Goal: Task Accomplishment & Management: Manage account settings

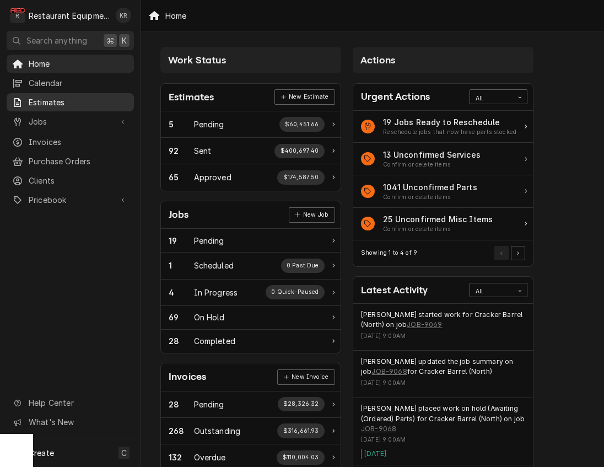
click at [45, 99] on span "Estimates" at bounding box center [79, 102] width 100 height 12
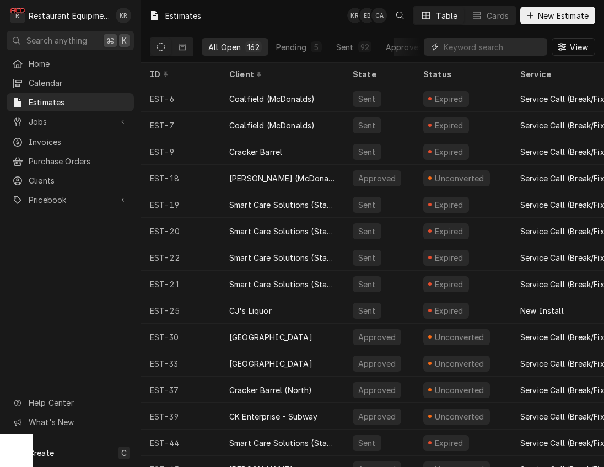
click at [494, 47] on input "Dynamic Content Wrapper" at bounding box center [493, 47] width 98 height 18
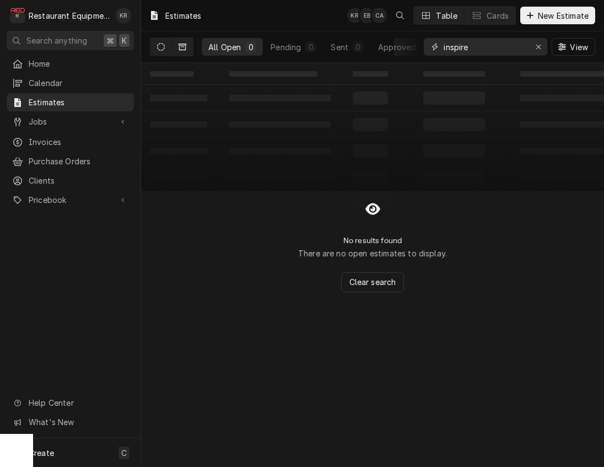
type input "inspire"
click at [181, 46] on icon "Dynamic Content Wrapper" at bounding box center [183, 47] width 8 height 8
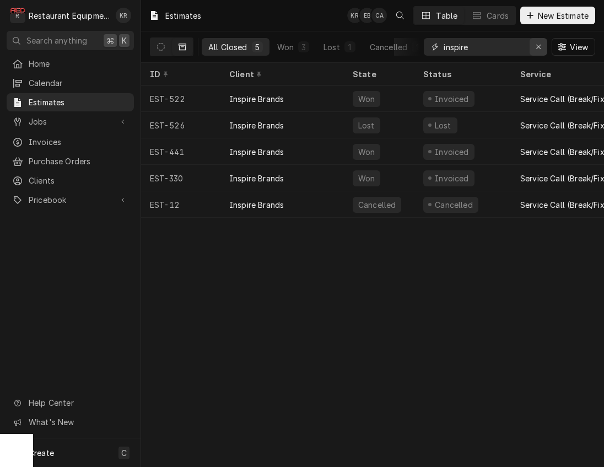
click at [537, 47] on icon "Erase input" at bounding box center [538, 47] width 4 height 4
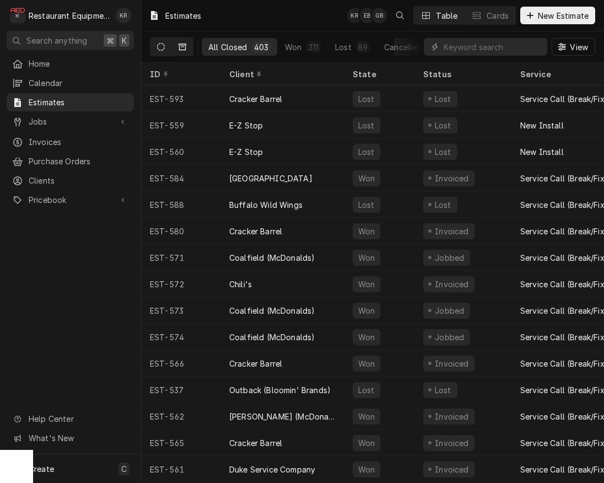
click at [164, 50] on icon "Dynamic Content Wrapper" at bounding box center [161, 47] width 8 height 8
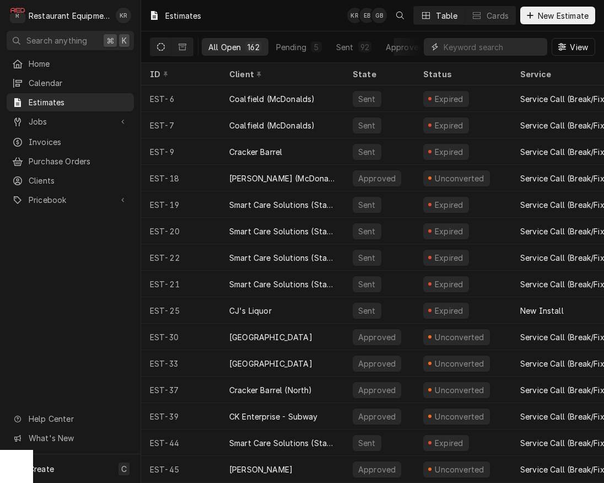
click at [515, 47] on input "Dynamic Content Wrapper" at bounding box center [493, 47] width 98 height 18
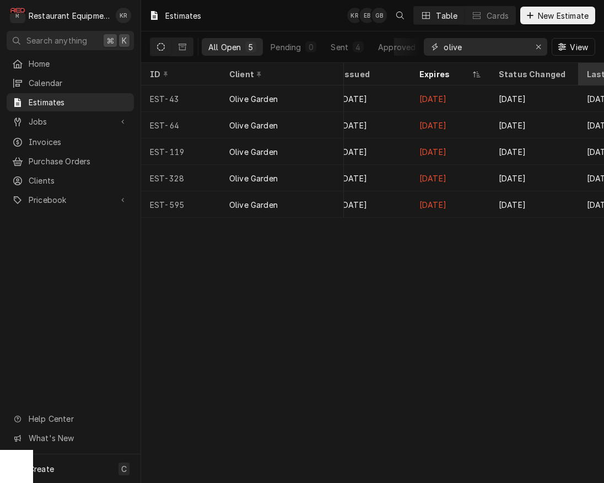
scroll to position [0, 939]
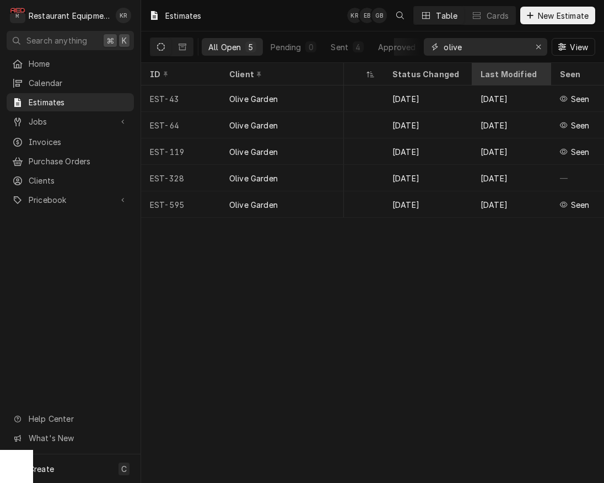
type input "olive"
click at [498, 73] on div "Last Modified" at bounding box center [511, 74] width 60 height 12
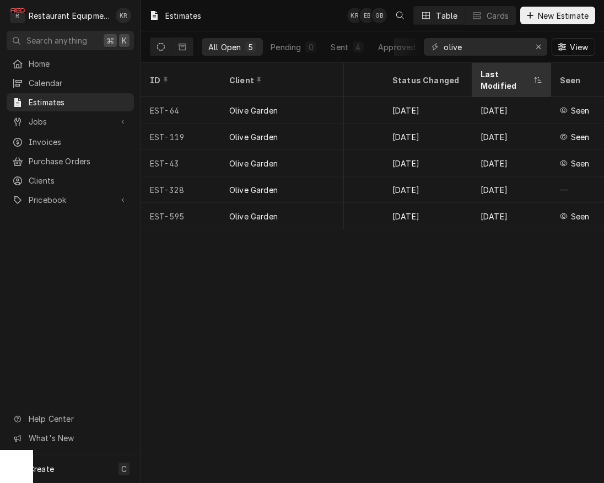
click at [508, 77] on div "Last Modified" at bounding box center [506, 79] width 51 height 23
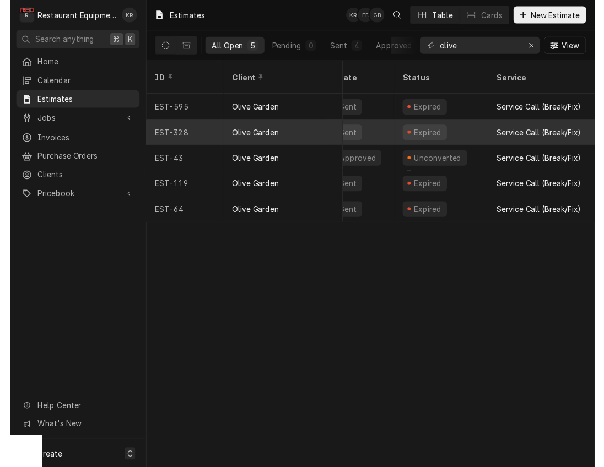
scroll to position [0, 0]
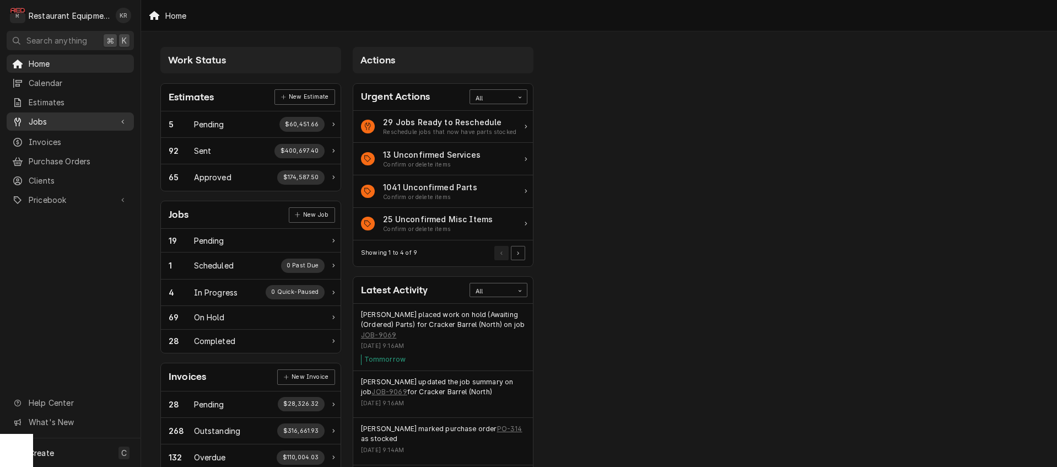
click at [47, 118] on span "Jobs" at bounding box center [70, 122] width 83 height 12
click at [66, 141] on span "Jobs" at bounding box center [79, 141] width 100 height 12
drag, startPoint x: 56, startPoint y: 154, endPoint x: 181, endPoint y: 90, distance: 140.0
click at [57, 155] on span "Purchase Orders" at bounding box center [79, 161] width 100 height 12
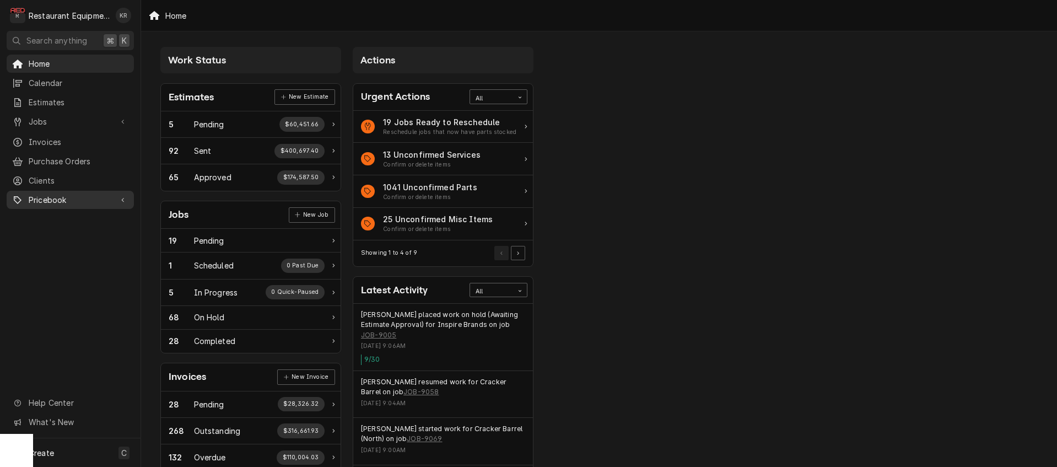
click at [35, 194] on span "Pricebook" at bounding box center [70, 200] width 83 height 12
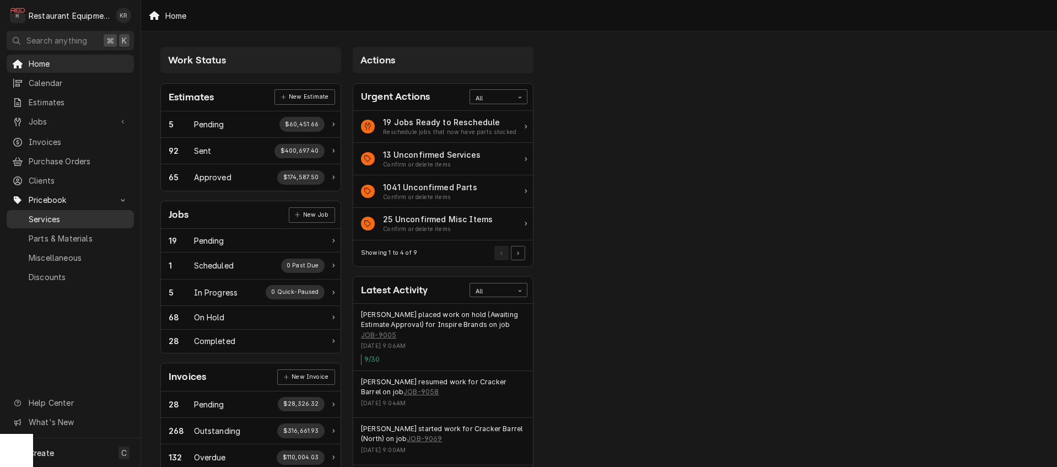
click at [55, 213] on span "Services" at bounding box center [79, 219] width 100 height 12
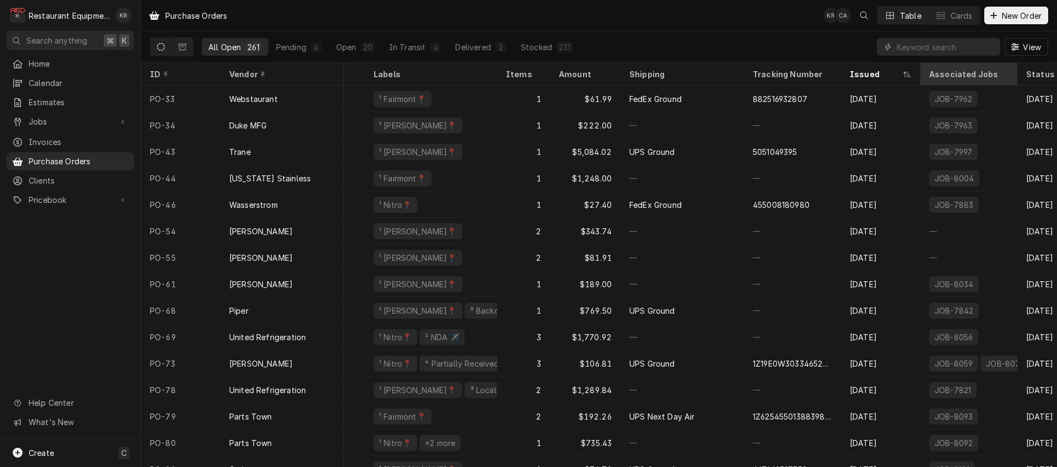
scroll to position [0, 266]
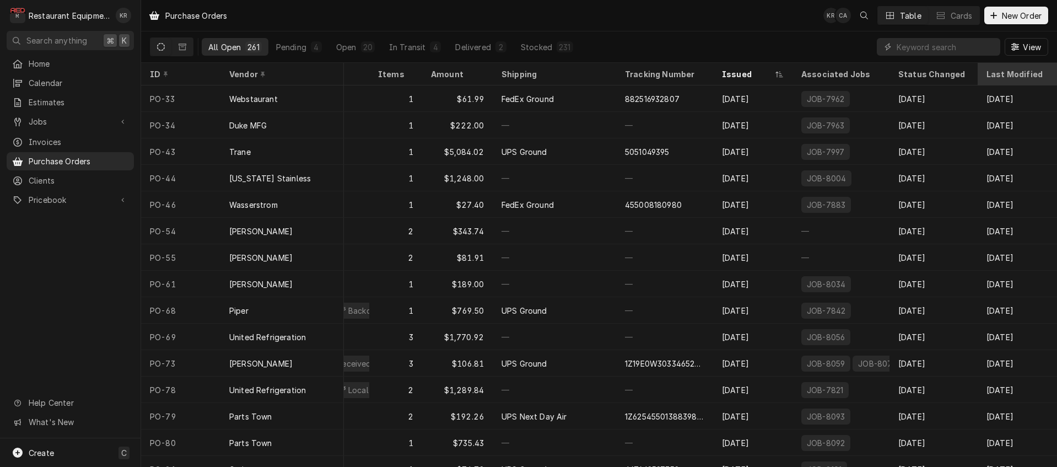
click at [1011, 76] on div "Last Modified" at bounding box center [1017, 74] width 60 height 12
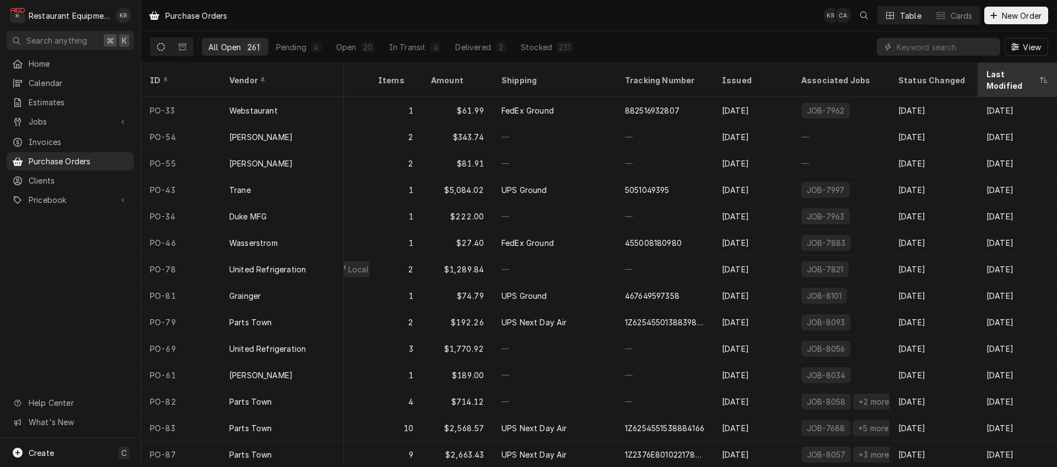
click at [1002, 73] on div "Last Modified" at bounding box center [1012, 79] width 51 height 23
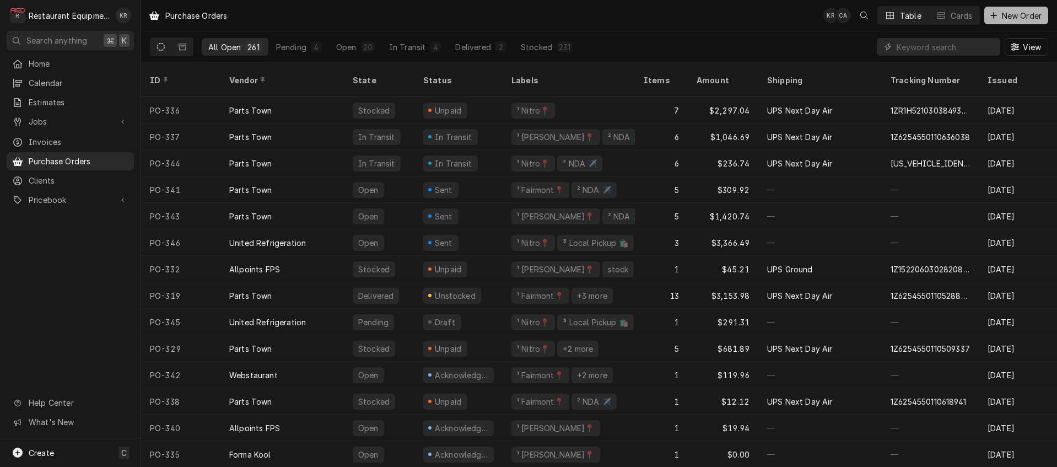
click at [1009, 17] on span "New Order" at bounding box center [1022, 16] width 44 height 12
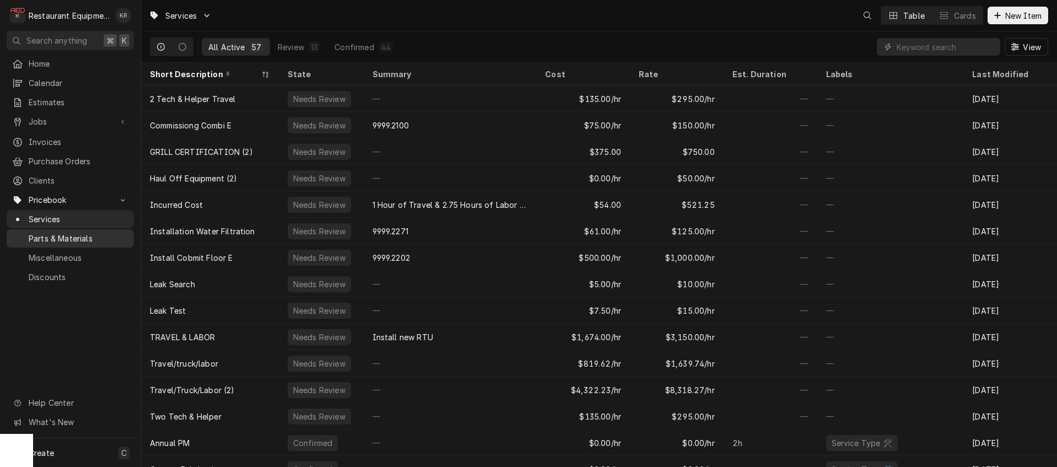
click at [57, 233] on span "Parts & Materials" at bounding box center [79, 239] width 100 height 12
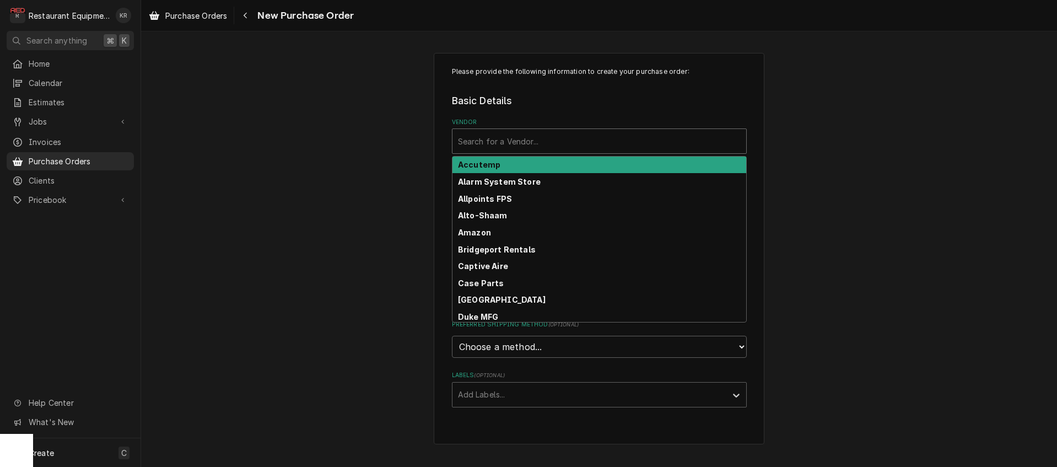
click at [509, 153] on div "Search for a Vendor..." at bounding box center [600, 141] width 294 height 24
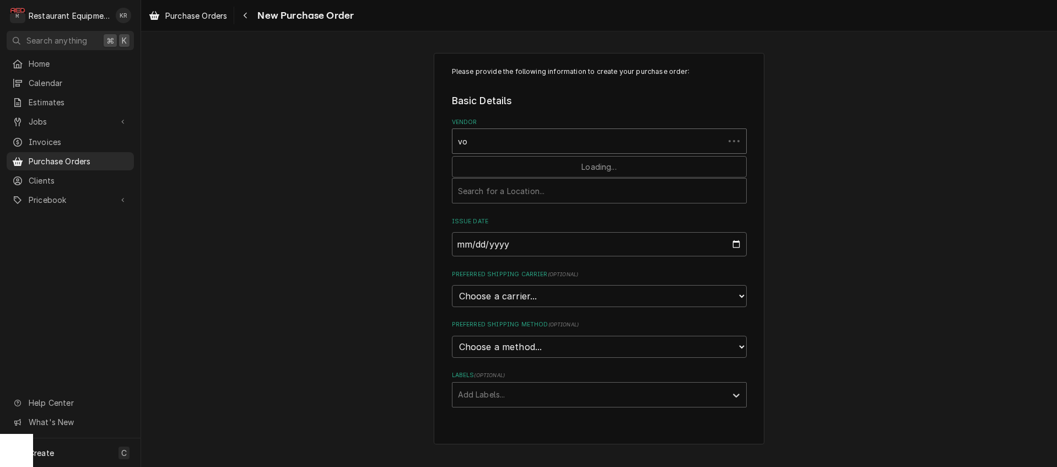
type input "vor"
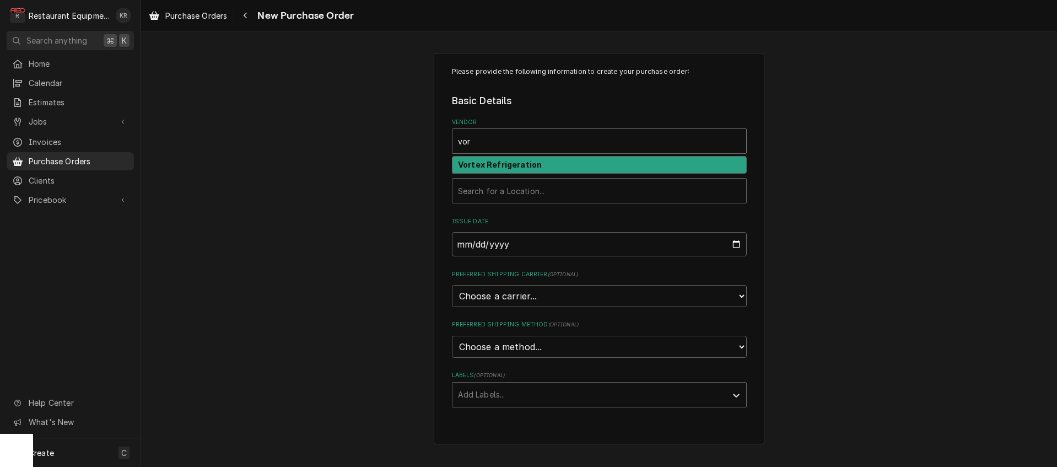
click at [499, 168] on strong "Vortex Refrigeration" at bounding box center [500, 164] width 84 height 9
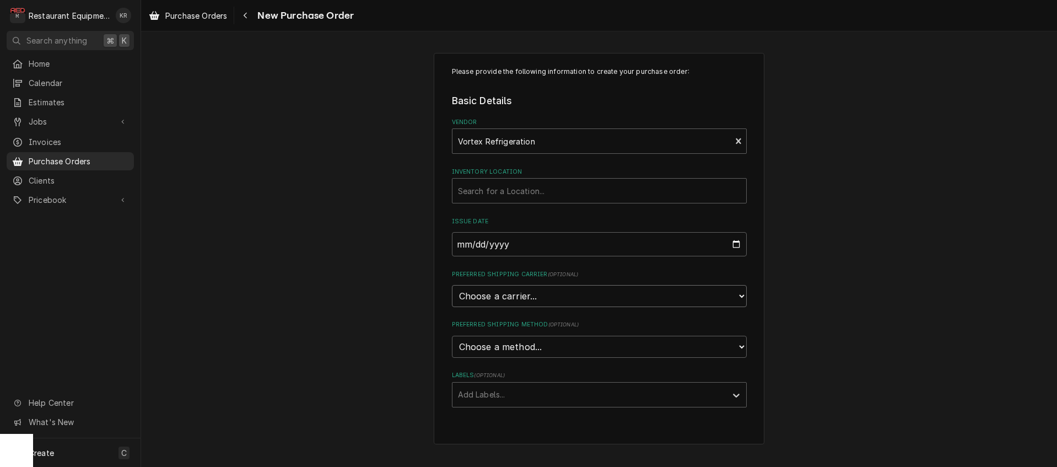
click at [452, 285] on select "Choose a carrier... U.S. Postal Service Stamps.com FedEx UPS DHL Express DHL EC…" at bounding box center [599, 296] width 295 height 22
select select "4"
click option "UPS" at bounding box center [0, 0] width 0 height 0
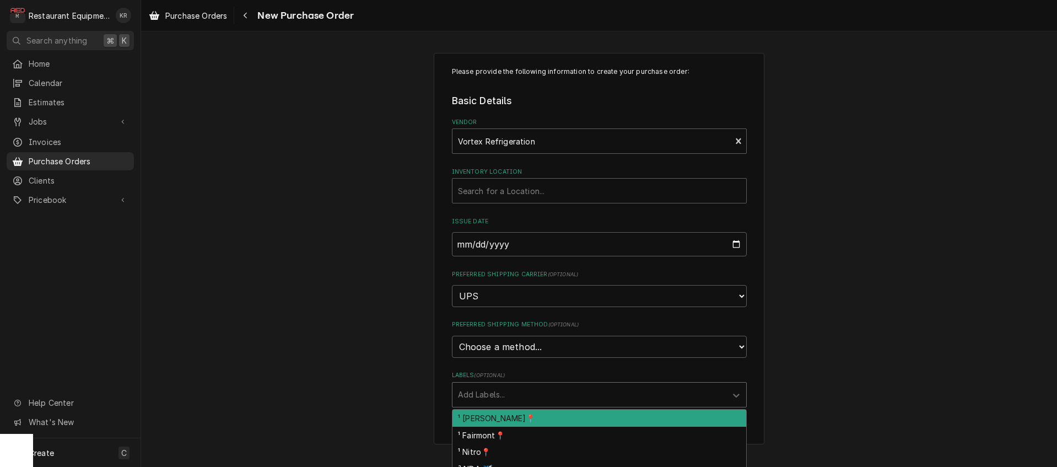
click at [529, 394] on div "Labels" at bounding box center [589, 395] width 263 height 20
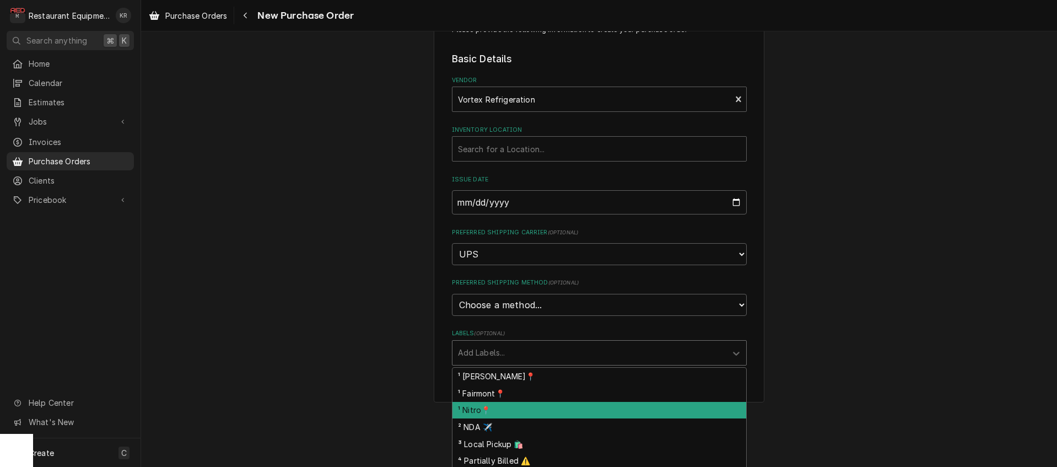
click at [491, 410] on div "¹ Nitro📍" at bounding box center [600, 410] width 294 height 17
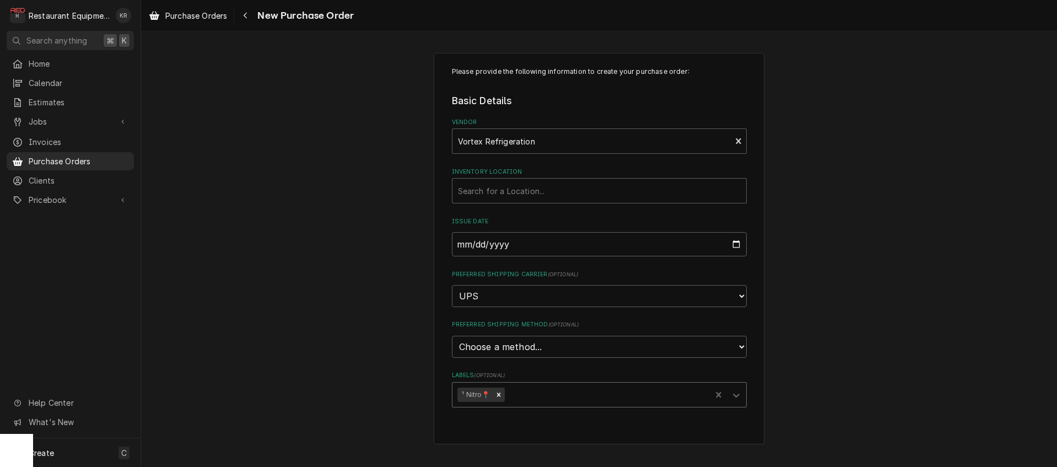
scroll to position [0, 0]
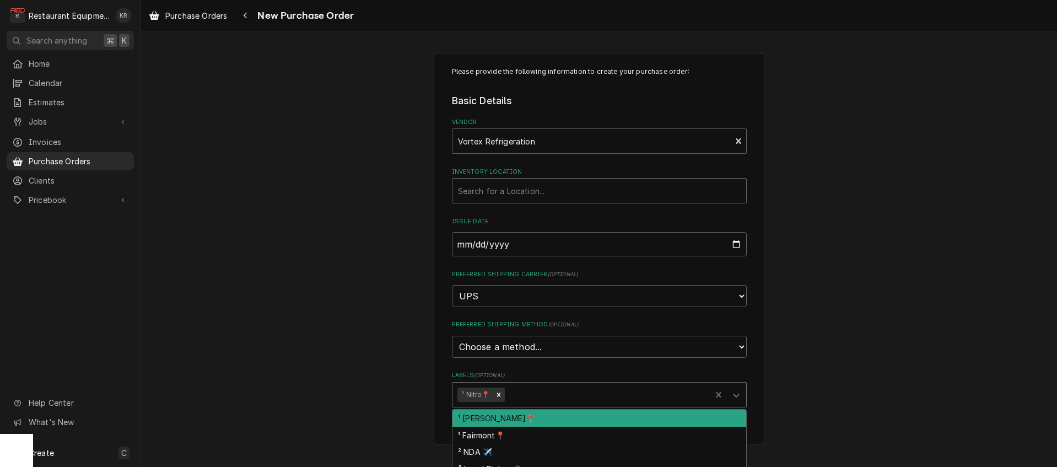
click at [552, 393] on div "Labels" at bounding box center [606, 395] width 199 height 20
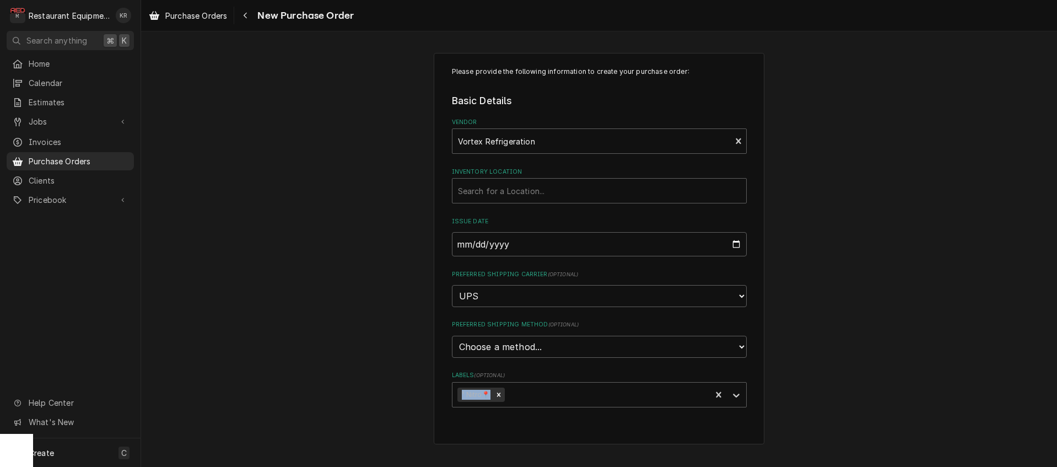
click at [400, 395] on div "Please provide the following information to create your purchase order: Basic D…" at bounding box center [599, 248] width 916 height 435
click at [398, 389] on div "Please provide the following information to create your purchase order: Basic D…" at bounding box center [599, 248] width 916 height 411
click at [485, 190] on div "Inventory Location" at bounding box center [599, 191] width 283 height 20
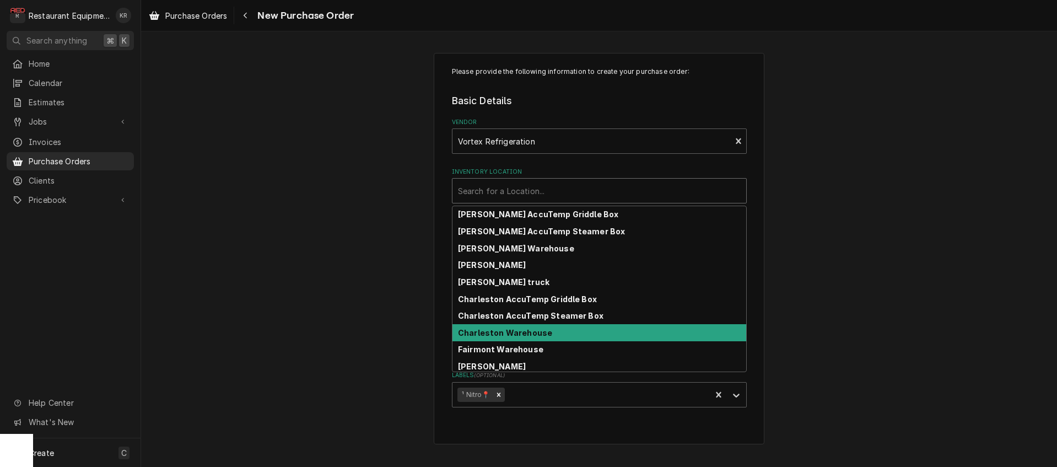
click at [508, 337] on strong "Charleston Warehouse" at bounding box center [505, 332] width 94 height 9
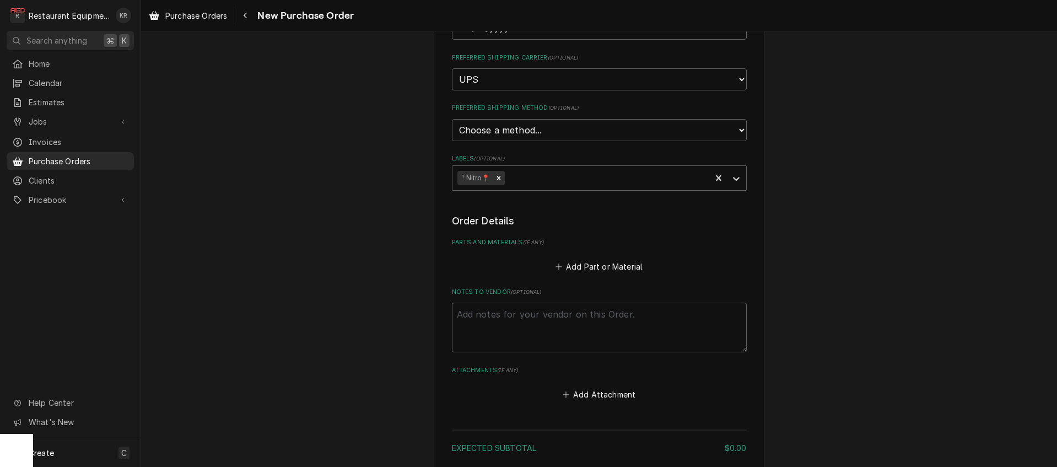
scroll to position [304, 0]
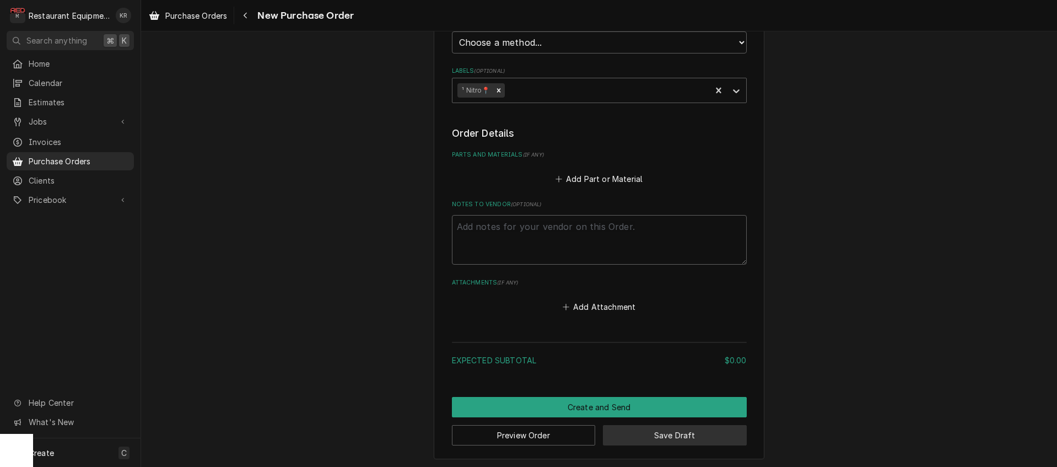
click at [670, 429] on button "Save Draft" at bounding box center [675, 435] width 144 height 20
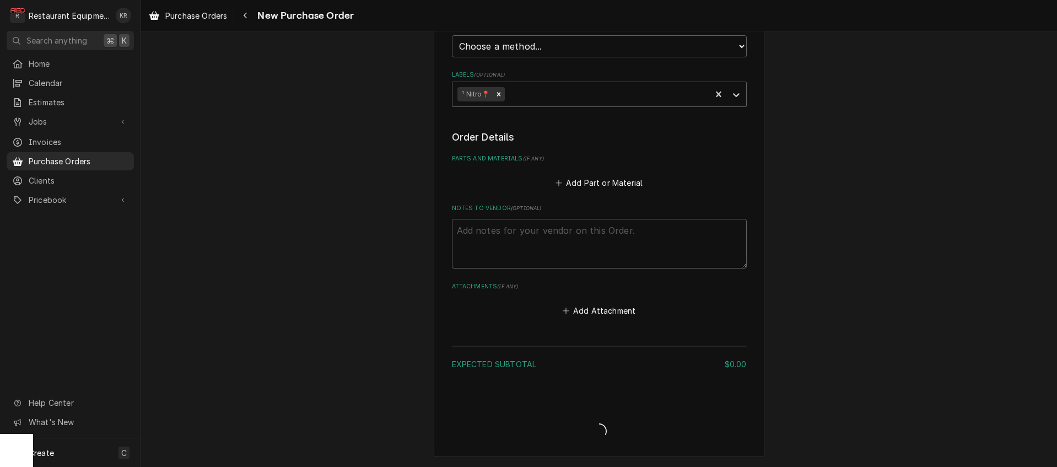
scroll to position [298, 0]
type textarea "x"
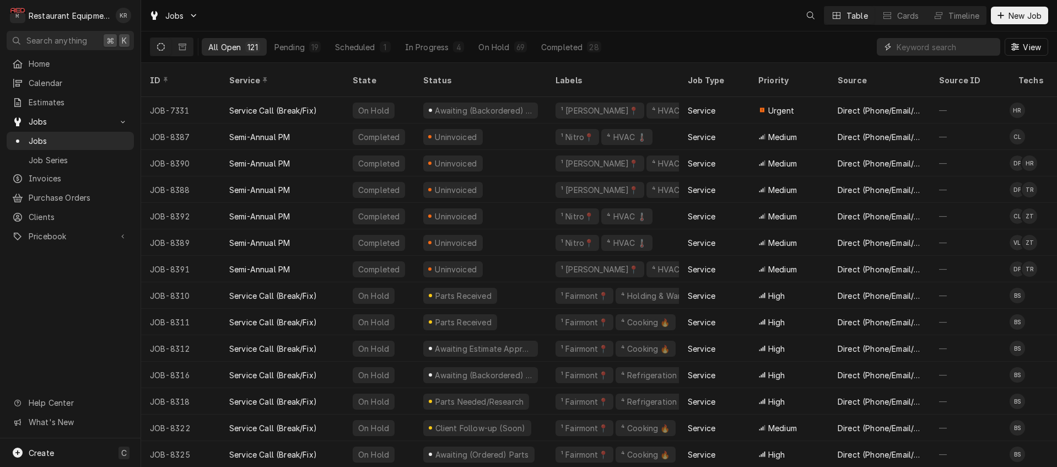
click at [917, 53] on input "Dynamic Content Wrapper" at bounding box center [946, 47] width 98 height 18
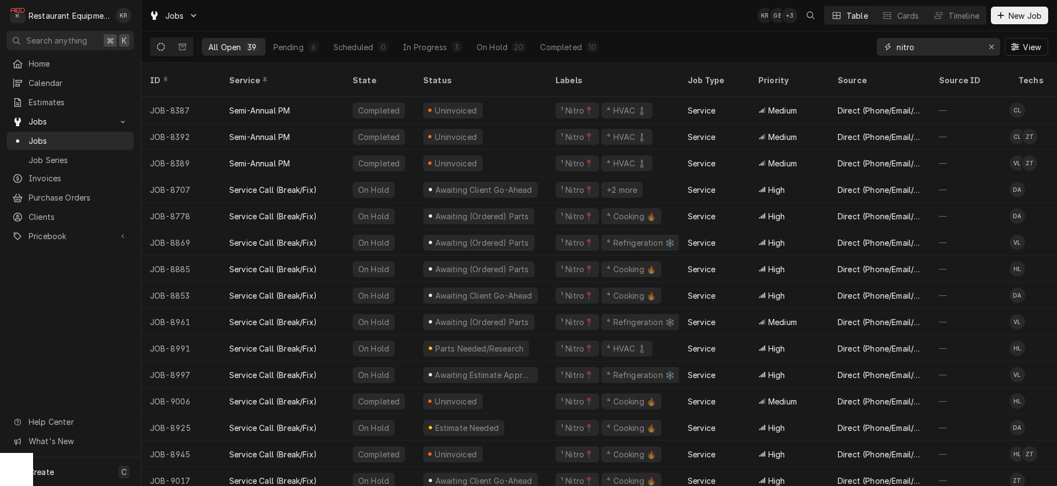
click at [929, 50] on input "nitro" at bounding box center [938, 47] width 83 height 18
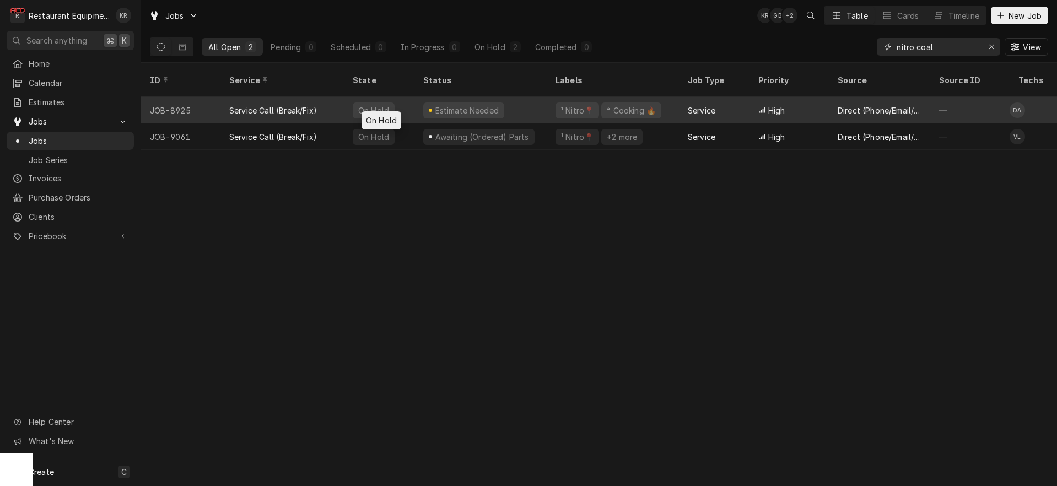
type input "nitro coal"
click at [400, 100] on div "On Hold" at bounding box center [379, 110] width 71 height 26
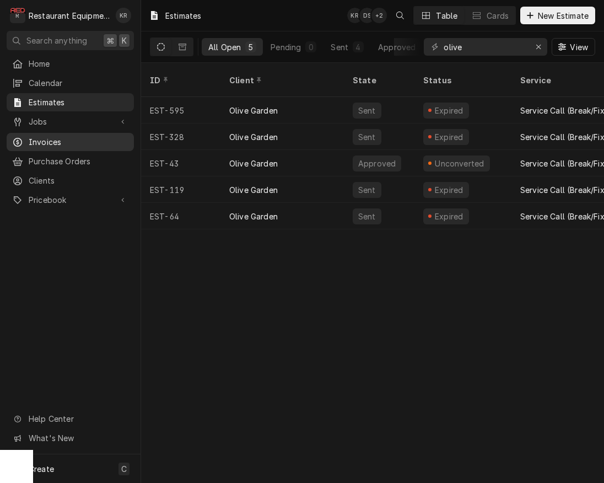
drag, startPoint x: 43, startPoint y: 135, endPoint x: 49, endPoint y: 133, distance: 6.2
click at [43, 136] on span "Invoices" at bounding box center [79, 142] width 100 height 12
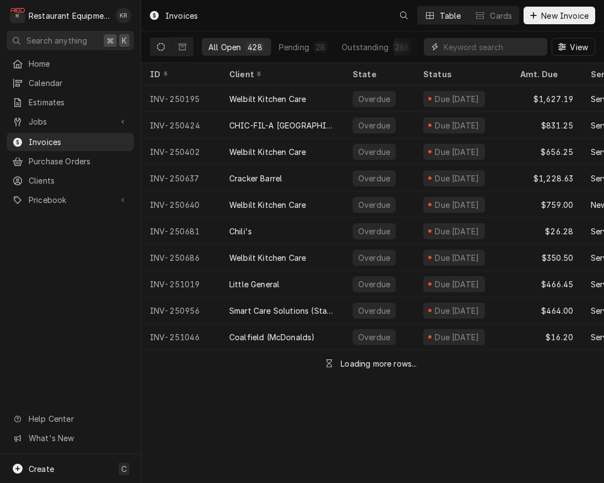
click at [478, 52] on input "Dynamic Content Wrapper" at bounding box center [493, 47] width 98 height 18
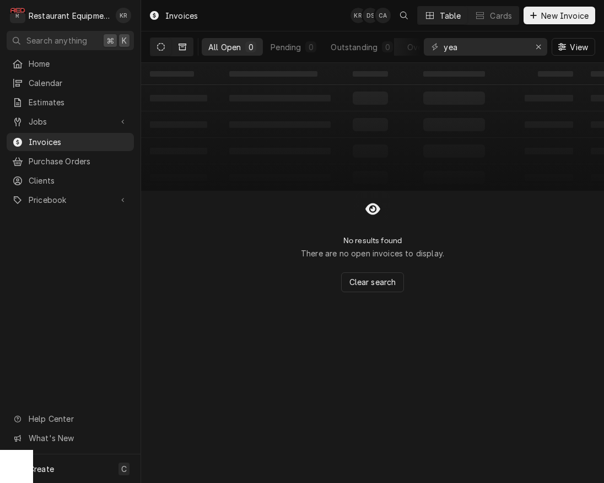
click at [184, 49] on icon "Dynamic Content Wrapper" at bounding box center [183, 47] width 8 height 8
drag, startPoint x: 471, startPoint y: 46, endPoint x: 428, endPoint y: 47, distance: 43.0
click at [444, 47] on input "yea" at bounding box center [485, 47] width 83 height 18
type input "faber"
click at [163, 50] on icon "Dynamic Content Wrapper" at bounding box center [161, 47] width 8 height 8
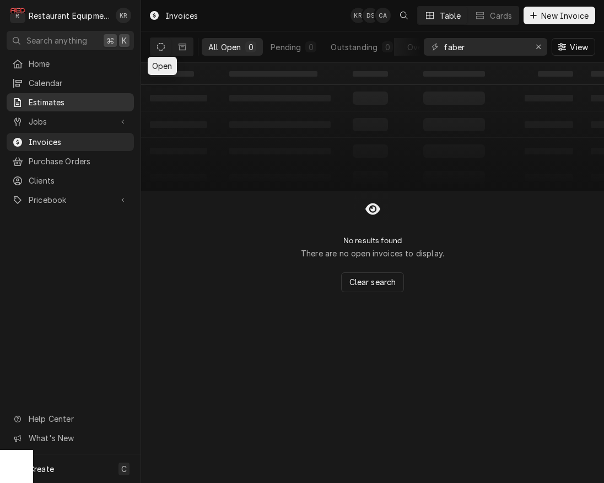
click at [51, 98] on span "Estimates" at bounding box center [79, 102] width 100 height 12
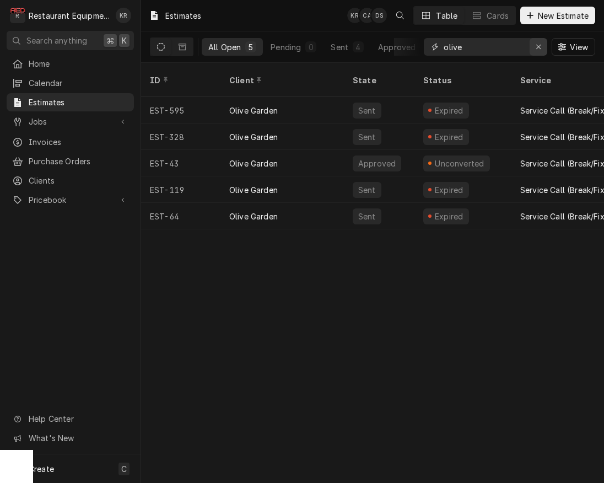
click at [537, 47] on icon "Erase input" at bounding box center [539, 47] width 6 height 8
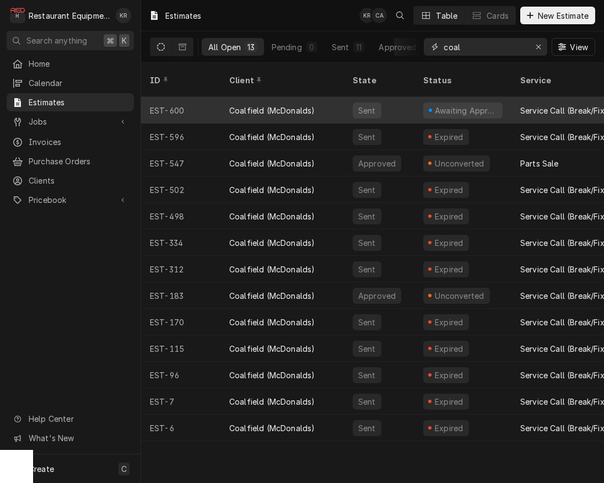
type input "coal"
click at [272, 105] on div "Coalfield (McDonalds)" at bounding box center [271, 111] width 85 height 12
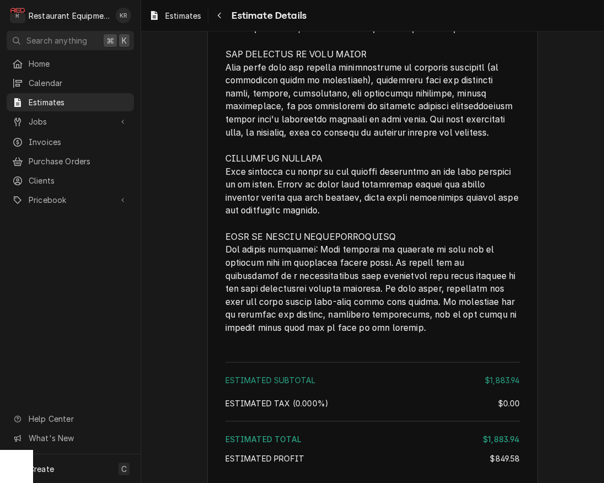
scroll to position [2255, 0]
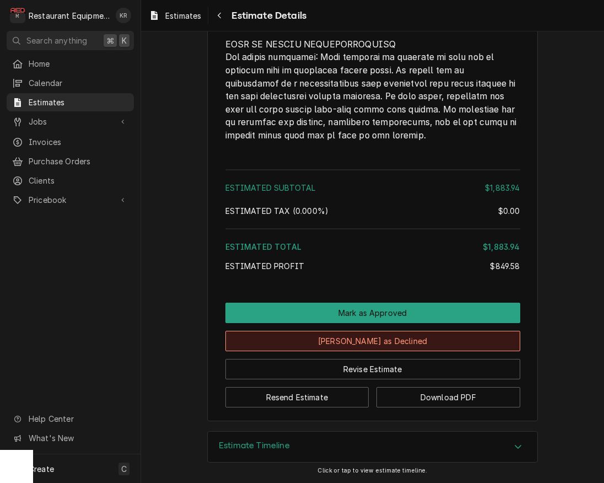
click at [383, 341] on button "[PERSON_NAME] as Declined" at bounding box center [372, 341] width 295 height 20
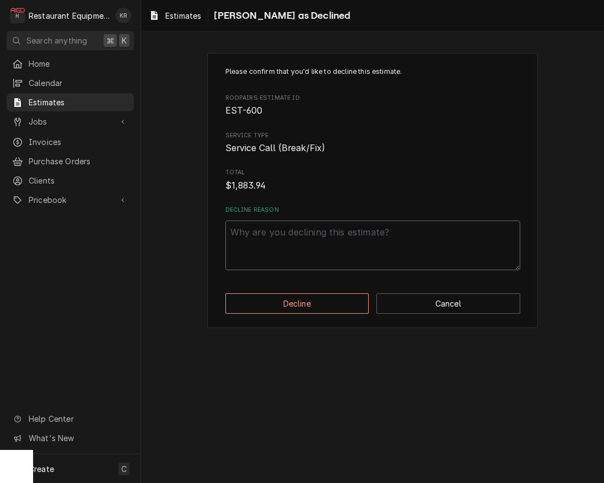
click at [304, 254] on textarea "Decline Reason" at bounding box center [372, 246] width 295 height 50
type textarea "x"
type textarea "R"
type textarea "x"
type textarea "Re"
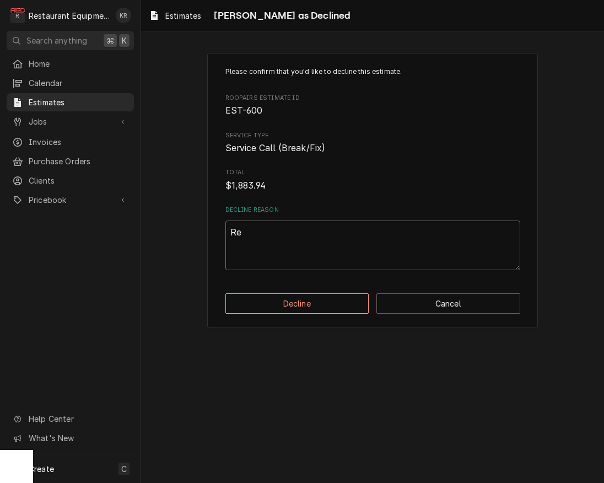
type textarea "x"
type textarea "Rep"
type textarea "x"
type textarea "Repl"
type textarea "x"
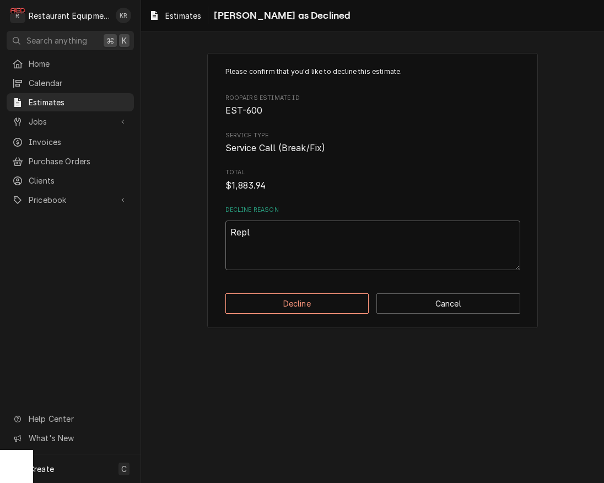
type textarea "Repla"
type textarea "x"
type textarea "Replac"
type textarea "x"
type textarea "Replaci"
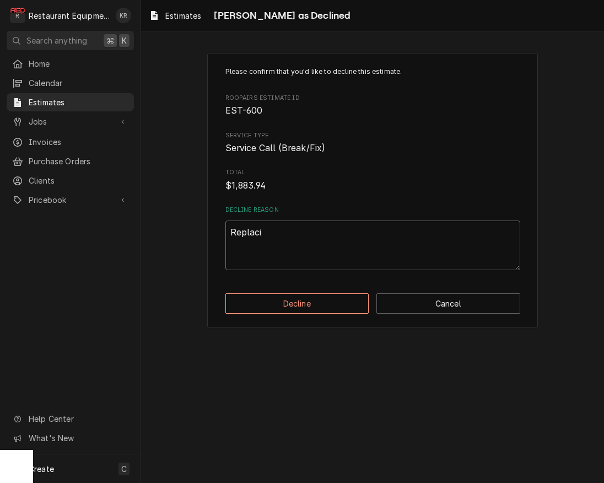
type textarea "x"
type textarea "Replacing"
type textarea "x"
type textarea "Replacing f"
type textarea "x"
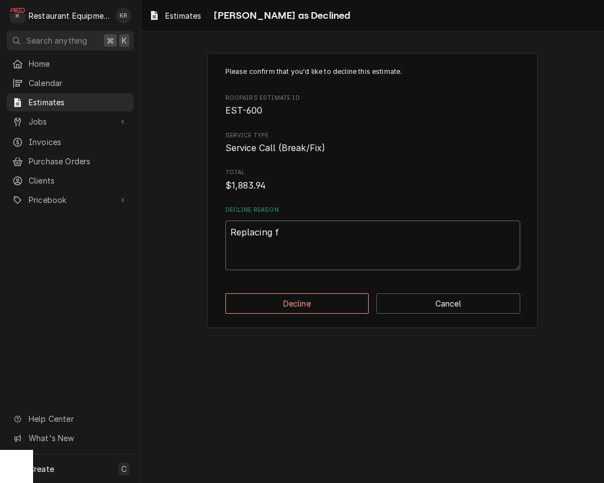
type textarea "Replacing fr"
type textarea "x"
type textarea "Replacing fre"
type textarea "x"
type textarea "Replacing free"
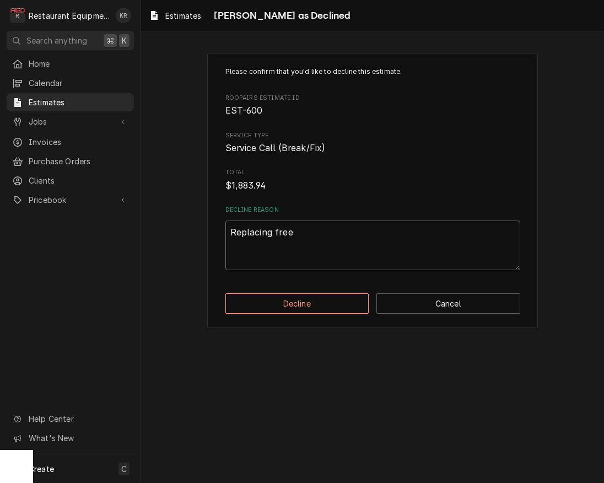
type textarea "x"
type textarea "Replacing freez"
type textarea "x"
type textarea "Replacing freeze"
type textarea "x"
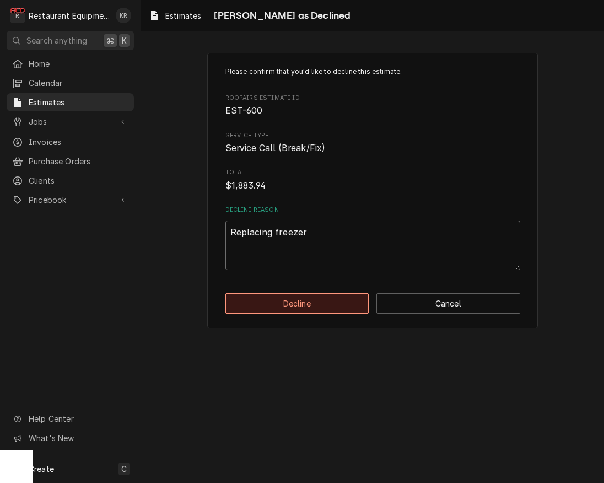
type textarea "Replacing freezer"
click at [301, 312] on button "Decline" at bounding box center [297, 303] width 144 height 20
type textarea "x"
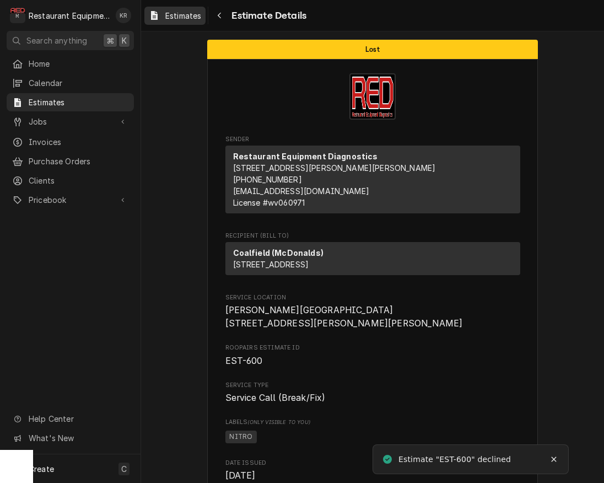
click at [188, 19] on span "Estimates" at bounding box center [183, 16] width 36 height 12
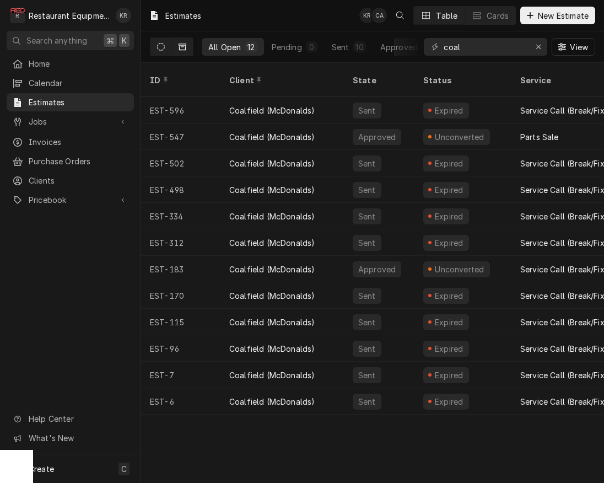
click at [187, 43] on button "Dynamic Content Wrapper" at bounding box center [182, 47] width 21 height 18
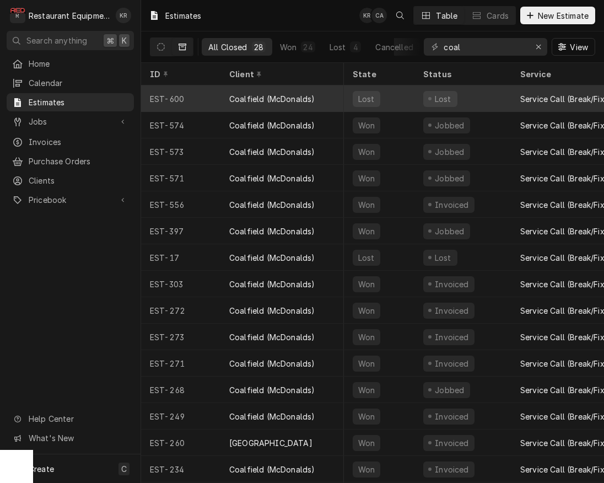
scroll to position [0, 2]
click at [302, 94] on div "Coalfield (McDonalds)" at bounding box center [271, 99] width 85 height 12
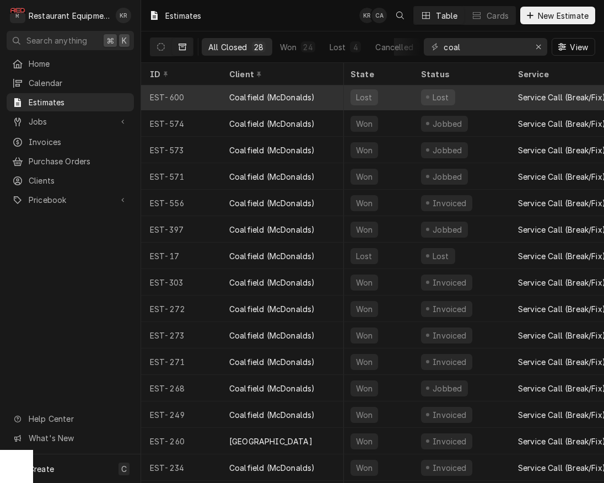
scroll to position [2, 2]
click at [308, 88] on div "Coalfield (McDonalds)" at bounding box center [282, 96] width 123 height 26
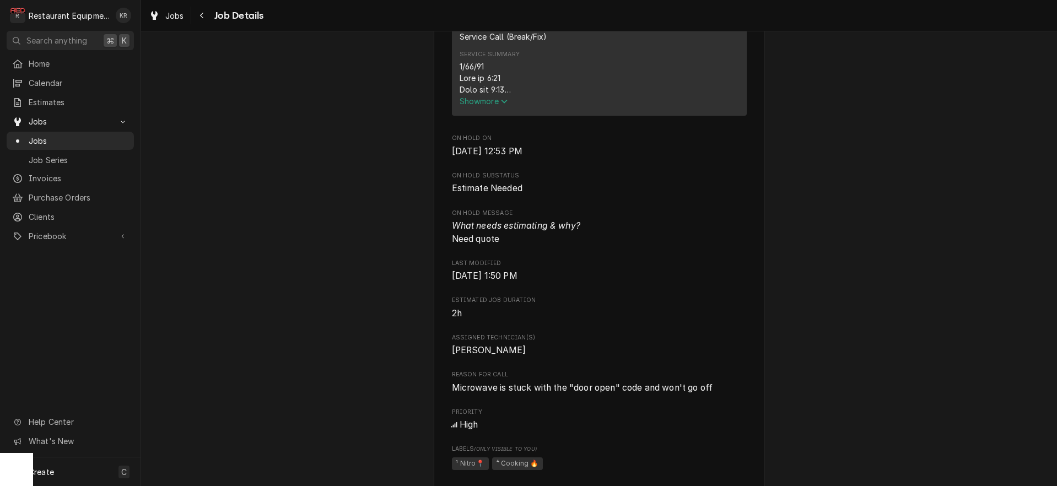
scroll to position [491, 0]
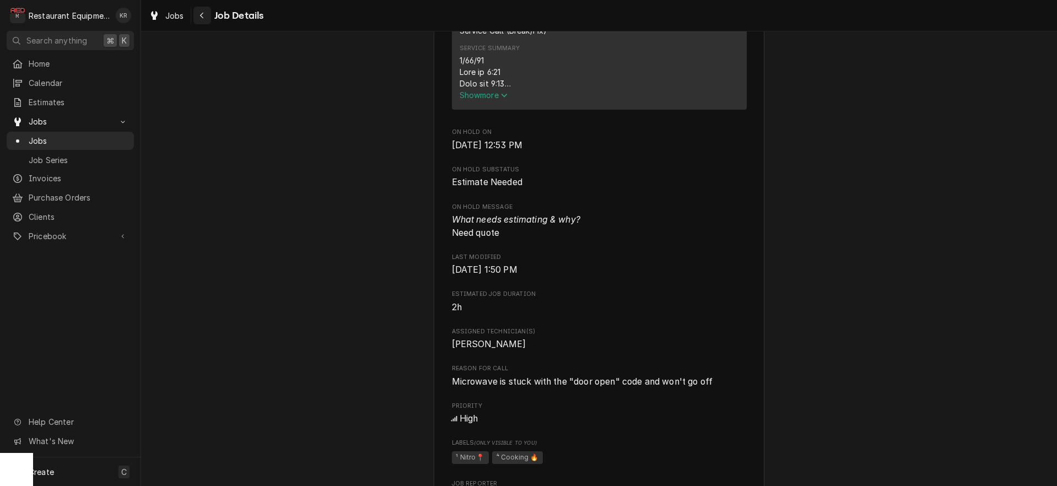
click at [206, 19] on div "Navigate back" at bounding box center [202, 15] width 11 height 11
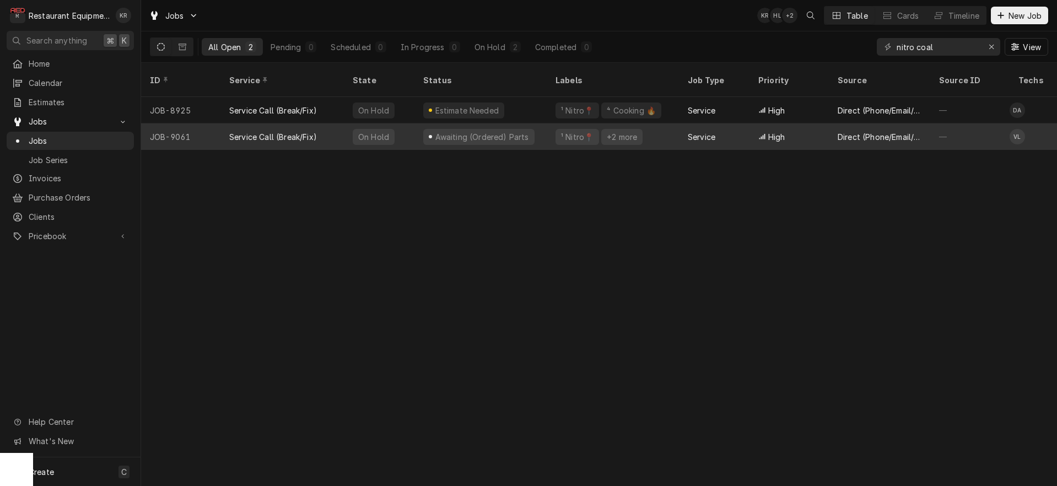
click at [482, 131] on div "Awaiting (Ordered) Parts" at bounding box center [482, 137] width 96 height 12
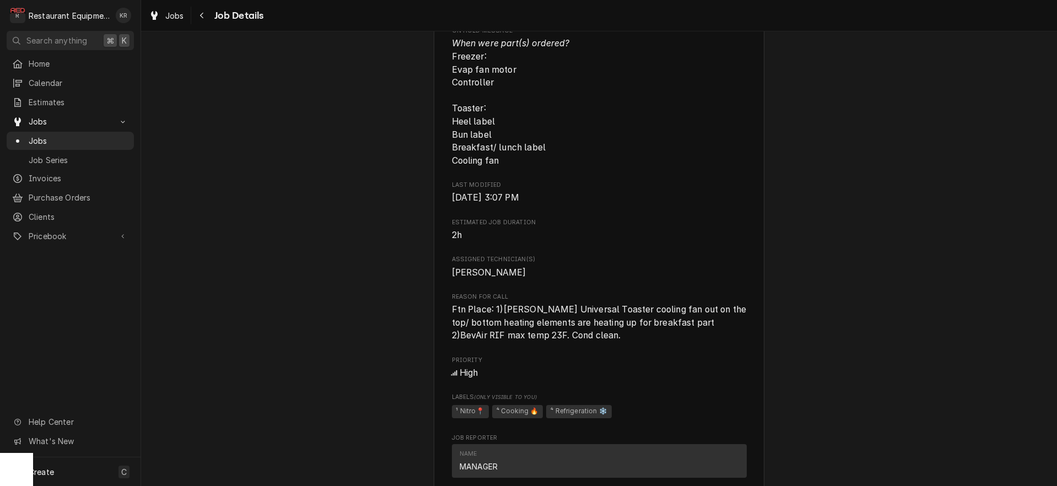
scroll to position [684, 0]
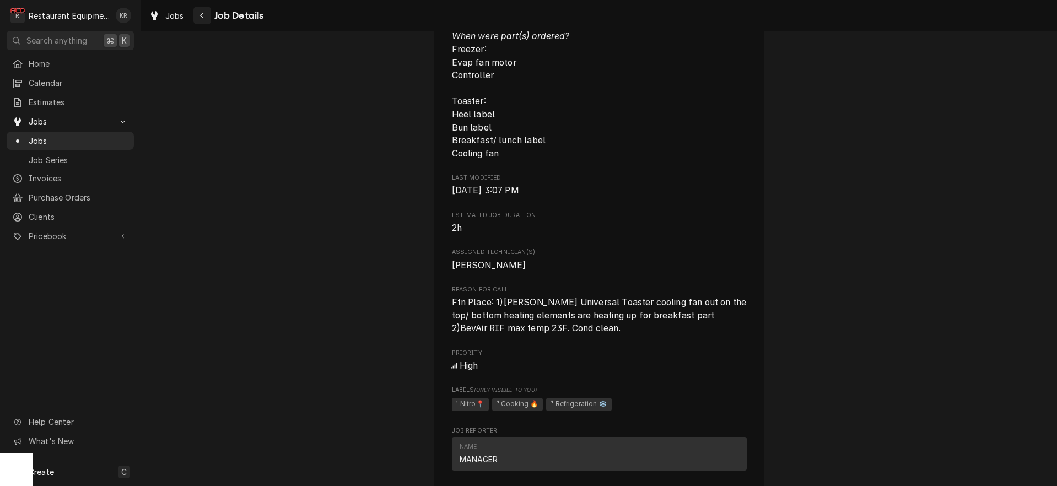
click at [201, 14] on icon "Navigate back" at bounding box center [202, 16] width 5 height 8
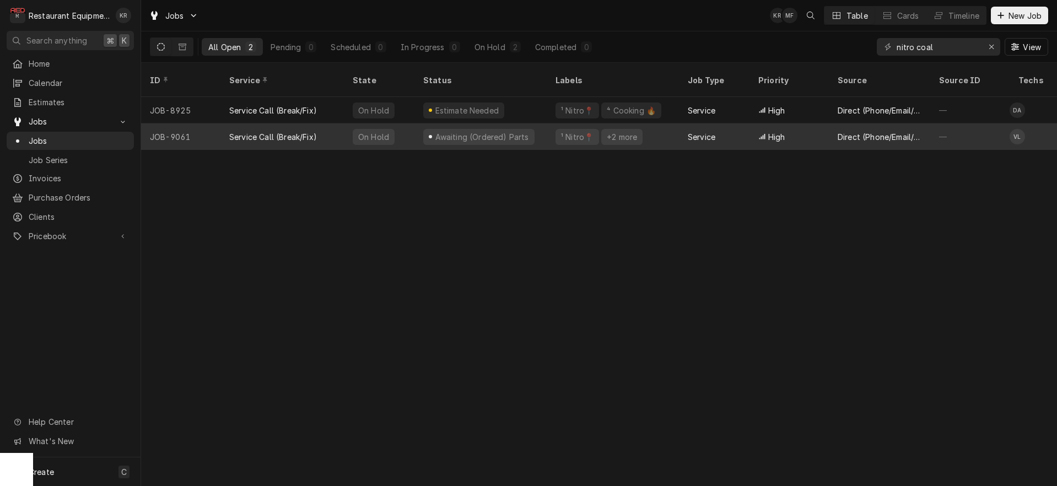
click at [406, 126] on div "On Hold" at bounding box center [379, 136] width 71 height 26
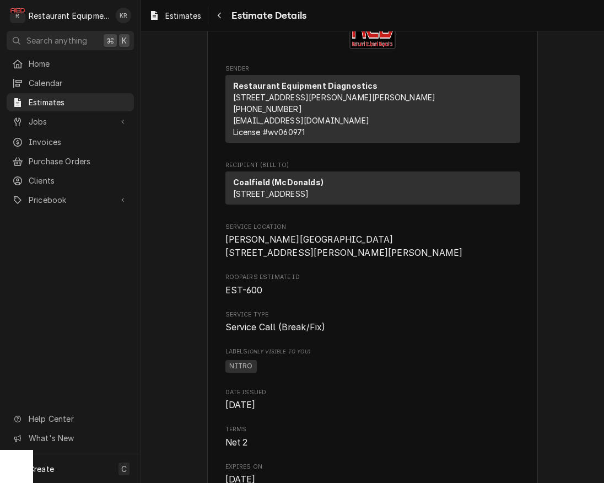
scroll to position [43, 0]
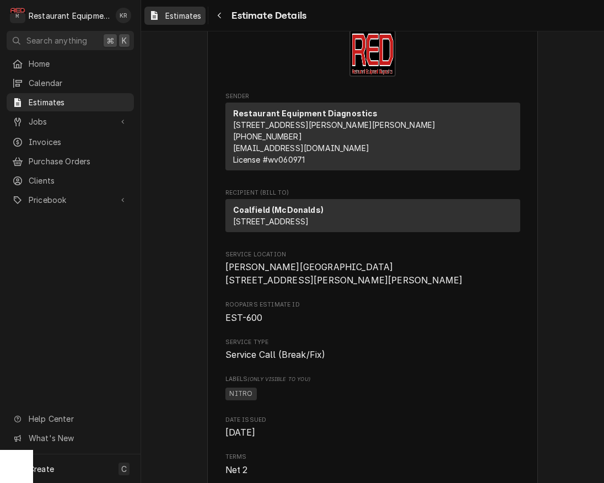
click at [171, 17] on span "Estimates" at bounding box center [183, 16] width 36 height 12
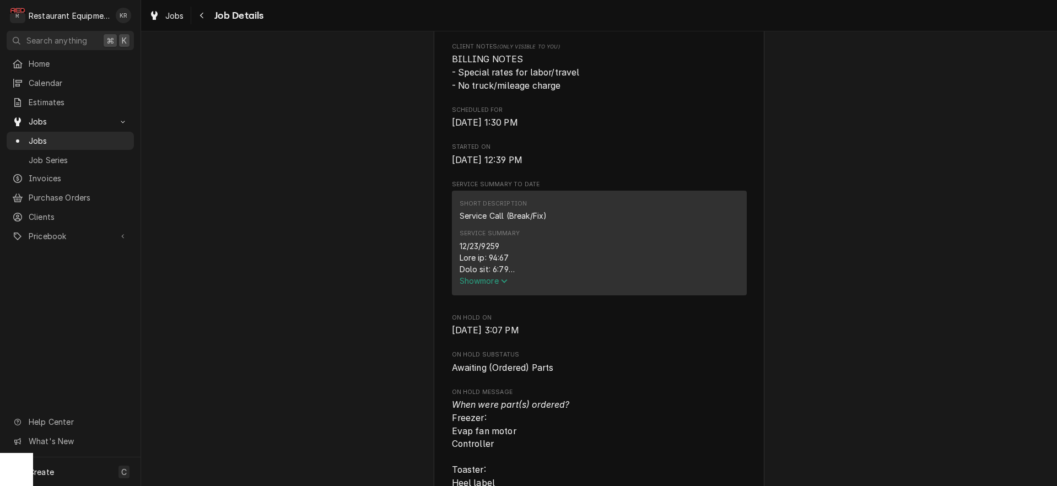
scroll to position [509, 0]
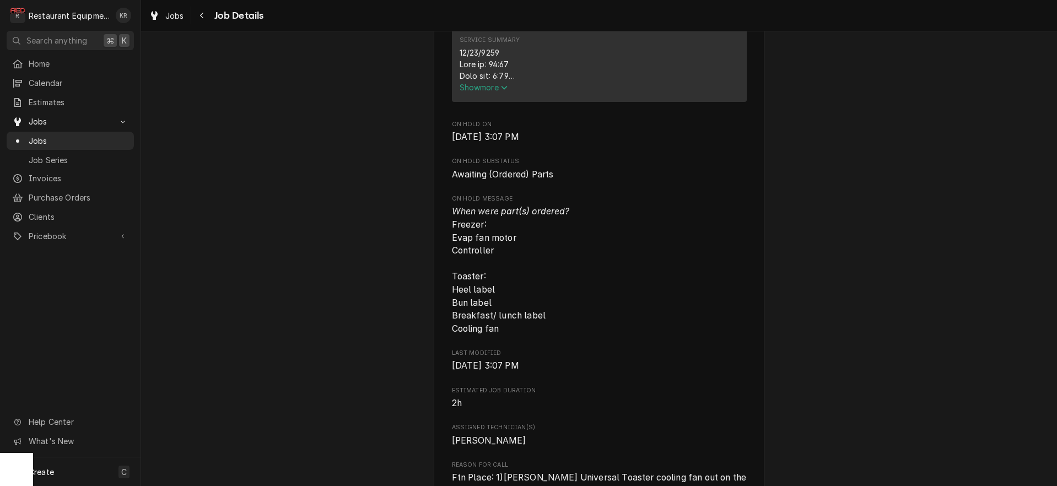
click at [475, 92] on span "Show more" at bounding box center [484, 87] width 49 height 9
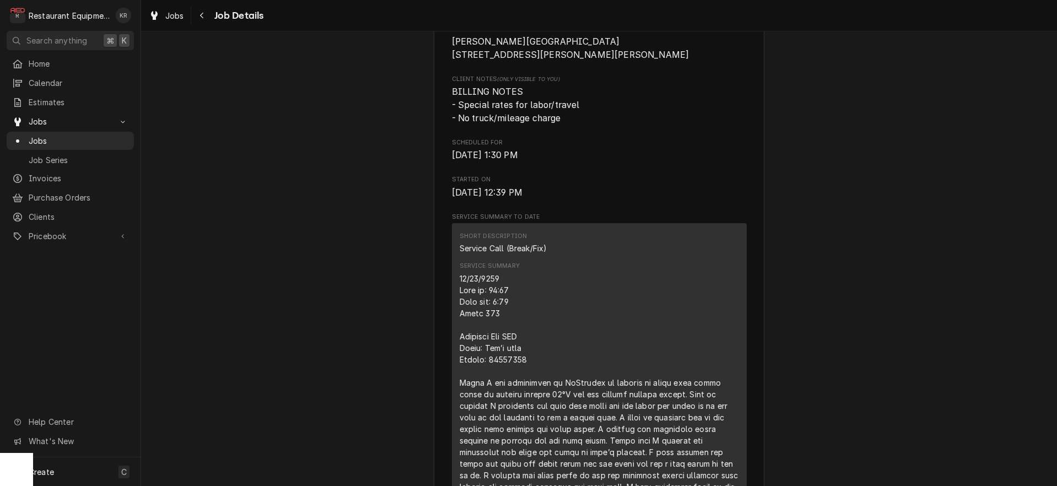
scroll to position [0, 0]
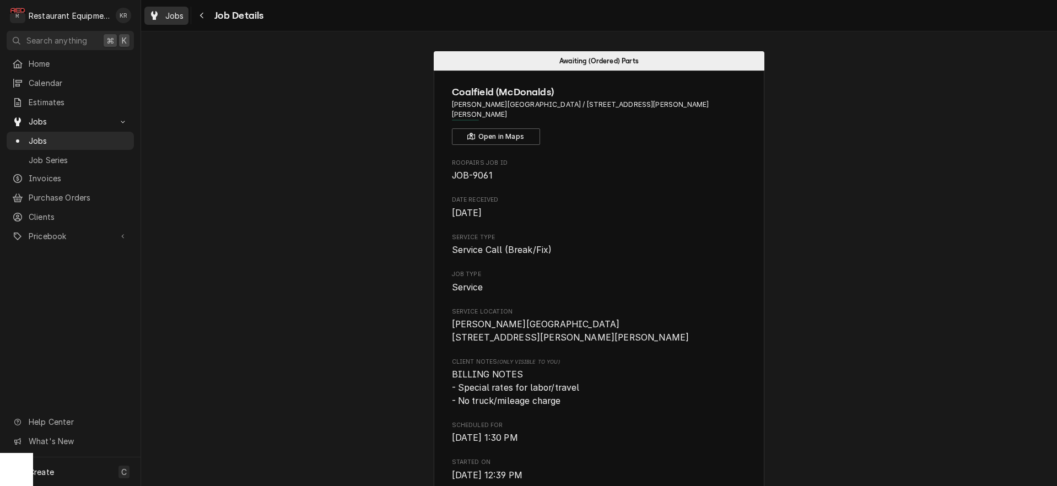
click at [171, 17] on span "Jobs" at bounding box center [174, 16] width 19 height 12
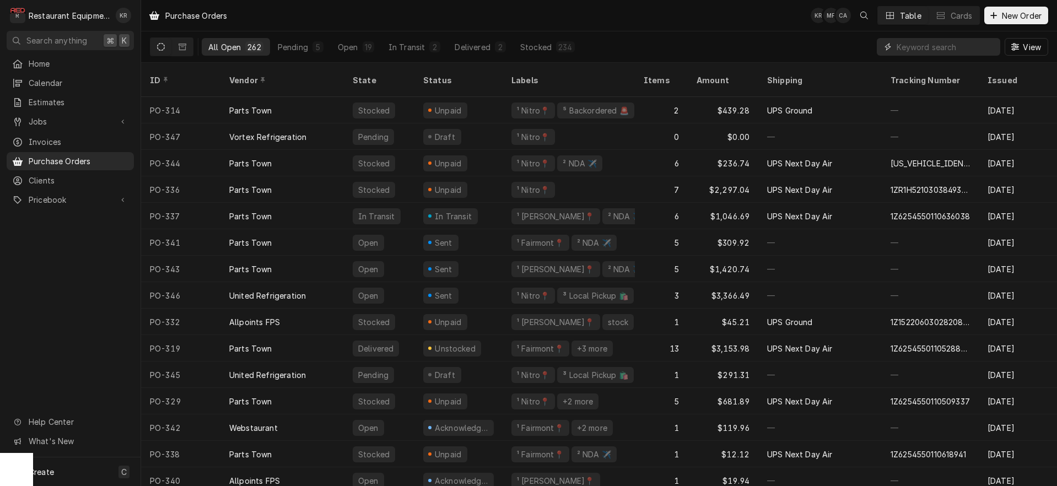
click at [948, 46] on input "Dynamic Content Wrapper" at bounding box center [946, 47] width 98 height 18
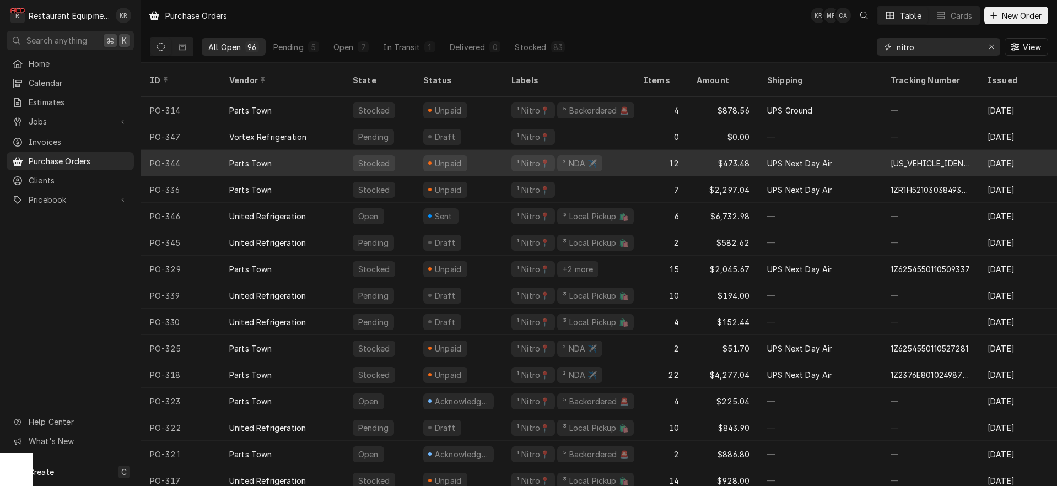
type input "nitro"
click at [327, 150] on div "Parts Town" at bounding box center [282, 163] width 123 height 26
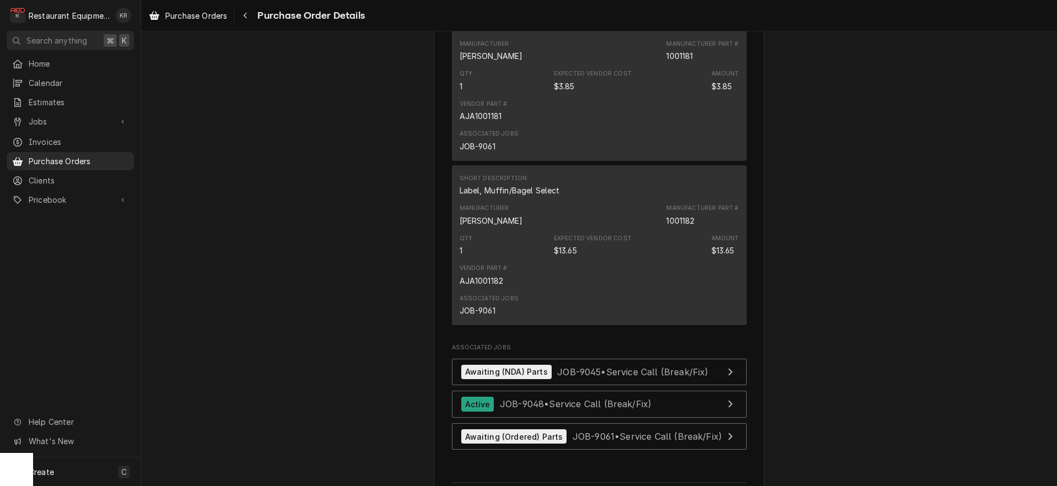
scroll to position [1459, 0]
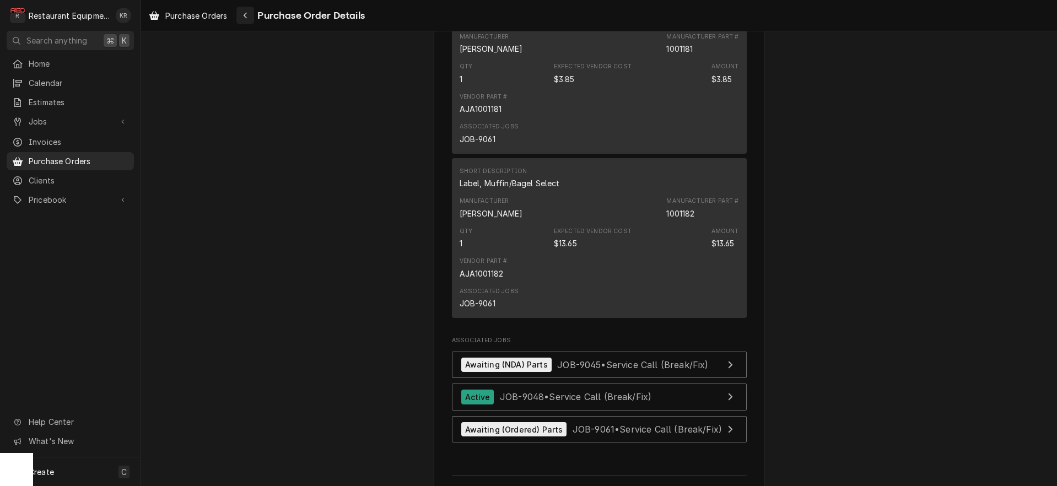
click at [244, 14] on div "Navigate back" at bounding box center [245, 15] width 11 height 11
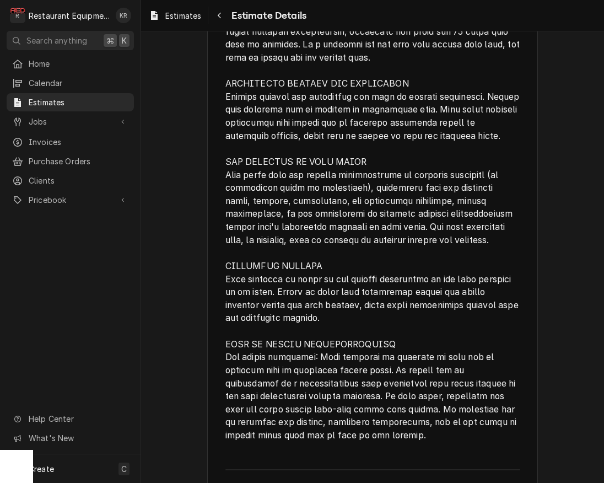
scroll to position [2596, 0]
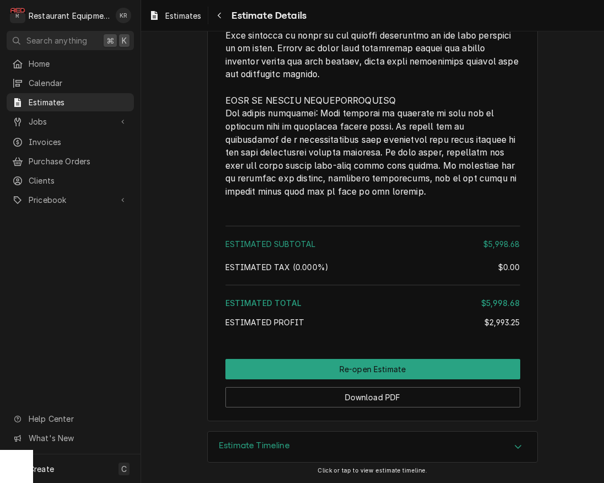
click at [342, 448] on div "Estimate Timeline" at bounding box center [373, 447] width 330 height 31
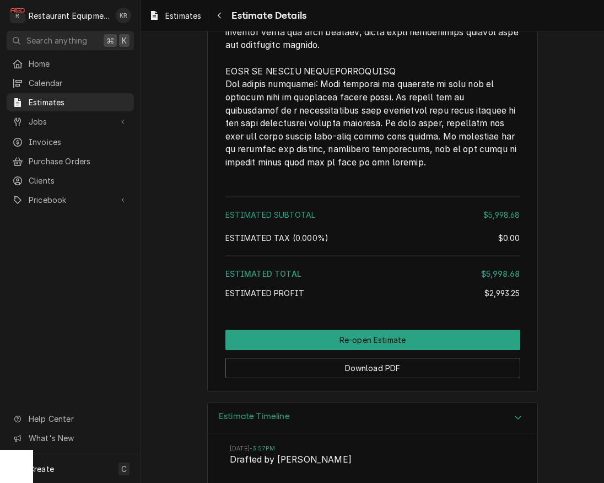
scroll to position [2810, 0]
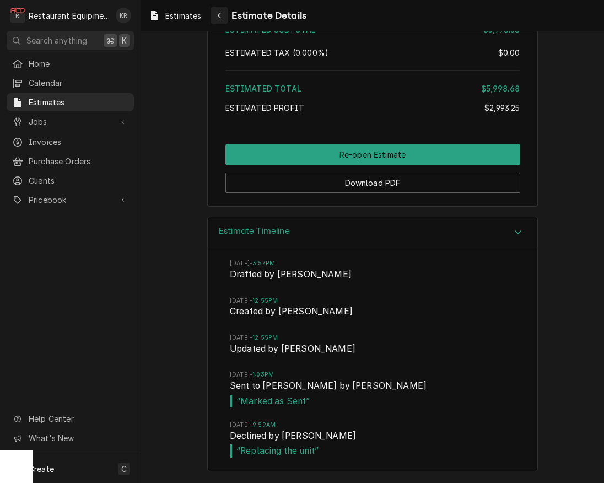
click at [221, 17] on icon "Navigate back" at bounding box center [219, 16] width 5 height 8
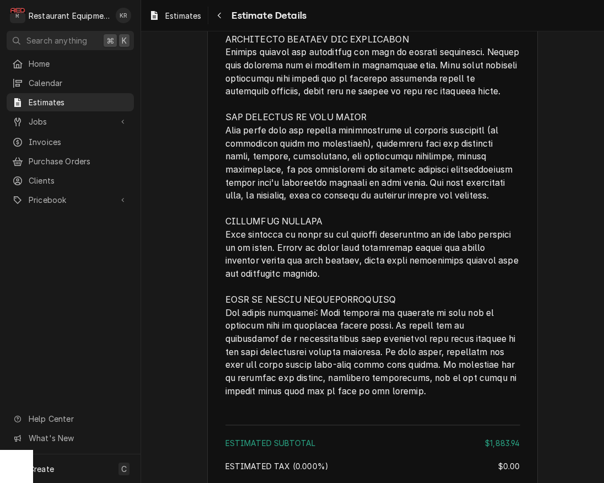
scroll to position [2236, 0]
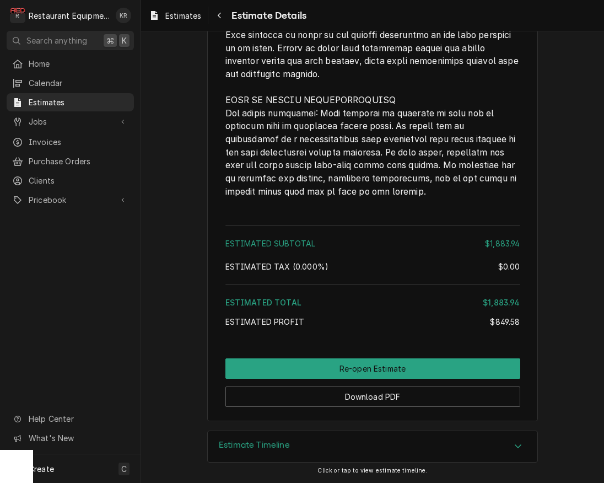
click at [277, 449] on h3 "Estimate Timeline" at bounding box center [254, 445] width 71 height 10
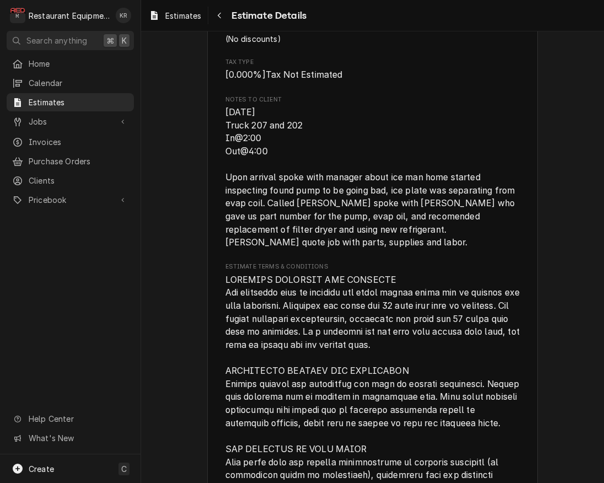
scroll to position [2036, 0]
click at [52, 136] on span "Invoices" at bounding box center [79, 142] width 100 height 12
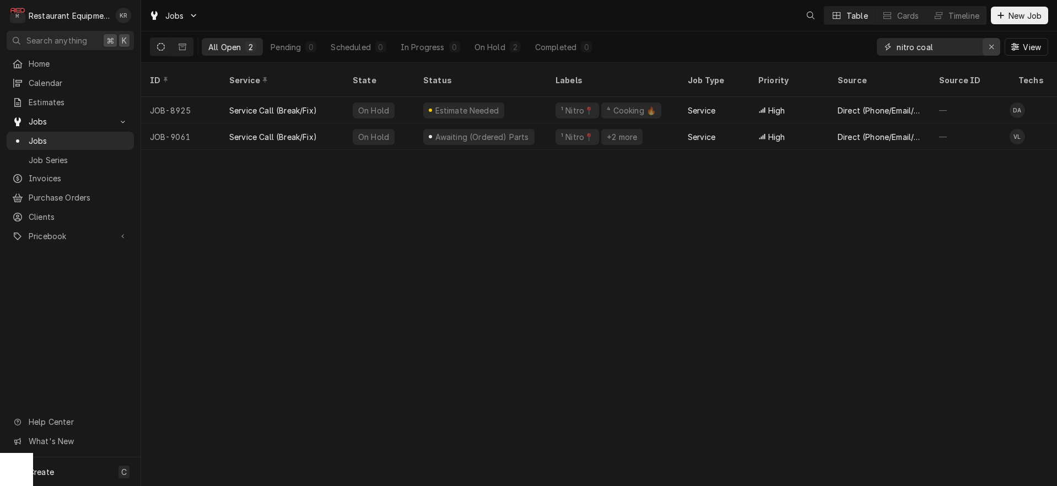
click at [994, 47] on icon "Erase input" at bounding box center [992, 47] width 6 height 8
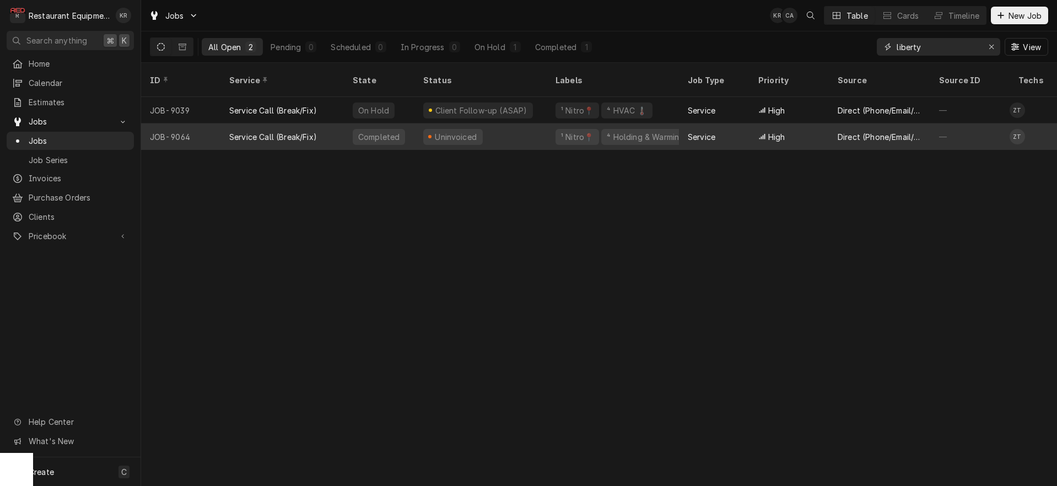
type input "liberty"
click at [486, 126] on div "Uninvoiced" at bounding box center [481, 136] width 132 height 26
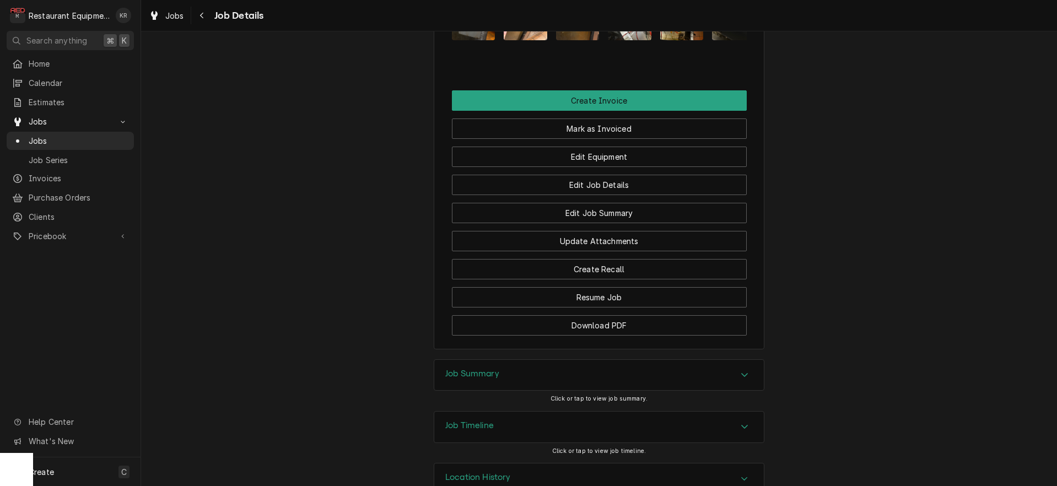
scroll to position [1181, 0]
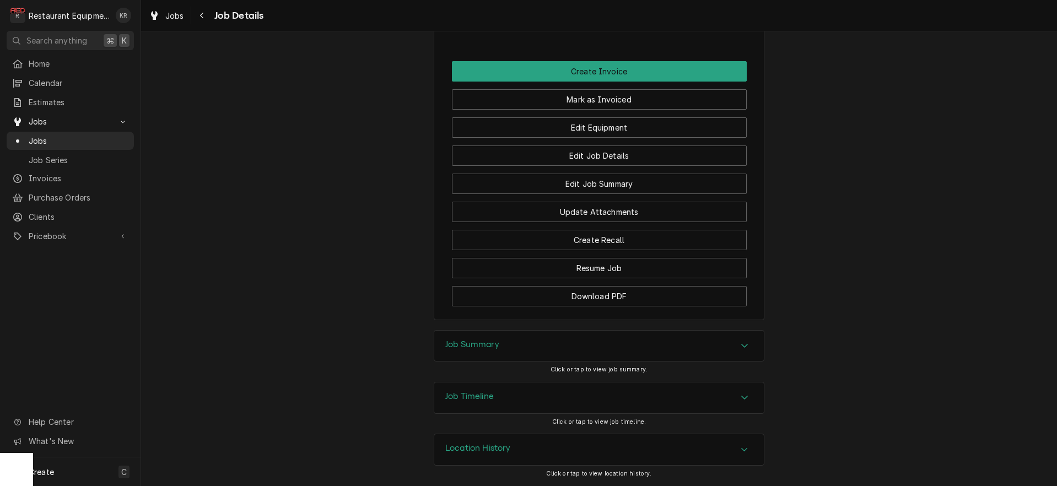
click at [499, 347] on h3 "Job Summary" at bounding box center [472, 345] width 54 height 10
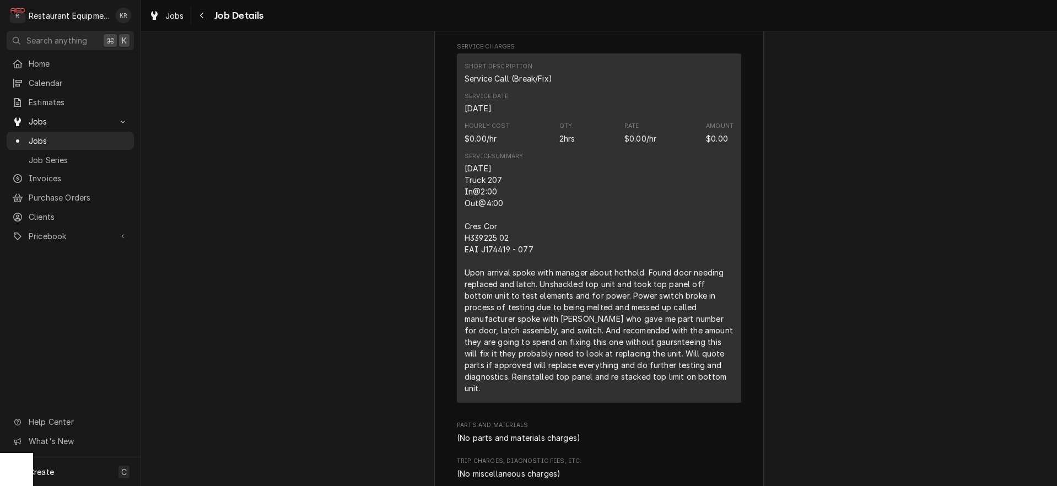
scroll to position [1647, 0]
click at [206, 16] on div "Navigate back" at bounding box center [202, 15] width 11 height 11
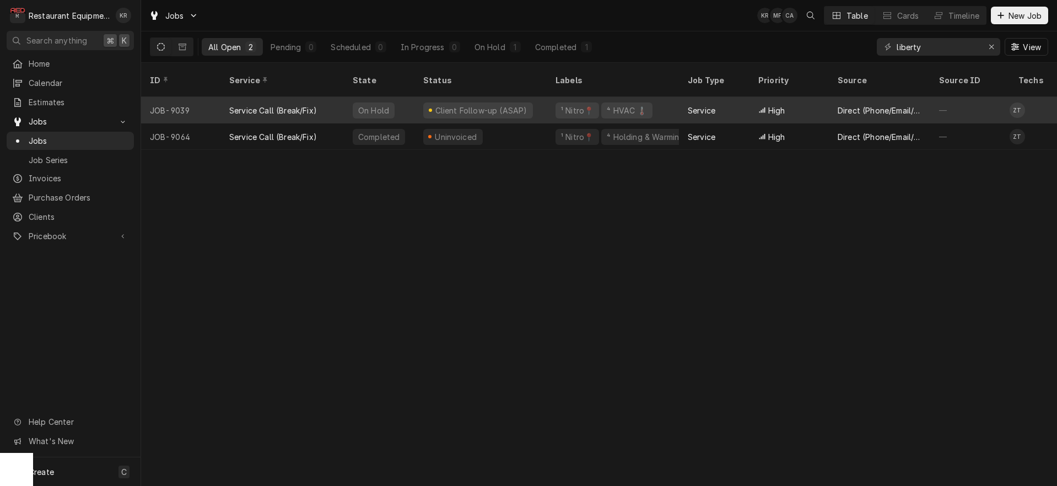
click at [473, 105] on div "Client Follow-up (ASAP)" at bounding box center [481, 111] width 94 height 12
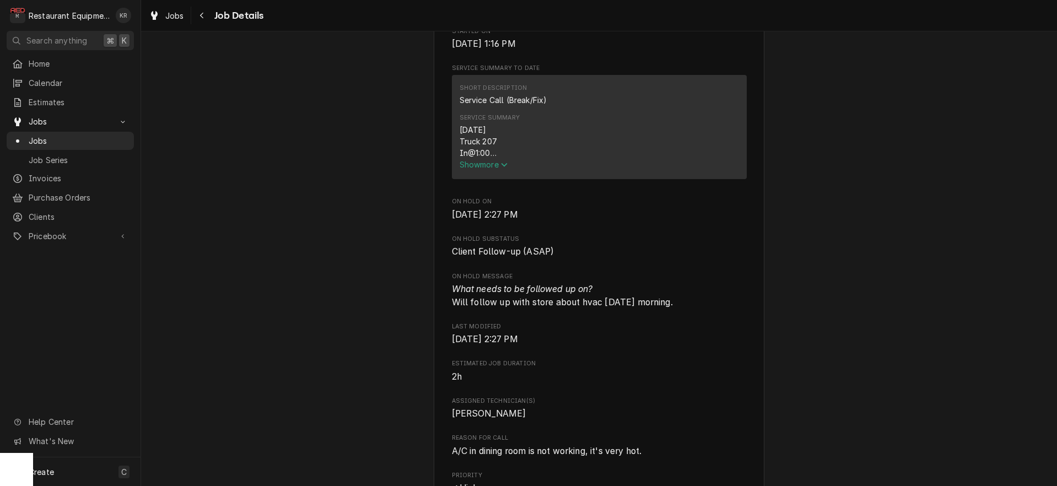
scroll to position [427, 0]
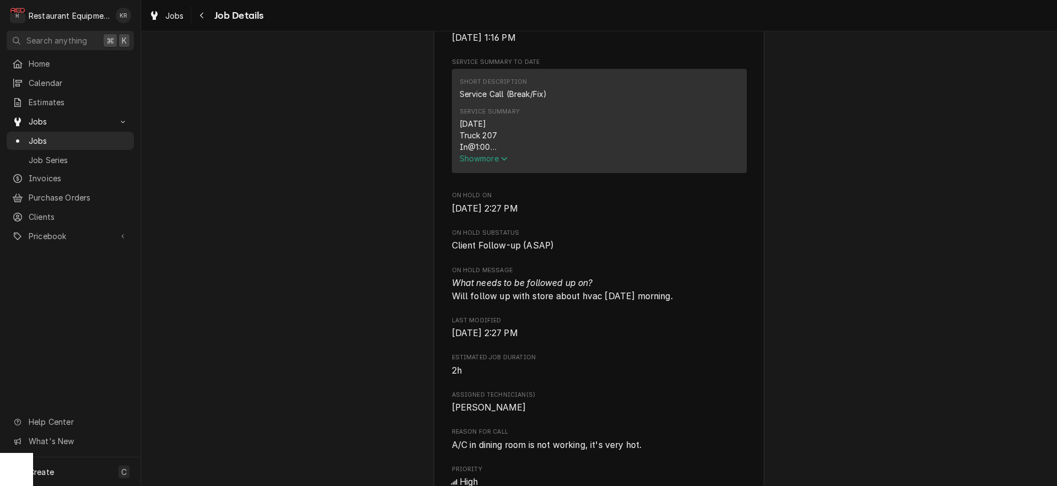
click at [486, 163] on span "Show more" at bounding box center [484, 158] width 49 height 9
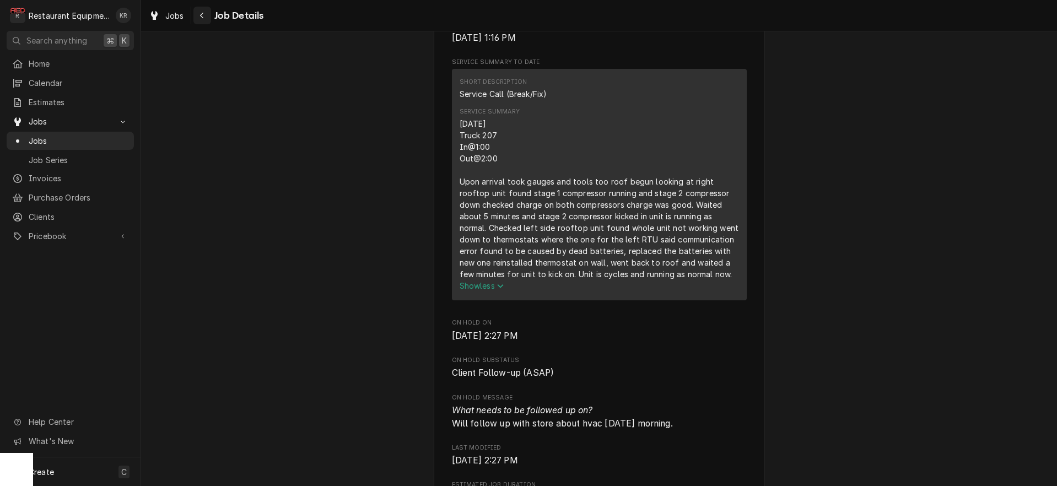
click at [204, 14] on icon "Navigate back" at bounding box center [202, 16] width 5 height 8
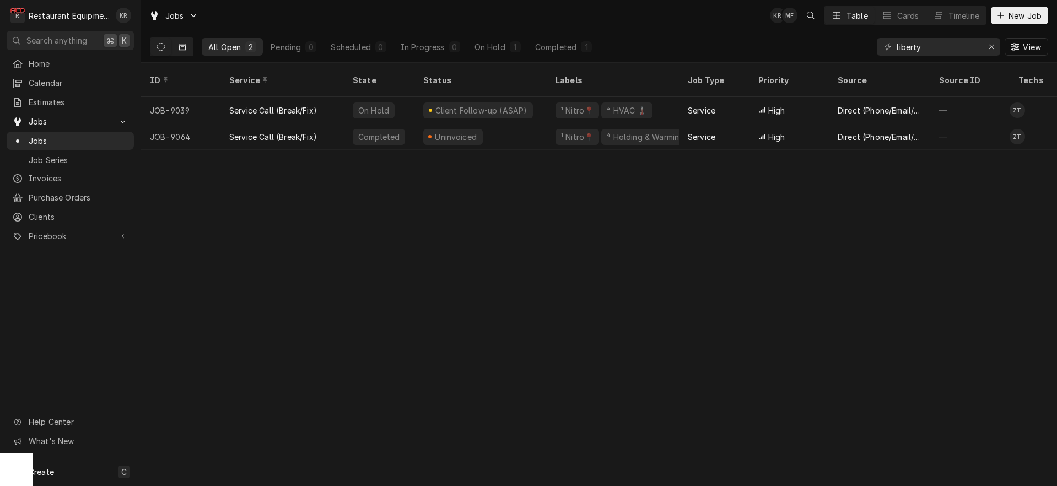
click at [186, 47] on button "Dynamic Content Wrapper" at bounding box center [182, 47] width 21 height 18
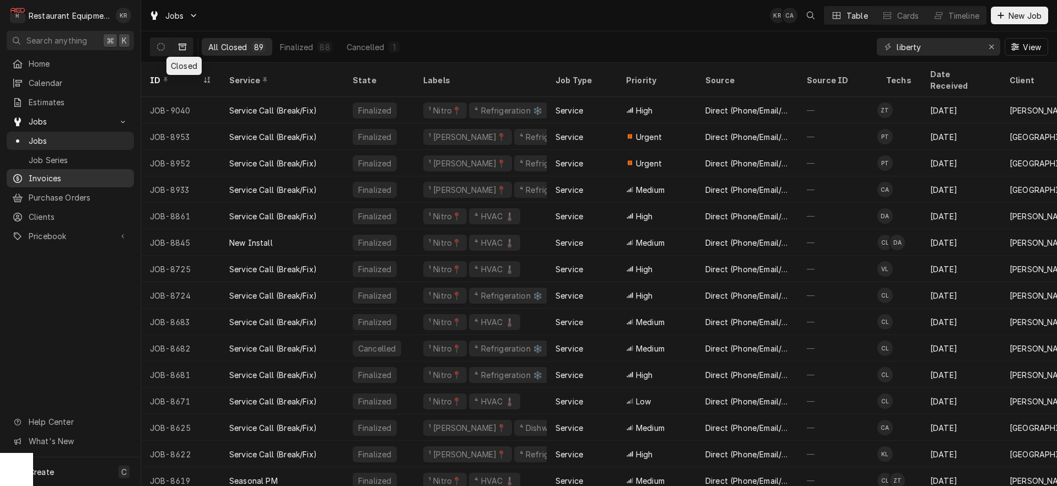
click at [166, 47] on button "Dynamic Content Wrapper" at bounding box center [160, 47] width 21 height 18
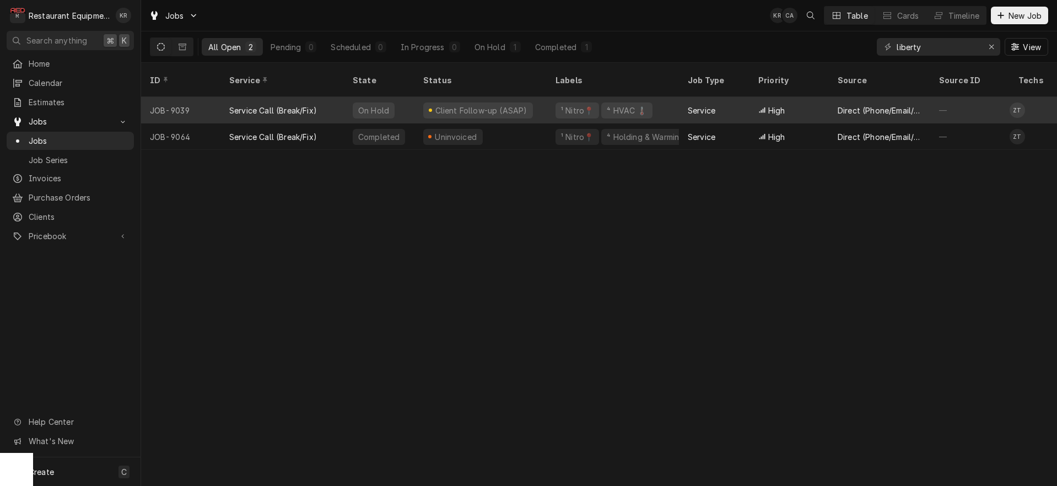
click at [486, 105] on div "Client Follow-up (ASAP)" at bounding box center [481, 111] width 94 height 12
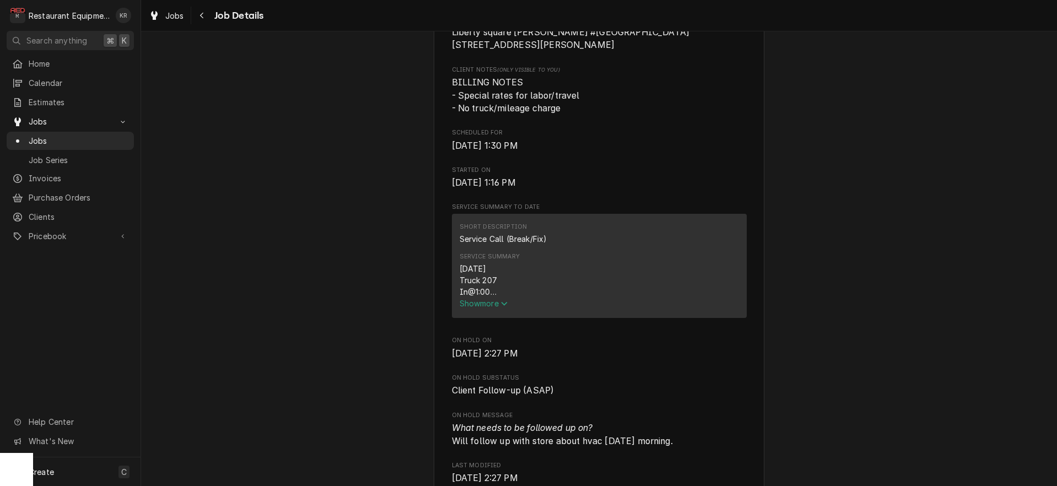
scroll to position [309, 0]
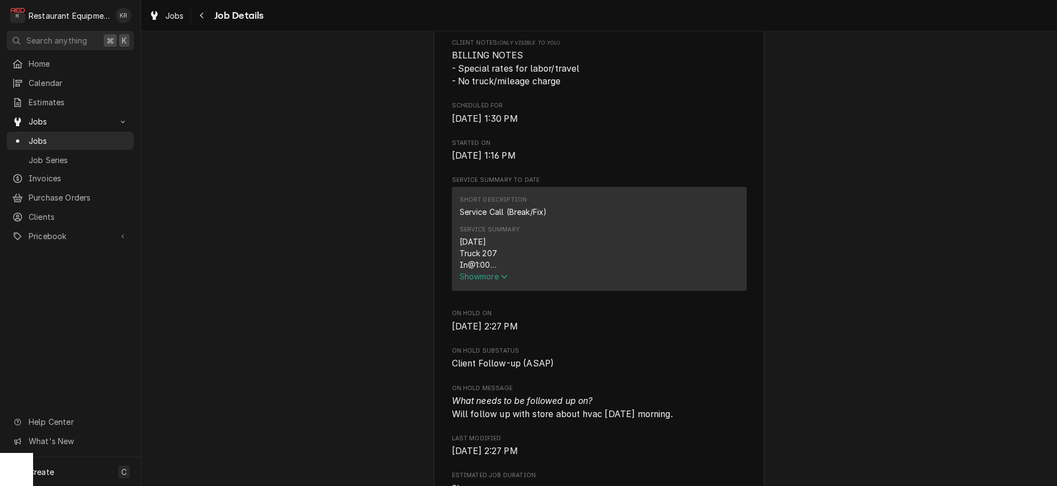
click at [493, 286] on div "Service Summary 09/26/2025 Truck 207 In@1:00 Out@2:00 Upon arrival took gauges …" at bounding box center [599, 254] width 279 height 64
click at [495, 281] on span "Show more" at bounding box center [484, 276] width 49 height 9
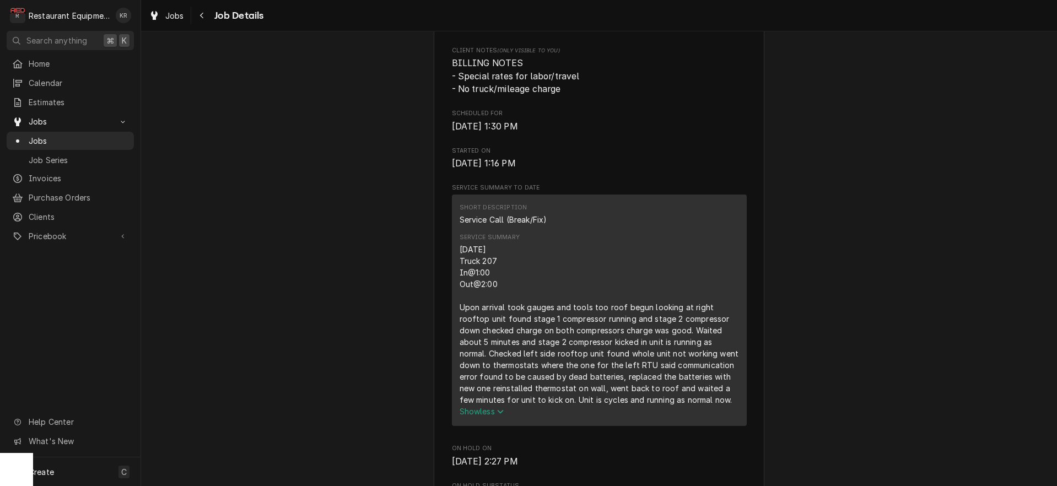
scroll to position [303, 0]
click at [203, 11] on div "Navigate back" at bounding box center [202, 15] width 11 height 11
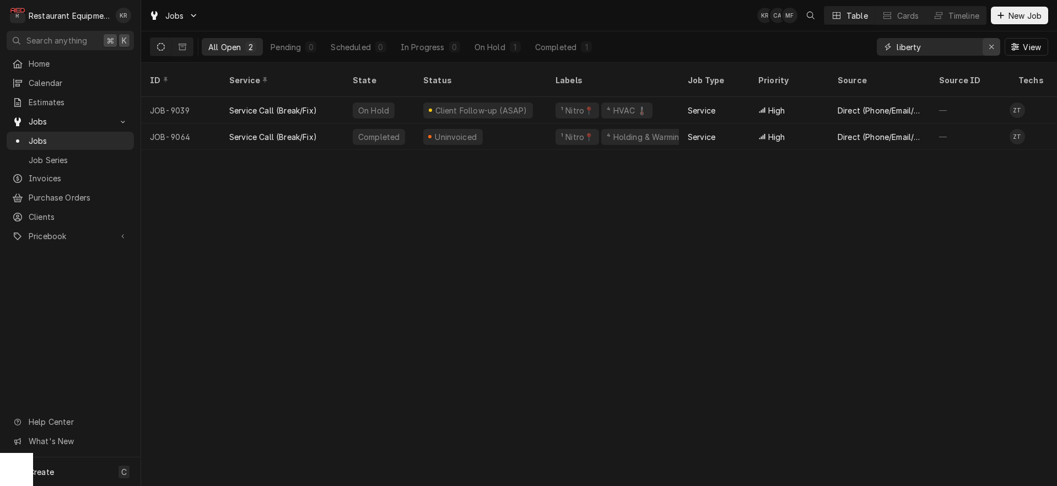
click at [990, 49] on icon "Erase input" at bounding box center [992, 47] width 4 height 4
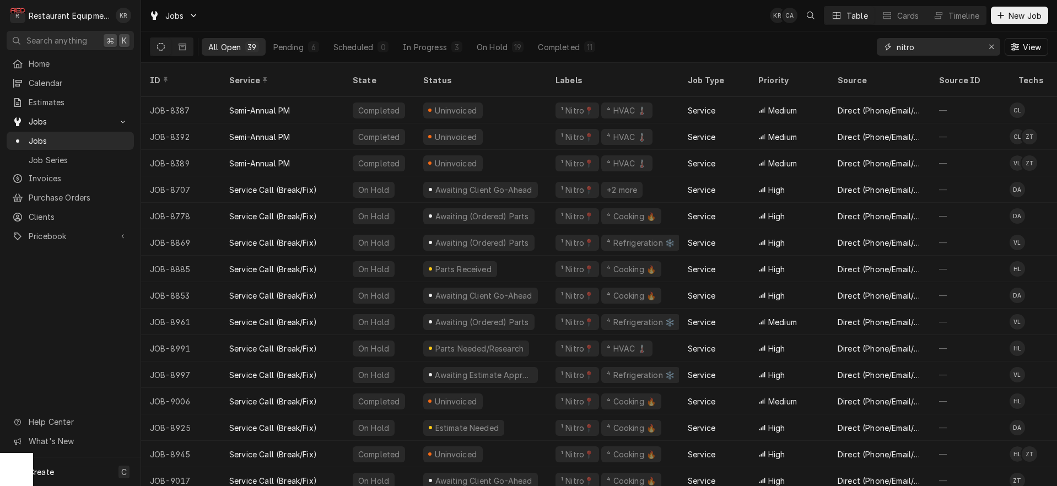
type input "nitro"
click at [159, 74] on div "ID" at bounding box center [180, 80] width 60 height 12
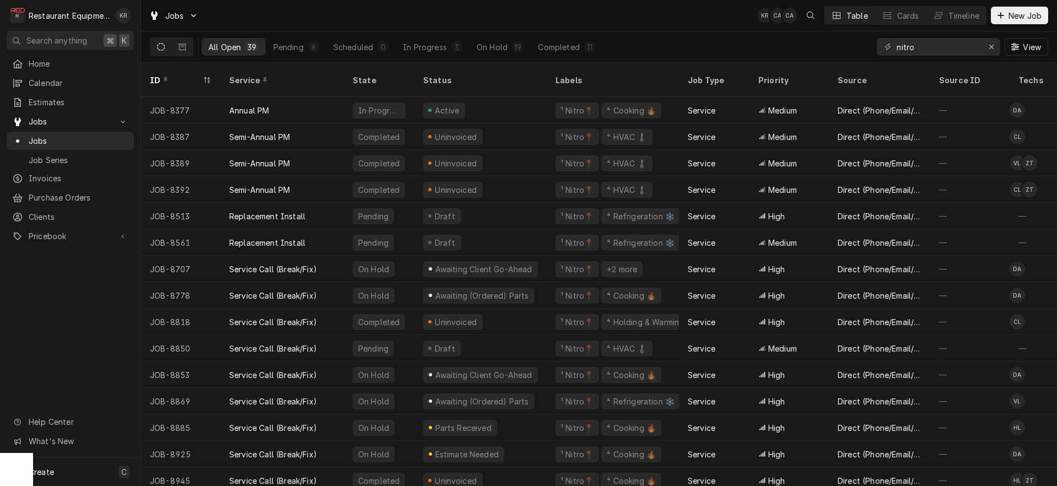
click at [159, 74] on div "ID" at bounding box center [175, 80] width 51 height 12
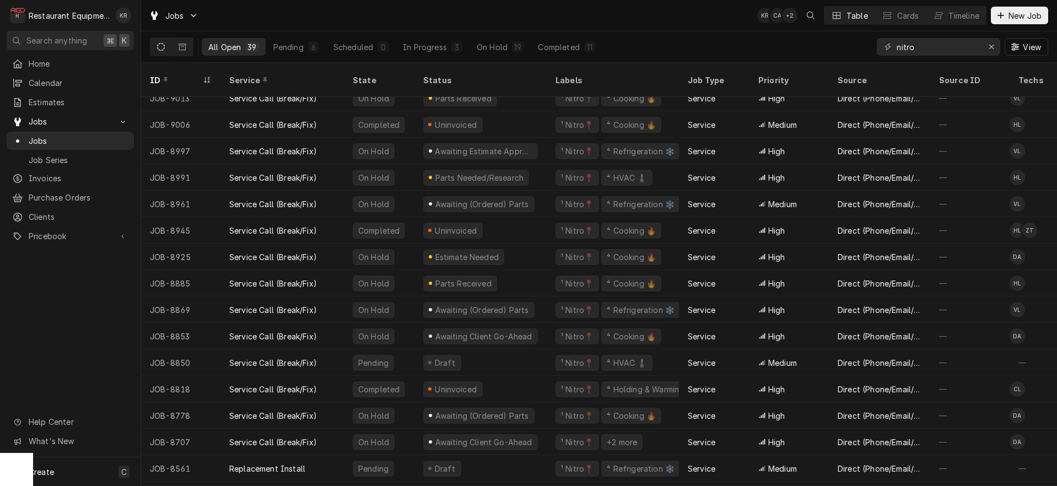
scroll to position [518, 1]
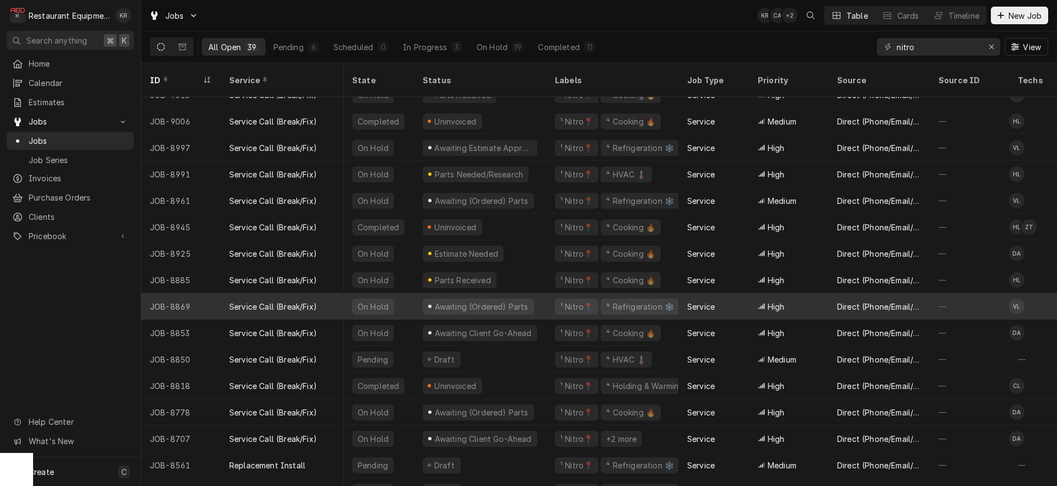
drag, startPoint x: 83, startPoint y: 257, endPoint x: 293, endPoint y: 294, distance: 213.3
click at [293, 301] on div "Service Call (Break/Fix)" at bounding box center [273, 307] width 88 height 12
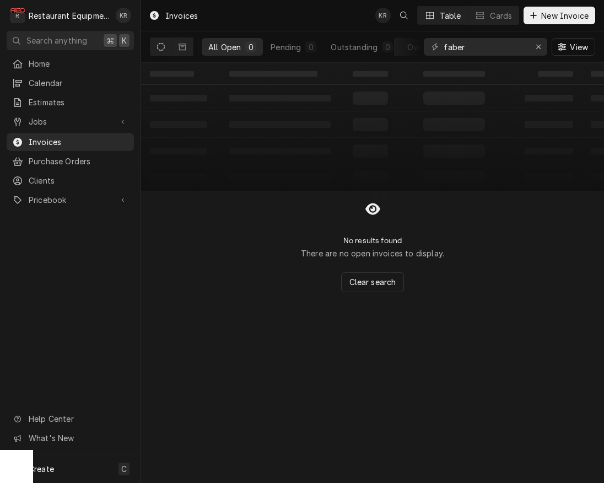
click at [155, 54] on button "Dynamic Content Wrapper" at bounding box center [160, 47] width 21 height 18
click at [536, 49] on div "Erase input" at bounding box center [538, 46] width 11 height 11
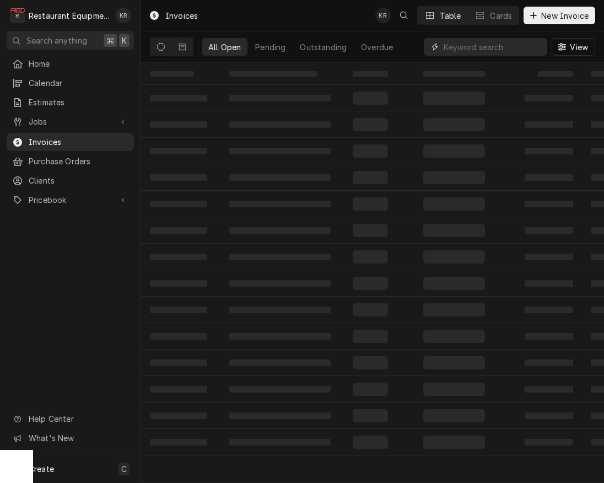
click at [523, 50] on input "Dynamic Content Wrapper" at bounding box center [493, 47] width 98 height 18
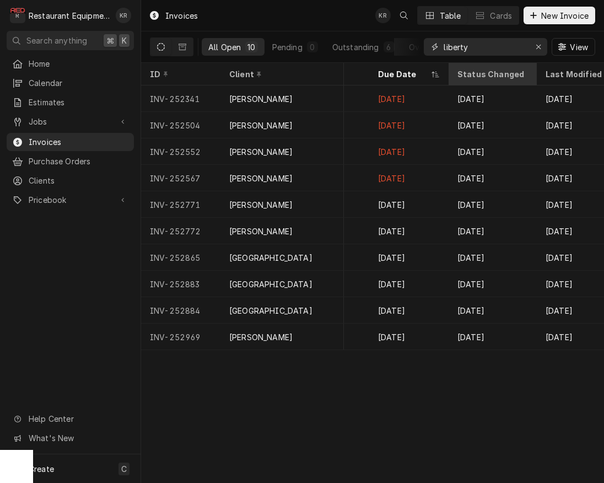
scroll to position [0, 878]
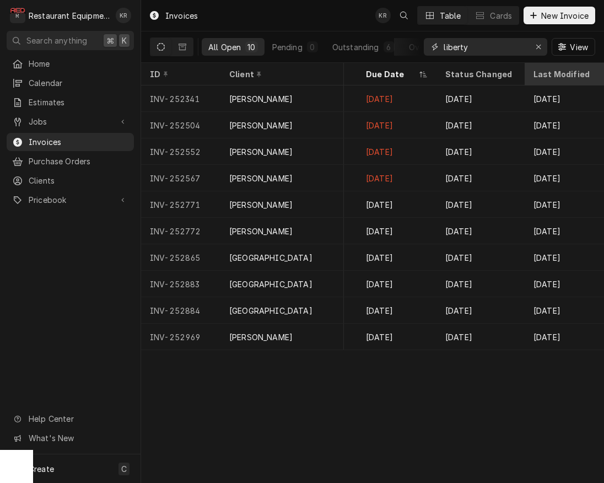
type input "liberty"
click at [543, 71] on div "Last Modified" at bounding box center [564, 74] width 60 height 12
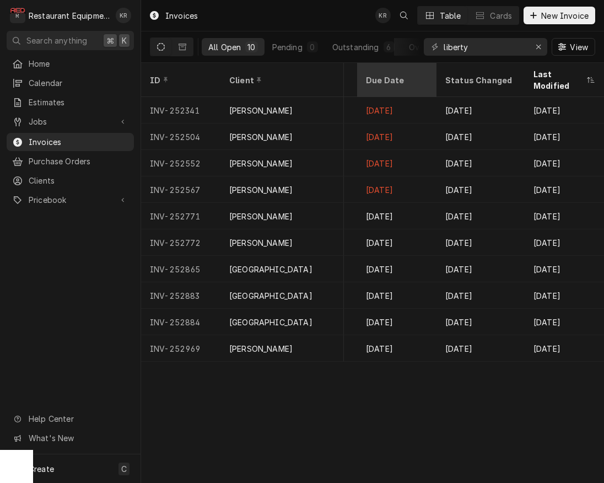
click at [542, 70] on div "Last Modified" at bounding box center [559, 79] width 51 height 23
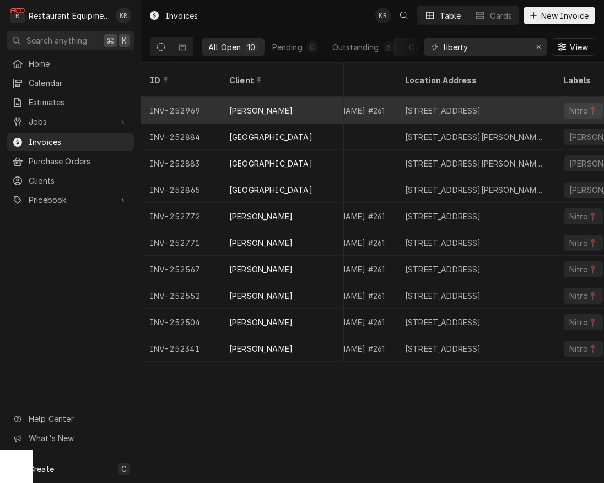
scroll to position [0, 476]
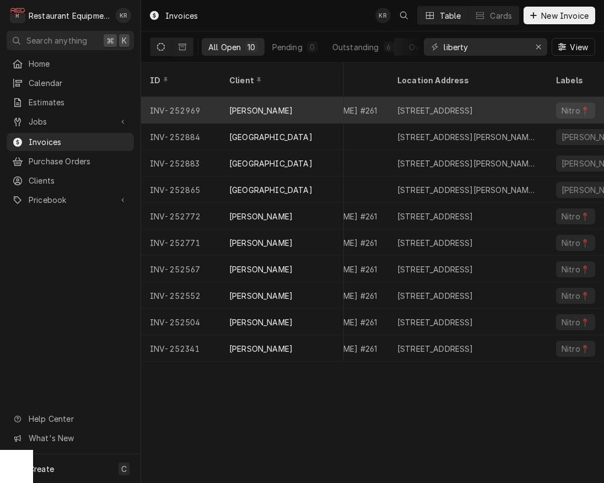
click at [449, 105] on div "70 Liberty Square Dr, Hurricane, WV 25526" at bounding box center [435, 111] width 76 height 12
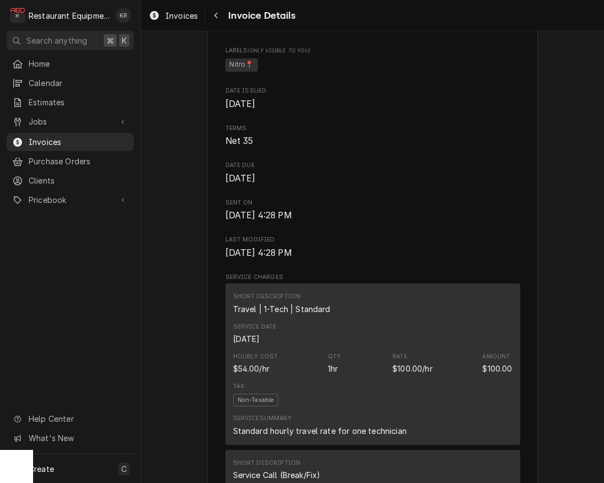
scroll to position [470, 0]
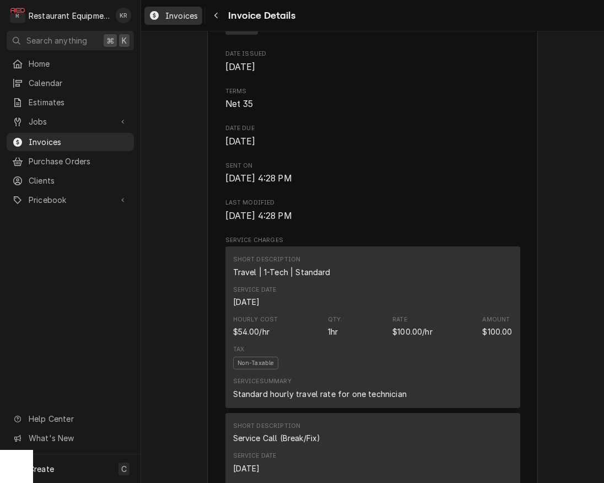
click at [182, 17] on span "Invoices" at bounding box center [181, 16] width 33 height 12
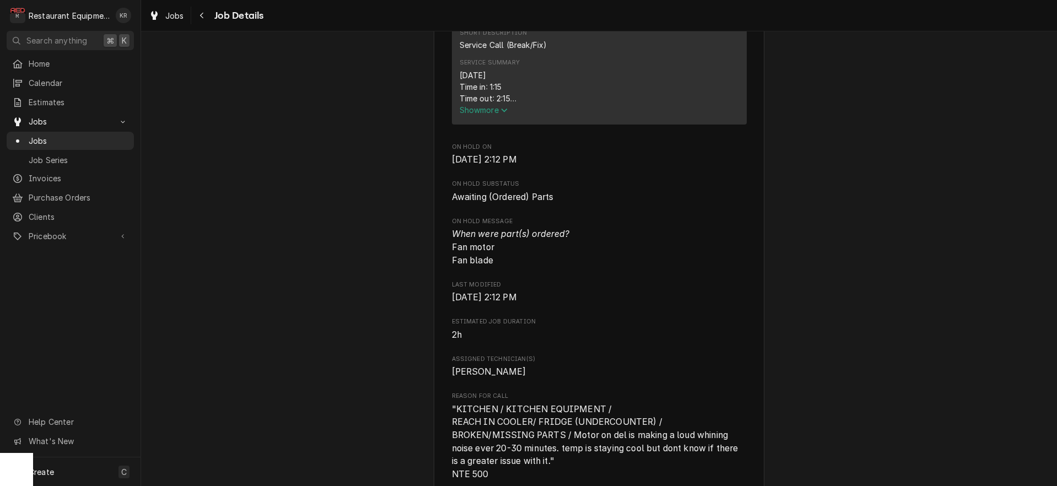
scroll to position [460, 0]
click at [484, 117] on span "Show more" at bounding box center [484, 112] width 49 height 9
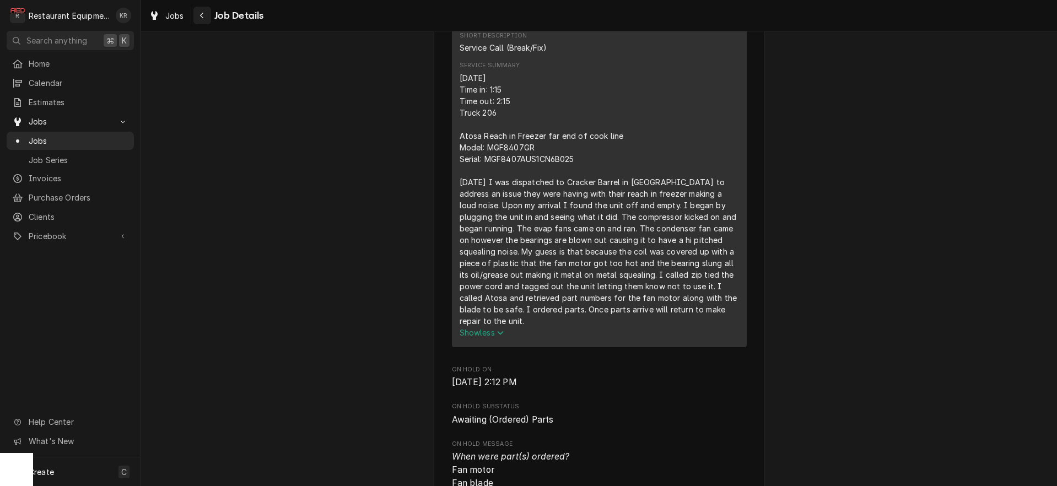
click at [199, 16] on div "Navigate back" at bounding box center [202, 15] width 11 height 11
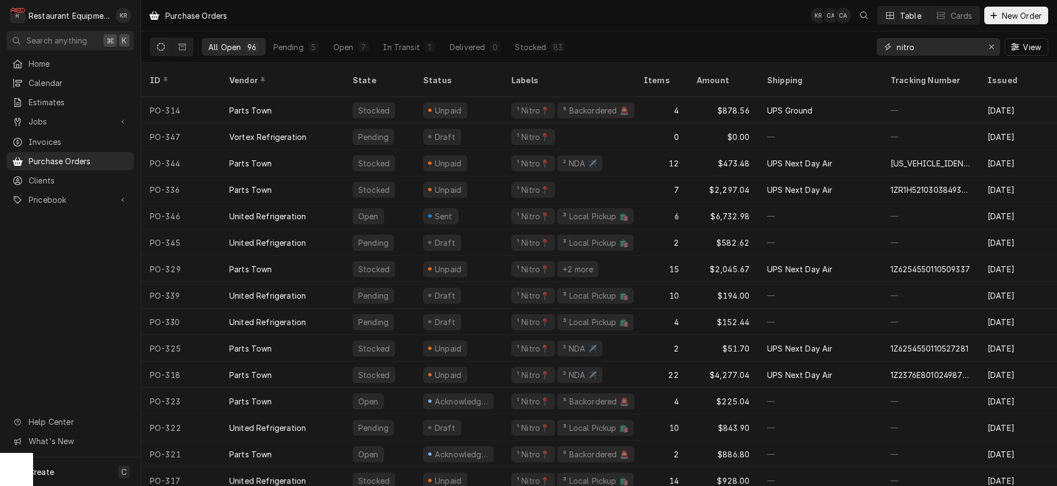
click at [960, 47] on input "nitro" at bounding box center [938, 47] width 83 height 18
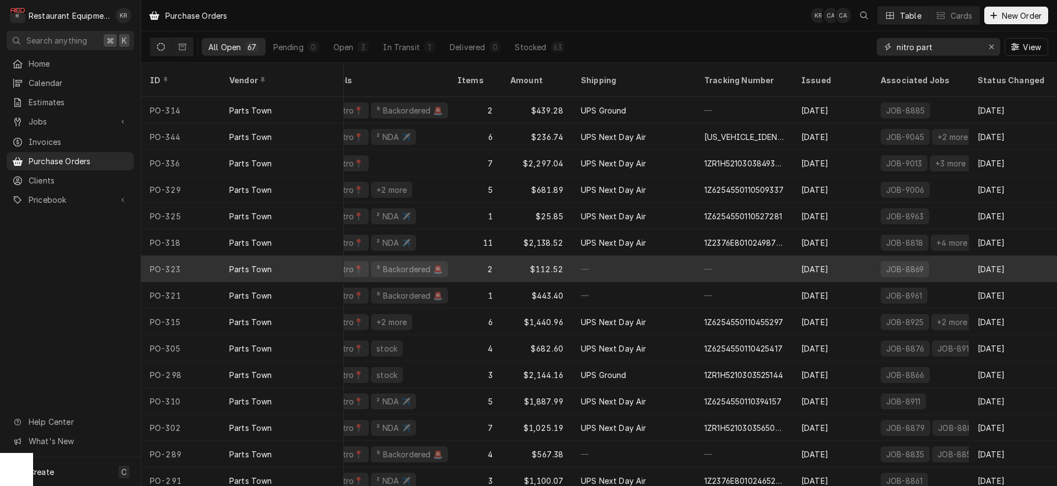
scroll to position [0, 198]
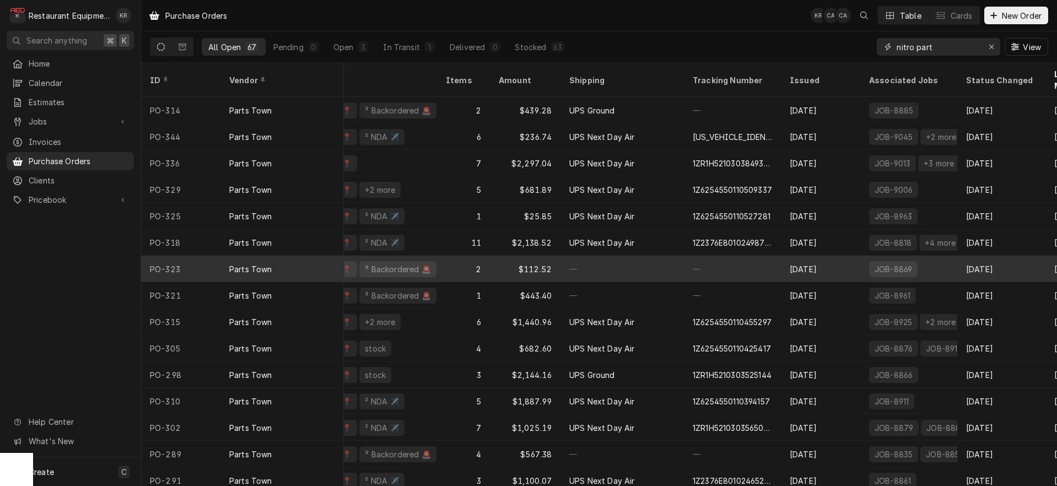
type input "nitro part"
click at [375, 264] on div "⁵ Backordered 🚨" at bounding box center [398, 270] width 68 height 12
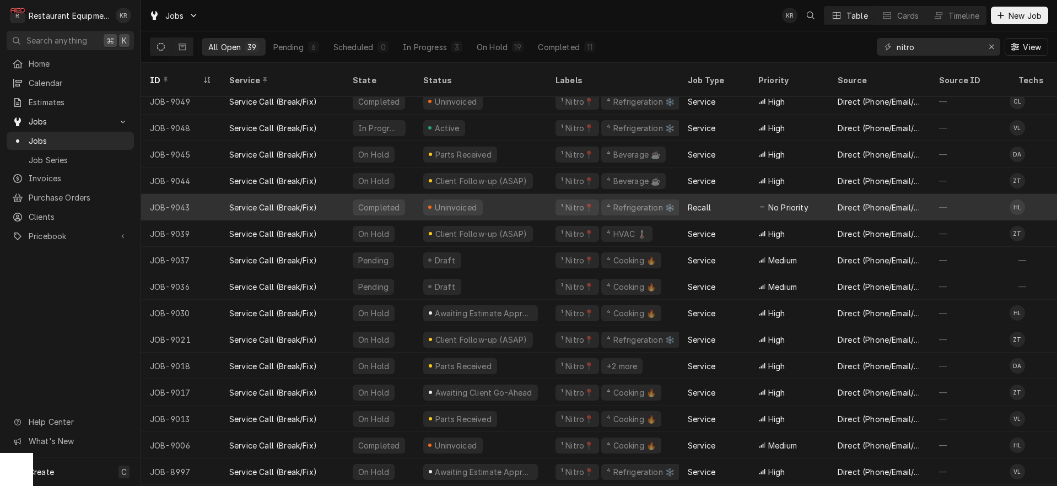
scroll to position [189, 0]
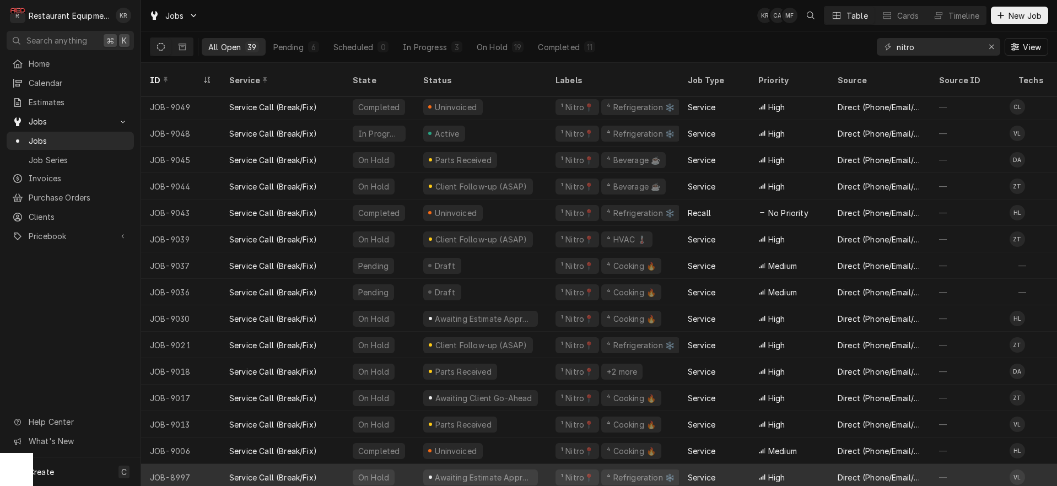
click at [324, 464] on div "Service Call (Break/Fix)" at bounding box center [282, 477] width 123 height 26
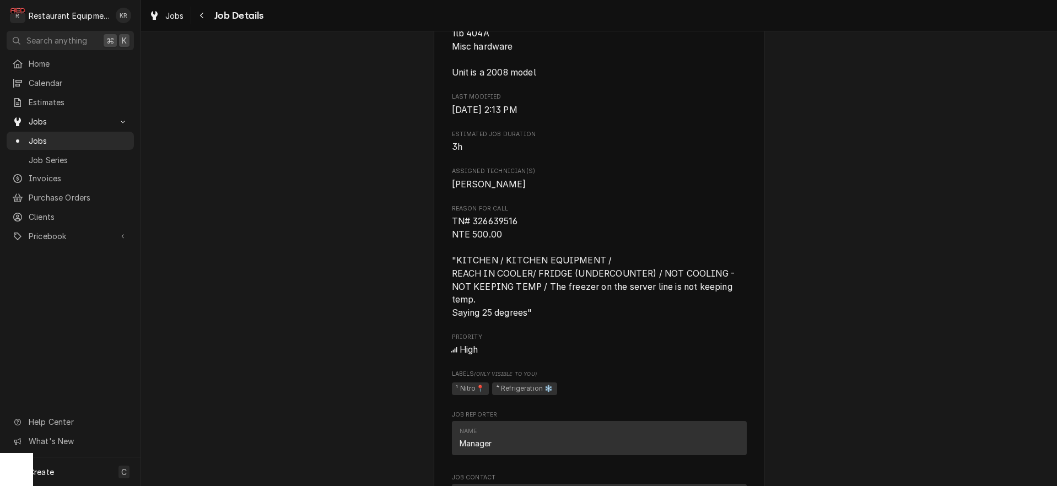
scroll to position [771, 0]
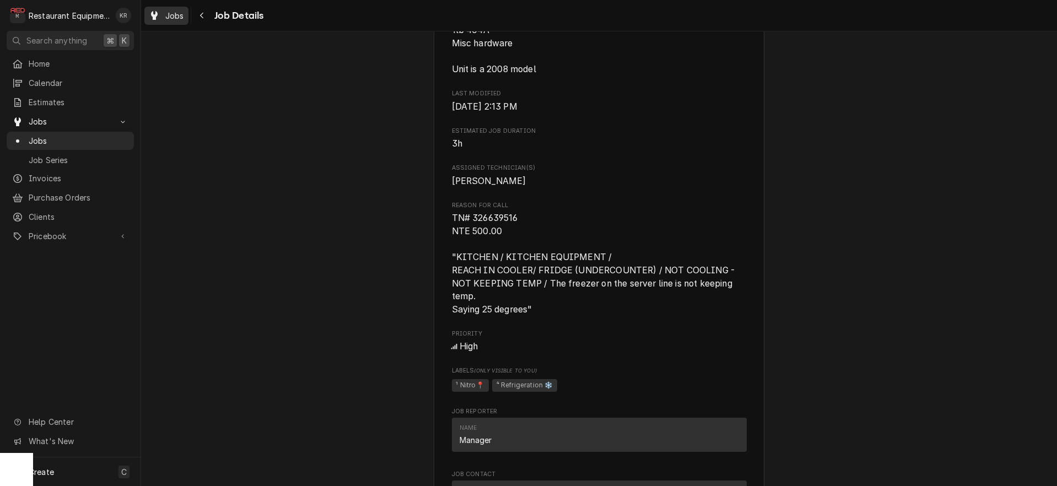
click at [186, 20] on link "Jobs" at bounding box center [166, 16] width 44 height 18
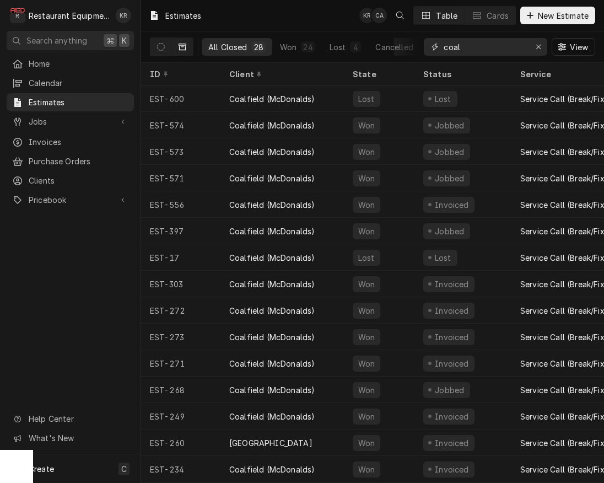
drag, startPoint x: 469, startPoint y: 46, endPoint x: 407, endPoint y: 41, distance: 61.4
click at [444, 41] on input "coal" at bounding box center [485, 47] width 83 height 18
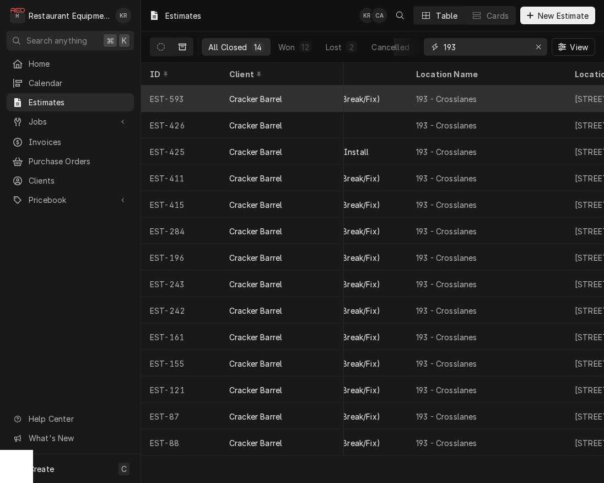
scroll to position [0, 233]
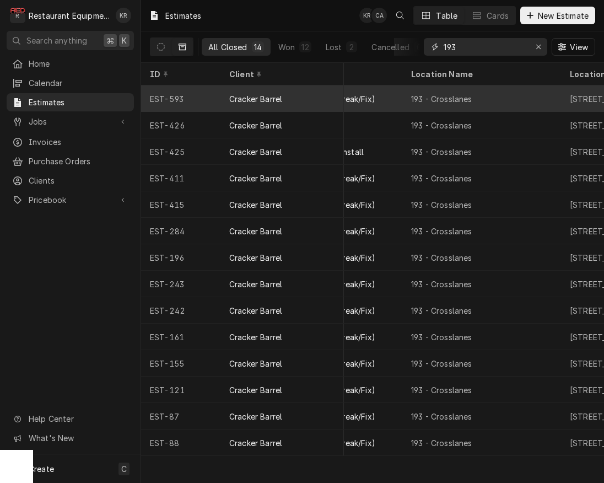
type input "193"
click at [480, 98] on div "193 - Crosslanes" at bounding box center [481, 98] width 159 height 26
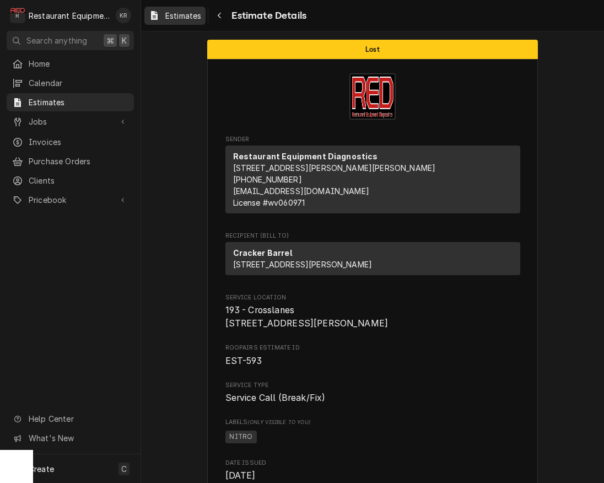
click at [171, 19] on span "Estimates" at bounding box center [183, 16] width 36 height 12
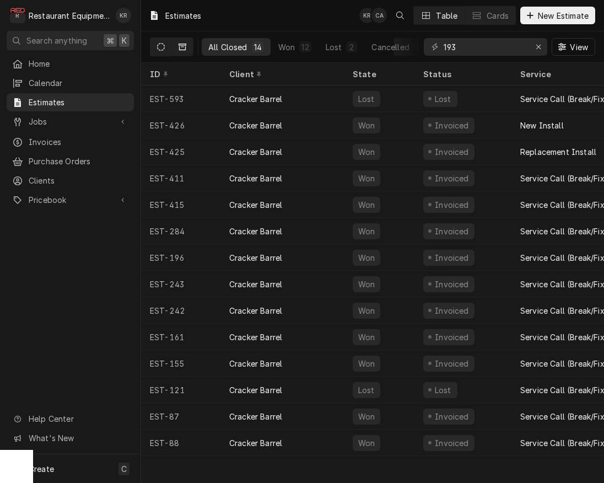
click at [152, 49] on button "Dynamic Content Wrapper" at bounding box center [160, 47] width 21 height 18
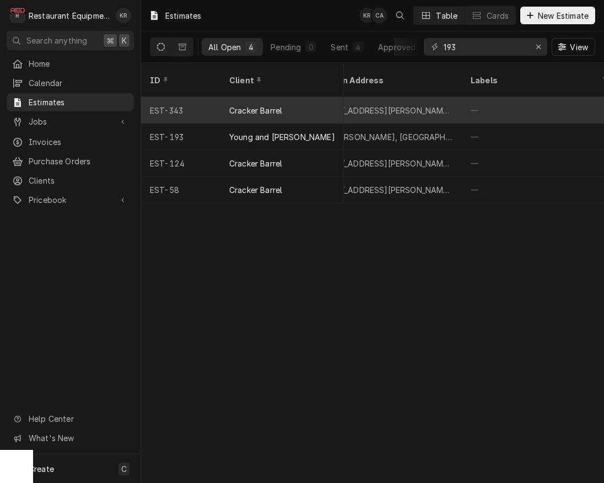
scroll to position [0, 491]
click at [392, 105] on div "11 Goff Xing, Cross Lanes, WV 25313" at bounding box center [381, 111] width 141 height 12
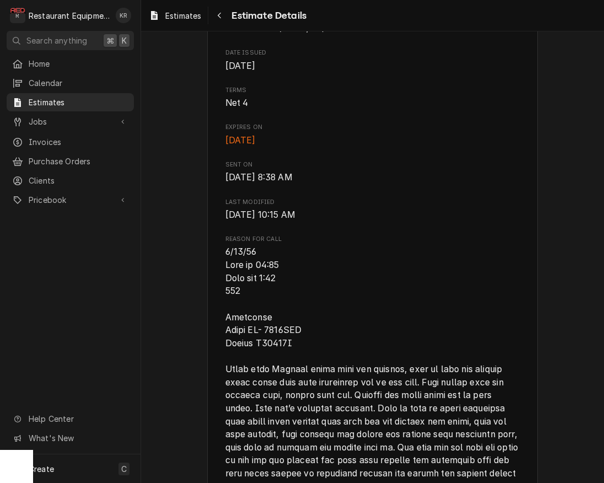
scroll to position [385, 0]
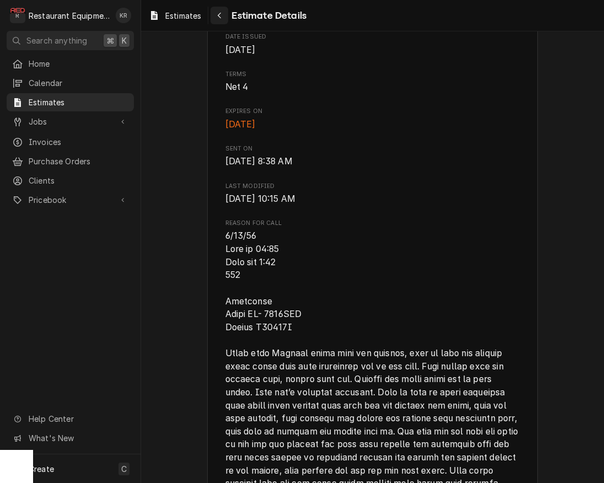
click at [227, 19] on button "Navigate back" at bounding box center [220, 16] width 18 height 18
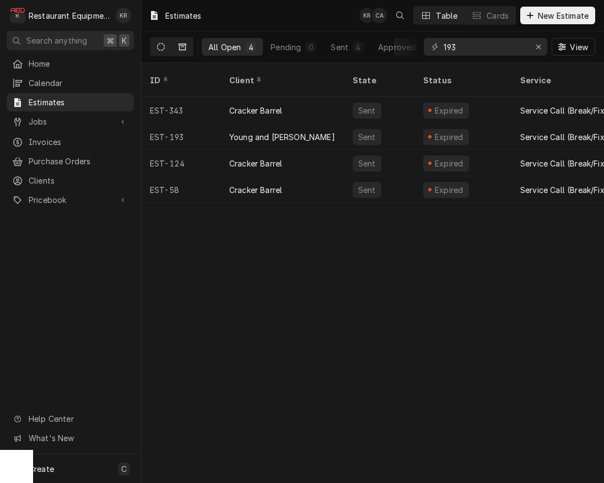
click at [176, 45] on button "Dynamic Content Wrapper" at bounding box center [182, 47] width 21 height 18
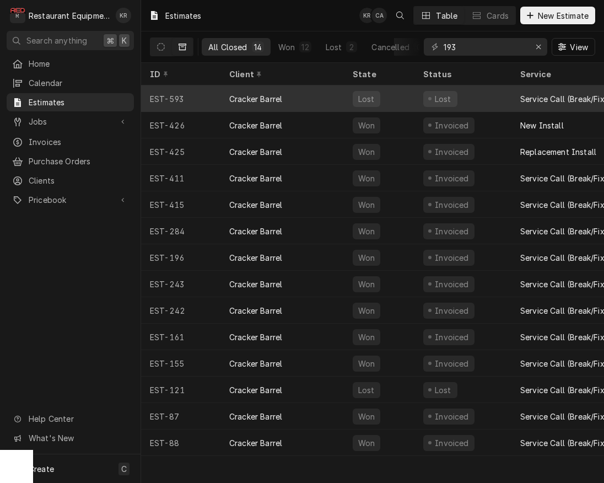
click at [301, 99] on div "Cracker Barrel" at bounding box center [282, 98] width 123 height 26
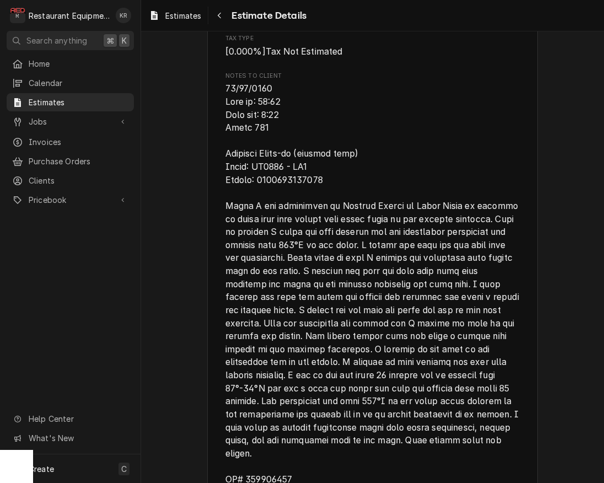
scroll to position [2212, 0]
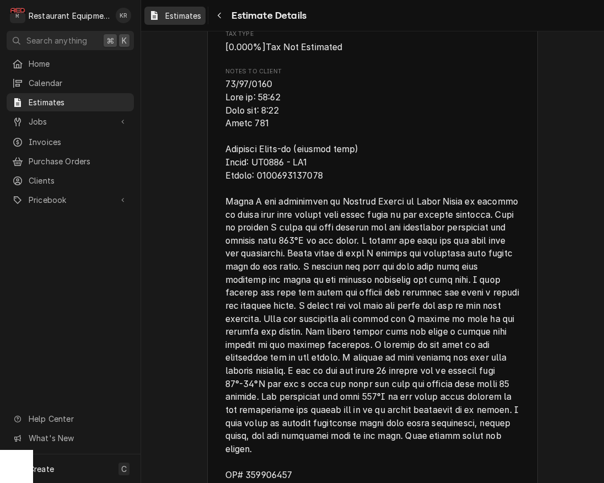
click at [175, 13] on span "Estimates" at bounding box center [183, 16] width 36 height 12
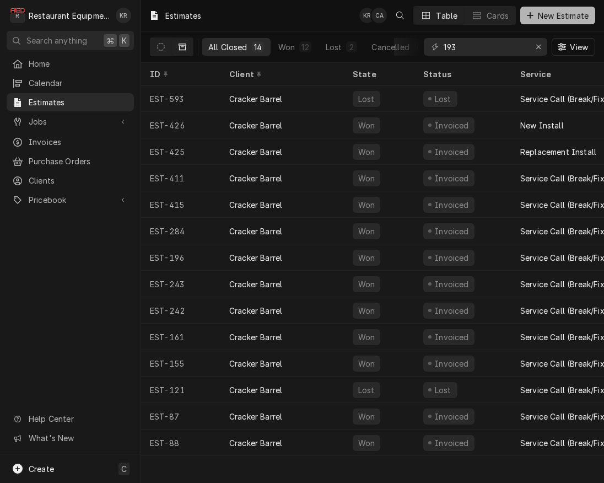
drag, startPoint x: 545, startPoint y: 4, endPoint x: 546, endPoint y: 13, distance: 8.9
click at [545, 6] on div "Estimates KR CA Table Cards New Estimate" at bounding box center [372, 15] width 463 height 31
click at [546, 14] on span "New Estimate" at bounding box center [563, 16] width 55 height 12
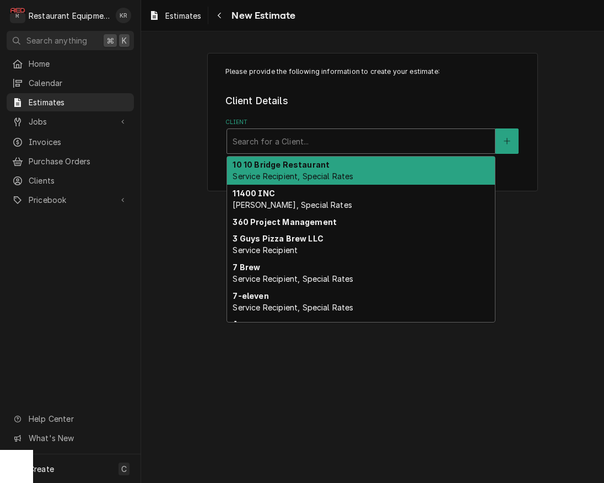
click at [451, 138] on div "Client" at bounding box center [361, 141] width 257 height 20
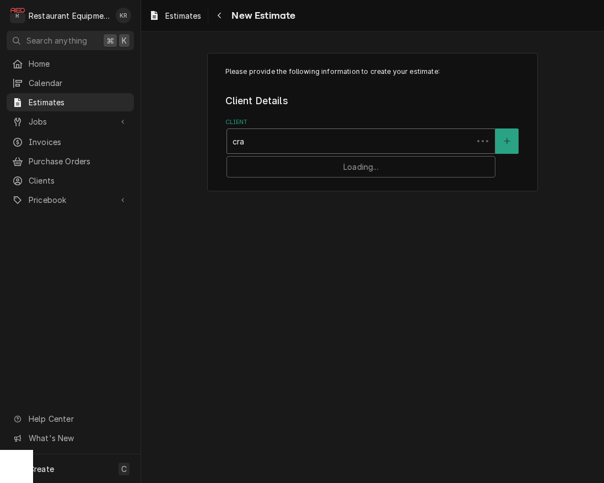
type input "crac"
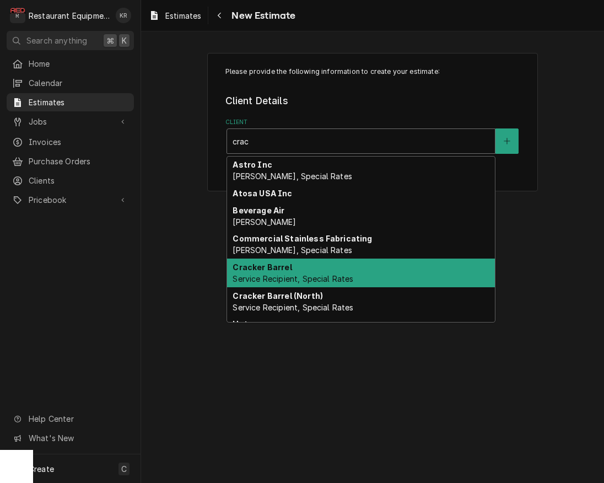
click at [322, 275] on span "Service Recipient, Special Rates" at bounding box center [293, 278] width 121 height 9
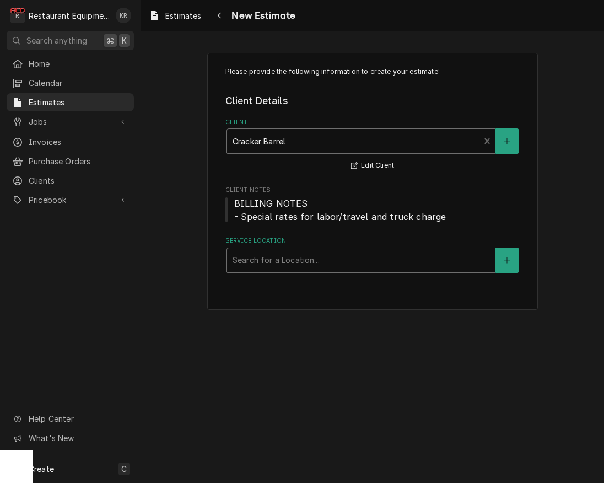
click at [331, 255] on div "Service Location" at bounding box center [361, 260] width 257 height 20
type input "193"
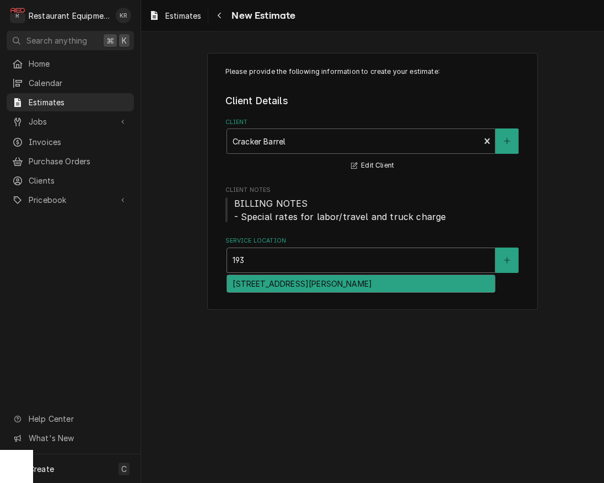
click at [331, 288] on div "193 - Crosslanes / 11 Goff Xing, Cross Lanes, WV 25313" at bounding box center [361, 283] width 268 height 17
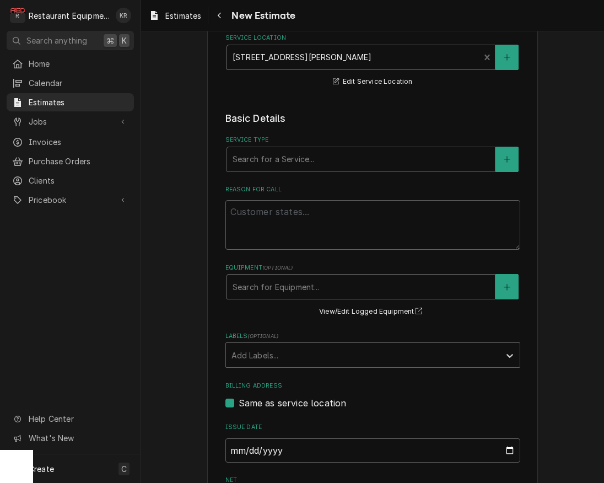
scroll to position [235, 0]
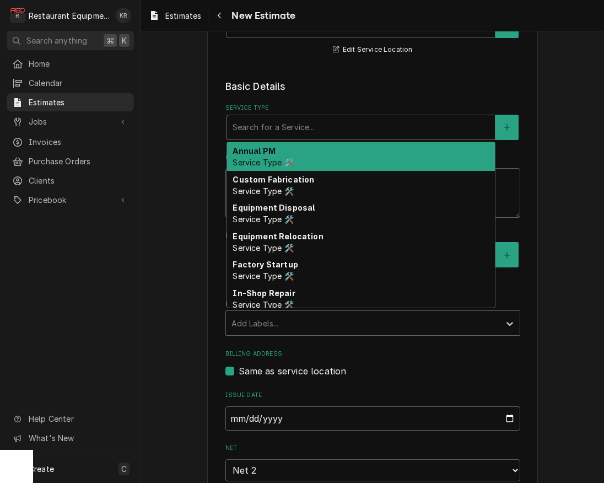
click at [306, 132] on div "Service Type" at bounding box center [361, 127] width 257 height 20
type textarea "x"
type input "b"
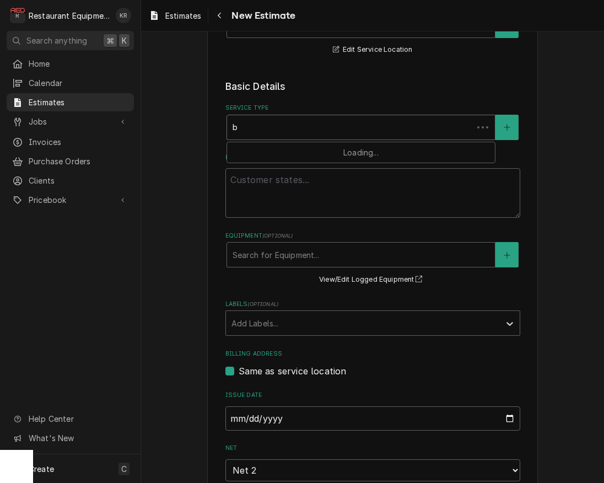
type textarea "x"
type input "br"
type textarea "x"
type input "bre"
type textarea "x"
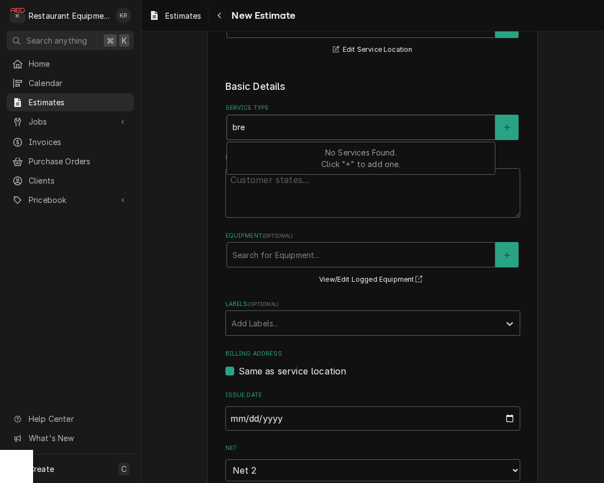
type input "brea"
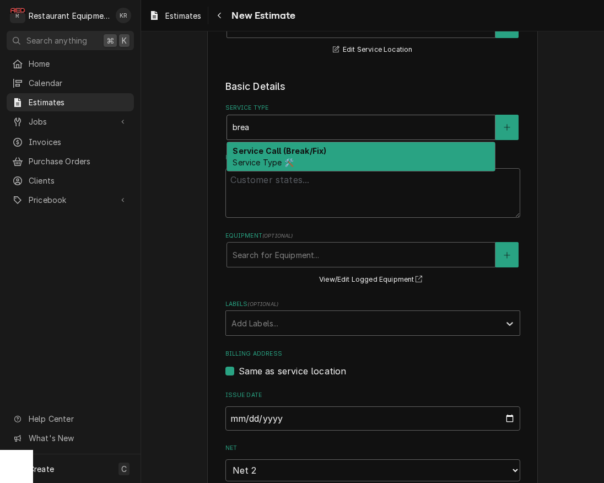
scroll to position [236, 0]
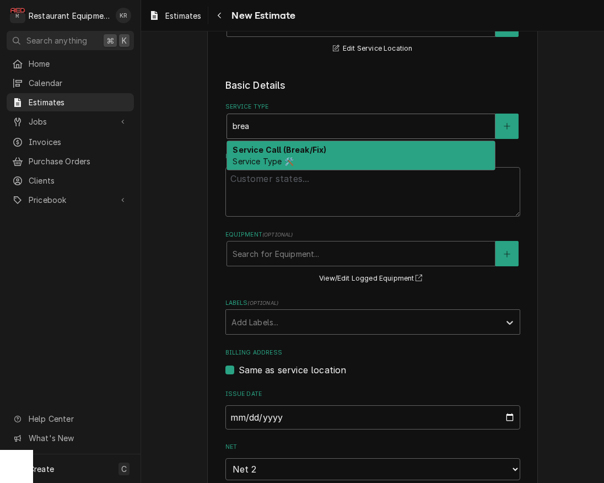
type textarea "x"
type input "bre"
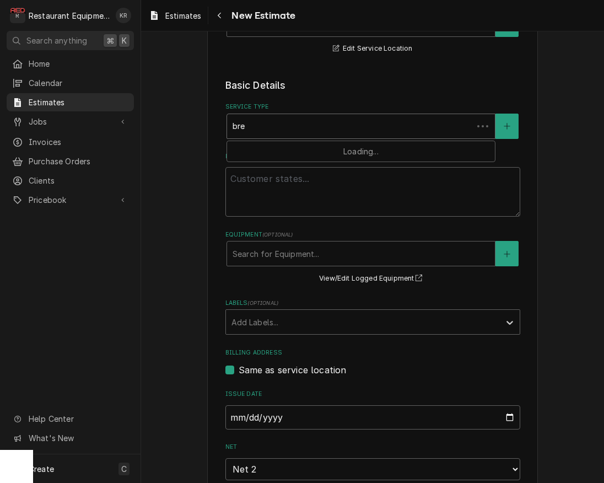
type textarea "x"
type input "br"
type textarea "x"
type input "b"
type textarea "x"
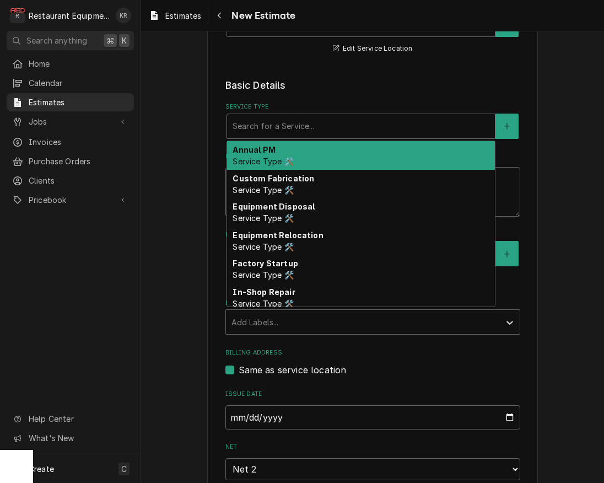
type textarea "x"
type input "j"
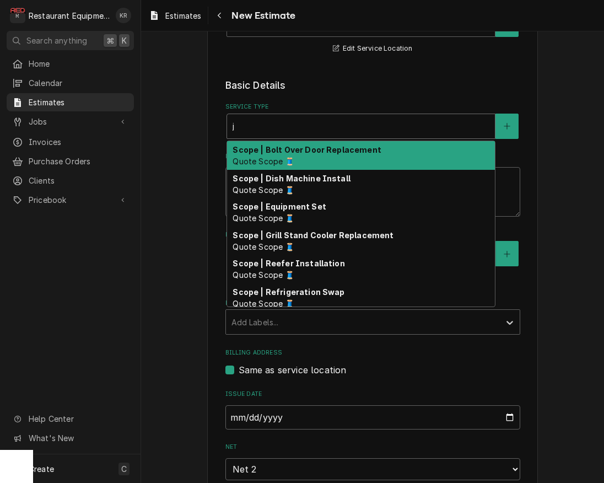
type textarea "x"
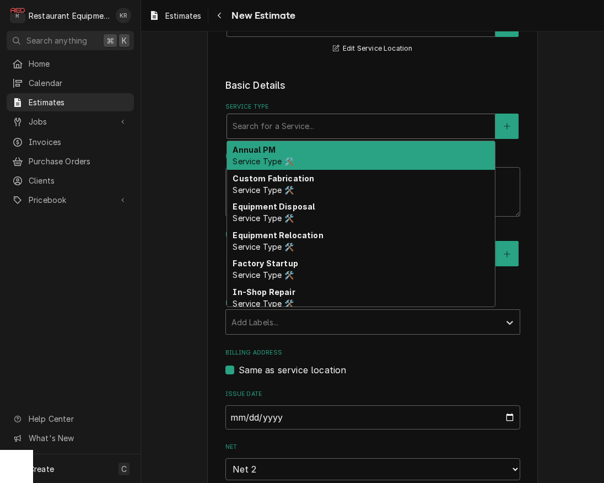
type textarea "x"
type input "i"
type textarea "x"
type input "in"
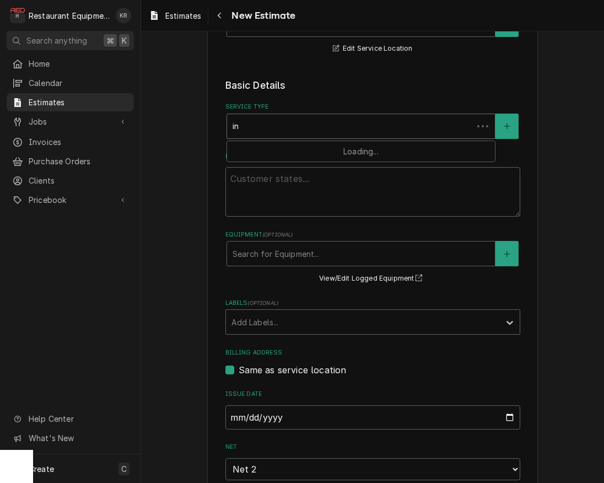
type textarea "x"
type input "ins"
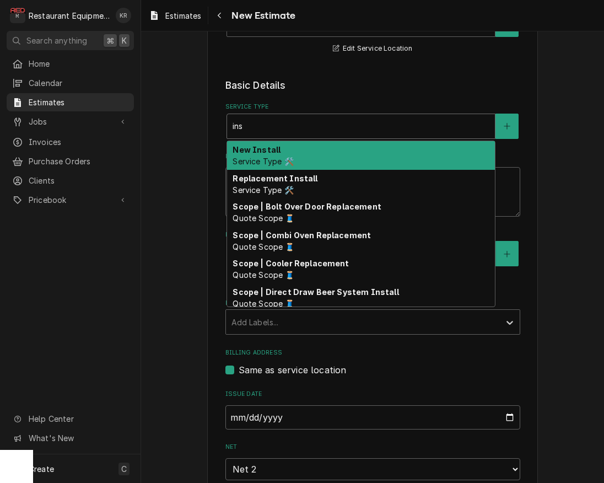
click at [300, 153] on div "New Install Service Type 🛠️" at bounding box center [361, 155] width 268 height 29
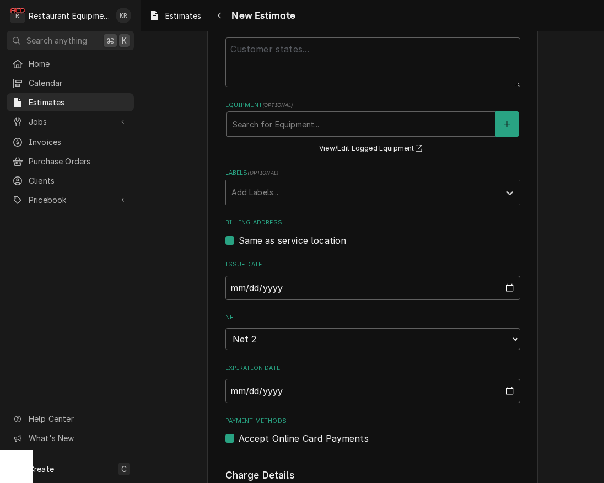
scroll to position [411, 0]
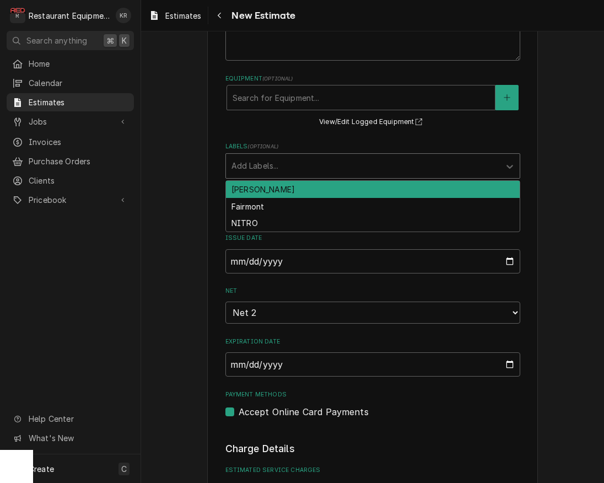
click at [294, 168] on div "Labels" at bounding box center [363, 166] width 263 height 20
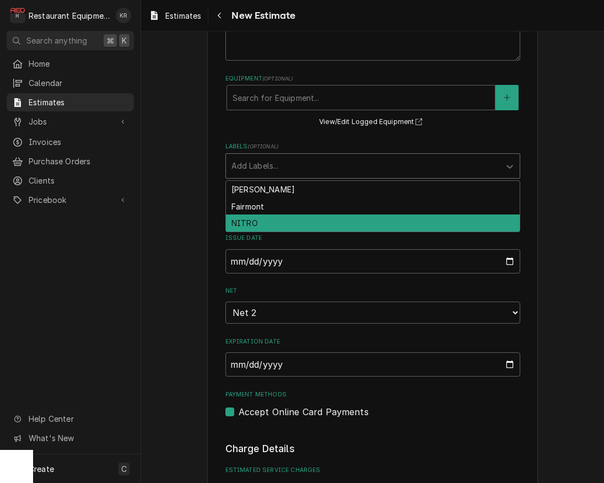
click at [284, 225] on div "NITRO" at bounding box center [373, 222] width 294 height 17
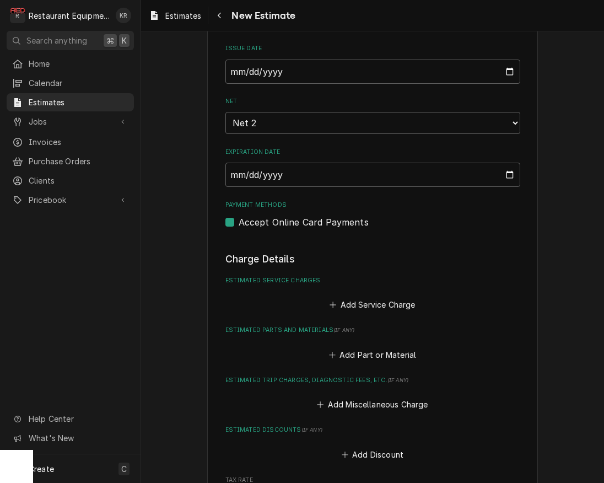
type textarea "x"
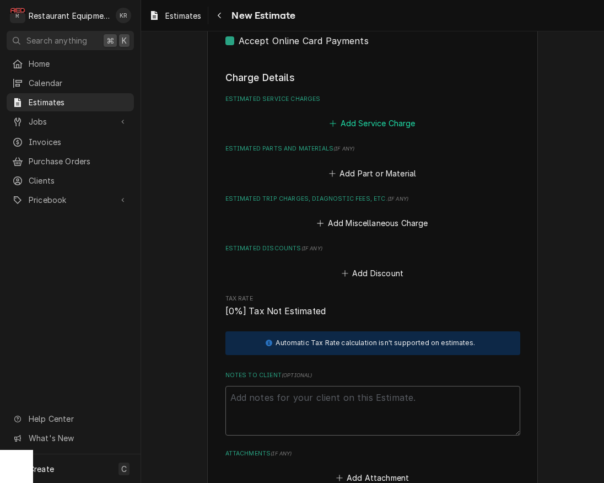
scroll to position [786, 0]
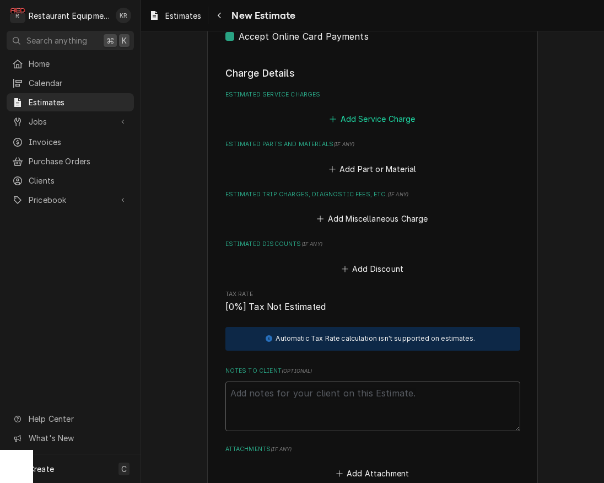
click at [382, 119] on button "Add Service Charge" at bounding box center [372, 118] width 89 height 15
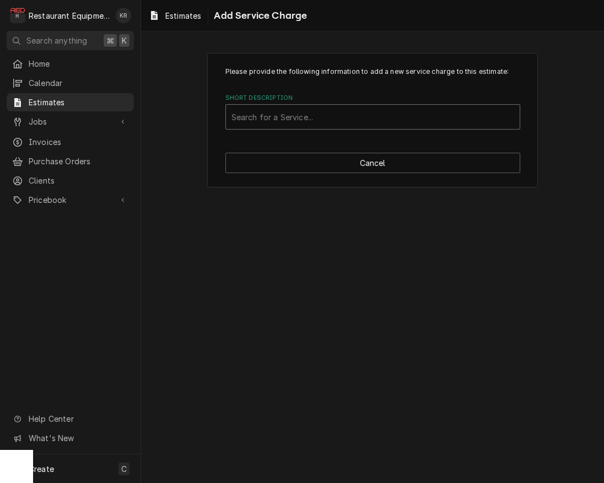
click at [368, 119] on div "Short Description" at bounding box center [373, 117] width 283 height 20
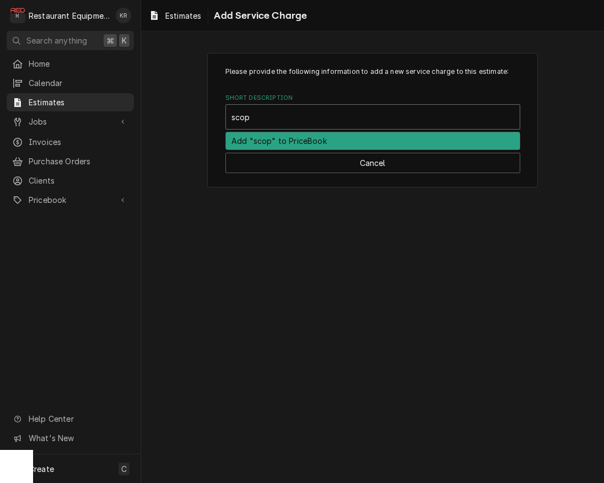
type input "scope"
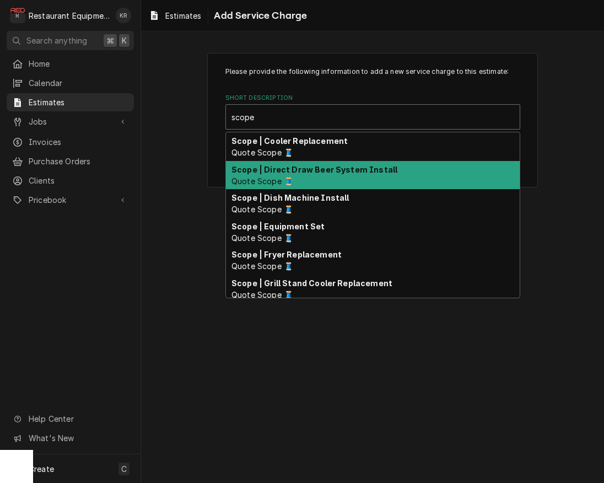
scroll to position [68, 0]
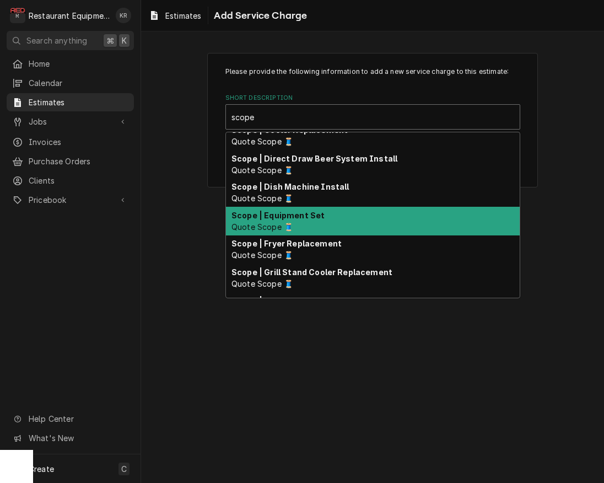
click at [314, 226] on div "Scope | Equipment Set Quote Scope 🧵" at bounding box center [373, 221] width 294 height 29
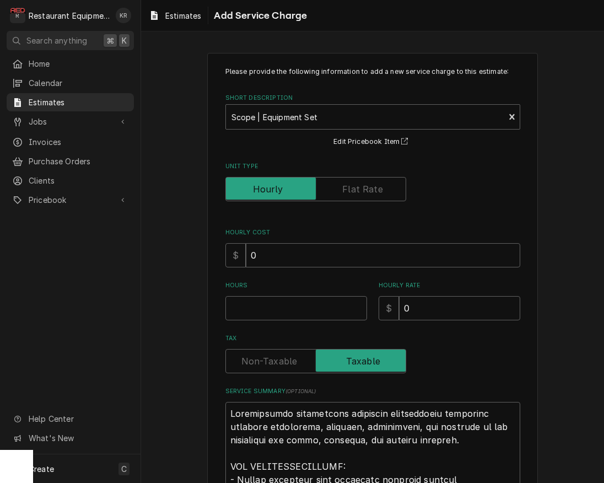
type textarea "x"
click at [351, 187] on label "Unit Type" at bounding box center [315, 189] width 181 height 24
click at [351, 187] on input "Unit Type" at bounding box center [315, 189] width 171 height 24
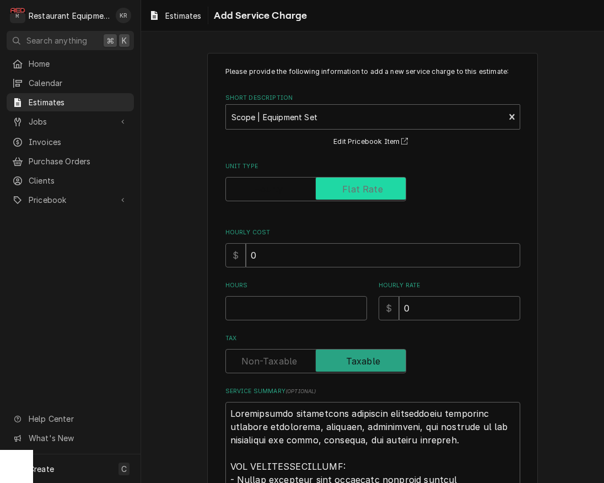
checkbox input "true"
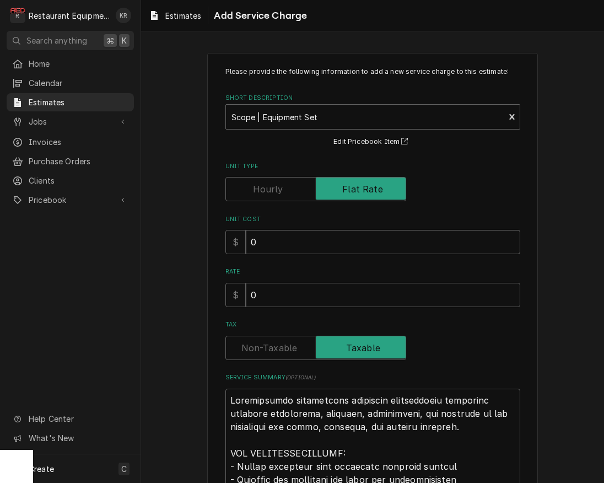
click at [308, 248] on input "0" at bounding box center [383, 242] width 275 height 24
type textarea "x"
type input "05"
type textarea "x"
type input "050"
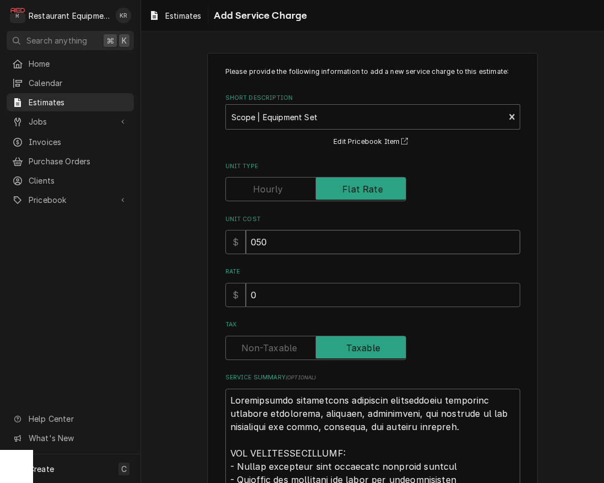
type textarea "x"
type input "0500"
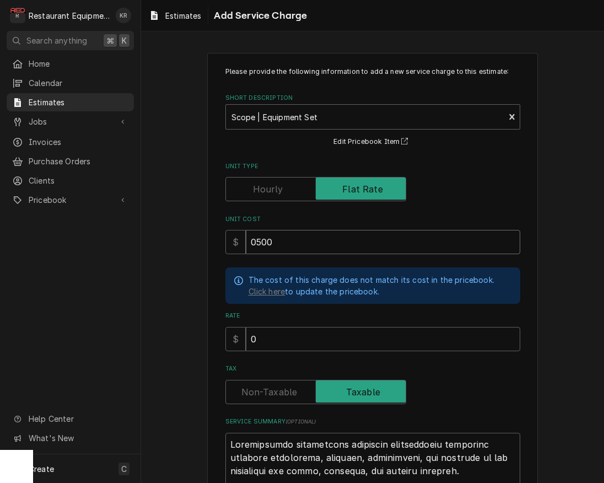
type textarea "x"
type input "0500"
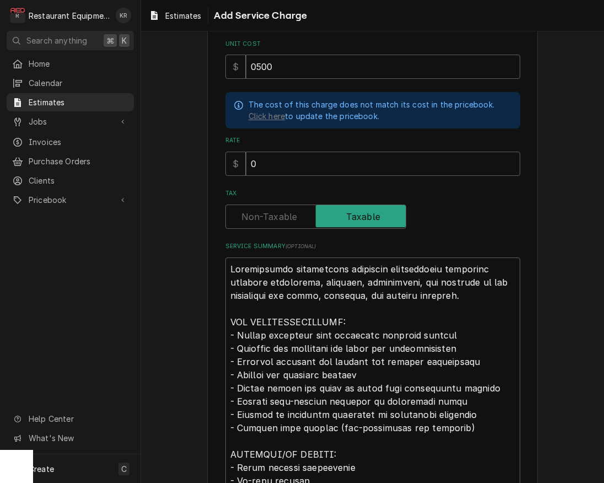
scroll to position [157, 0]
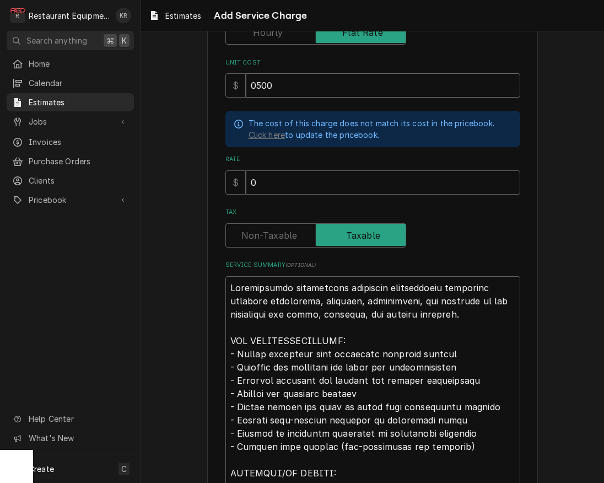
click at [276, 88] on input "0500" at bounding box center [383, 85] width 275 height 24
drag, startPoint x: 276, startPoint y: 88, endPoint x: 209, endPoint y: 82, distance: 67.0
click at [246, 82] on input "0500" at bounding box center [383, 85] width 275 height 24
type textarea "x"
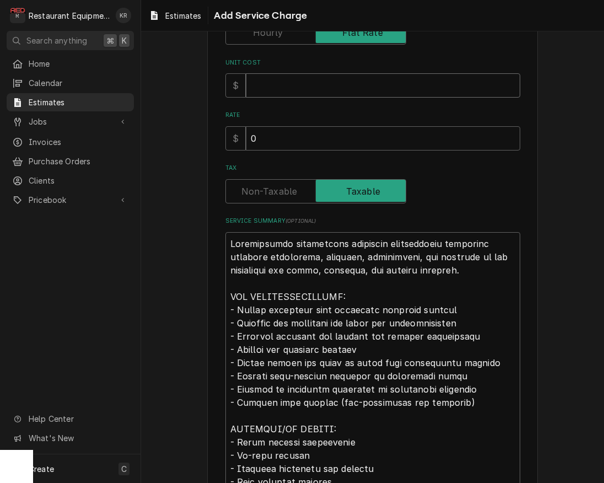
type textarea "x"
click at [267, 138] on input "0" at bounding box center [383, 138] width 275 height 24
click at [276, 80] on input "Unit Cost" at bounding box center [383, 85] width 275 height 24
type textarea "x"
type input "2"
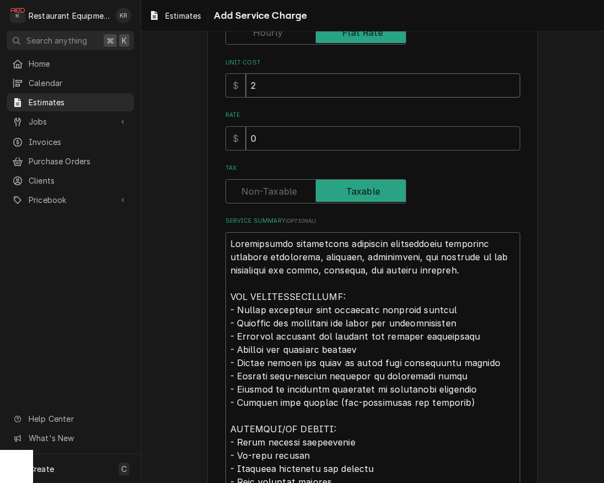
type textarea "x"
type input "20"
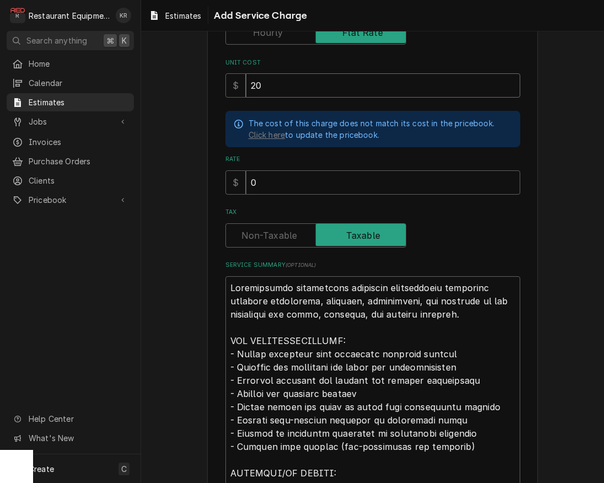
type textarea "x"
type input "200"
type textarea "x"
type input "5"
type textarea "x"
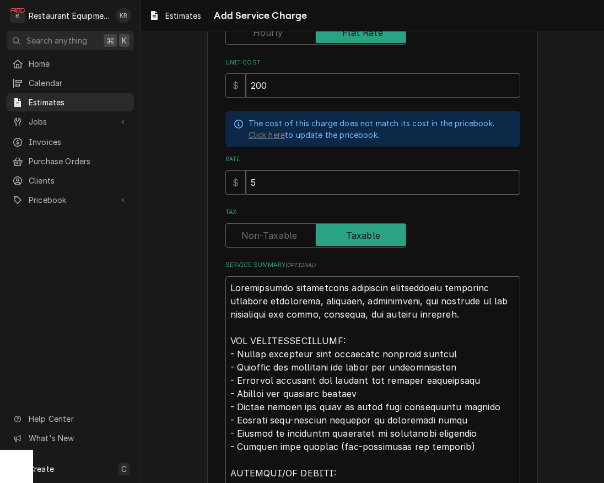
type input "50"
type textarea "x"
type input "500"
type textarea "x"
type input "500"
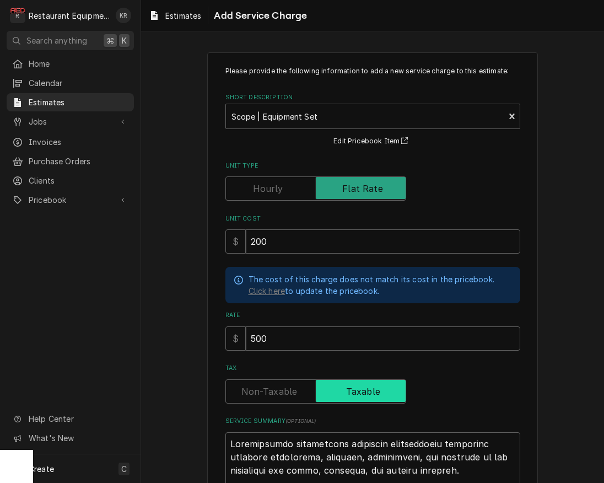
scroll to position [0, 0]
click at [261, 385] on label "Tax" at bounding box center [315, 391] width 181 height 24
click at [261, 385] on input "Tax" at bounding box center [315, 391] width 171 height 24
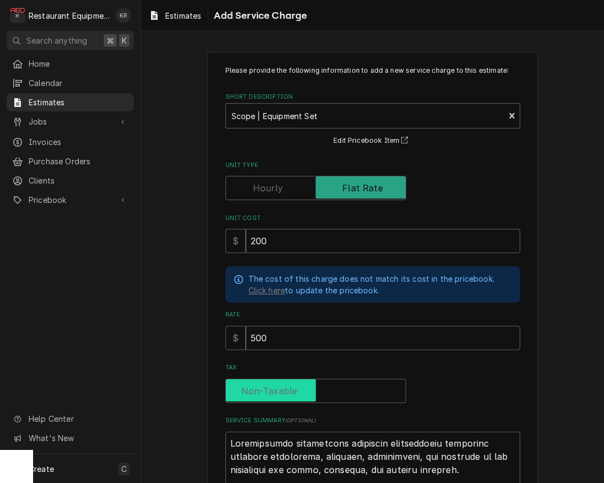
checkbox input "false"
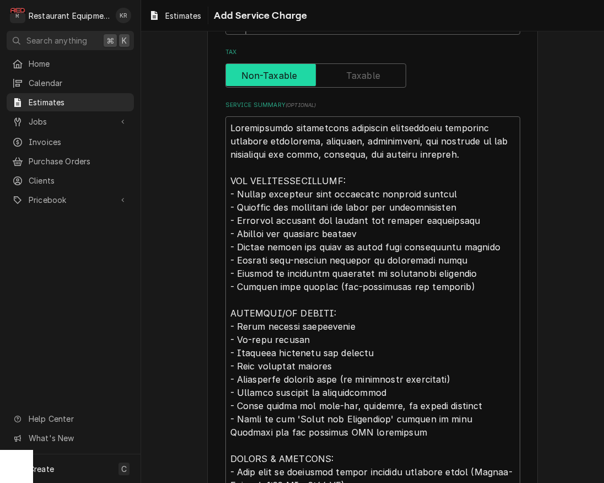
scroll to position [396, 0]
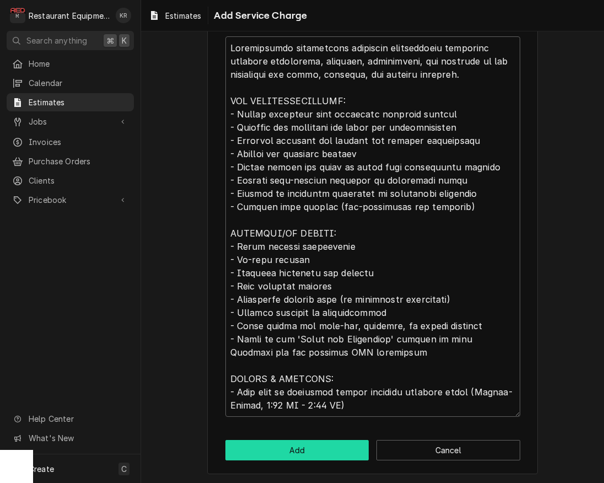
click at [344, 450] on button "Add" at bounding box center [297, 450] width 144 height 20
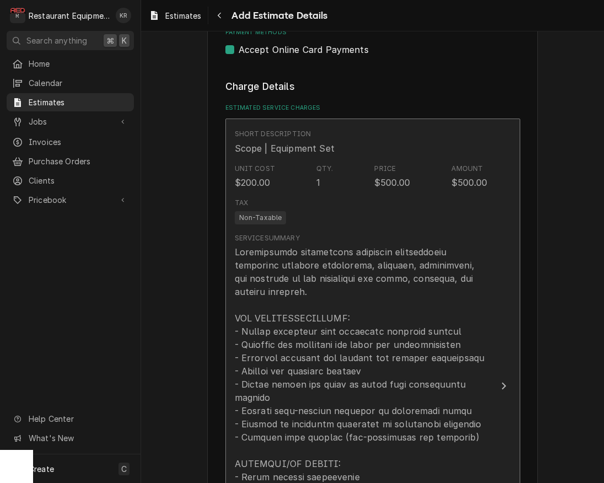
type textarea "x"
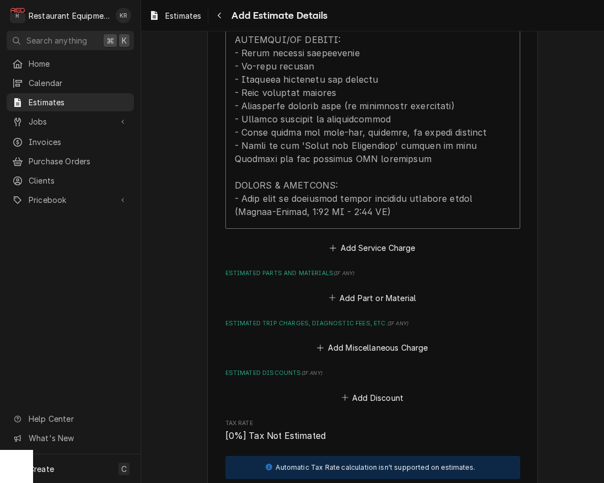
scroll to position [1201, 0]
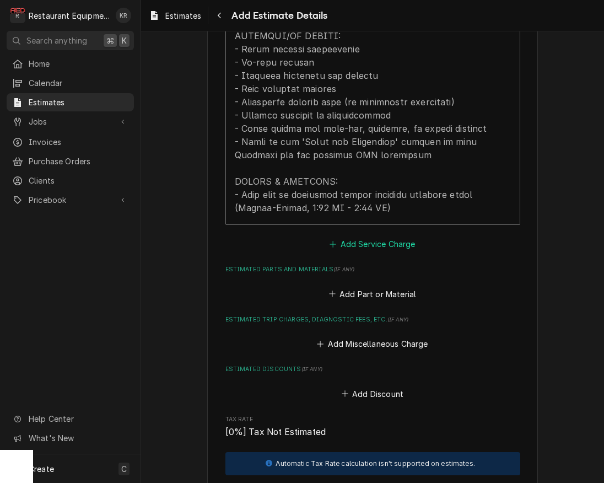
click at [391, 236] on button "Add Service Charge" at bounding box center [372, 243] width 89 height 15
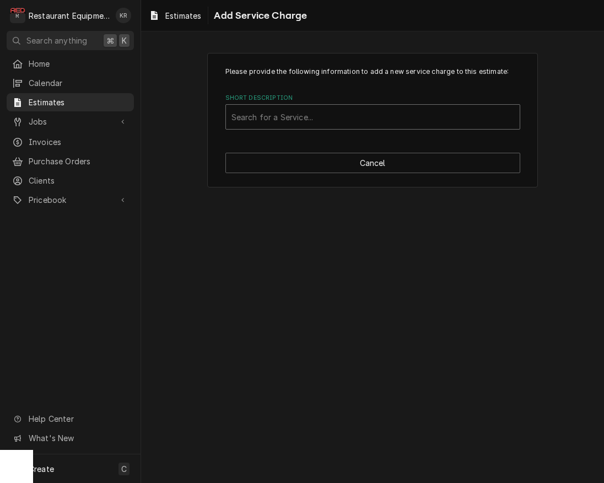
click at [317, 124] on div "Short Description" at bounding box center [373, 117] width 283 height 20
type input "trave"
drag, startPoint x: 289, startPoint y: 113, endPoint x: 186, endPoint y: 110, distance: 103.1
click at [186, 110] on div "Please provide the following information to add a new service charge to this es…" at bounding box center [372, 120] width 463 height 154
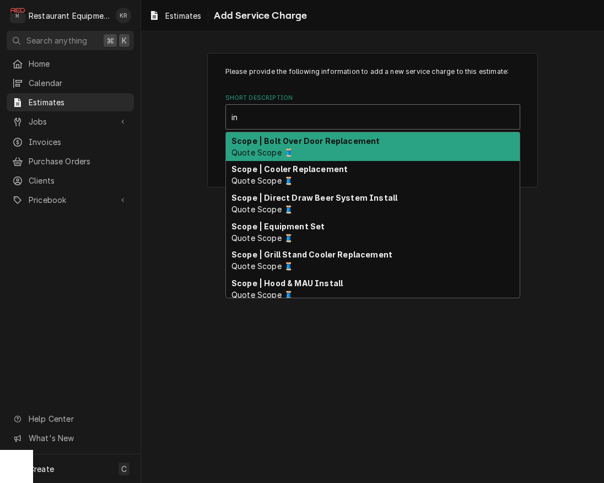
type input "i"
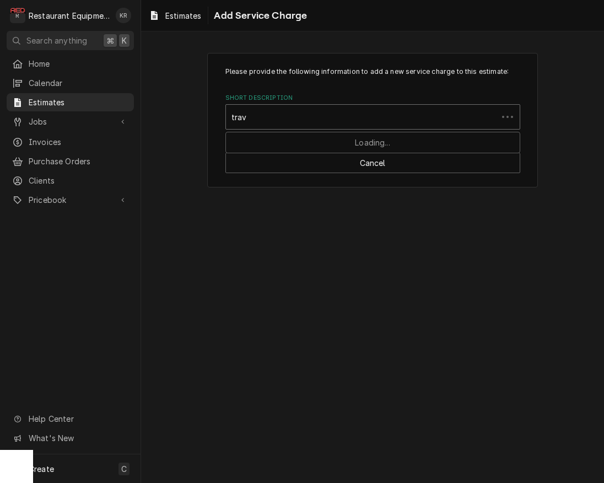
type input "trave"
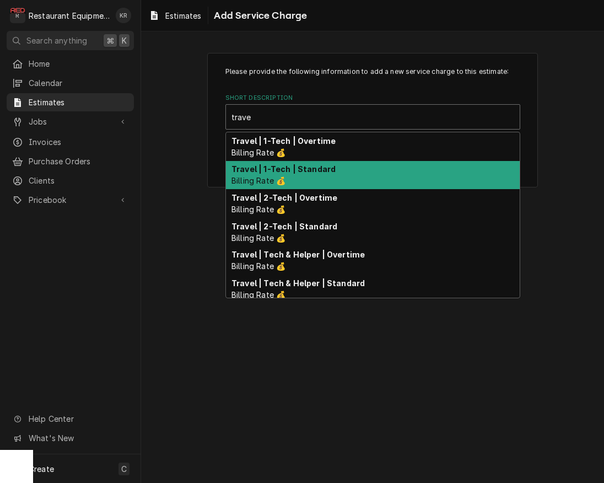
click at [279, 172] on strong "Travel | 1-Tech | Standard" at bounding box center [284, 168] width 104 height 9
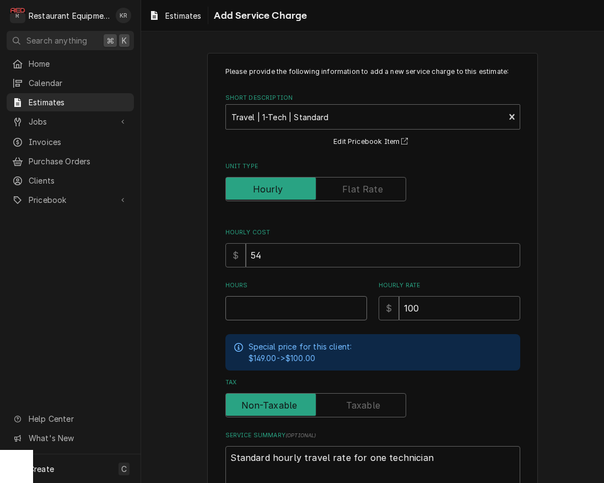
click at [274, 305] on input "Hours" at bounding box center [296, 308] width 142 height 24
type textarea "x"
type input "1"
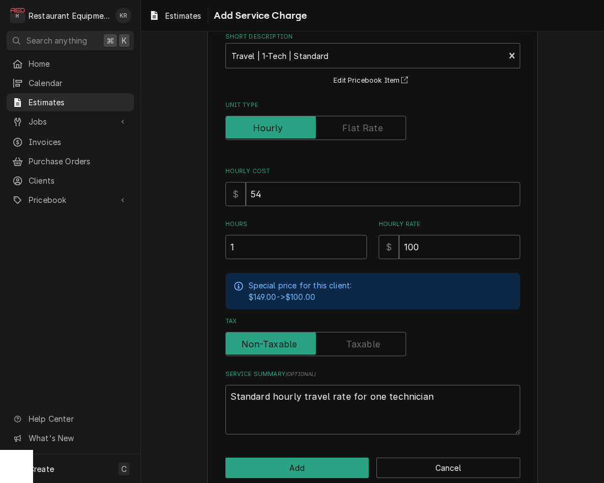
scroll to position [79, 0]
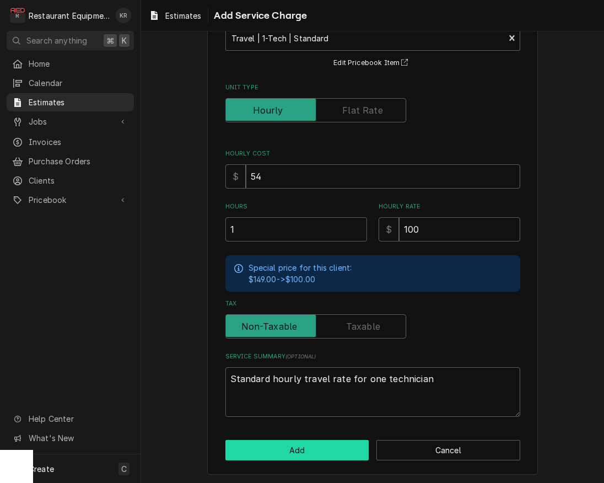
click at [303, 458] on button "Add" at bounding box center [297, 450] width 144 height 20
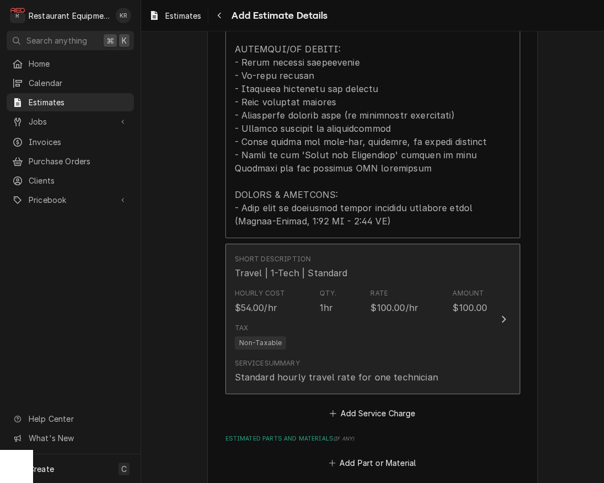
type textarea "x"
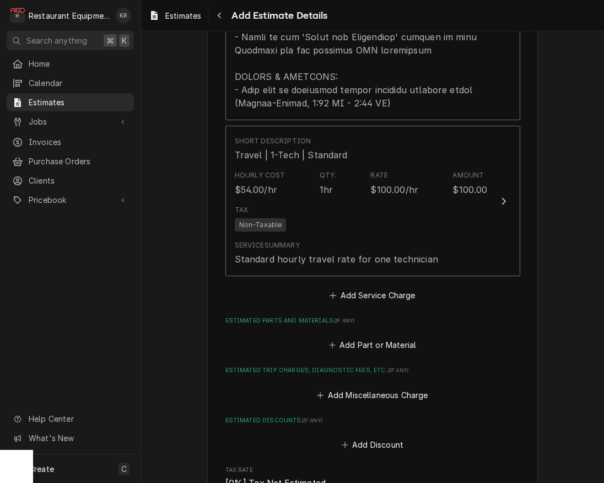
scroll to position [1398, 0]
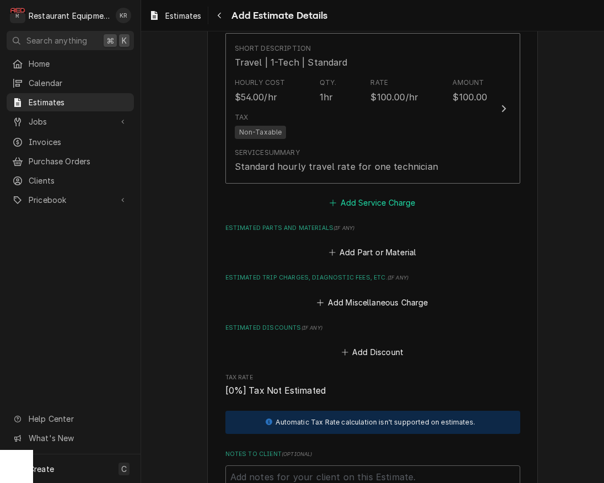
click at [368, 195] on button "Add Service Charge" at bounding box center [372, 202] width 89 height 15
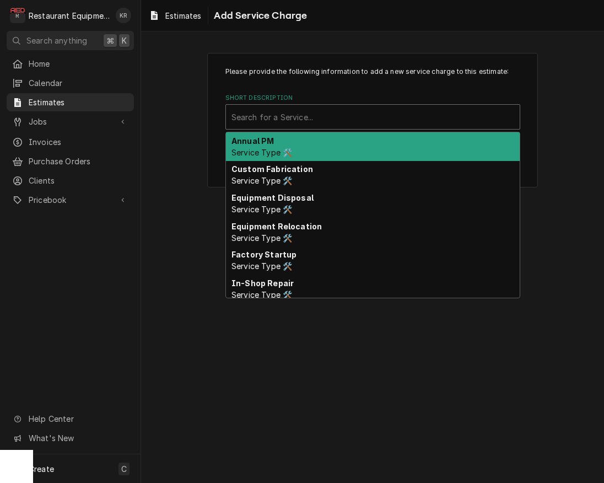
click at [308, 115] on div "Short Description" at bounding box center [373, 117] width 283 height 20
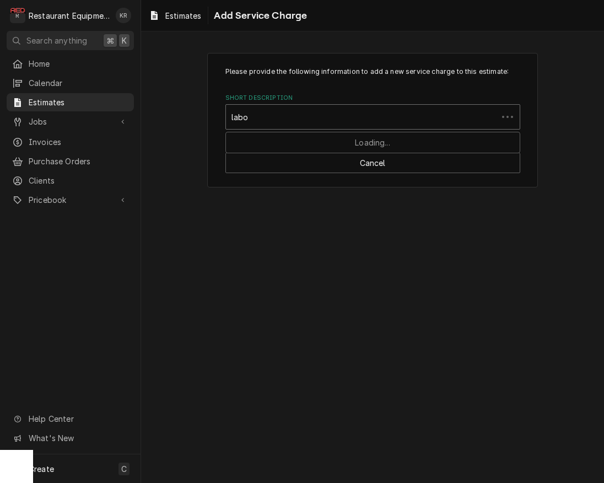
type input "labor"
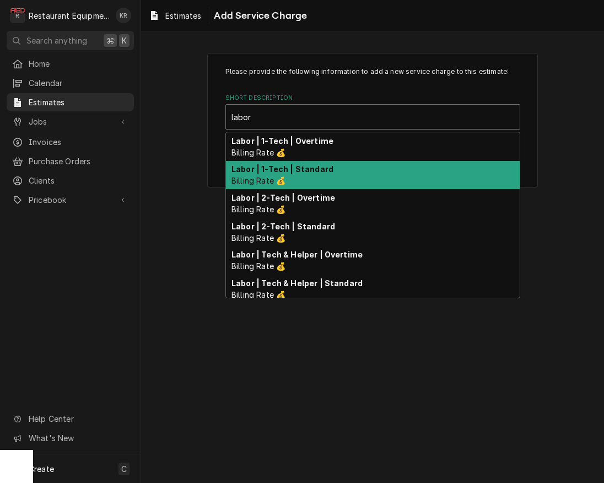
click at [303, 178] on div "Labor | 1-Tech | Standard Billing Rate 💰" at bounding box center [373, 175] width 294 height 29
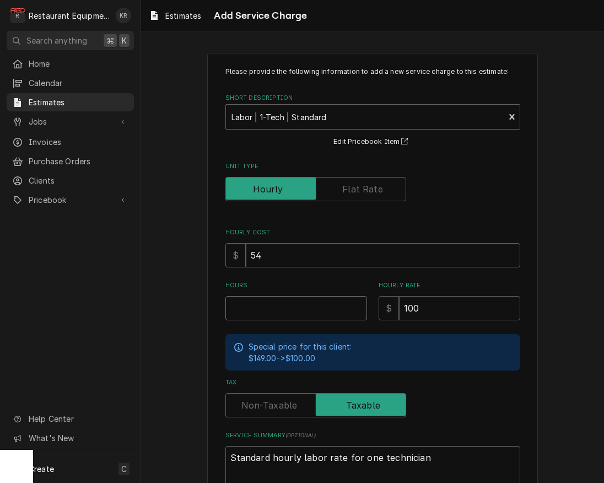
click at [264, 300] on input "Hours" at bounding box center [296, 308] width 142 height 24
type textarea "x"
type input "3"
type textarea "x"
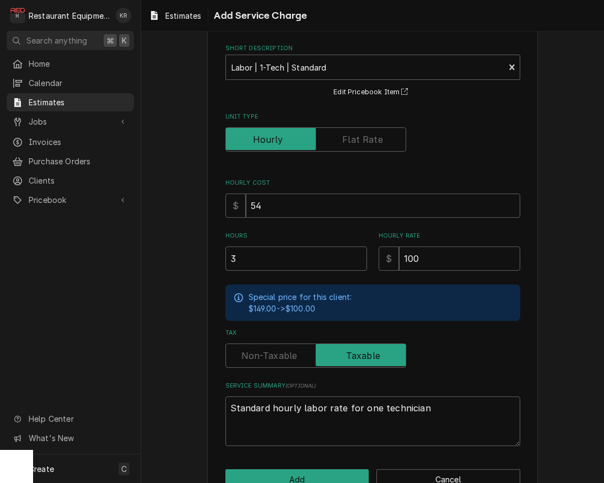
scroll to position [79, 0]
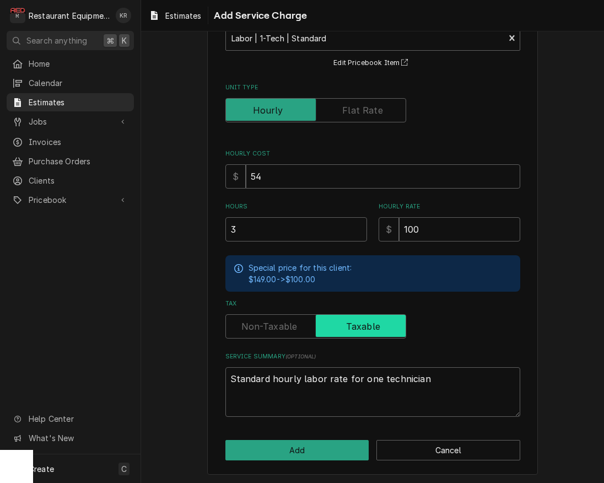
click at [284, 334] on input "Tax" at bounding box center [315, 326] width 171 height 24
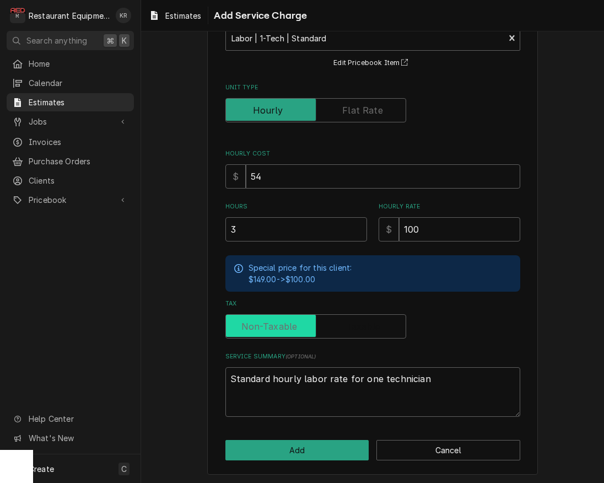
checkbox input "false"
type textarea "x"
click at [285, 331] on label "Tax" at bounding box center [315, 326] width 181 height 24
click at [285, 331] on input "Tax" at bounding box center [315, 326] width 171 height 24
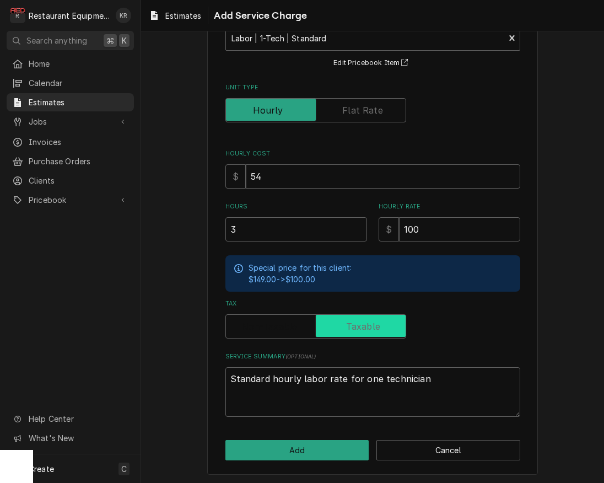
checkbox input "true"
type textarea "x"
click at [286, 331] on label "Tax" at bounding box center [315, 326] width 181 height 24
click at [286, 331] on input "Tax" at bounding box center [315, 326] width 171 height 24
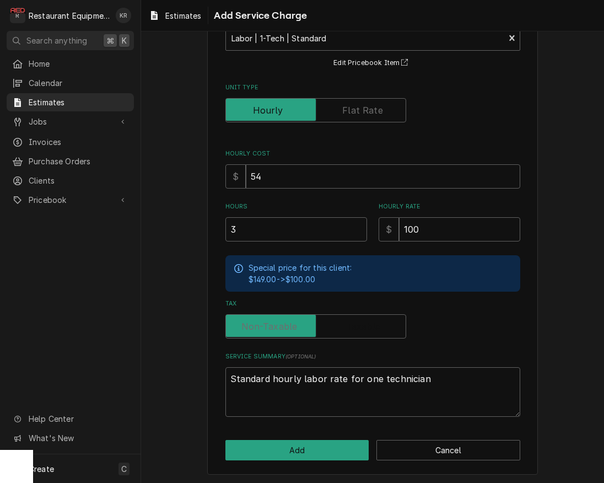
checkbox input "false"
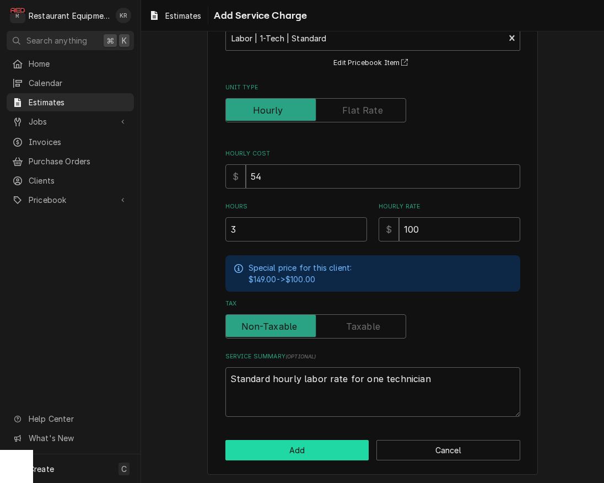
click at [284, 451] on button "Add" at bounding box center [297, 450] width 144 height 20
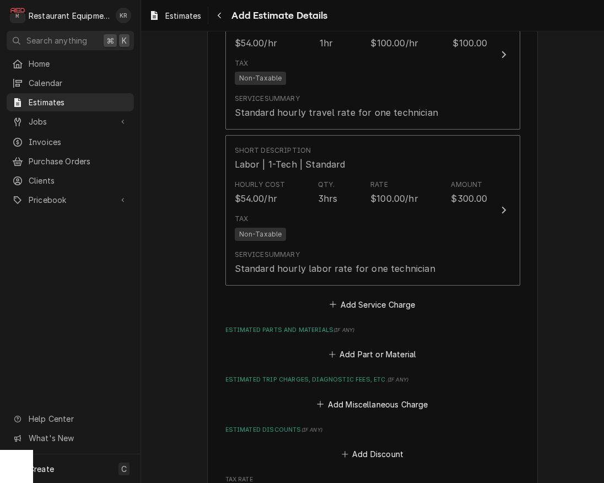
type textarea "x"
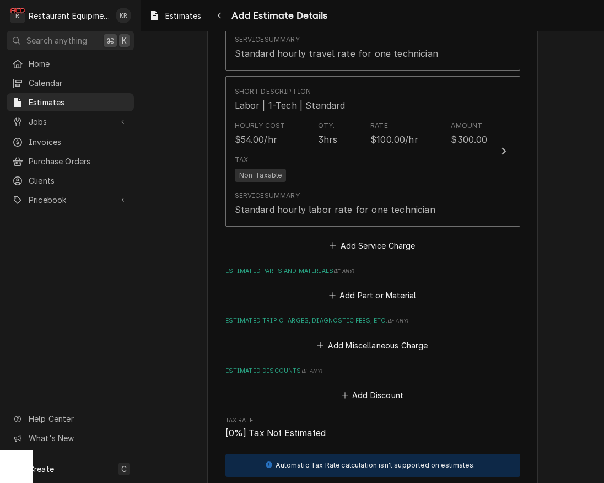
scroll to position [1512, 0]
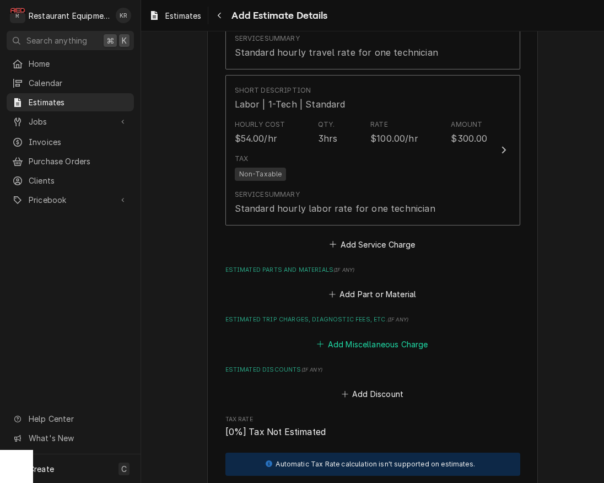
drag, startPoint x: 372, startPoint y: 334, endPoint x: 316, endPoint y: 236, distance: 112.6
click at [372, 336] on button "Add Miscellaneous Charge" at bounding box center [372, 343] width 115 height 15
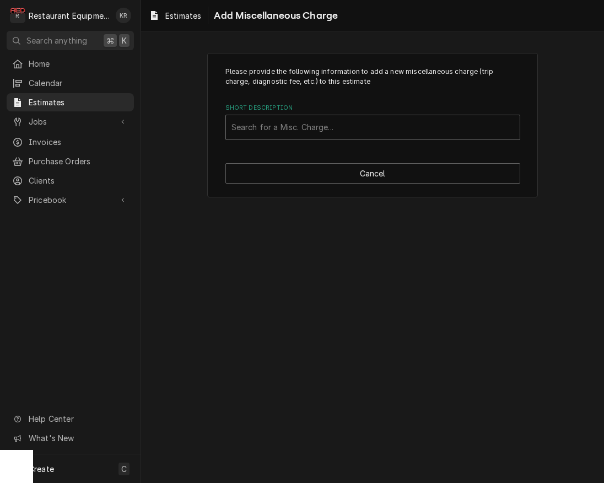
click at [295, 138] on div "Search for a Misc. Charge..." at bounding box center [373, 127] width 294 height 24
type input "truck"
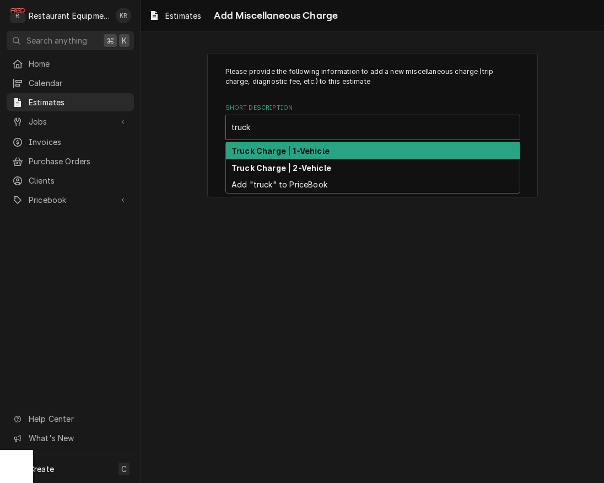
click at [316, 158] on div "Truck Charge | 1-Vehicle" at bounding box center [373, 150] width 294 height 17
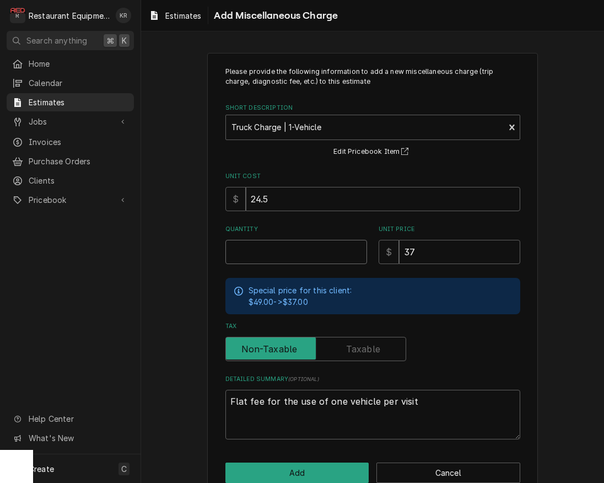
click at [297, 251] on input "Quantity" at bounding box center [296, 252] width 142 height 24
type textarea "x"
type input "1"
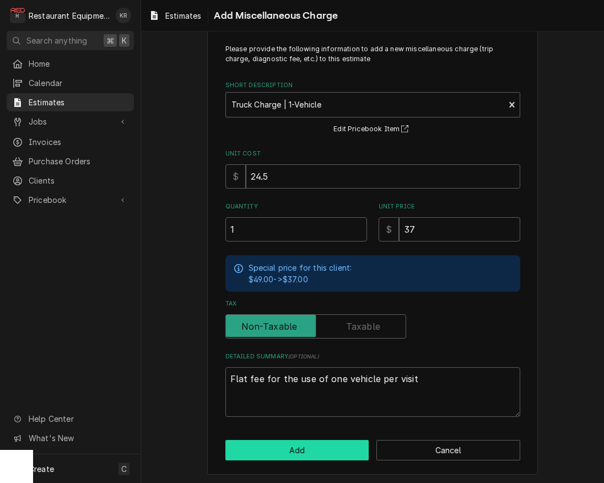
click at [306, 459] on button "Add" at bounding box center [297, 450] width 144 height 20
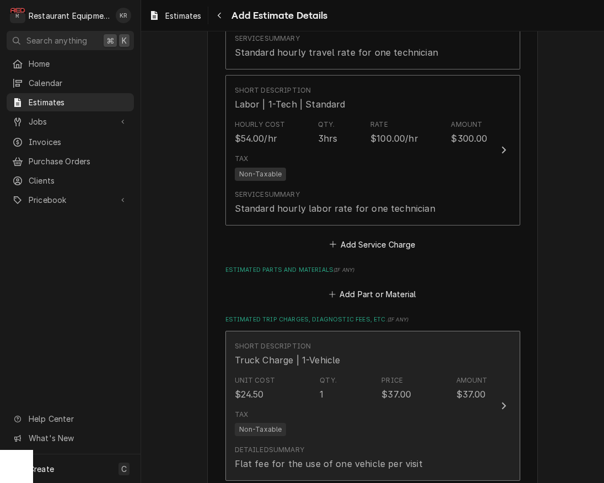
scroll to position [1512, 0]
click at [306, 457] on div "Flat fee for the use of one vehicle per visit" at bounding box center [329, 463] width 188 height 13
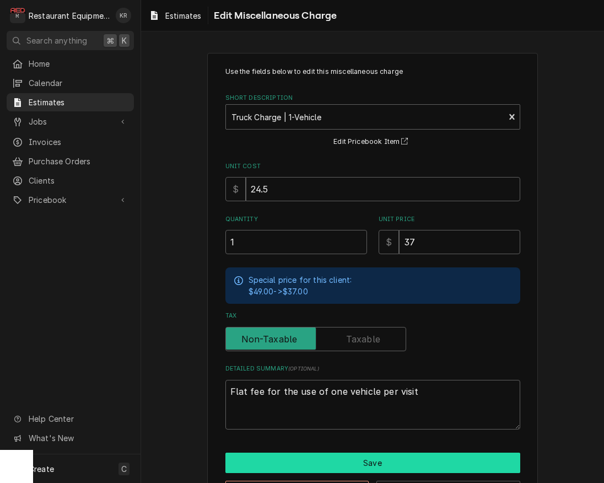
click at [322, 466] on button "Save" at bounding box center [372, 463] width 295 height 20
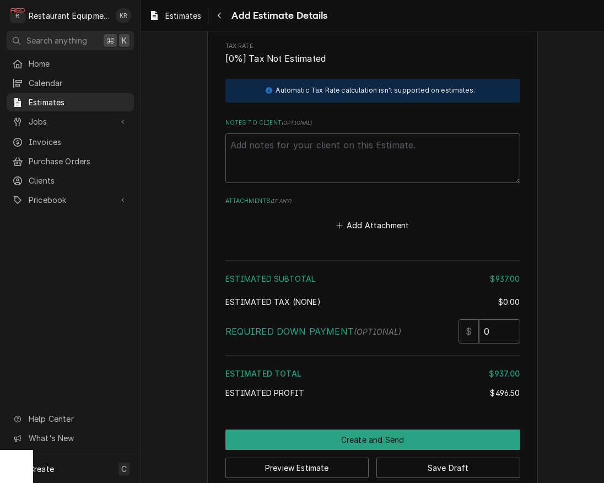
scroll to position [2045, 0]
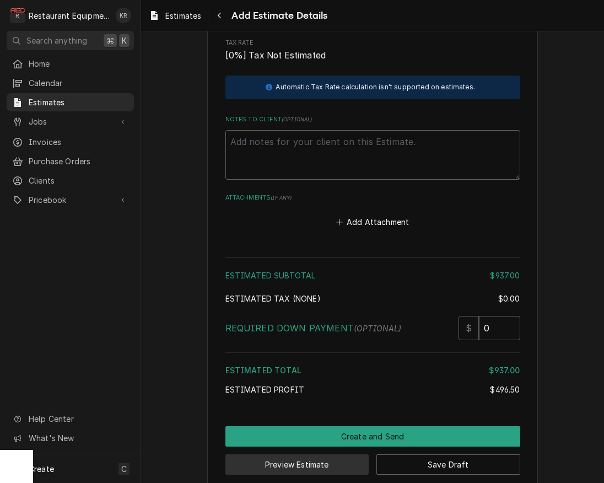
click at [331, 454] on button "Preview Estimate" at bounding box center [297, 464] width 144 height 20
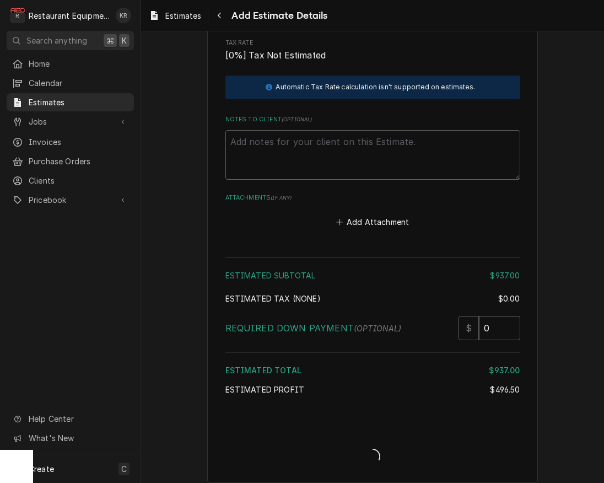
scroll to position [2039, 0]
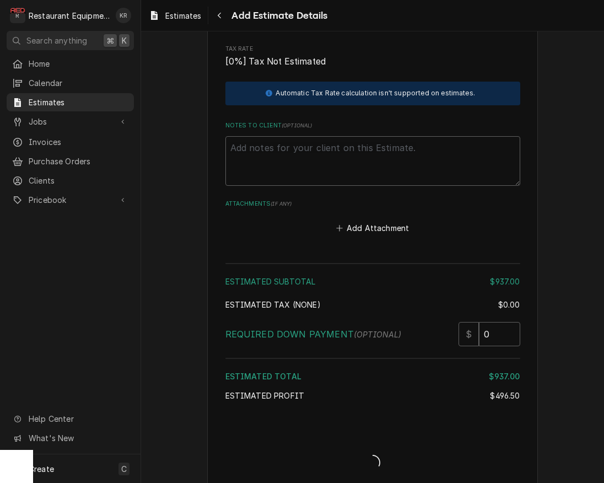
type textarea "x"
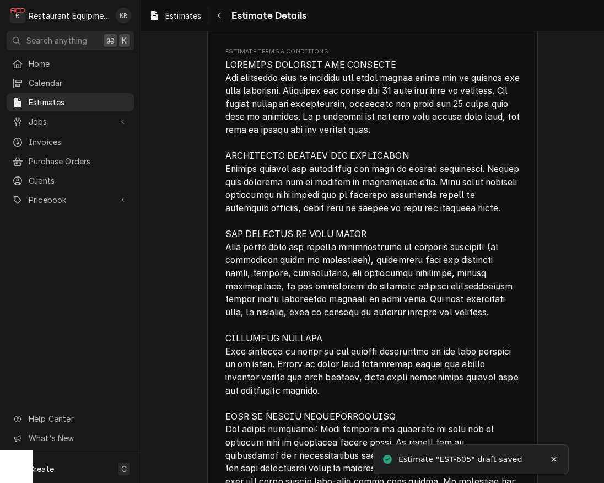
scroll to position [1924, 0]
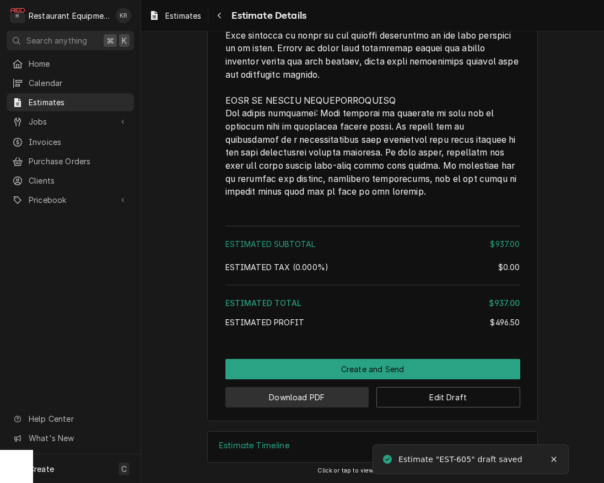
click at [313, 390] on button "Download PDF" at bounding box center [297, 397] width 144 height 20
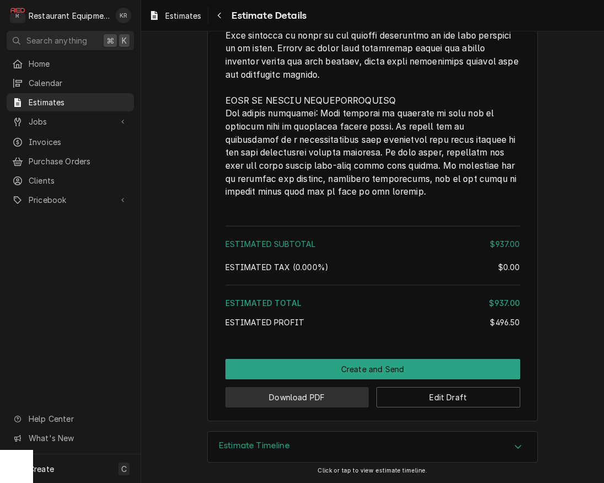
click at [316, 395] on button "Download PDF" at bounding box center [297, 397] width 144 height 20
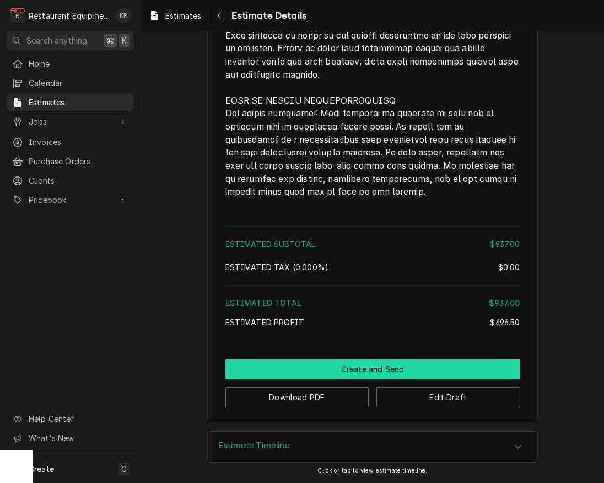
click at [362, 372] on button "Create and Send" at bounding box center [372, 369] width 295 height 20
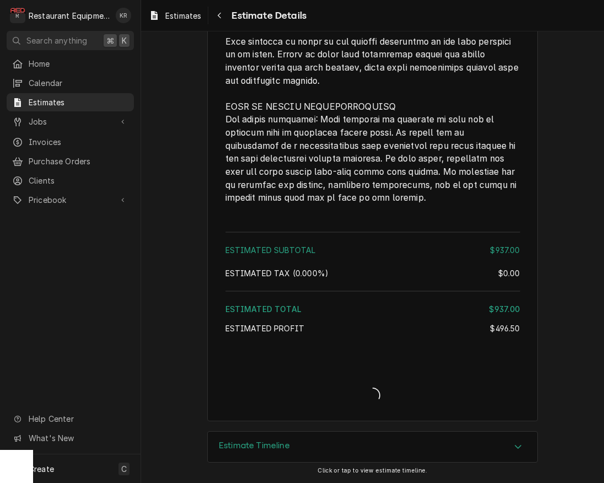
scroll to position [1918, 0]
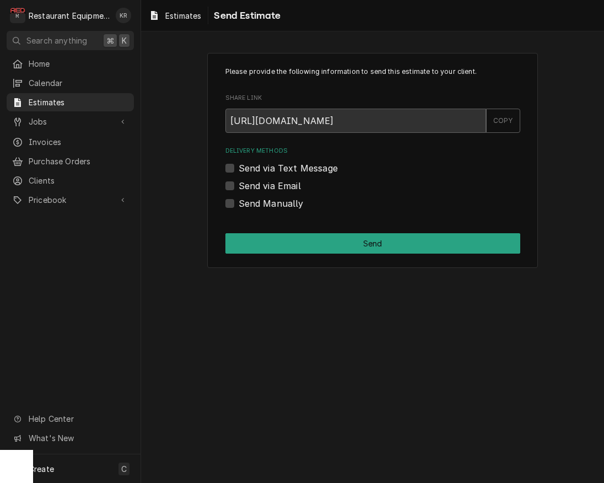
click at [239, 204] on label "Send Manually" at bounding box center [271, 203] width 65 height 13
click at [239, 204] on input "Send Manually" at bounding box center [386, 209] width 295 height 24
checkbox input "true"
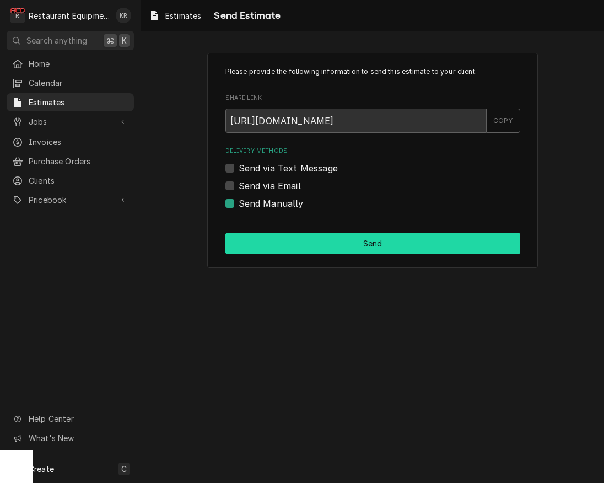
click at [277, 245] on button "Send" at bounding box center [372, 243] width 295 height 20
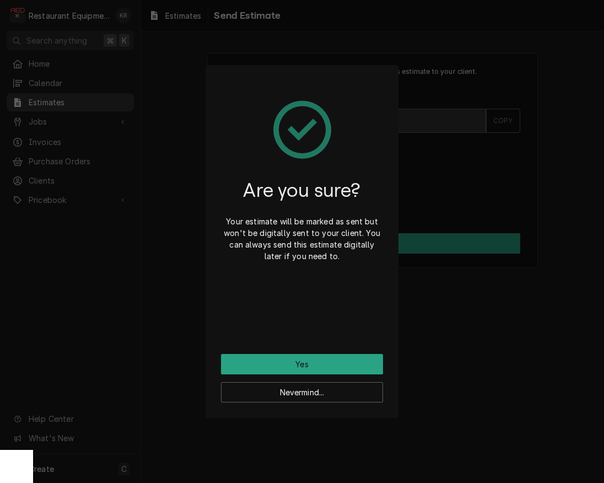
drag, startPoint x: 71, startPoint y: 84, endPoint x: 58, endPoint y: 93, distance: 15.8
click at [64, 80] on div "Are you sure? Your estimate will be marked as sent but won't be digitally sent …" at bounding box center [302, 241] width 604 height 483
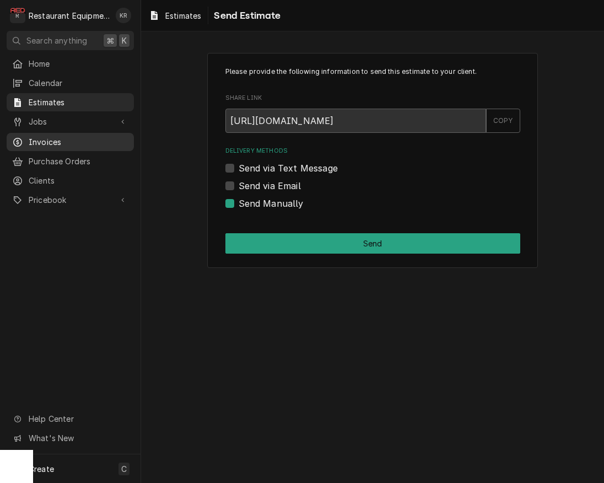
click at [42, 136] on span "Invoices" at bounding box center [79, 142] width 100 height 12
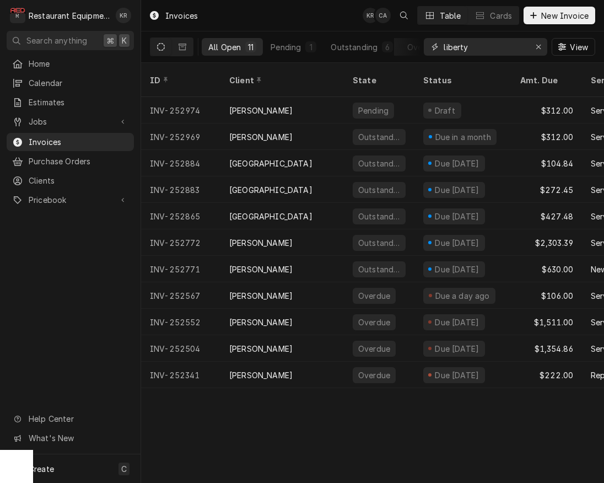
click at [492, 47] on input "liberty" at bounding box center [485, 47] width 83 height 18
click at [493, 47] on input "liberty" at bounding box center [485, 47] width 83 height 18
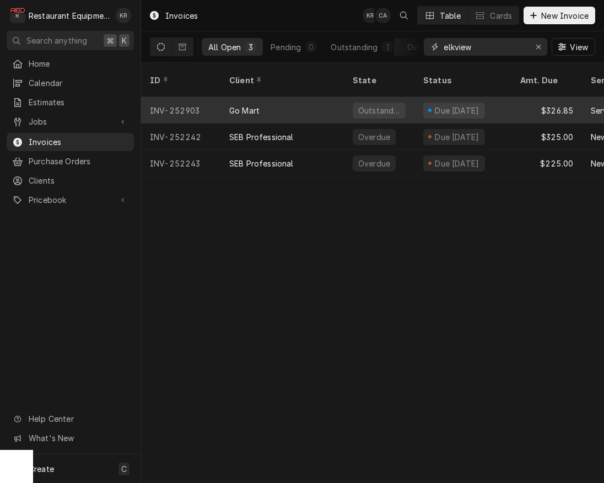
type input "elkview"
click at [534, 99] on div "$326.85" at bounding box center [547, 110] width 71 height 26
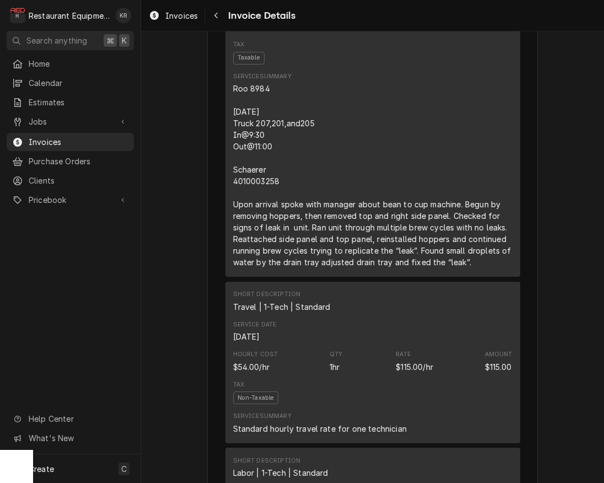
scroll to position [777, 0]
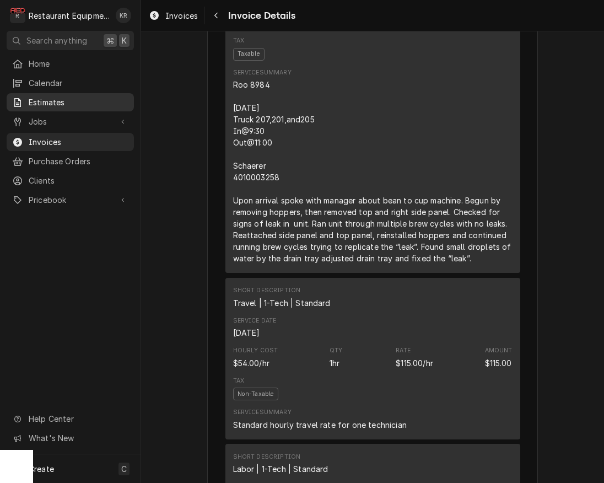
click at [48, 99] on span "Estimates" at bounding box center [79, 102] width 100 height 12
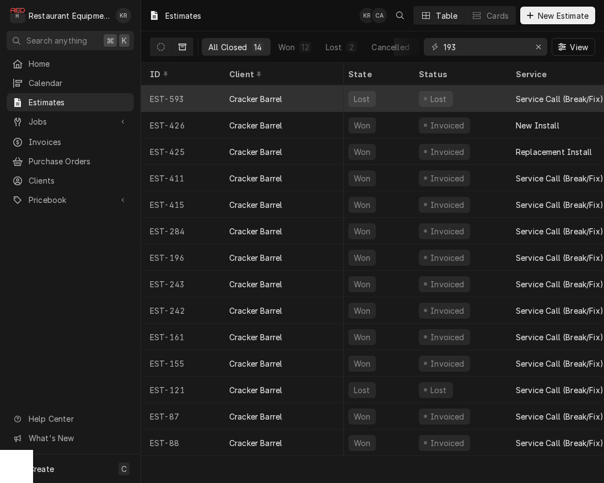
scroll to position [0, 6]
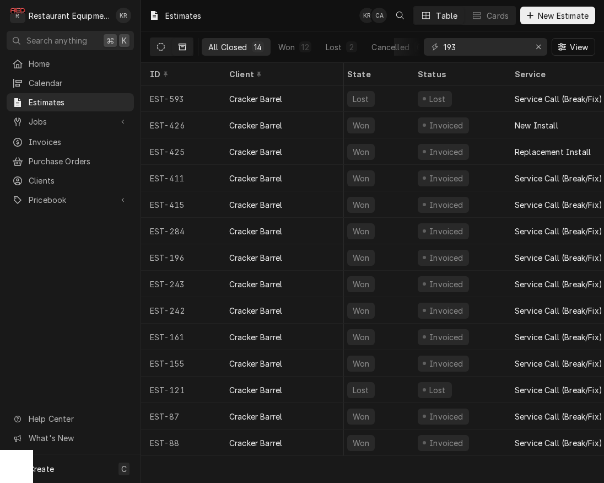
click at [166, 52] on button "Dynamic Content Wrapper" at bounding box center [160, 47] width 21 height 18
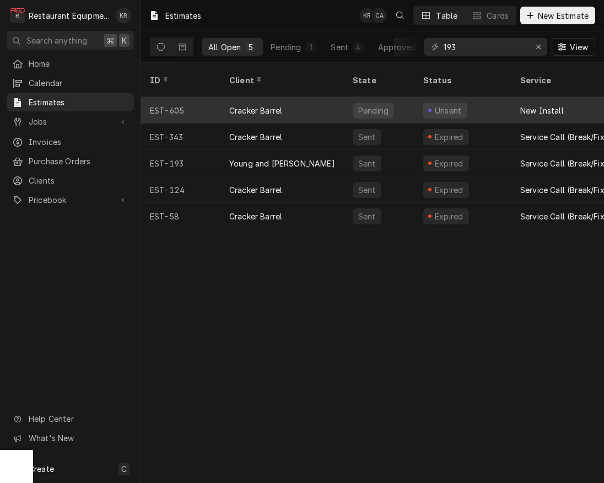
click at [285, 97] on div "Cracker Barrel" at bounding box center [282, 110] width 123 height 26
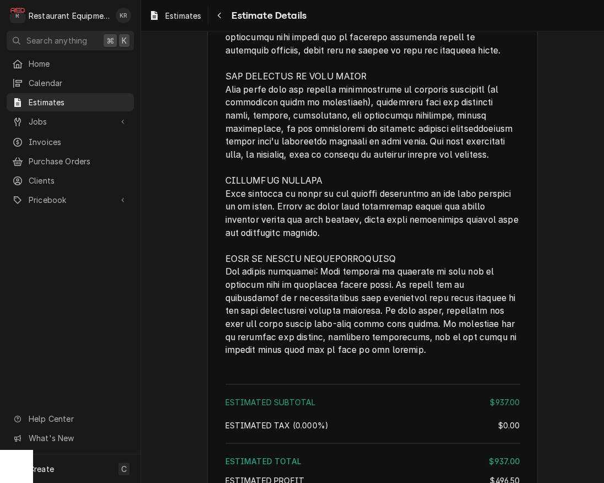
scroll to position [1953, 0]
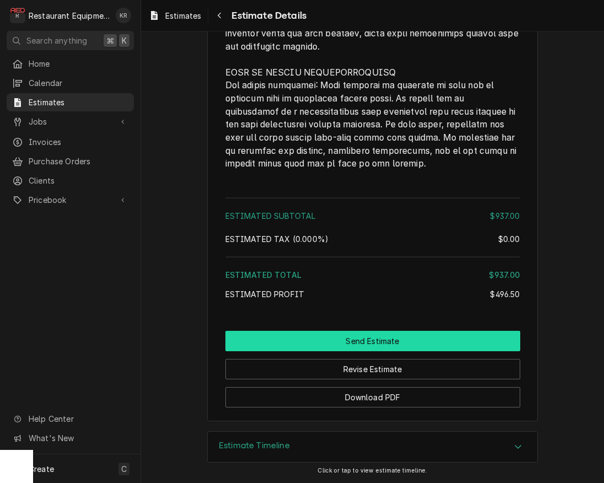
click at [383, 343] on button "Send Estimate" at bounding box center [372, 341] width 295 height 20
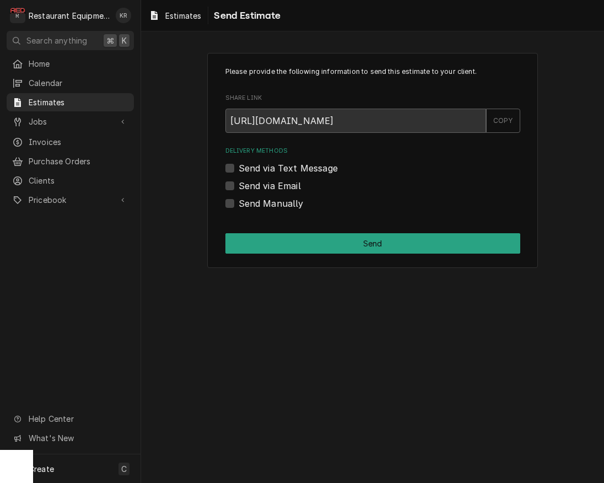
drag, startPoint x: 232, startPoint y: 204, endPoint x: 242, endPoint y: 216, distance: 15.2
click at [239, 204] on label "Send Manually" at bounding box center [271, 203] width 65 height 13
click at [239, 204] on input "Send Manually" at bounding box center [386, 209] width 295 height 24
checkbox input "true"
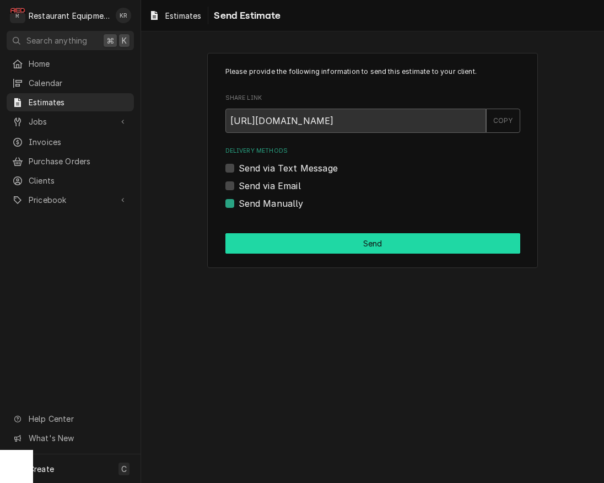
click at [267, 251] on button "Send" at bounding box center [372, 243] width 295 height 20
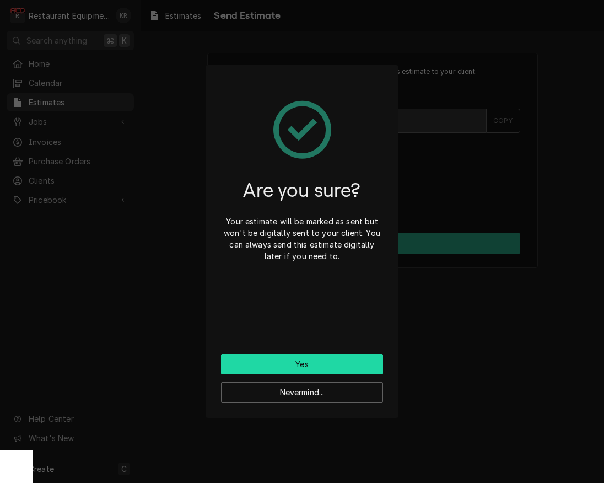
click at [296, 368] on button "Yes" at bounding box center [302, 364] width 162 height 20
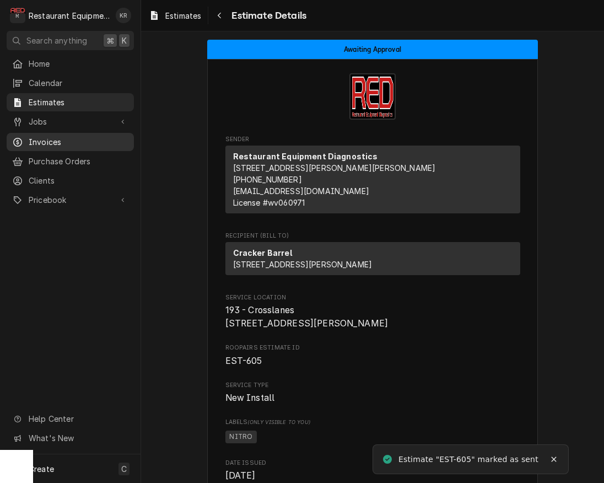
click at [47, 138] on span "Invoices" at bounding box center [79, 142] width 100 height 12
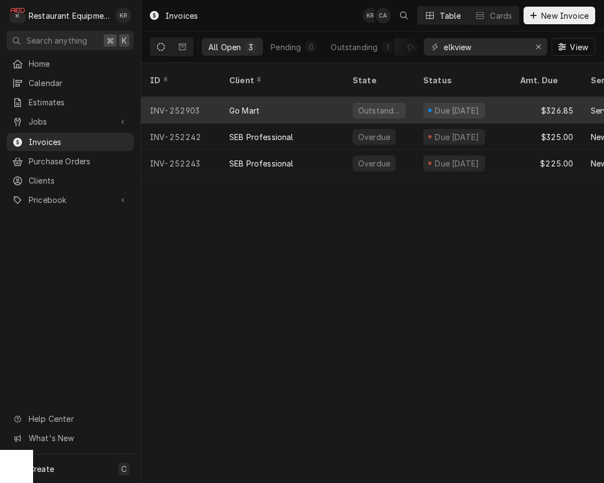
click at [264, 97] on div "Go Mart" at bounding box center [282, 110] width 123 height 26
click at [288, 98] on div "Go Mart" at bounding box center [282, 110] width 123 height 26
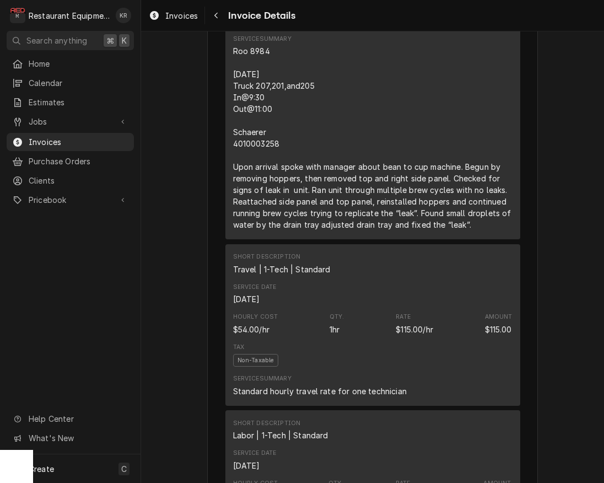
scroll to position [811, 0]
click at [55, 96] on span "Estimates" at bounding box center [79, 102] width 100 height 12
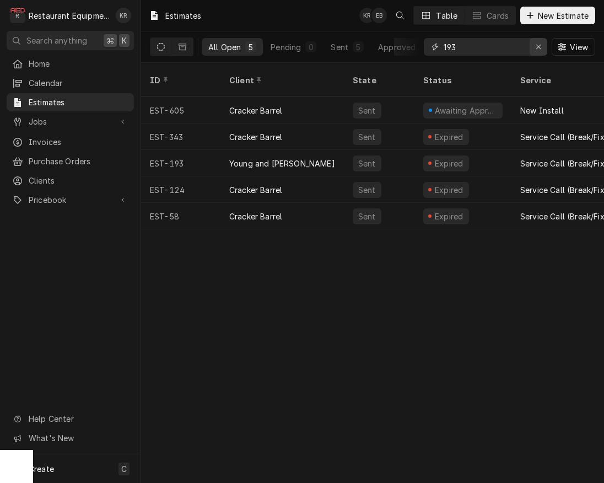
click at [541, 51] on div "Erase input" at bounding box center [538, 46] width 11 height 11
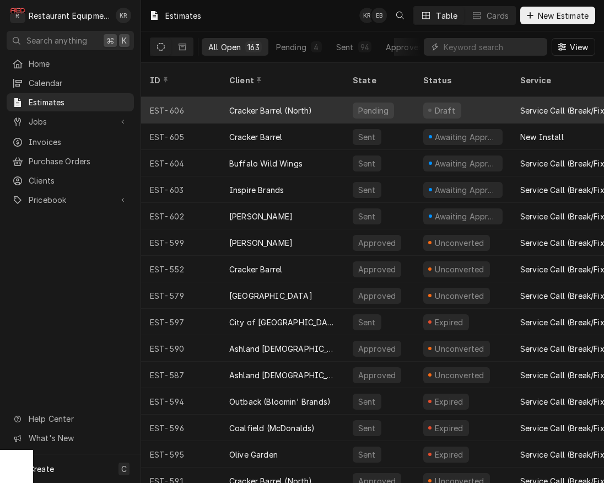
click at [297, 105] on div "Cracker Barrel (North)" at bounding box center [270, 111] width 83 height 12
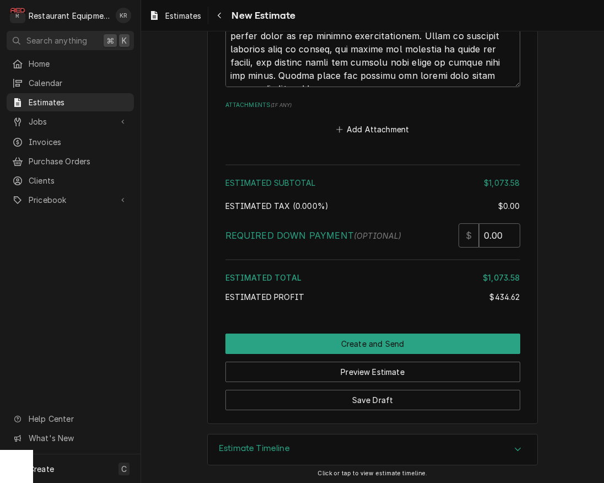
scroll to position [3356, 0]
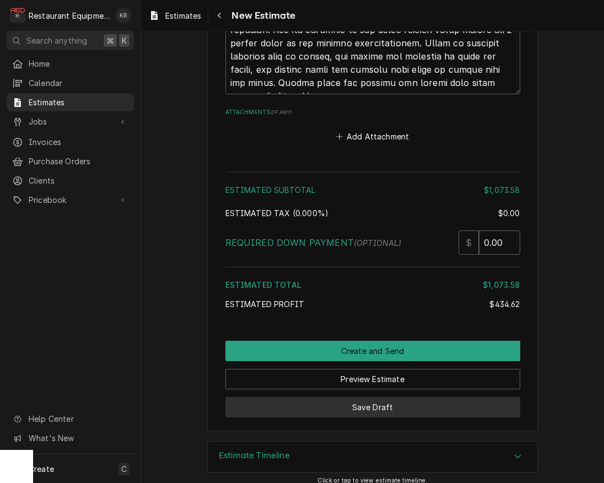
drag, startPoint x: 361, startPoint y: 415, endPoint x: 362, endPoint y: 402, distance: 13.3
click at [362, 402] on button "Save Draft" at bounding box center [372, 407] width 295 height 20
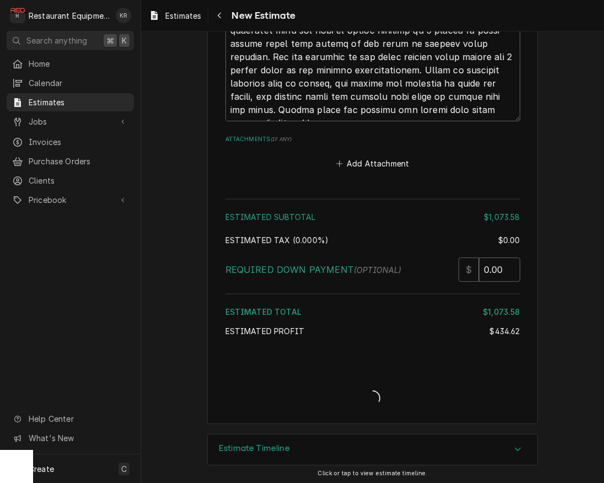
type textarea "x"
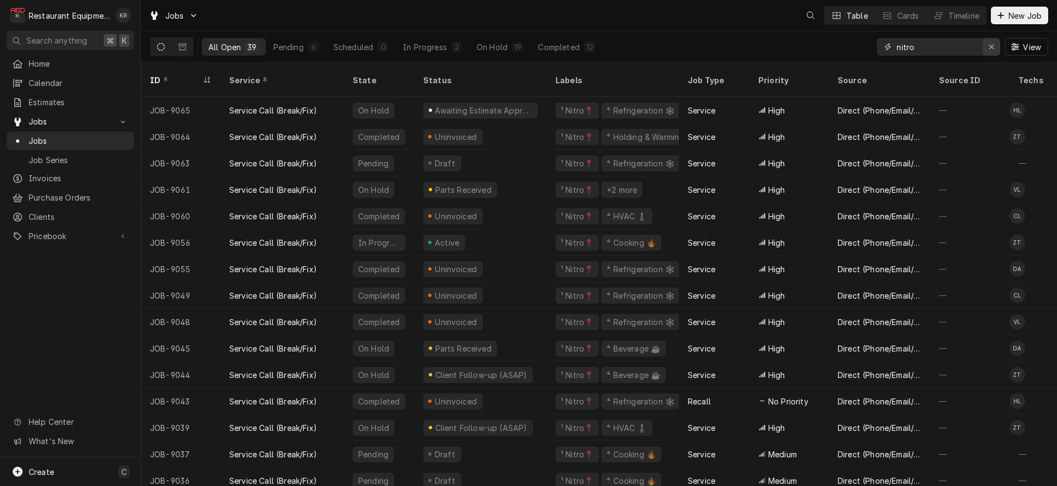
click at [988, 45] on div "Erase input" at bounding box center [991, 46] width 11 height 11
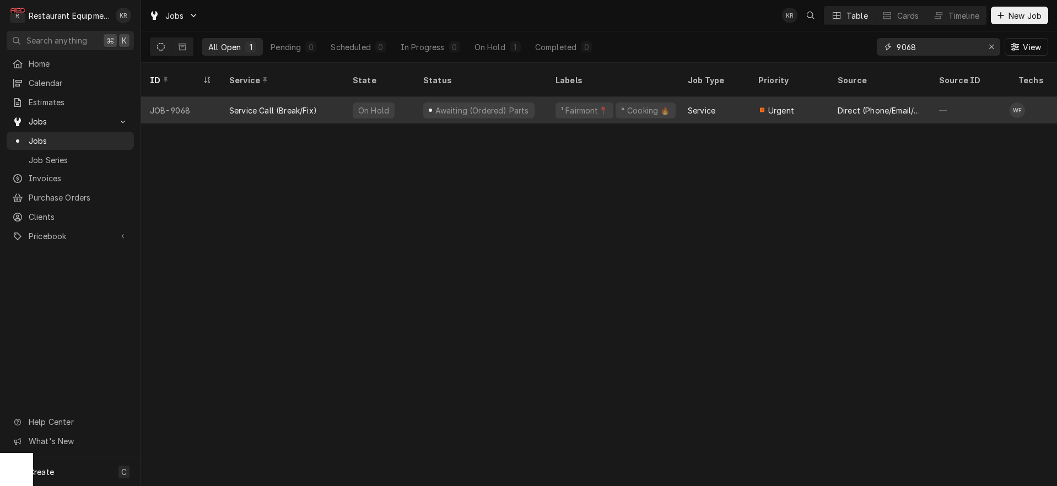
type input "9068"
click at [249, 97] on div "Service Call (Break/Fix)" at bounding box center [282, 110] width 123 height 26
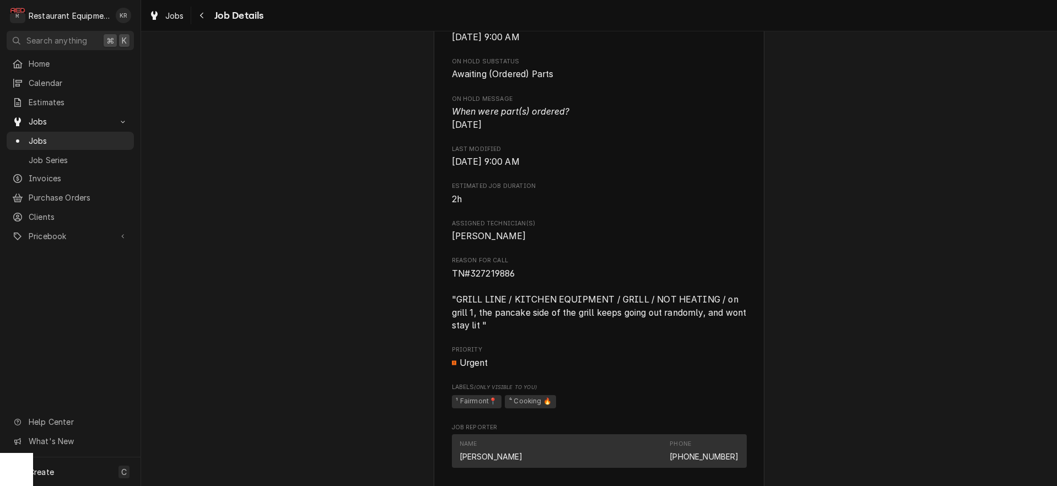
scroll to position [600, 0]
click at [493, 288] on span "TN#327219886 "GRILL LINE / KITCHEN EQUIPMENT / GRILL / NOT HEATING / on grill 1…" at bounding box center [600, 298] width 297 height 63
copy span "327219886"
click at [178, 14] on span "Jobs" at bounding box center [174, 16] width 19 height 12
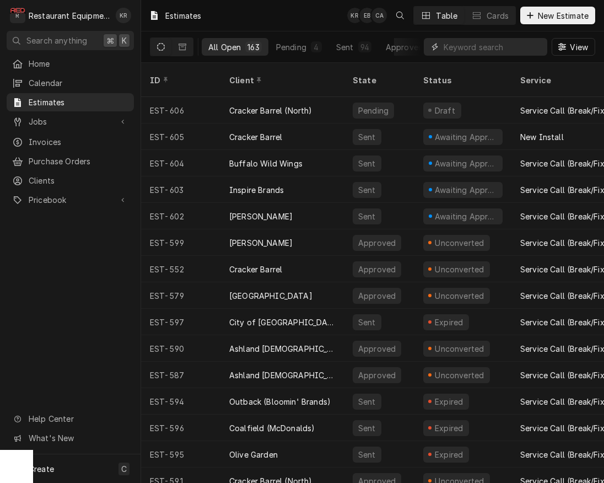
click at [480, 45] on input "Dynamic Content Wrapper" at bounding box center [493, 47] width 98 height 18
type input "c"
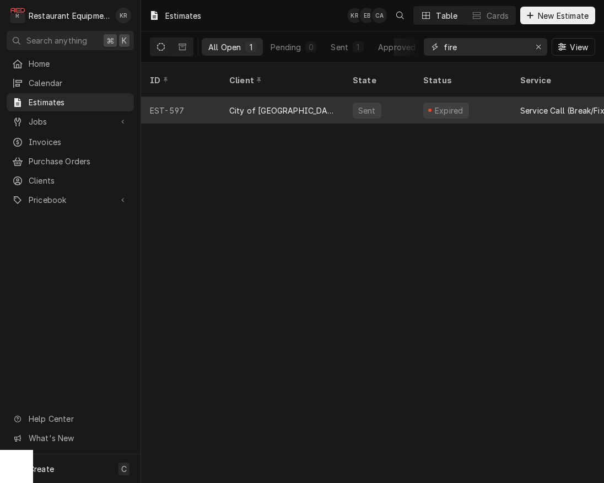
type input "fire"
click at [323, 97] on div "City of [GEOGRAPHIC_DATA]" at bounding box center [282, 110] width 123 height 26
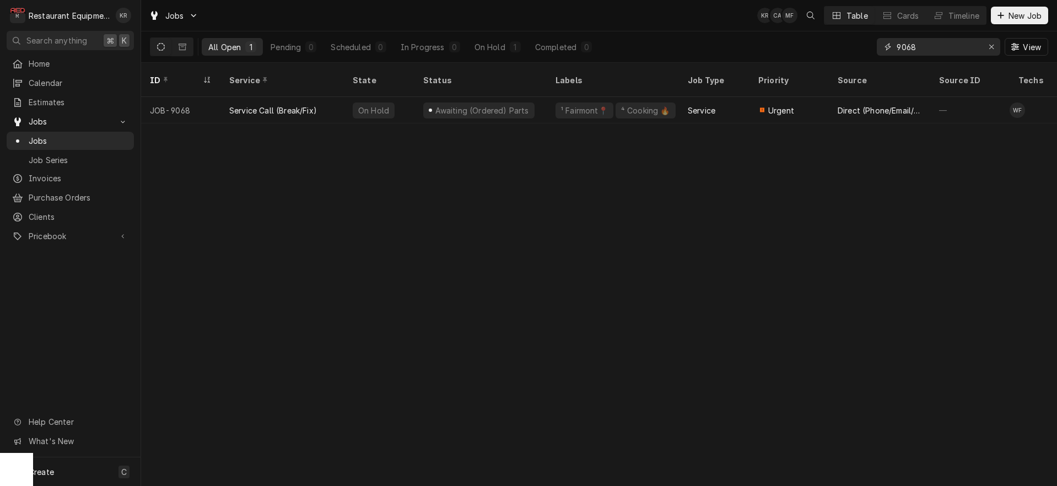
click at [997, 44] on button "Erase input" at bounding box center [992, 47] width 18 height 18
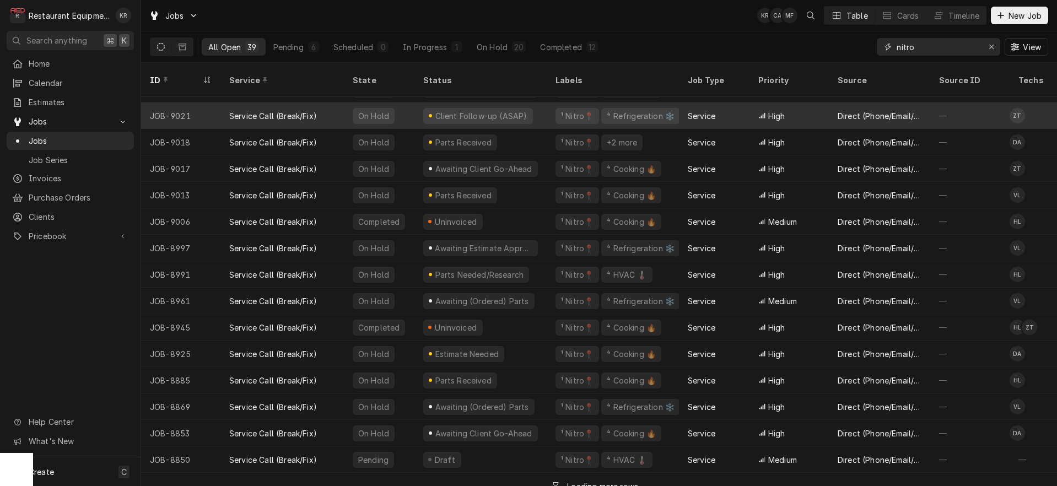
scroll to position [421, 0]
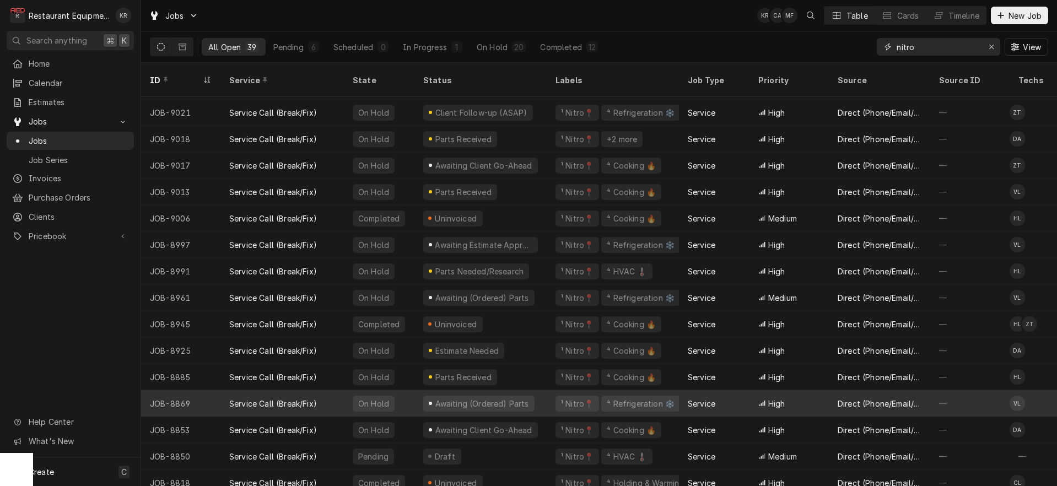
type input "nitro"
click at [326, 392] on div "Service Call (Break/Fix)" at bounding box center [282, 403] width 123 height 26
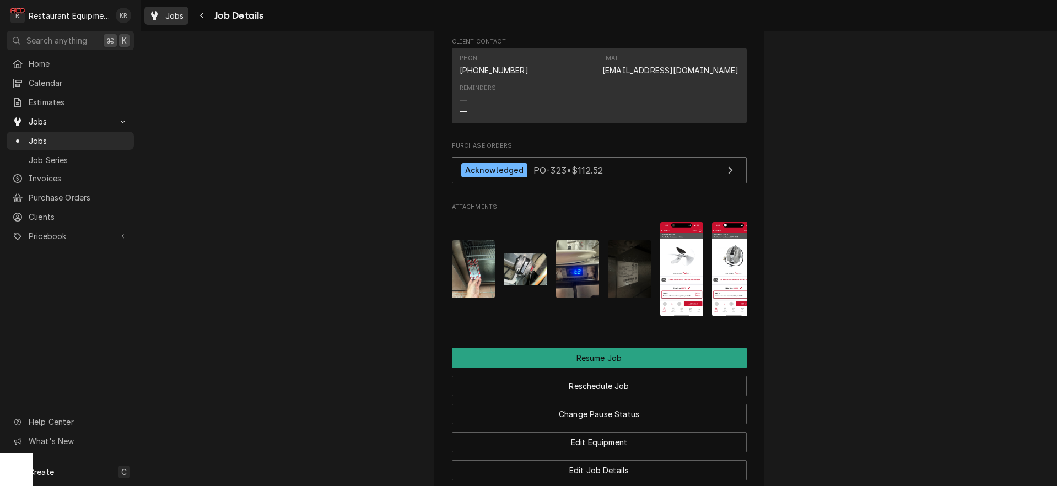
click at [168, 15] on span "Jobs" at bounding box center [174, 16] width 19 height 12
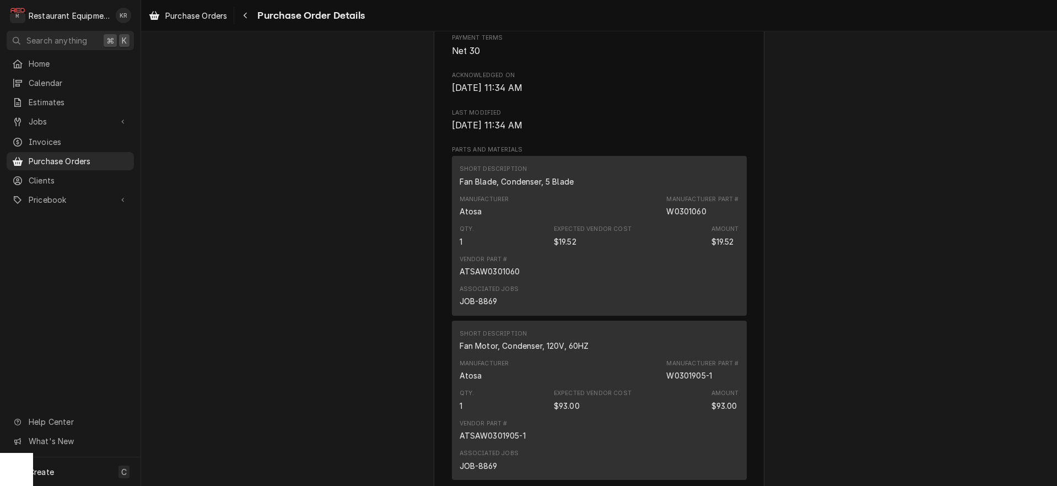
scroll to position [572, 0]
click at [194, 14] on span "Purchase Orders" at bounding box center [196, 16] width 62 height 12
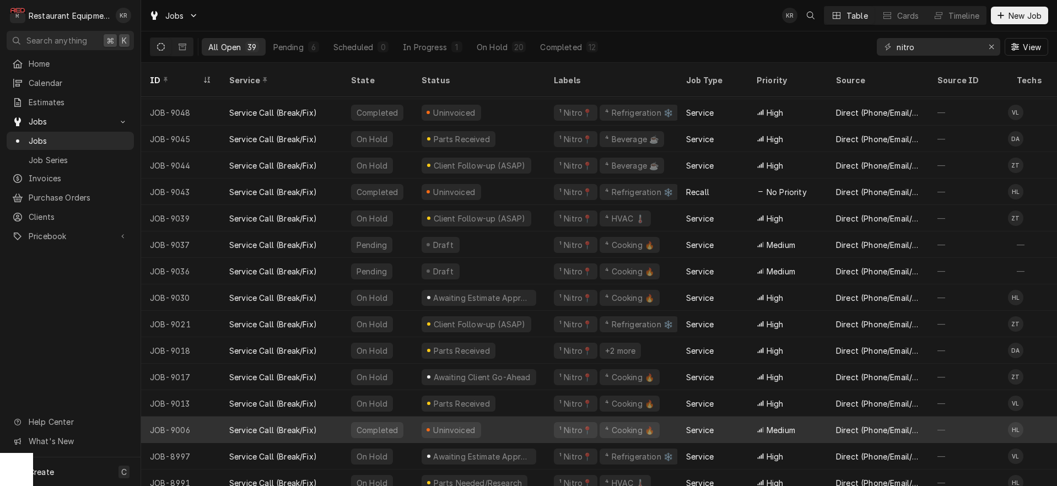
scroll to position [209, 0]
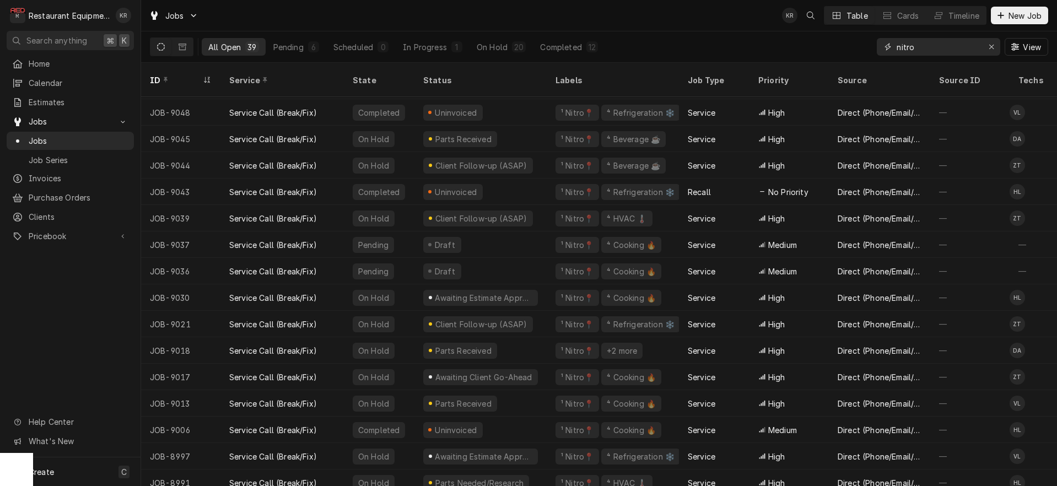
drag, startPoint x: 921, startPoint y: 51, endPoint x: 846, endPoint y: 57, distance: 75.8
click at [897, 56] on input "nitro" at bounding box center [938, 47] width 83 height 18
drag, startPoint x: 953, startPoint y: 45, endPoint x: 827, endPoint y: 47, distance: 126.3
click at [897, 47] on input "nitro" at bounding box center [938, 47] width 83 height 18
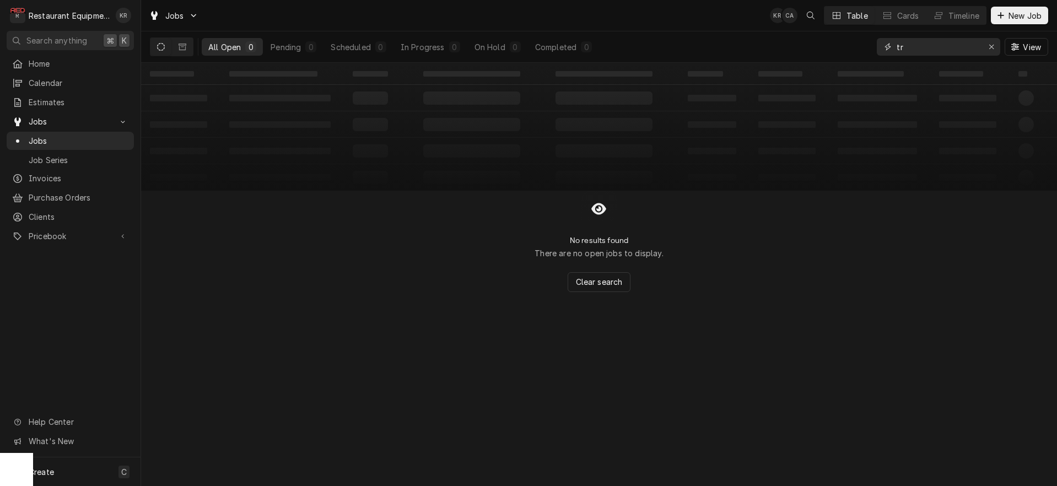
type input "t"
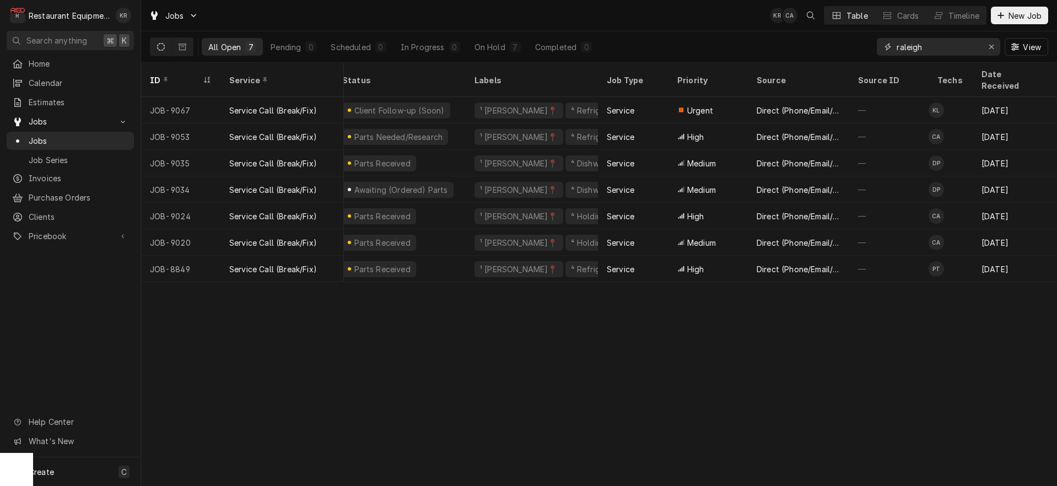
scroll to position [0, 79]
type input "raleigh"
click at [179, 49] on icon "Dynamic Content Wrapper" at bounding box center [183, 47] width 8 height 7
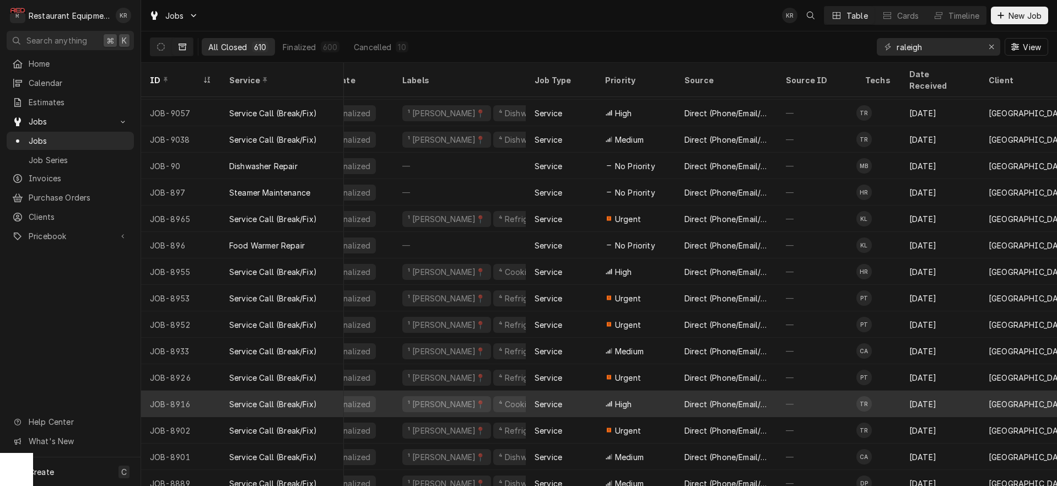
scroll to position [183, 21]
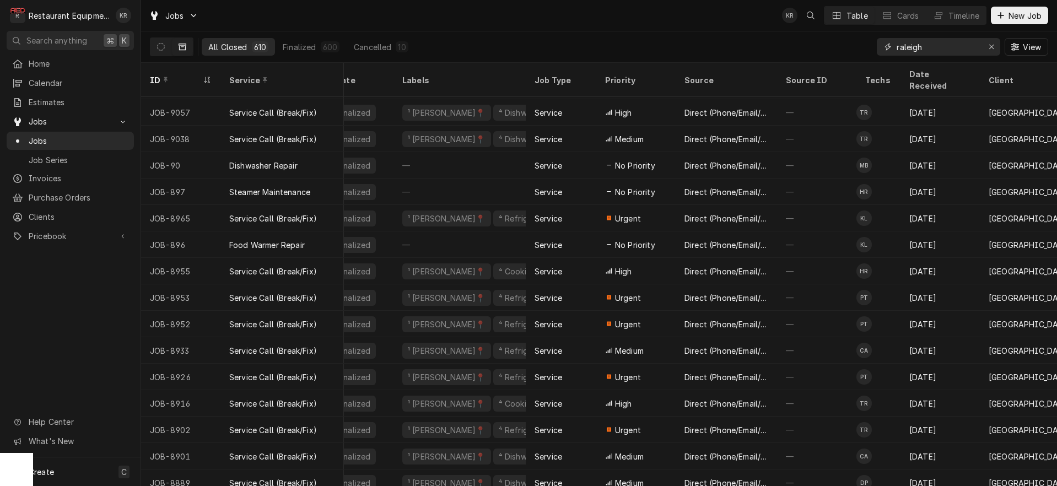
click at [992, 45] on icon "Erase input" at bounding box center [992, 47] width 6 height 8
click at [951, 45] on input "Dynamic Content Wrapper" at bounding box center [949, 47] width 104 height 18
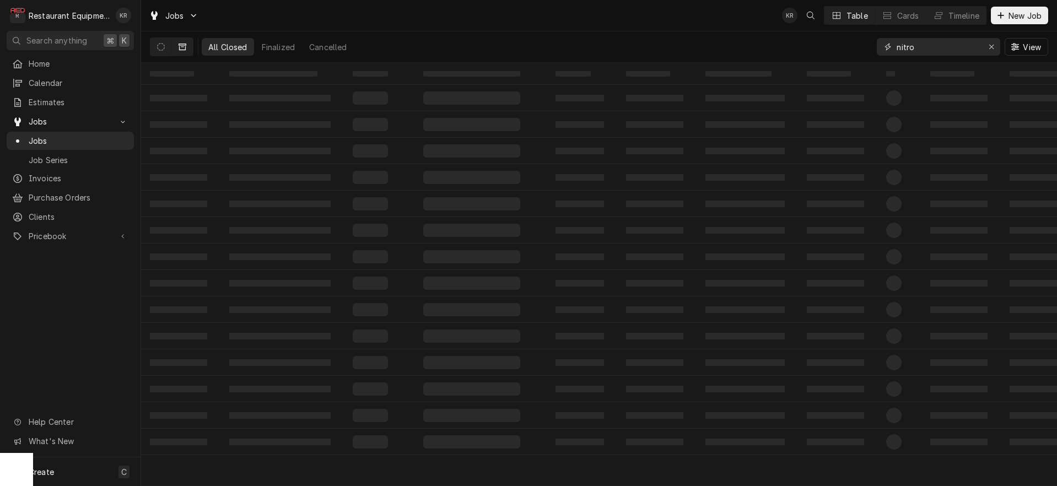
type input "nitro"
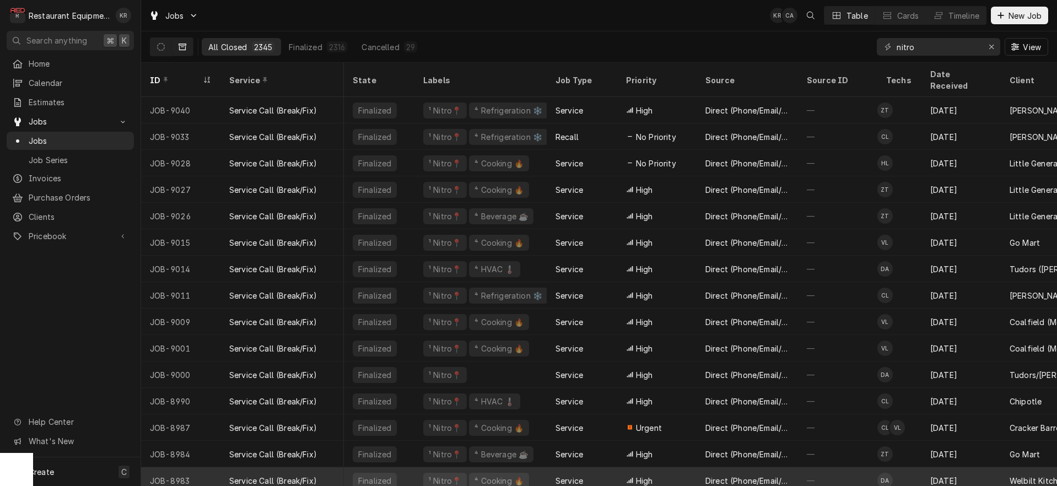
scroll to position [0, 2]
click at [161, 45] on icon "Dynamic Content Wrapper" at bounding box center [161, 47] width 8 height 8
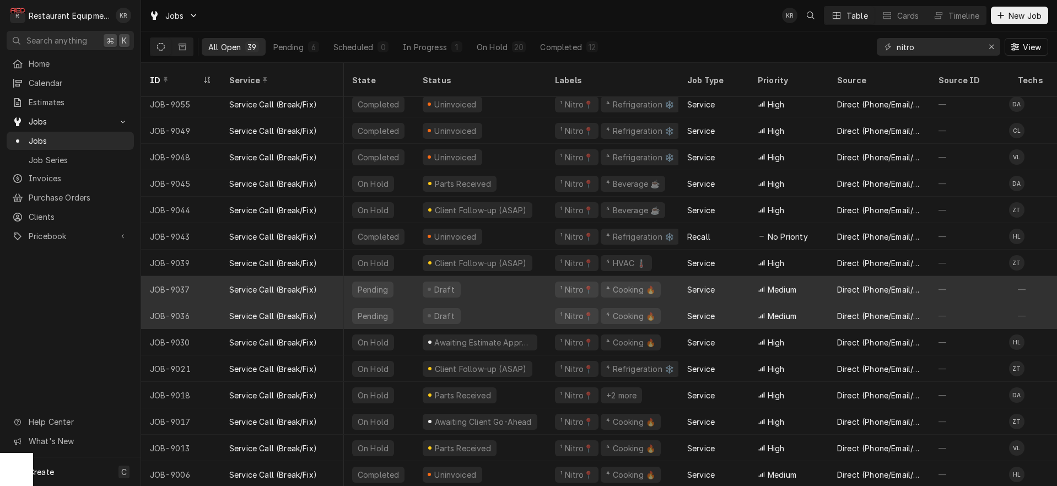
scroll to position [165, 0]
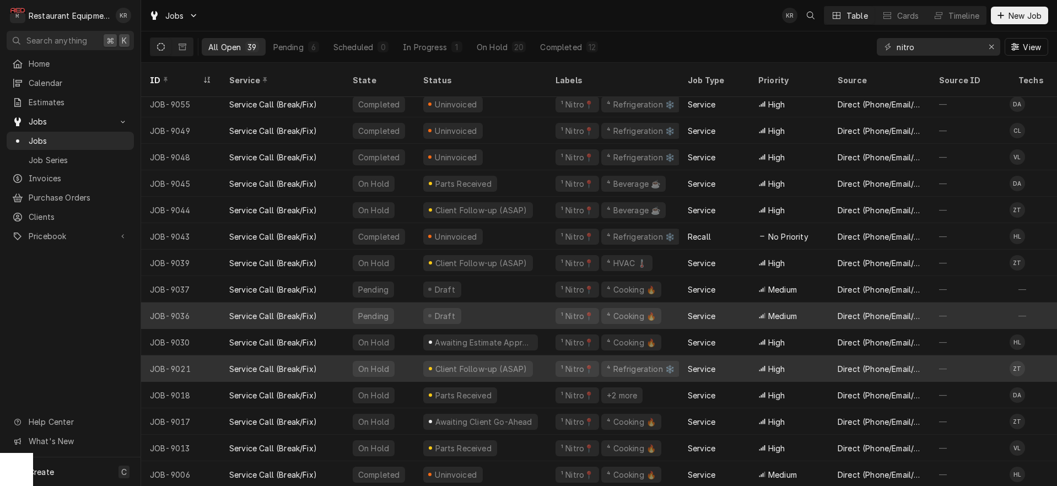
click at [469, 363] on div "Client Follow-up (ASAP)" at bounding box center [481, 369] width 94 height 12
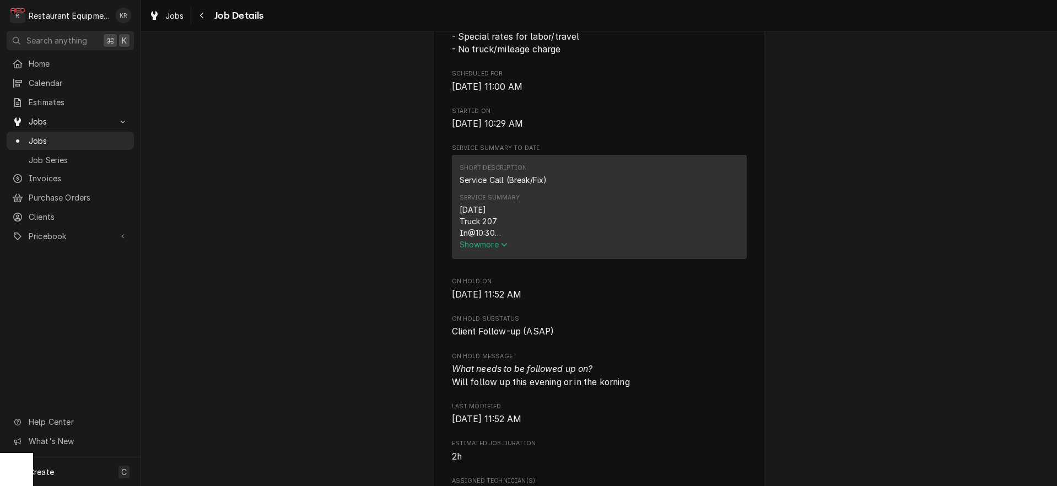
scroll to position [350, 0]
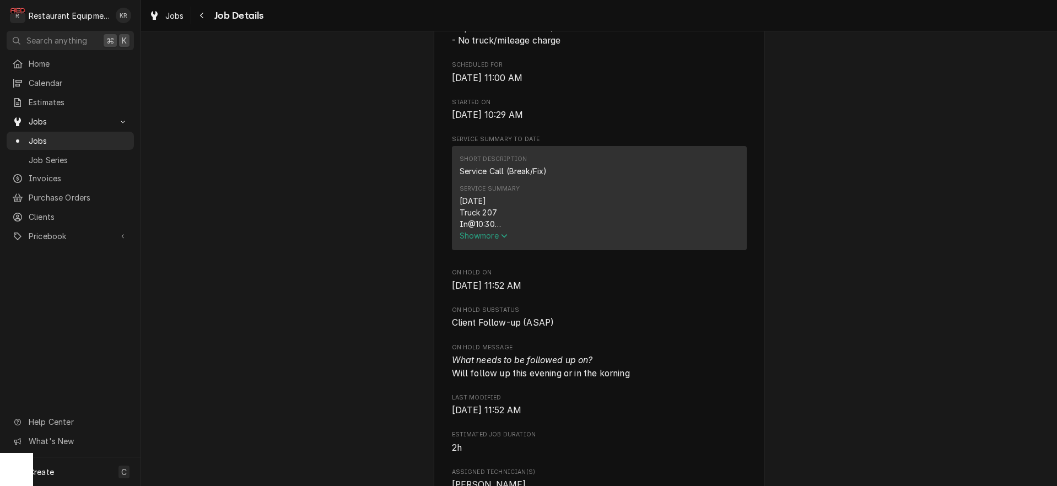
click at [488, 240] on span "Show more" at bounding box center [484, 235] width 49 height 9
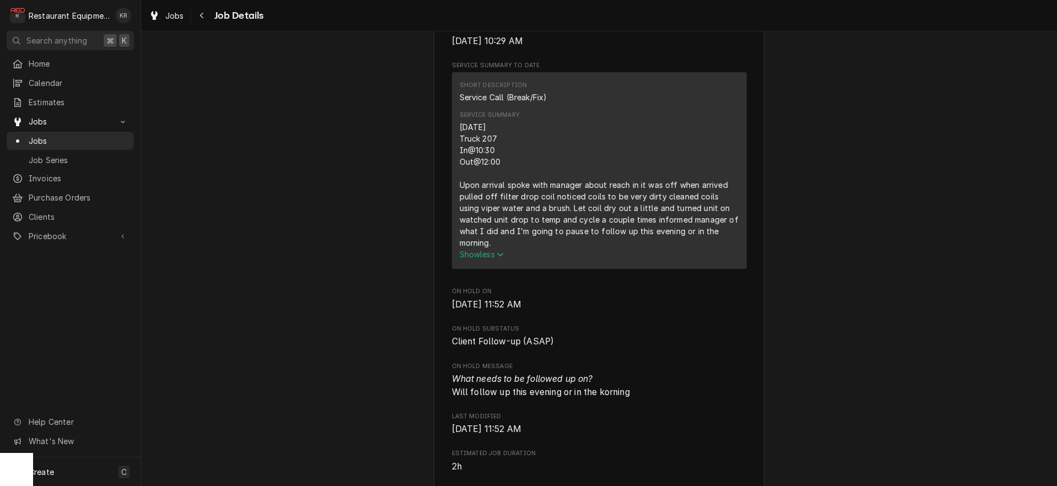
scroll to position [476, 0]
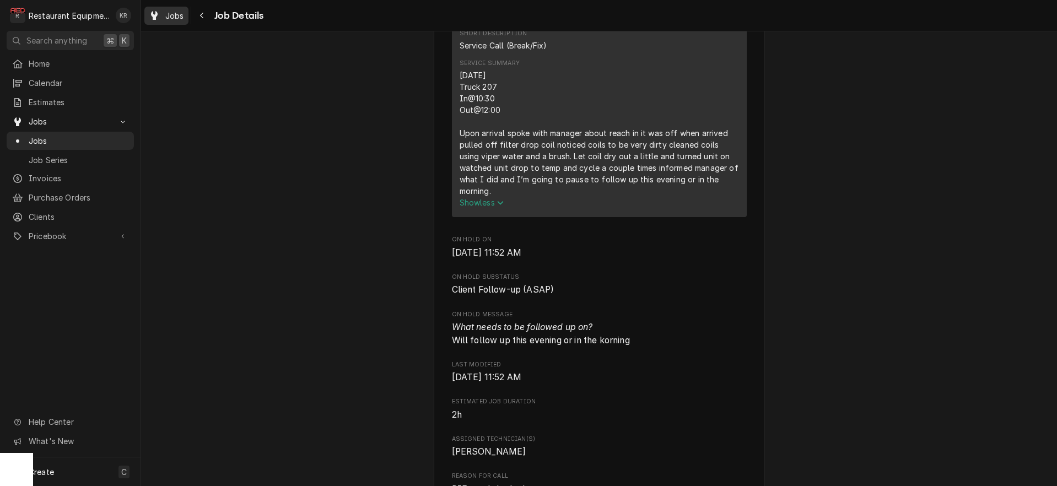
drag, startPoint x: 196, startPoint y: 25, endPoint x: 182, endPoint y: 19, distance: 14.6
click at [195, 25] on div "Jobs Job Details" at bounding box center [599, 15] width 916 height 31
click at [180, 19] on span "Jobs" at bounding box center [174, 16] width 19 height 12
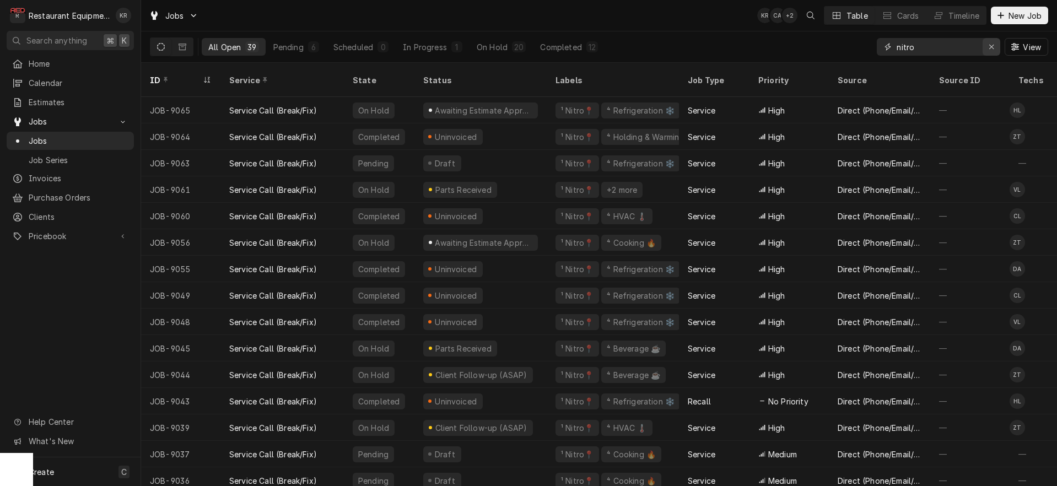
click at [990, 45] on icon "Erase input" at bounding box center [992, 47] width 6 height 8
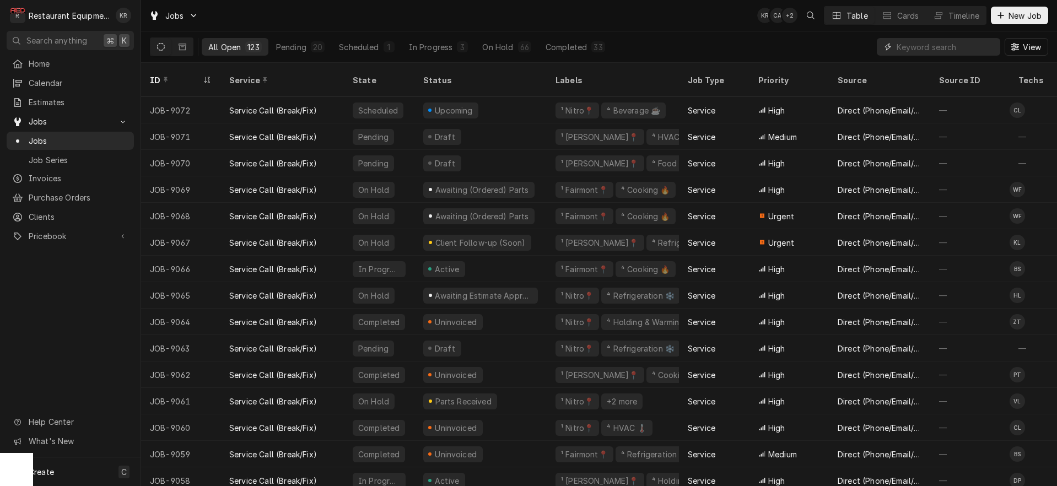
type input "m"
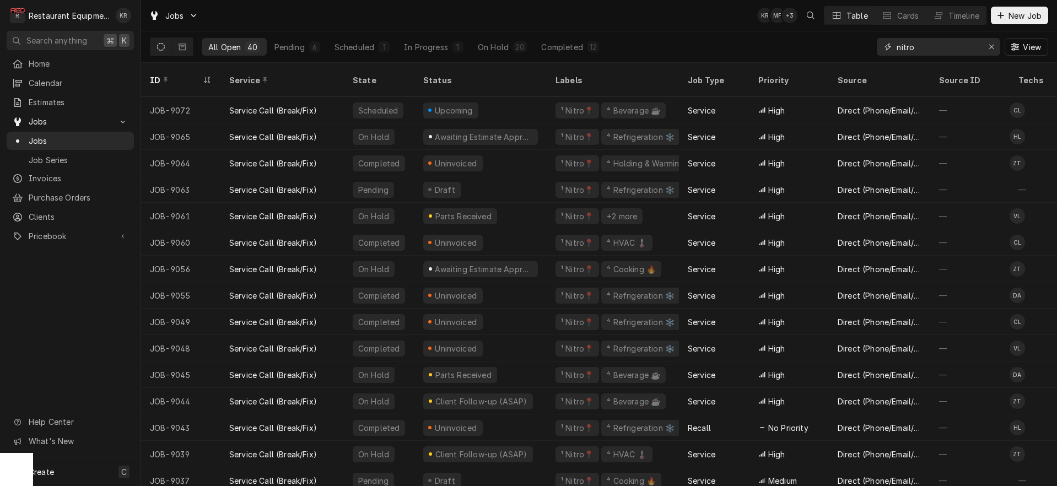
drag, startPoint x: 942, startPoint y: 53, endPoint x: 863, endPoint y: 53, distance: 78.8
click at [897, 53] on input "nitro" at bounding box center [938, 47] width 83 height 18
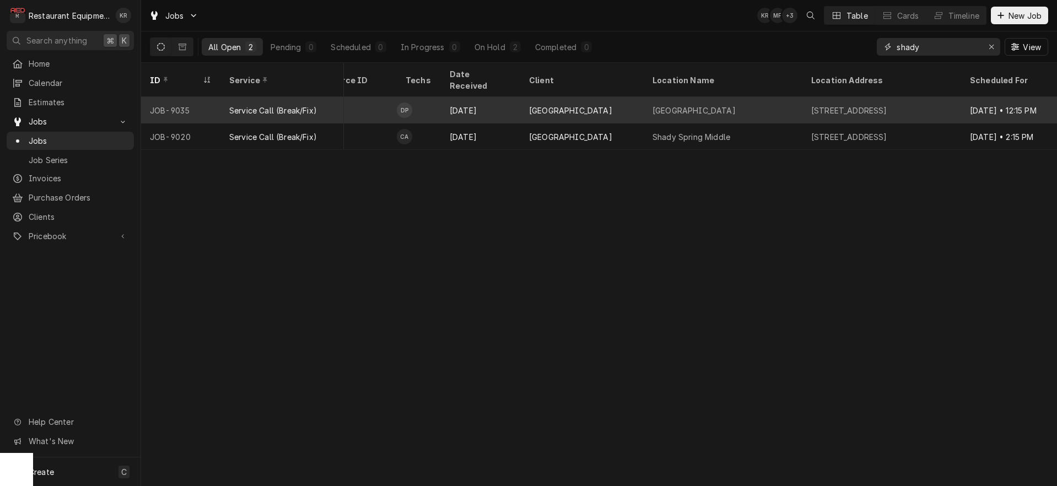
type input "shady"
click at [450, 97] on div "Sep 26" at bounding box center [479, 110] width 79 height 26
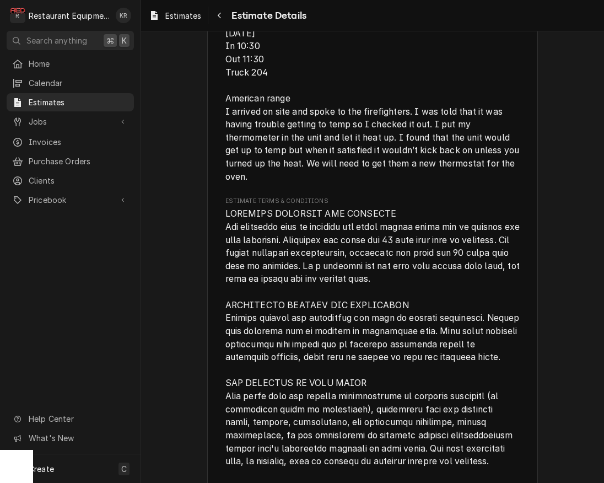
scroll to position [2017, 0]
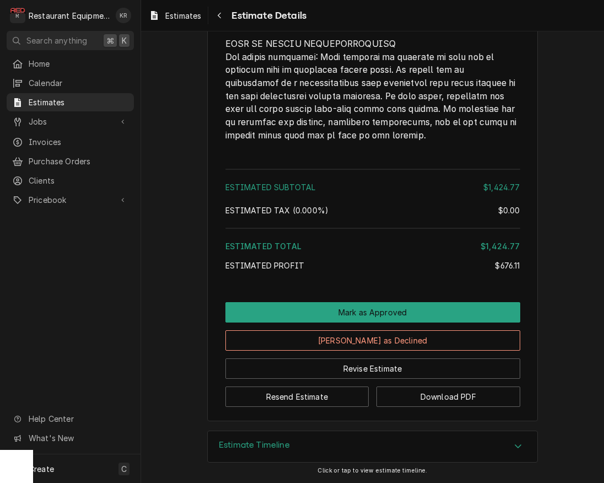
click at [234, 448] on h3 "Estimate Timeline" at bounding box center [254, 445] width 71 height 10
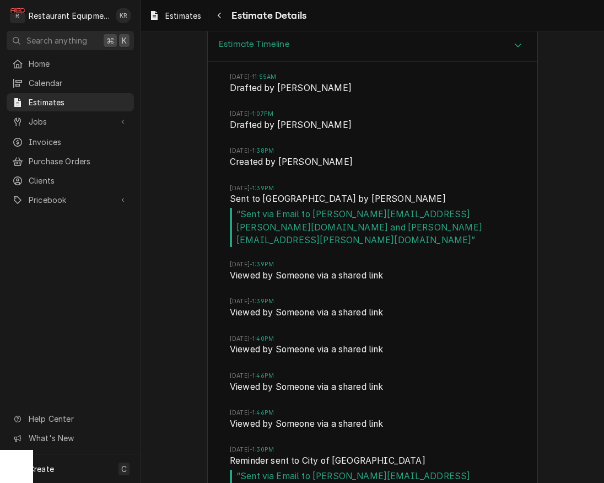
scroll to position [2504, 0]
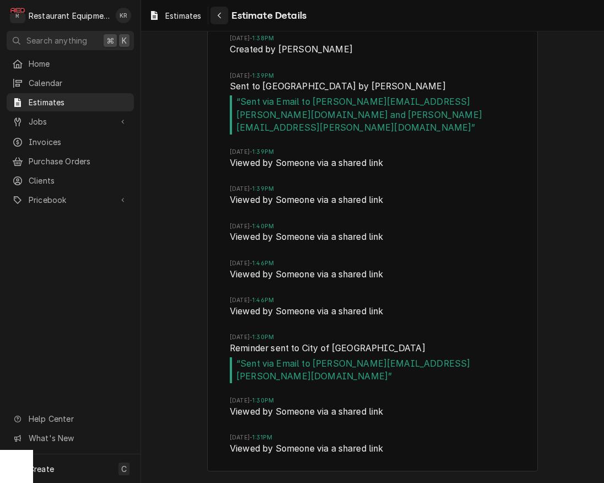
click at [221, 17] on icon "Navigate back" at bounding box center [219, 16] width 5 height 8
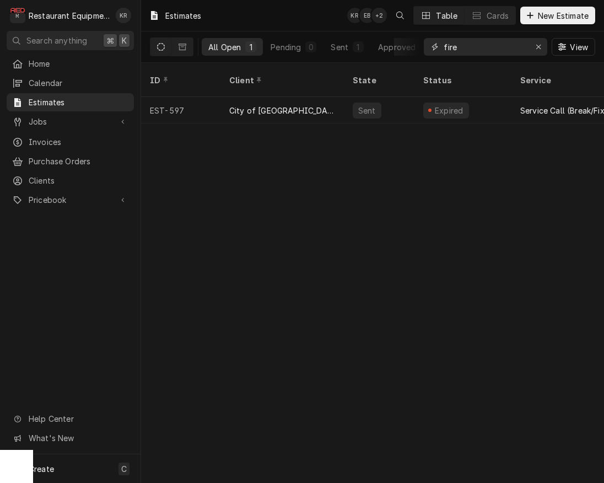
click at [537, 44] on icon "Erase input" at bounding box center [539, 47] width 6 height 8
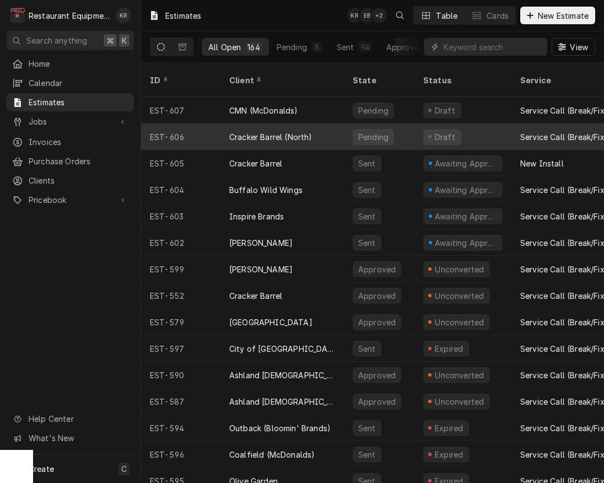
click at [285, 131] on div "Cracker Barrel (North)" at bounding box center [270, 137] width 83 height 12
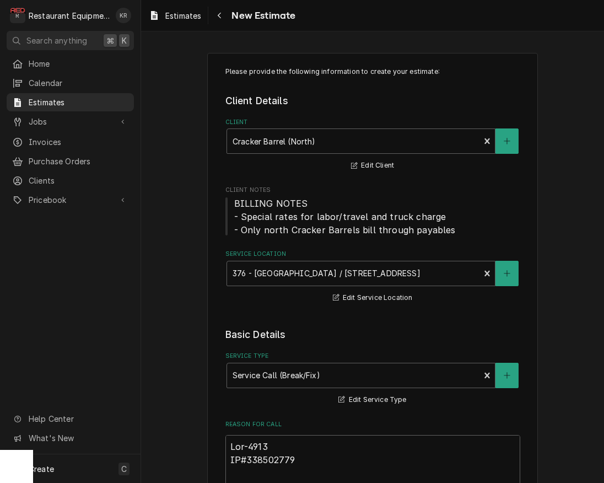
type textarea "x"
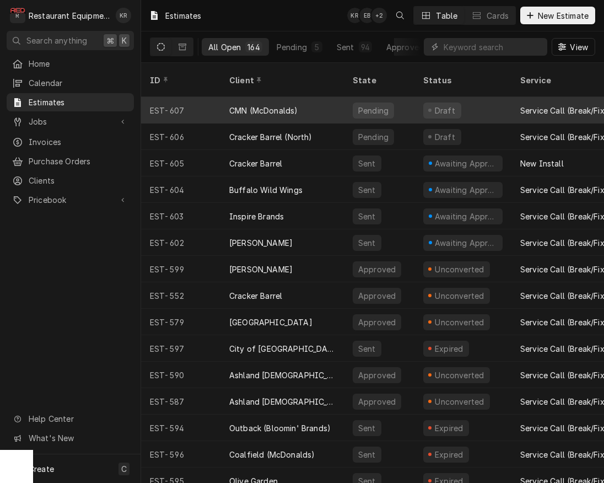
click at [282, 105] on div "CMN (McDonalds)" at bounding box center [263, 111] width 68 height 12
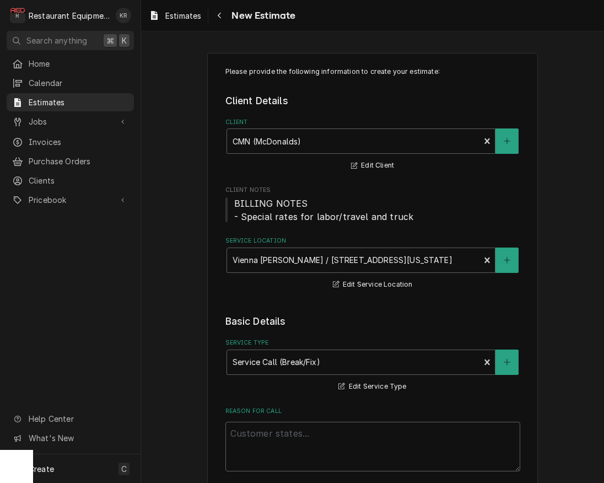
type textarea "x"
click at [46, 99] on span "Estimates" at bounding box center [79, 102] width 100 height 12
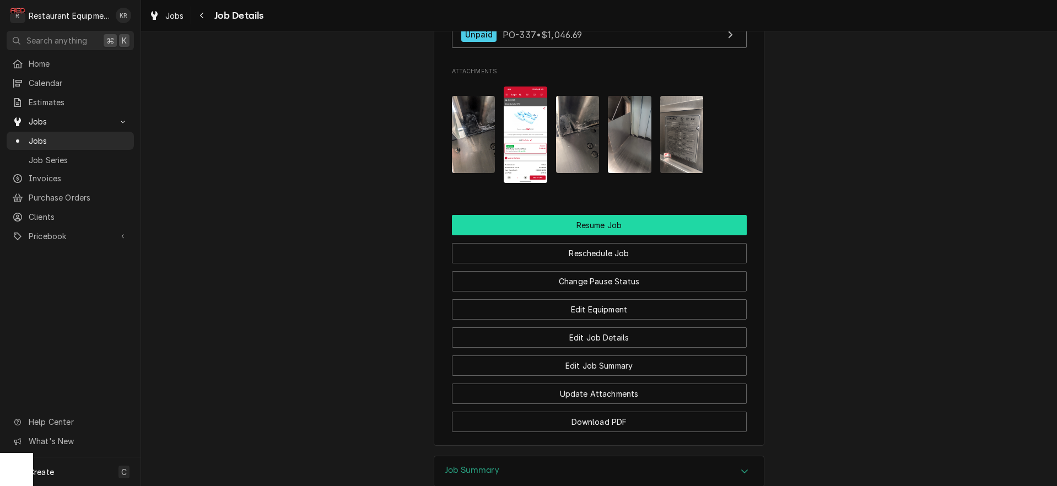
scroll to position [1369, 0]
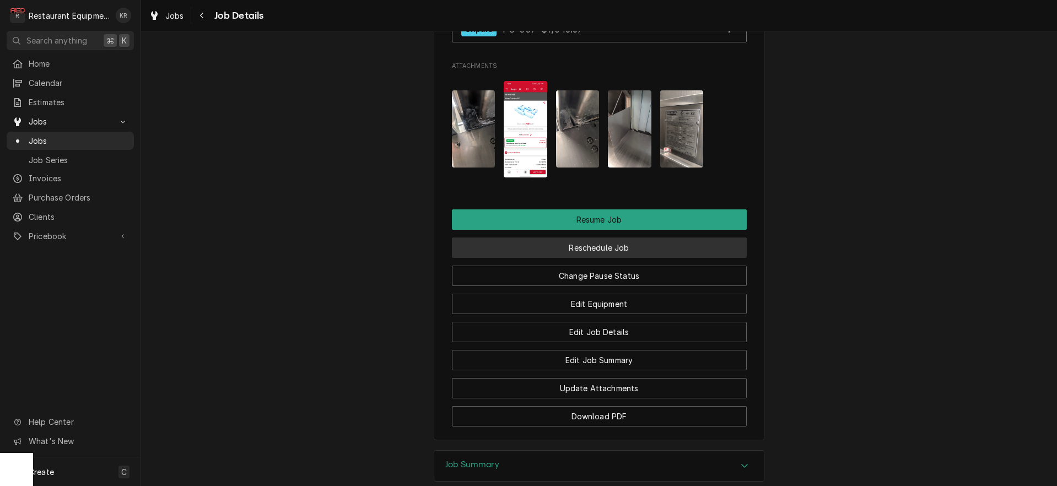
click at [612, 258] on button "Reschedule Job" at bounding box center [599, 248] width 295 height 20
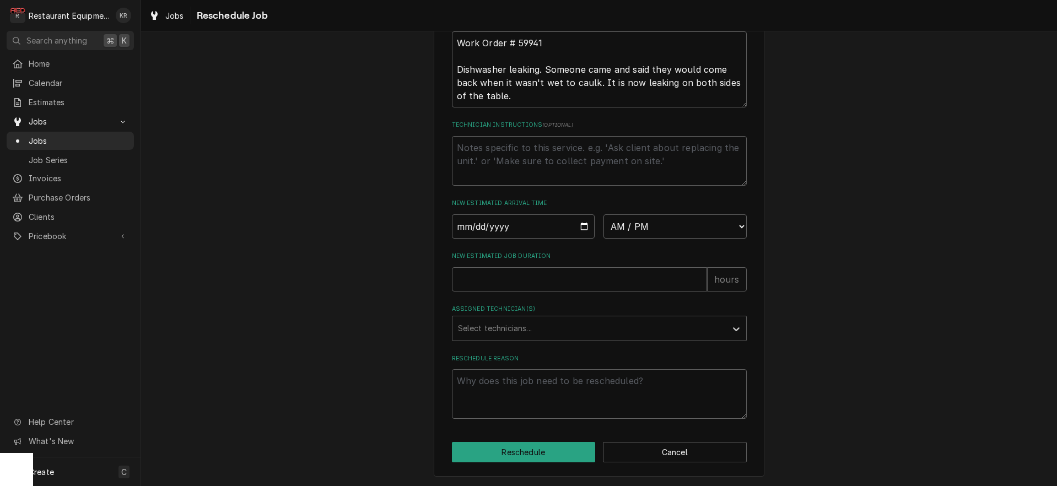
scroll to position [364, 0]
click at [580, 222] on input "Date" at bounding box center [523, 226] width 143 height 24
type input "2025-09-30"
type textarea "x"
click at [604, 214] on select "AM / PM 6:00 AM 6:15 AM 6:30 AM 6:45 AM 7:00 AM 7:15 AM 7:30 AM 7:45 AM 8:00 AM…" at bounding box center [675, 226] width 143 height 24
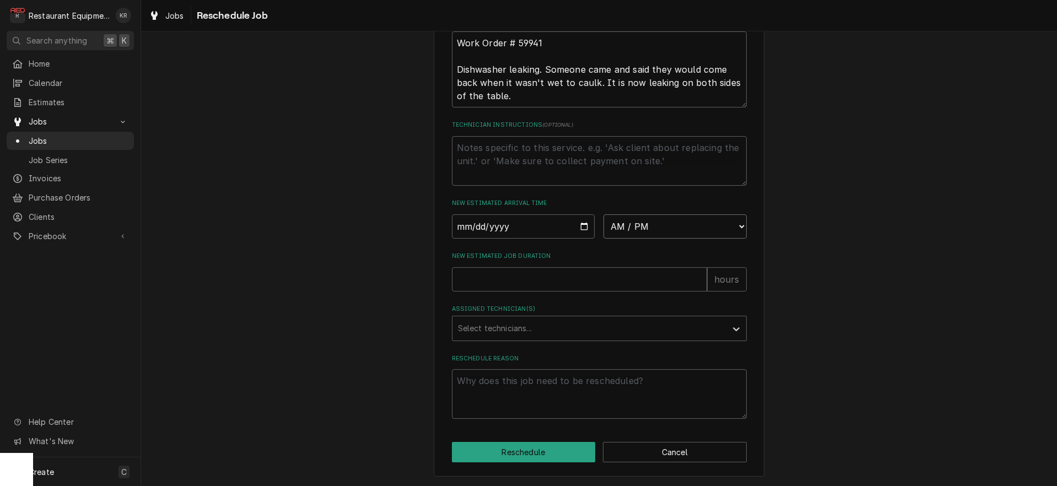
select select "11:15:00"
click option "11:15 AM" at bounding box center [0, 0] width 0 height 0
click at [509, 279] on input "New Estimated Job Duration" at bounding box center [579, 279] width 255 height 24
type textarea "x"
type input "1"
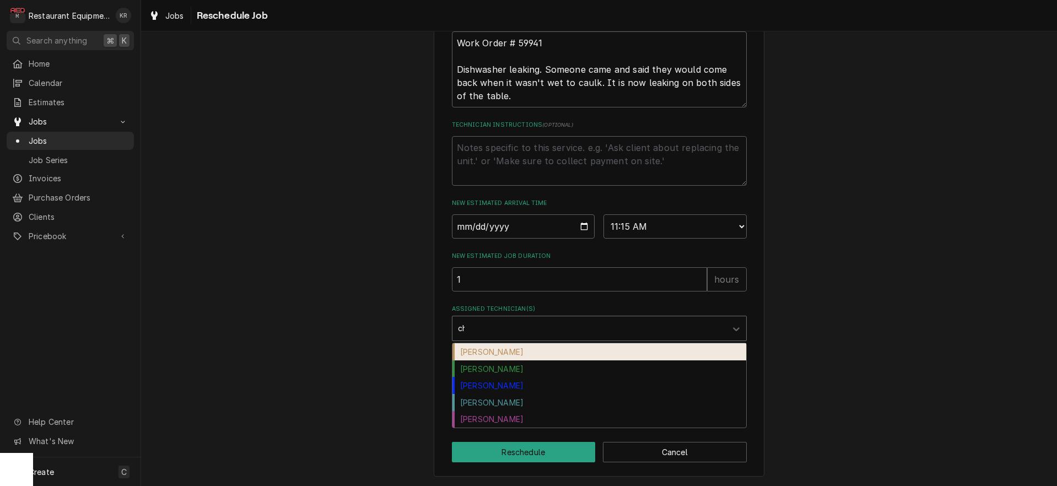
type input "chu"
type textarea "x"
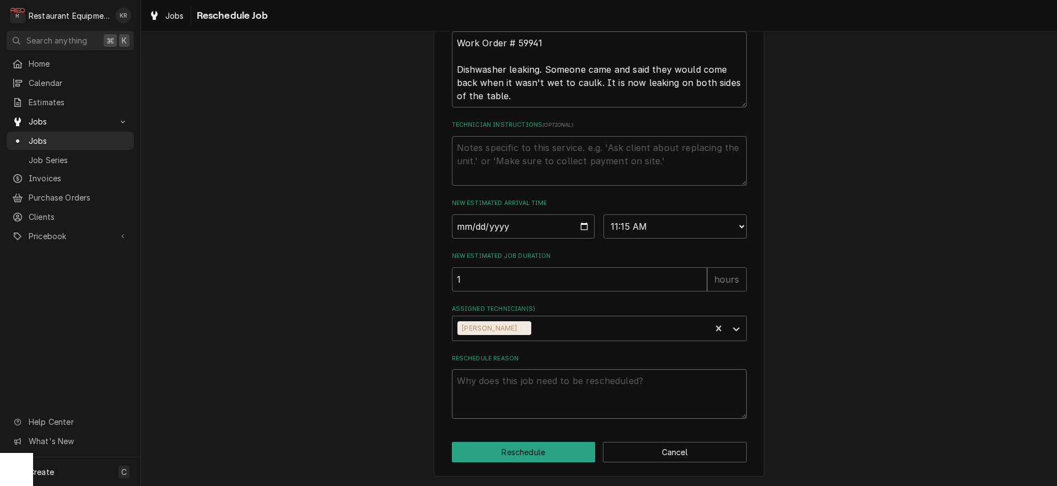
type textarea "x"
type textarea "P"
type textarea "x"
type textarea "Pa"
type textarea "x"
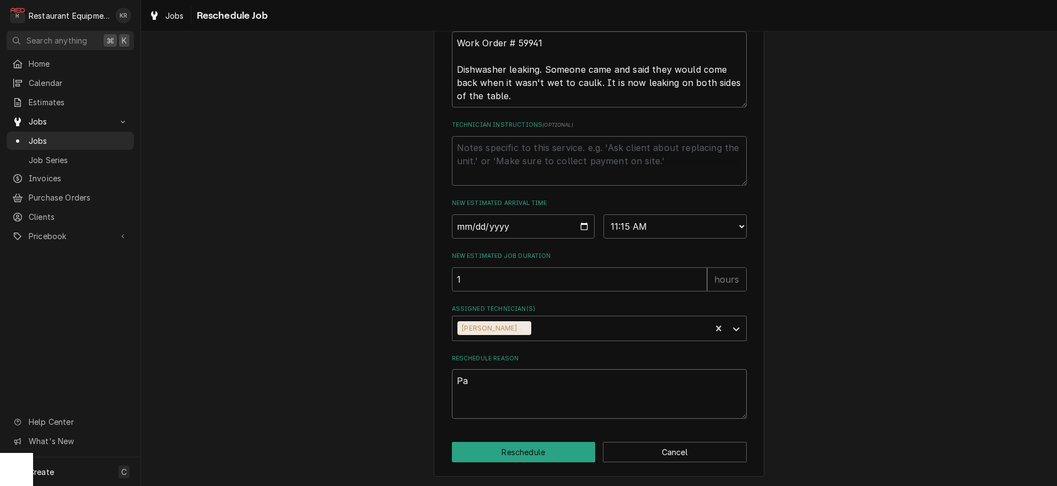
type textarea "Par"
type textarea "x"
type textarea "Part"
type textarea "x"
type textarea "Parts"
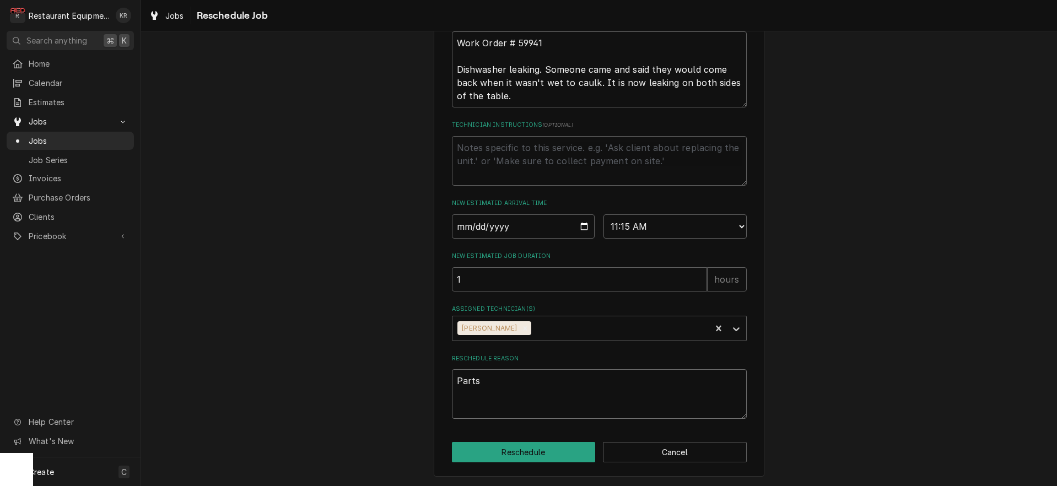
type textarea "x"
type textarea "Parts"
type textarea "x"
type textarea "Parts r"
type textarea "x"
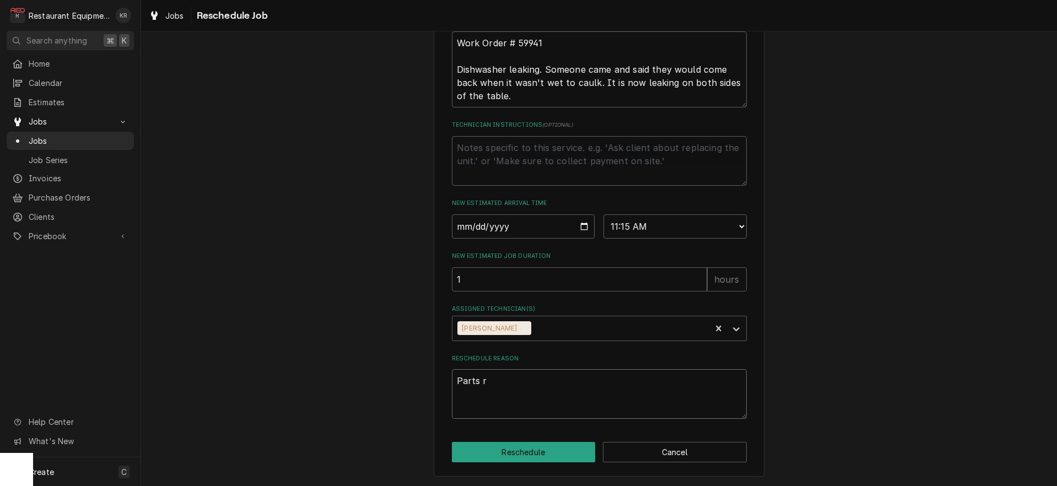
type textarea "Parts re"
type textarea "x"
type textarea "Parts rec"
type textarea "x"
type textarea "Parts rece"
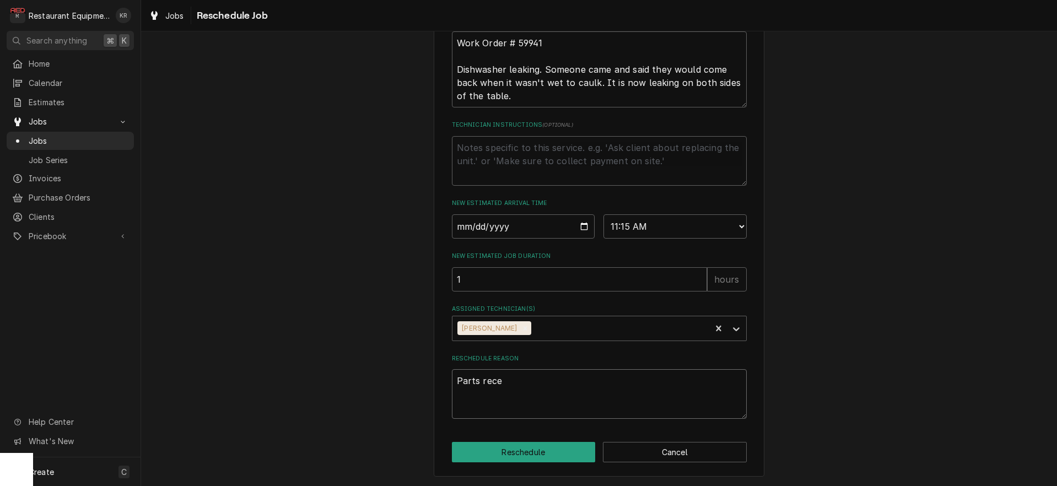
type textarea "x"
type textarea "Parts recei"
type textarea "x"
type textarea "Parts receiv"
type textarea "x"
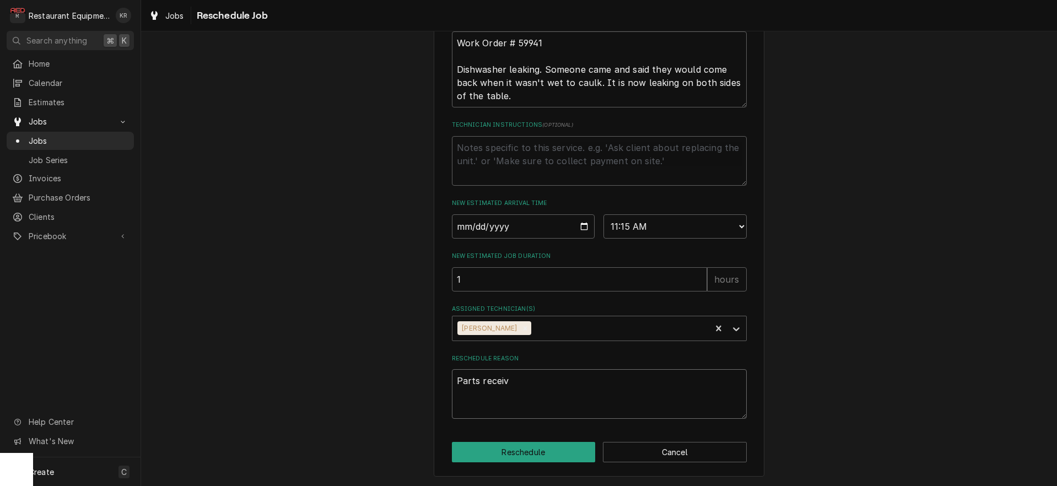
type textarea "Parts receive"
type textarea "x"
type textarea "Parts received"
drag, startPoint x: 529, startPoint y: 453, endPoint x: 531, endPoint y: 447, distance: 6.5
click at [530, 450] on button "Reschedule" at bounding box center [524, 452] width 144 height 20
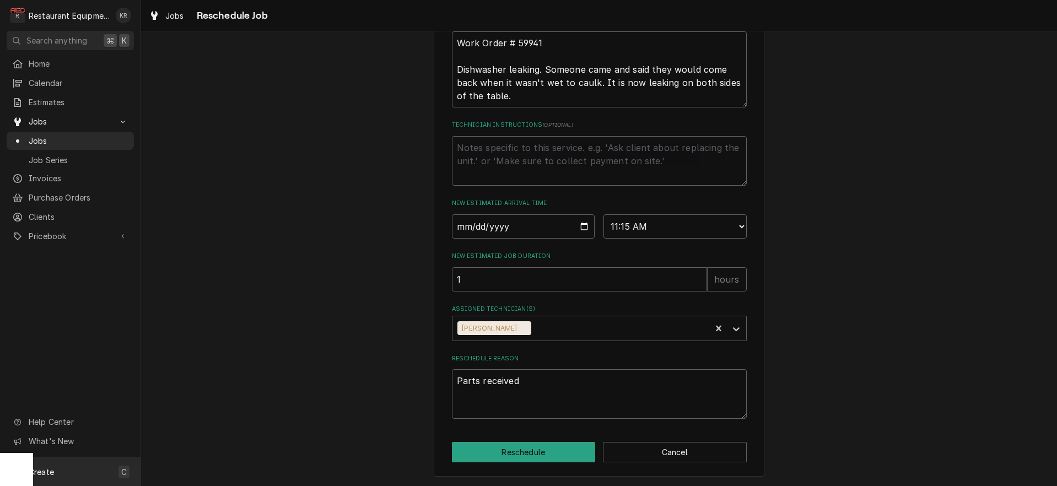
type textarea "x"
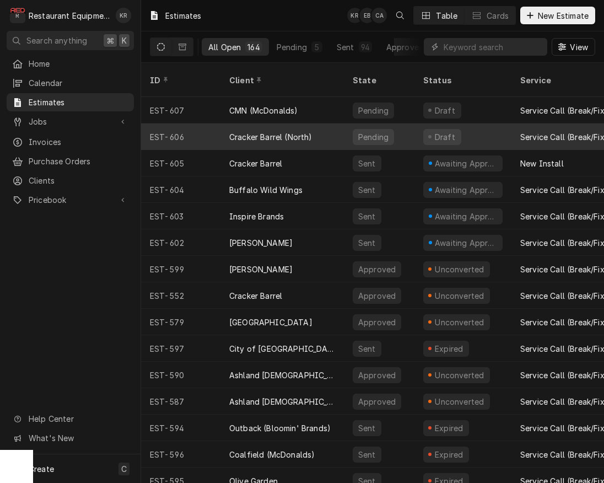
click at [363, 131] on div "Pending" at bounding box center [373, 137] width 33 height 12
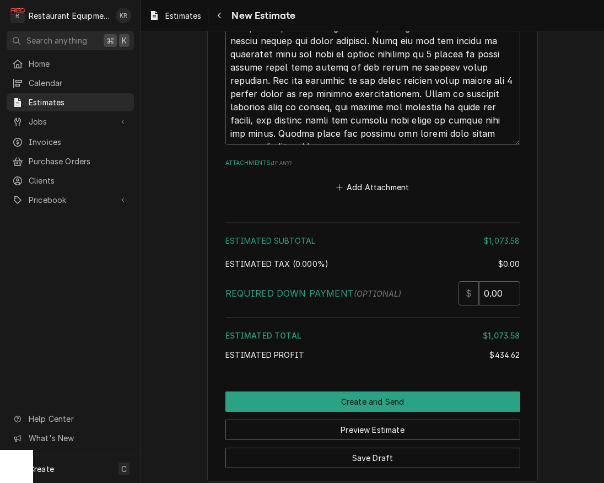
scroll to position [3363, 0]
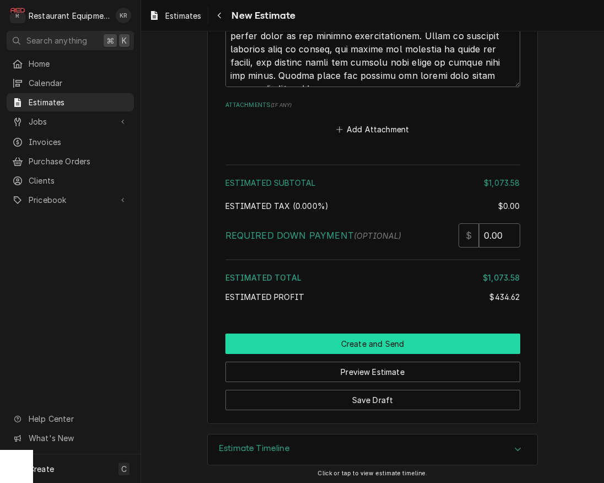
click at [363, 338] on button "Create and Send" at bounding box center [372, 344] width 295 height 20
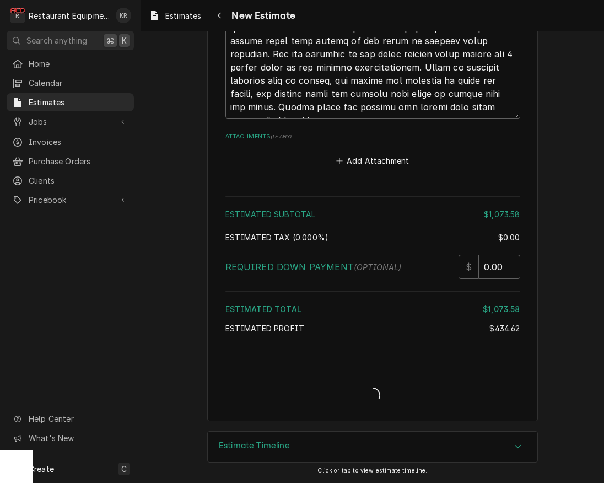
scroll to position [3329, 0]
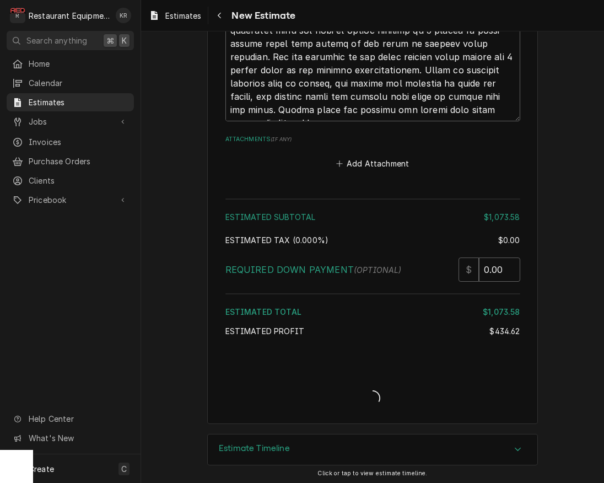
type textarea "x"
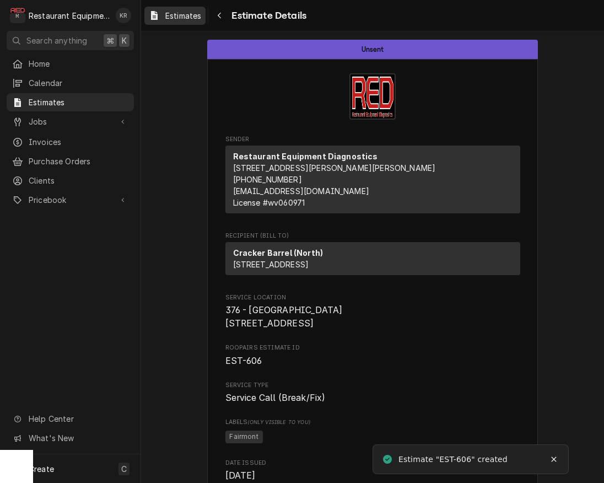
click at [187, 16] on span "Estimates" at bounding box center [183, 16] width 36 height 12
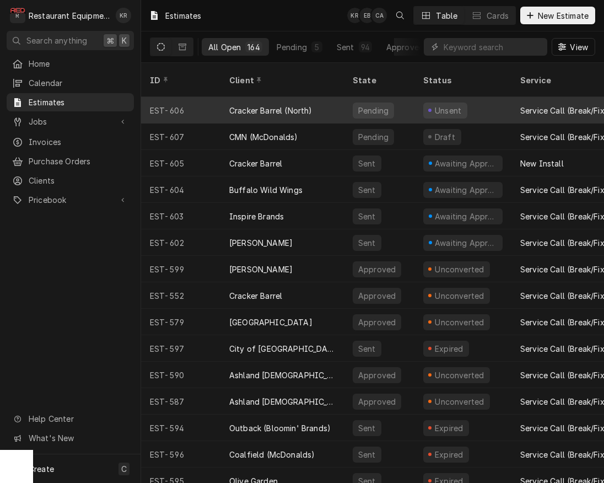
click at [271, 105] on div "Cracker Barrel (North)" at bounding box center [270, 111] width 83 height 12
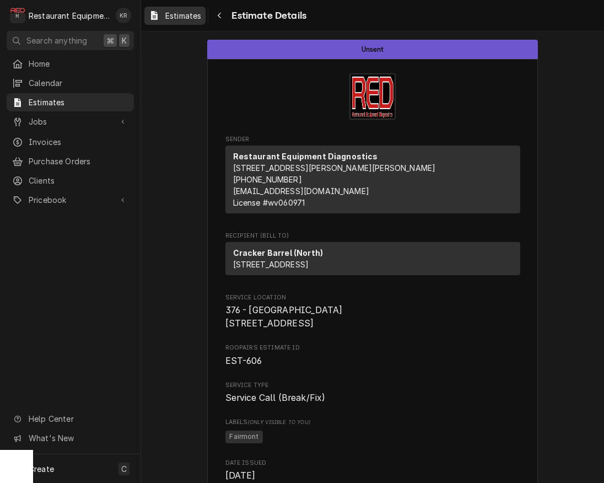
click at [182, 12] on span "Estimates" at bounding box center [183, 16] width 36 height 12
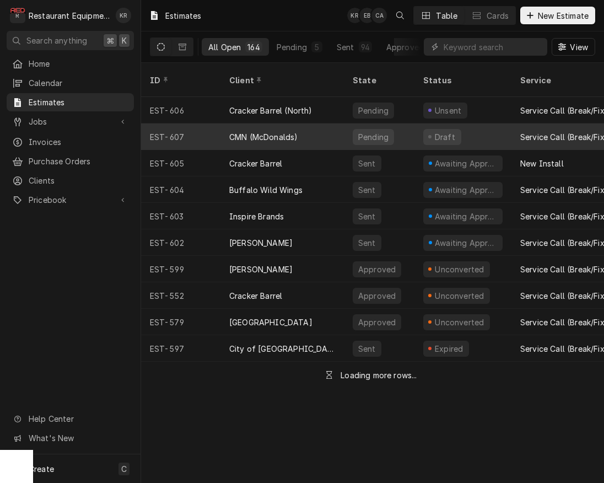
click at [293, 131] on div "CMN (McDonalds)" at bounding box center [263, 137] width 68 height 12
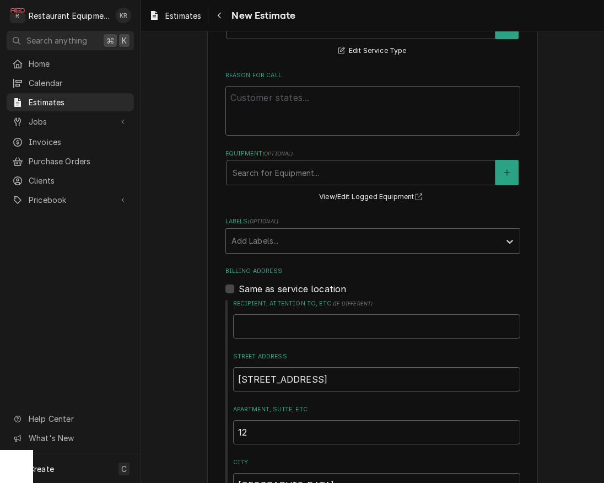
scroll to position [334, 0]
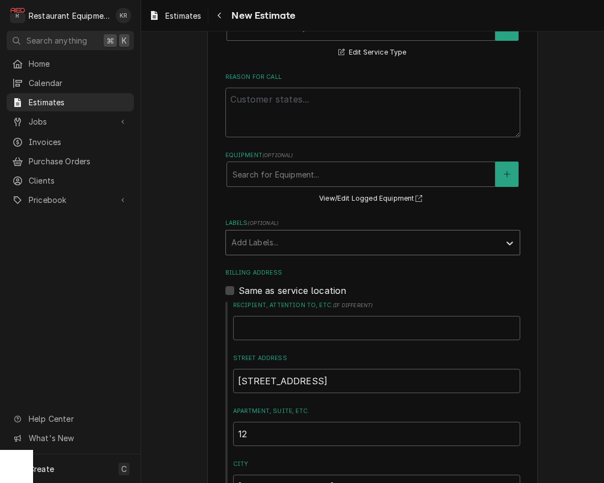
click at [282, 250] on div "Labels" at bounding box center [363, 243] width 263 height 20
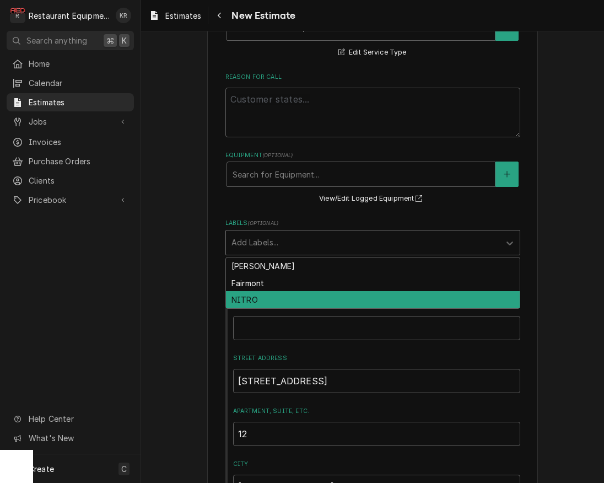
click at [278, 300] on div "NITRO" at bounding box center [373, 299] width 294 height 17
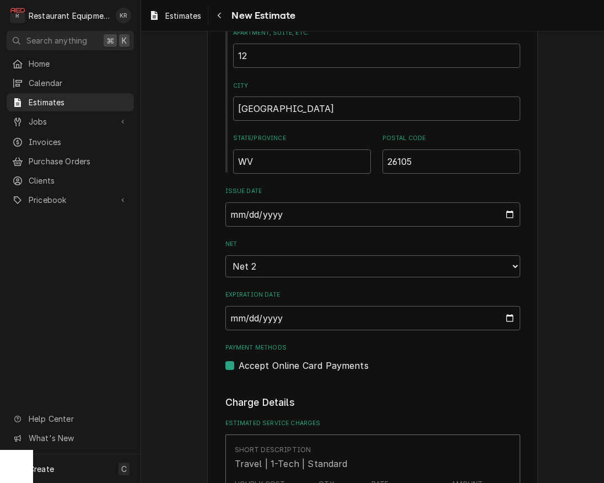
scroll to position [728, 0]
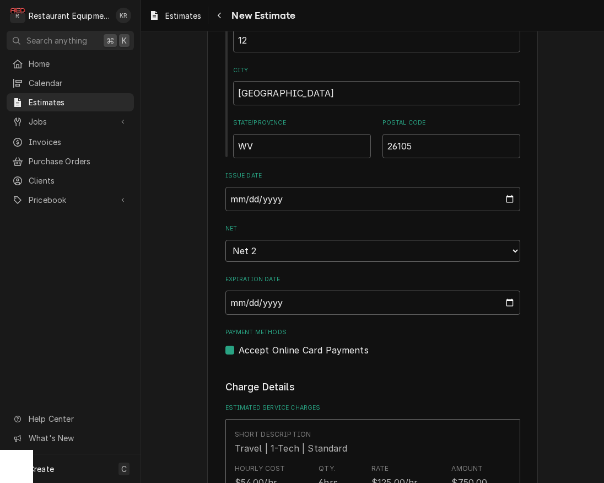
click option "Net 2" at bounding box center [0, 0] width 0 height 0
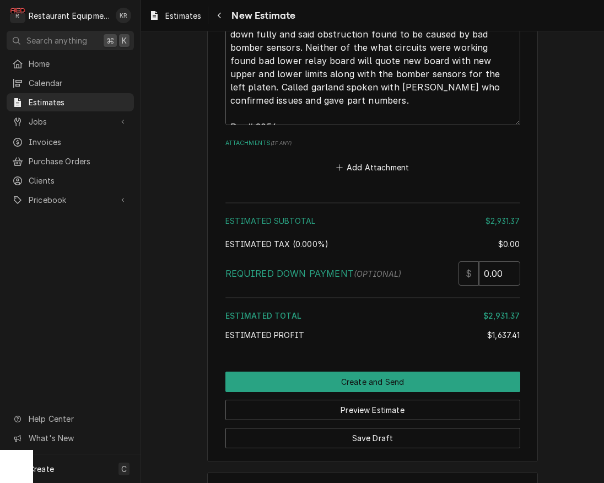
scroll to position [2736, 0]
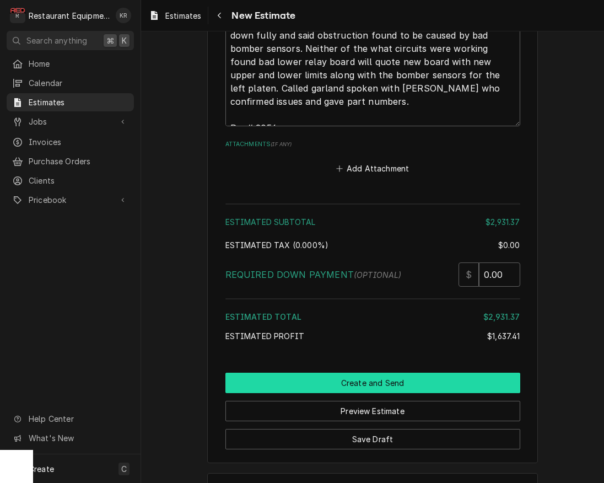
click at [361, 381] on button "Create and Send" at bounding box center [372, 383] width 295 height 20
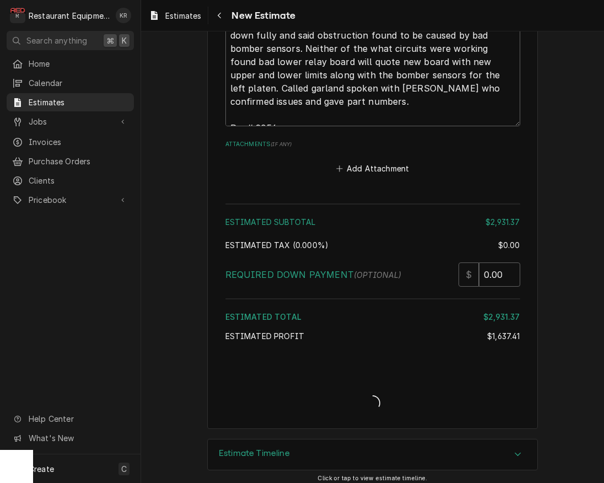
type textarea "x"
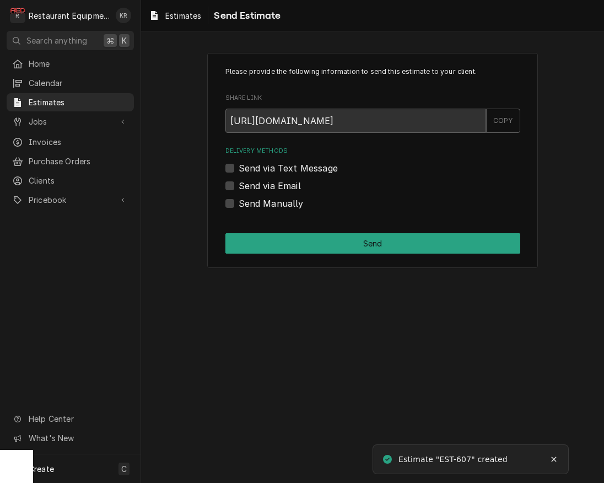
click at [239, 186] on label "Send via Email" at bounding box center [270, 185] width 62 height 13
click at [239, 186] on input "Send via Email" at bounding box center [386, 191] width 295 height 24
checkbox input "true"
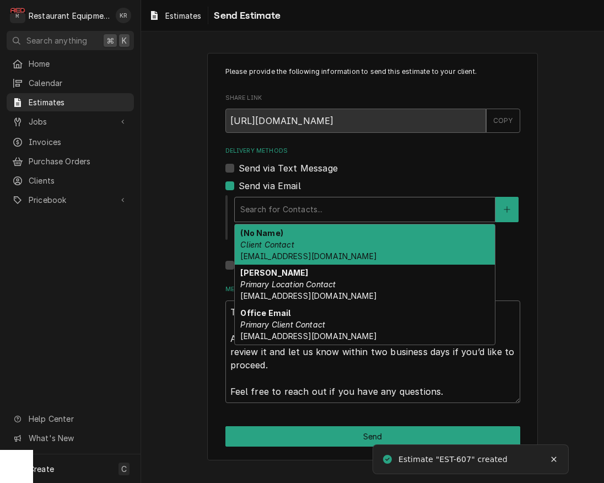
click at [254, 209] on div "Delivery Methods" at bounding box center [364, 210] width 249 height 20
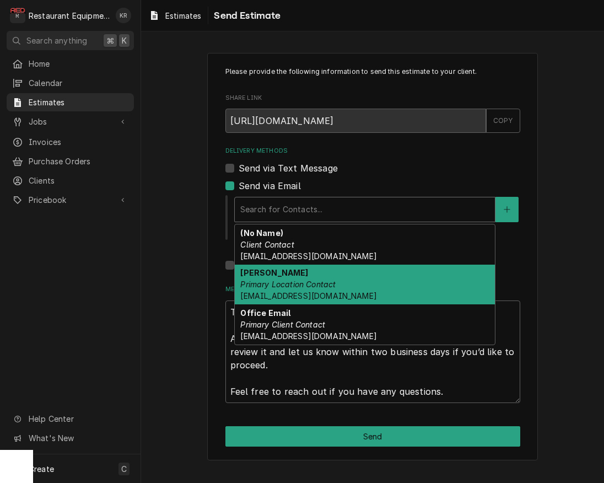
click at [368, 279] on div "Margaret Semones Primary Location Contact tln@suddenlinkmail.com" at bounding box center [365, 285] width 260 height 40
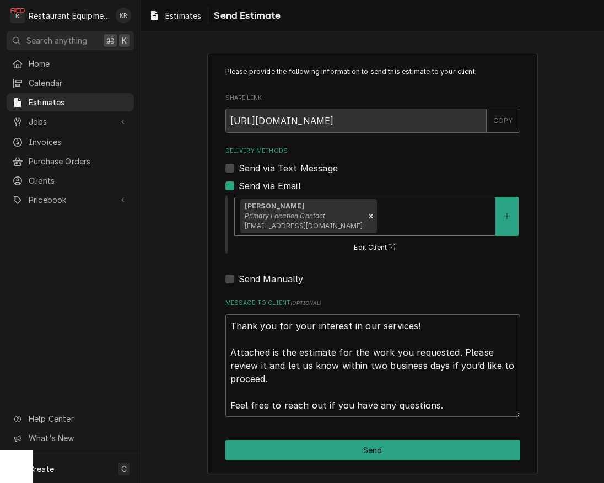
click at [372, 230] on div "Margaret Semones Primary Location Contact tln@suddenlinkmail.com" at bounding box center [365, 216] width 260 height 38
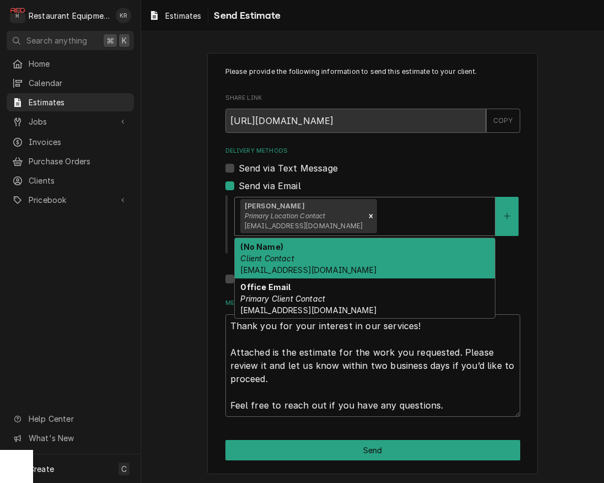
click at [365, 261] on div "(No Name) Client Contact bmroush1@gmail.com" at bounding box center [365, 258] width 260 height 40
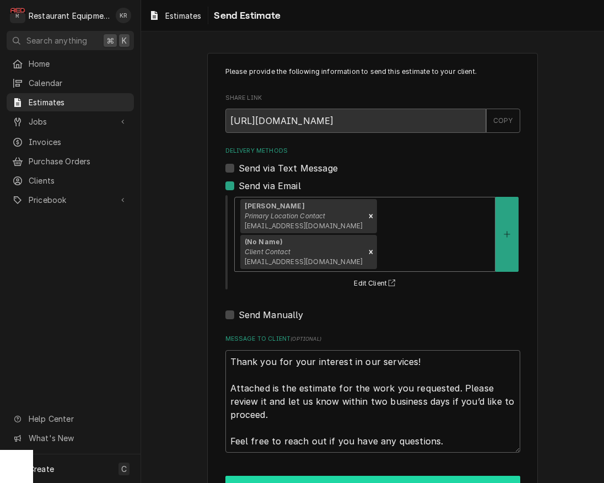
click at [364, 476] on button "Send" at bounding box center [372, 486] width 295 height 20
type textarea "x"
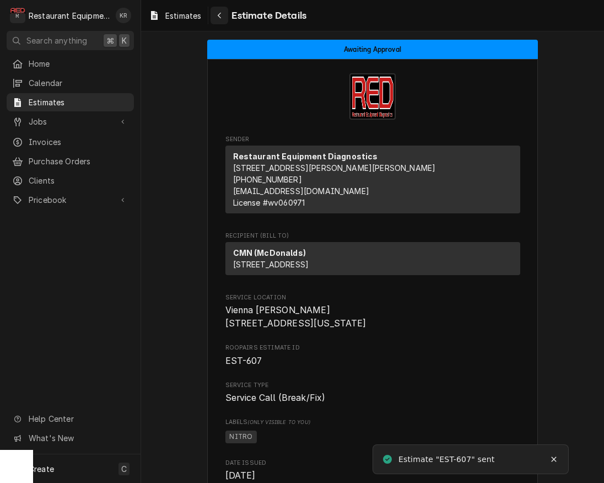
click at [223, 15] on div "Navigate back" at bounding box center [219, 15] width 11 height 11
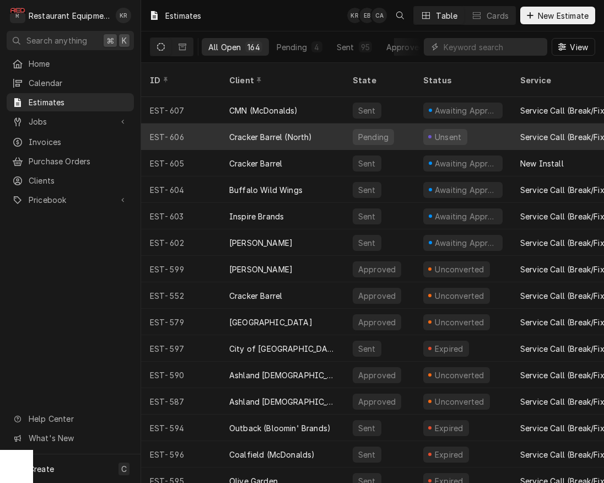
click at [268, 131] on div "Cracker Barrel (North)" at bounding box center [270, 137] width 83 height 12
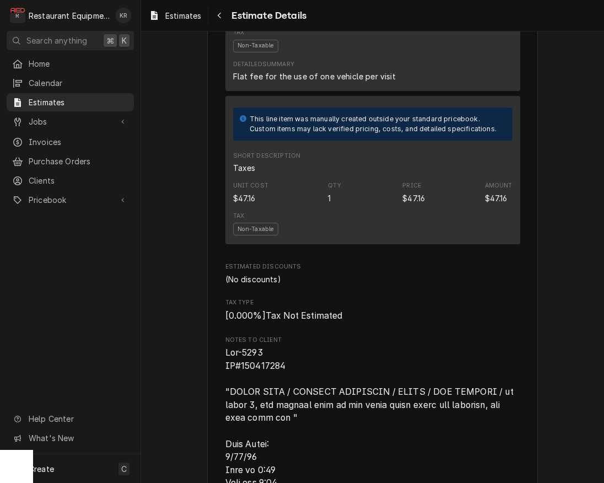
scroll to position [1903, 0]
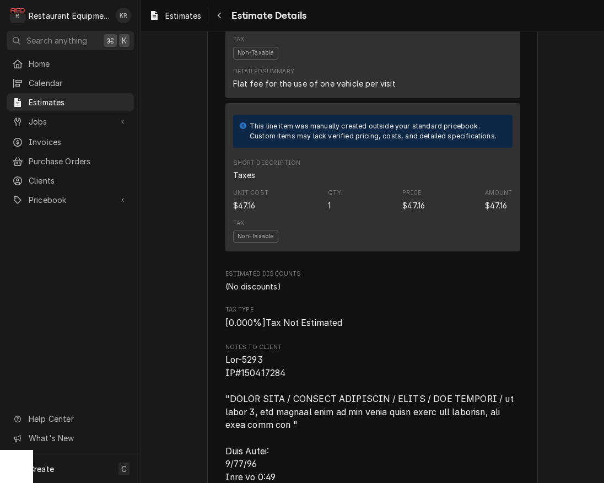
copy span "327219886"
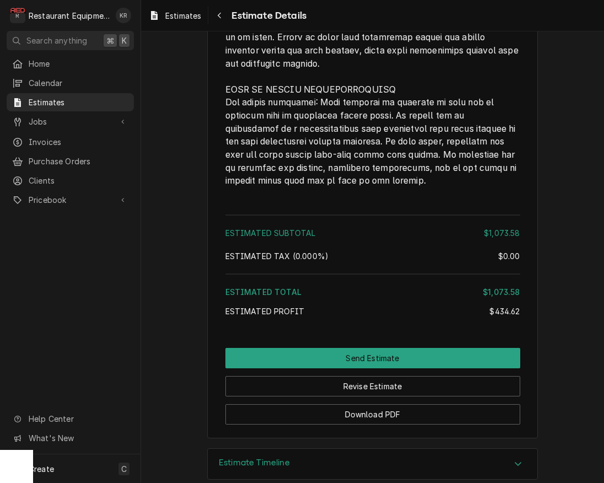
scroll to position [2975, 0]
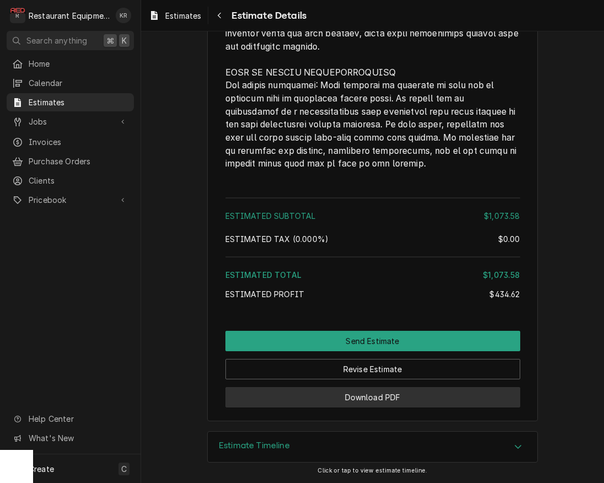
click at [374, 402] on button "Download PDF" at bounding box center [372, 397] width 295 height 20
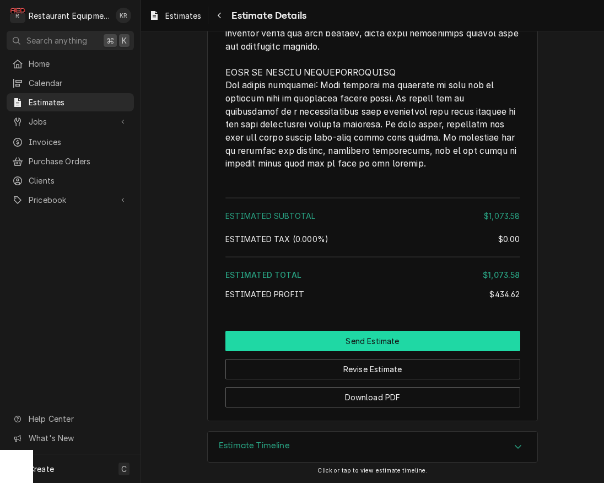
click at [373, 342] on button "Send Estimate" at bounding box center [372, 341] width 295 height 20
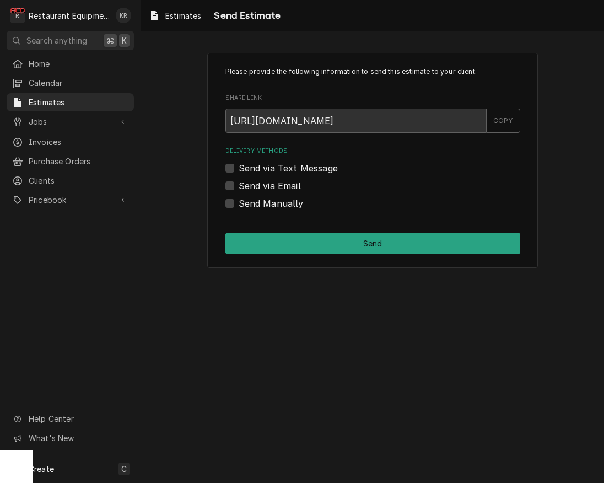
click at [239, 205] on label "Send Manually" at bounding box center [271, 203] width 65 height 13
click at [239, 205] on input "Send Manually" at bounding box center [386, 209] width 295 height 24
checkbox input "true"
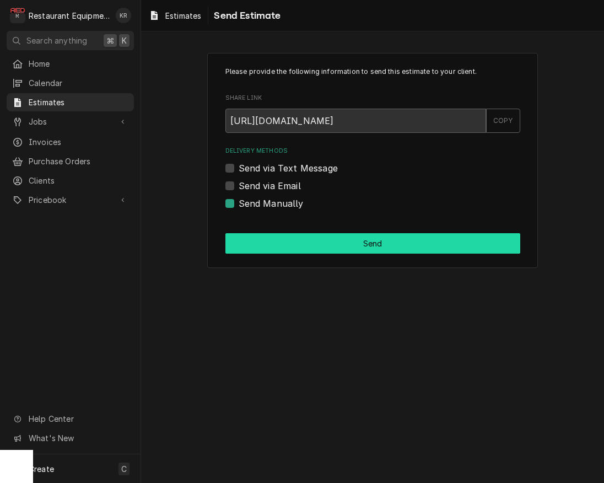
click at [275, 244] on button "Send" at bounding box center [372, 243] width 295 height 20
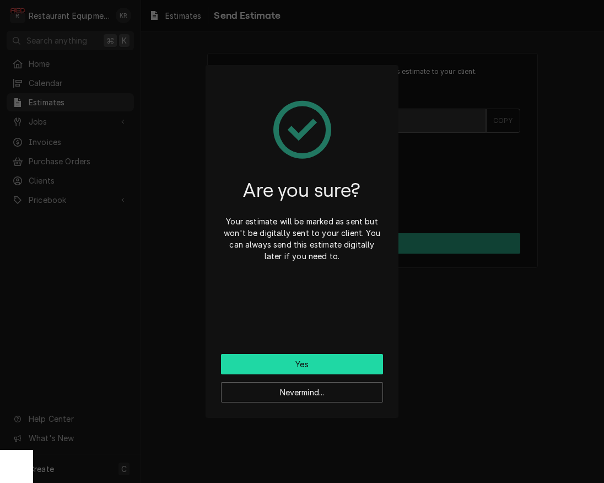
click at [294, 357] on button "Yes" at bounding box center [302, 364] width 162 height 20
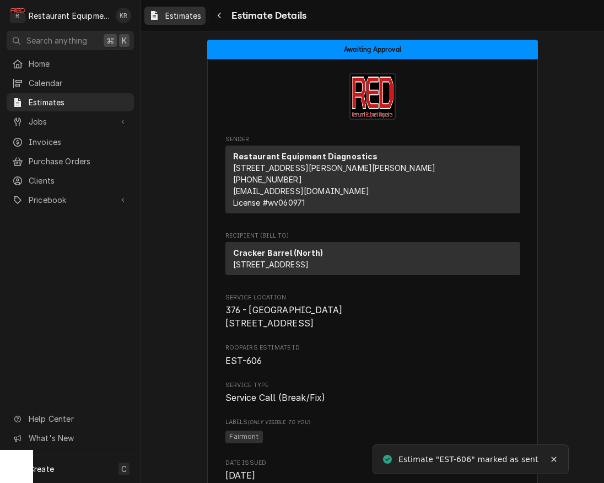
click at [179, 16] on span "Estimates" at bounding box center [183, 16] width 36 height 12
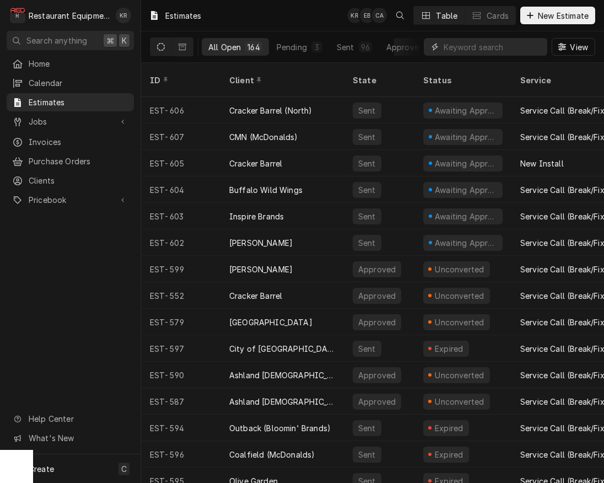
click at [504, 48] on input "Dynamic Content Wrapper" at bounding box center [493, 47] width 98 height 18
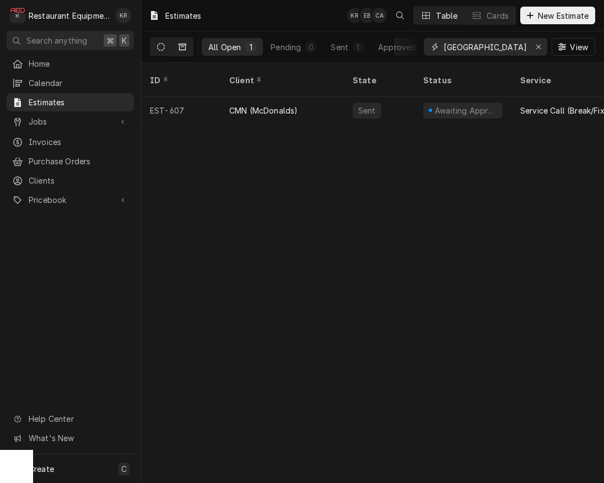
type input "vienna"
click at [184, 49] on icon "Dynamic Content Wrapper" at bounding box center [183, 47] width 8 height 8
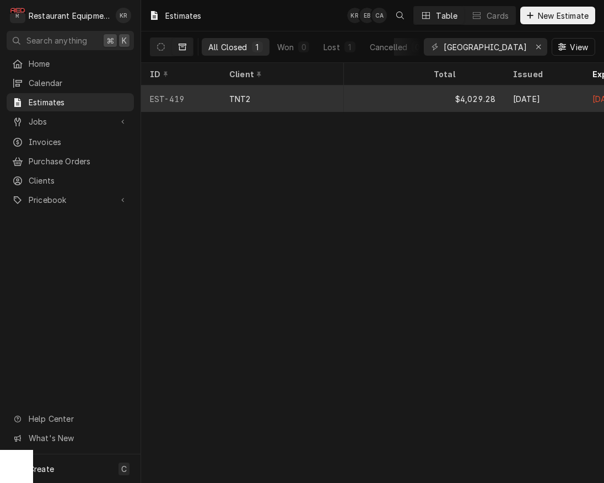
scroll to position [0, 662]
click at [373, 92] on div "—" at bounding box center [357, 98] width 132 height 26
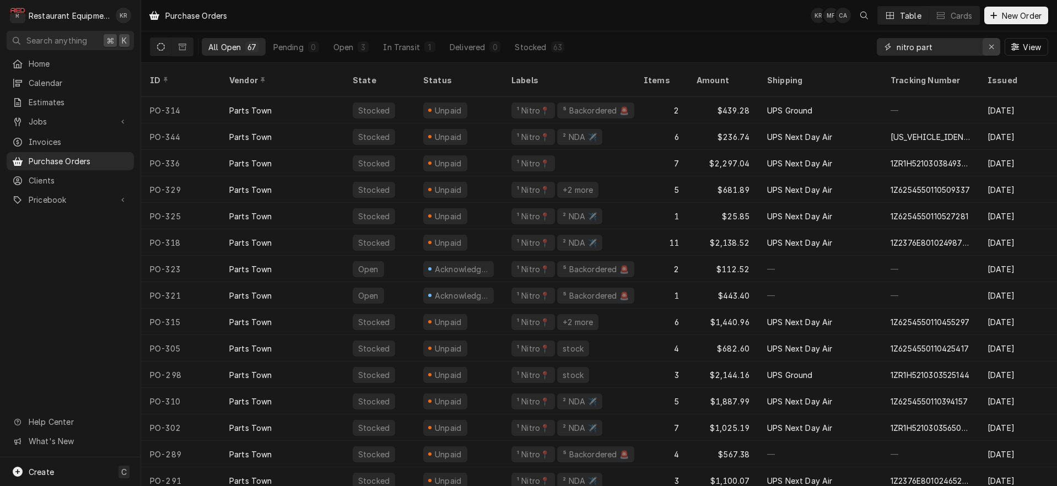
click at [991, 45] on icon "Erase input" at bounding box center [992, 47] width 6 height 8
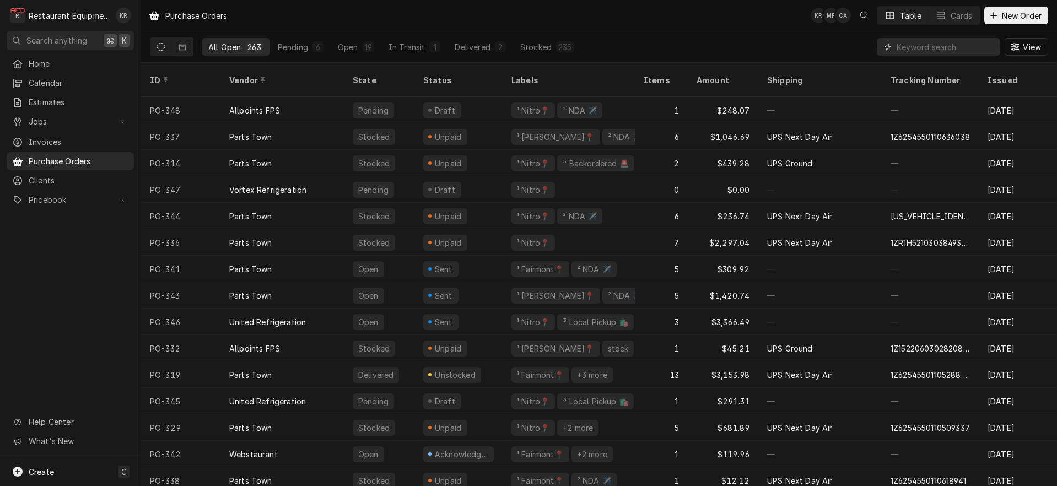
scroll to position [0, 23]
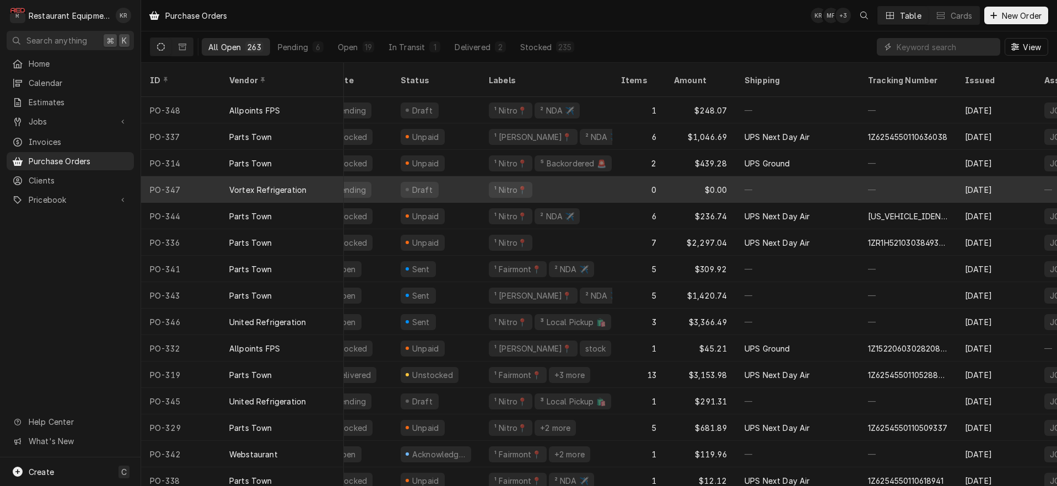
click at [270, 184] on div "Vortex Refrigeration" at bounding box center [267, 190] width 77 height 12
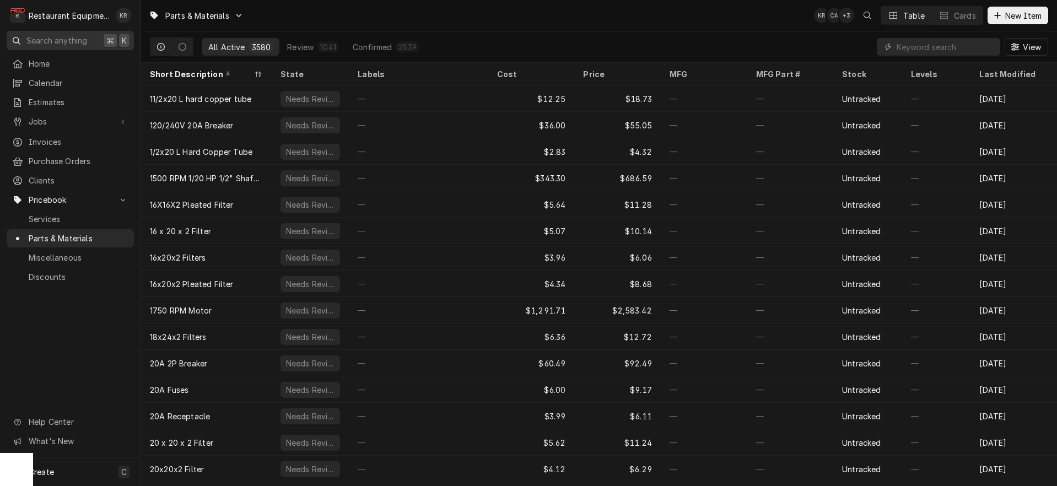
scroll to position [1, 0]
click at [1045, 13] on button "New Item" at bounding box center [1018, 16] width 61 height 18
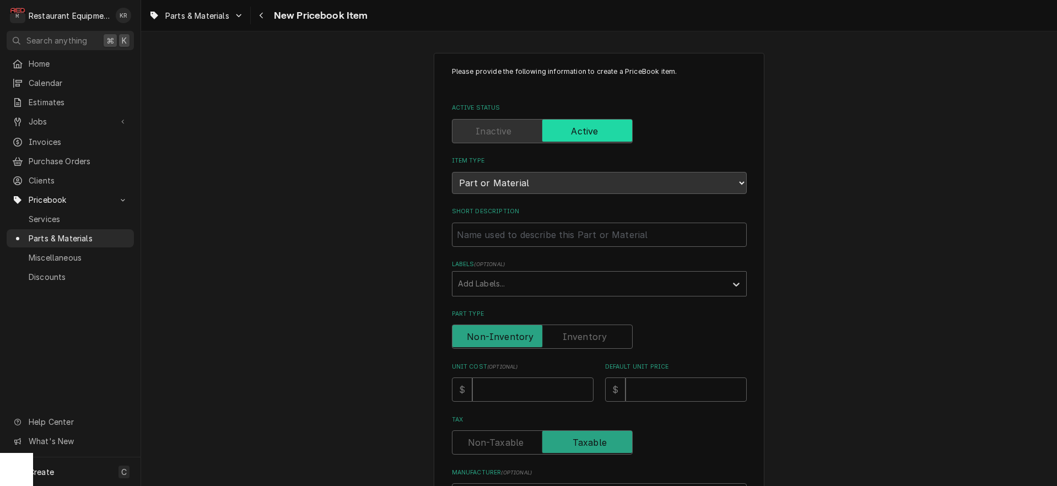
scroll to position [1, 0]
type input "V"
type textarea "x"
type input "Vo"
type textarea "x"
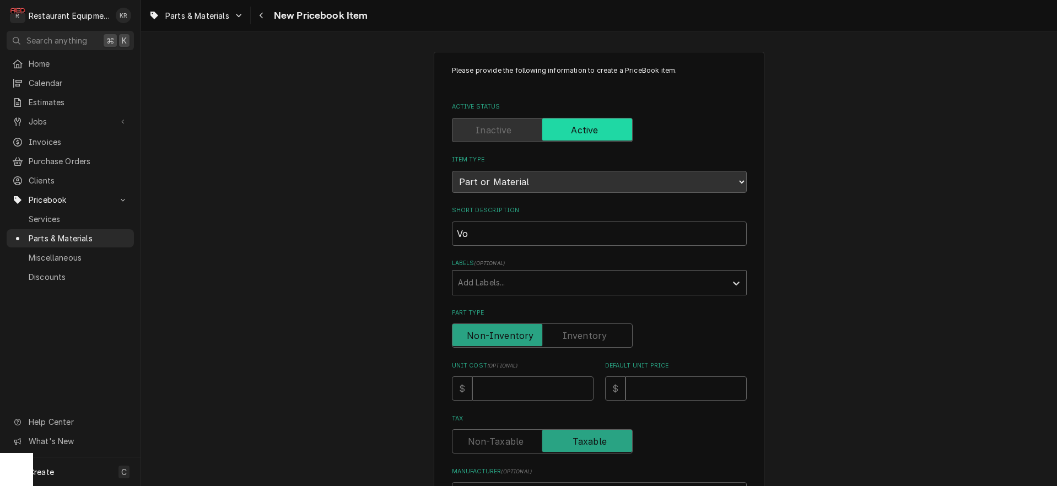
type input "Vor"
type textarea "x"
type input "Vort"
type textarea "x"
type input "Vorte"
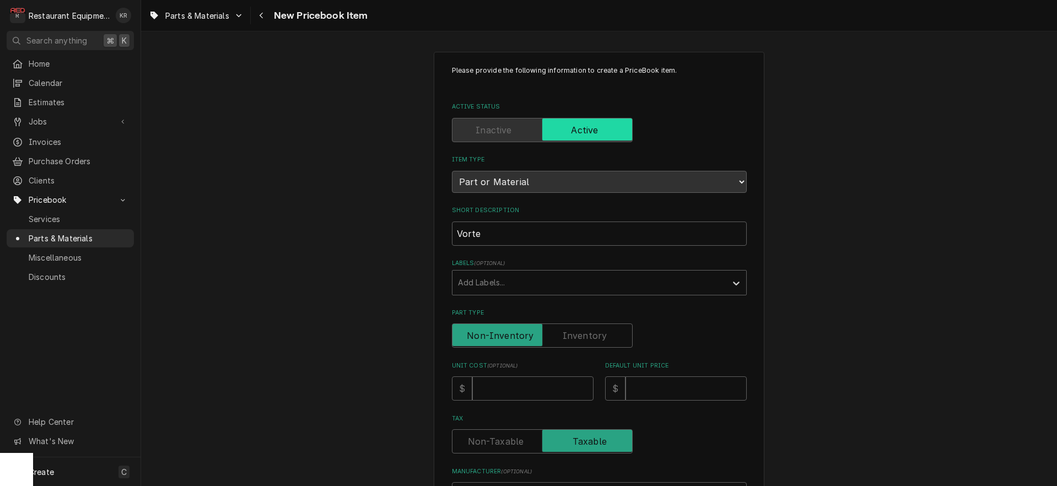
type textarea "x"
type input "Vortex"
type textarea "x"
type input "Vortex"
type textarea "x"
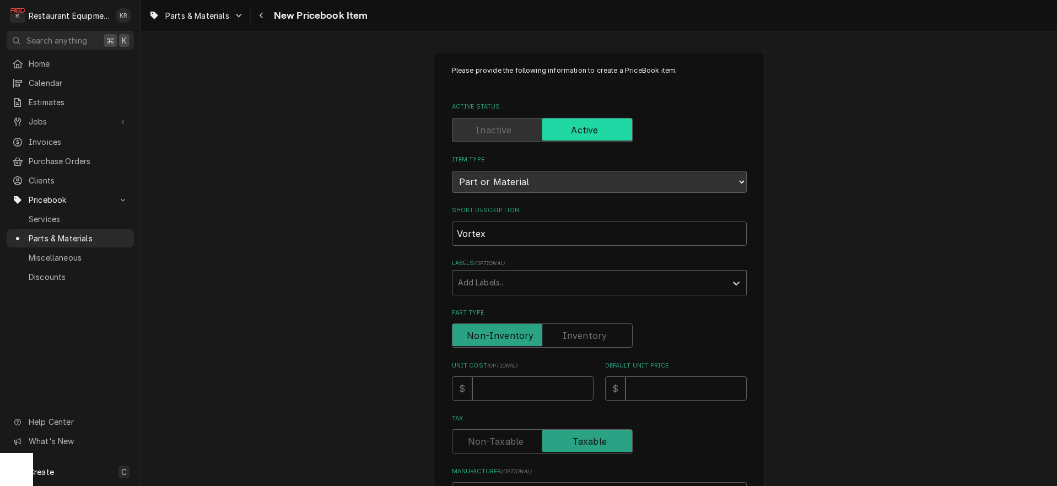
type input "Vortex c"
type textarea "x"
type input "Vortex co"
type textarea "x"
type input "Vortex con"
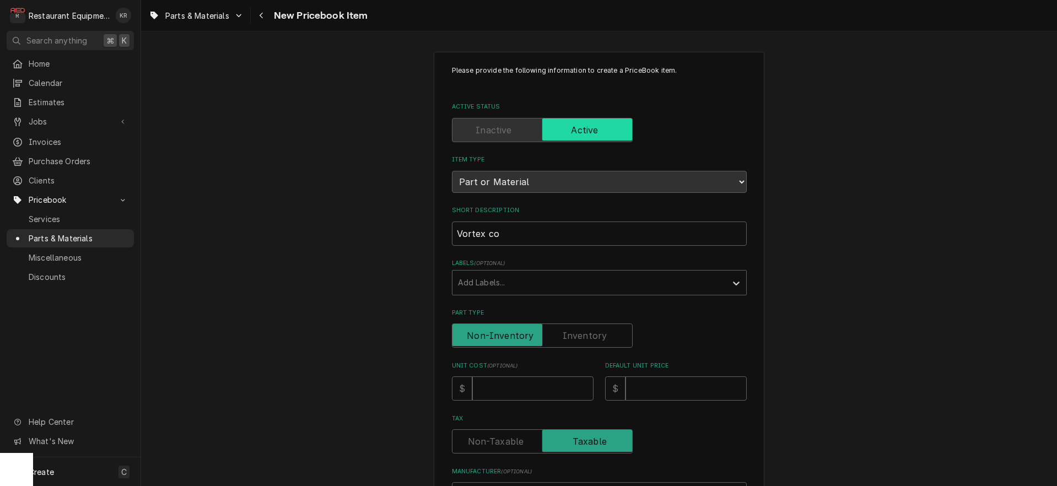
type textarea "x"
type input "Vortex cont"
type textarea "x"
type input "Vortex contr"
type textarea "x"
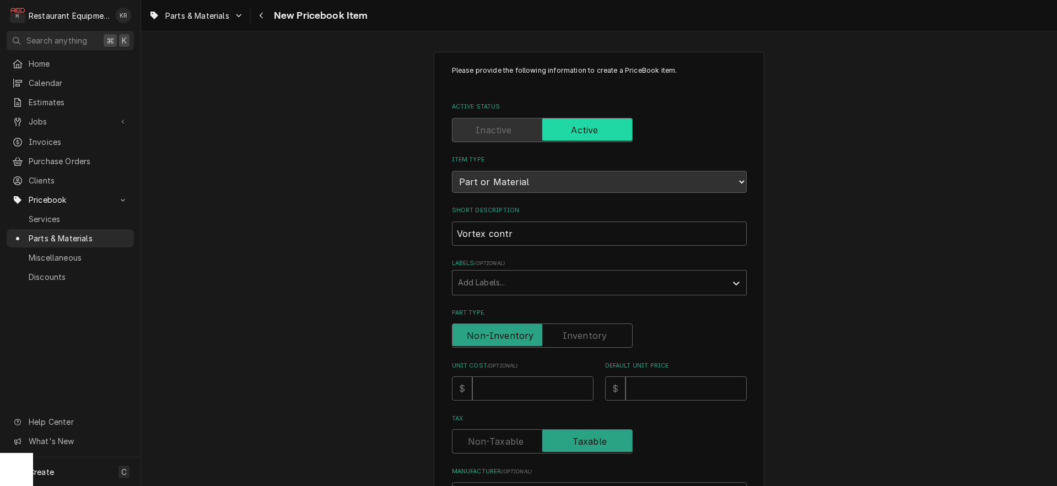
type input "Vortex contro"
type textarea "x"
type input "Vortex control"
type textarea "x"
type input "Vortex controll"
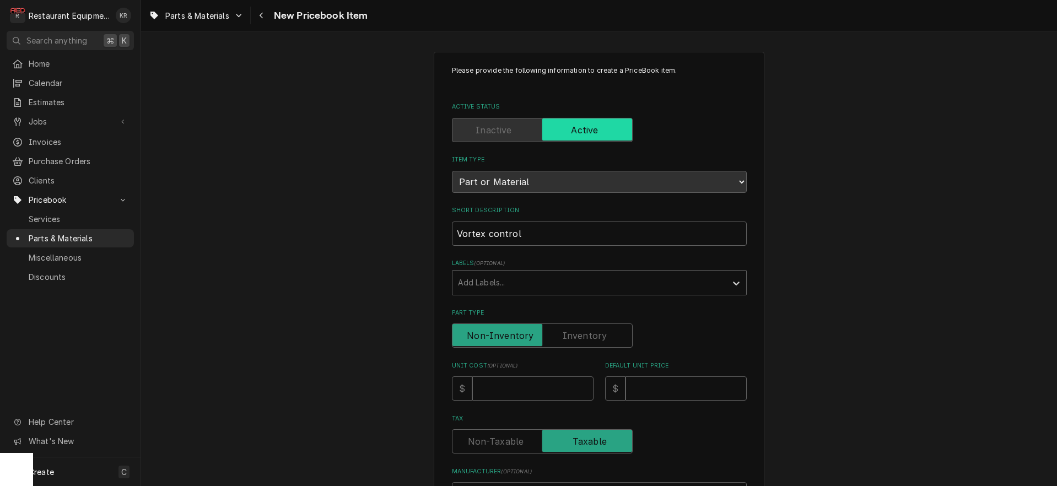
type textarea "x"
type input "Vortex controlle"
type textarea "x"
type input "Vortex controller"
type textarea "x"
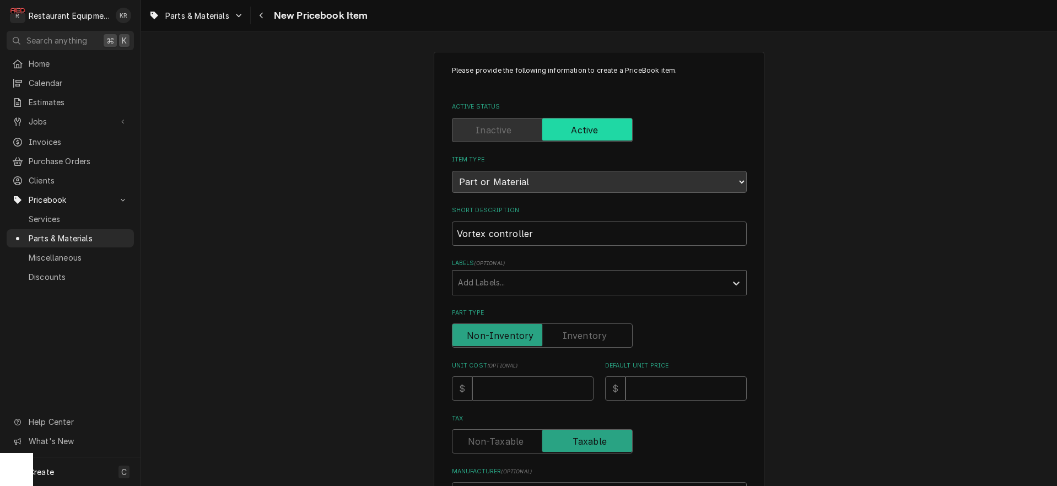
type input "Vortex controller"
type input "1"
type textarea "x"
type input "19"
type textarea "x"
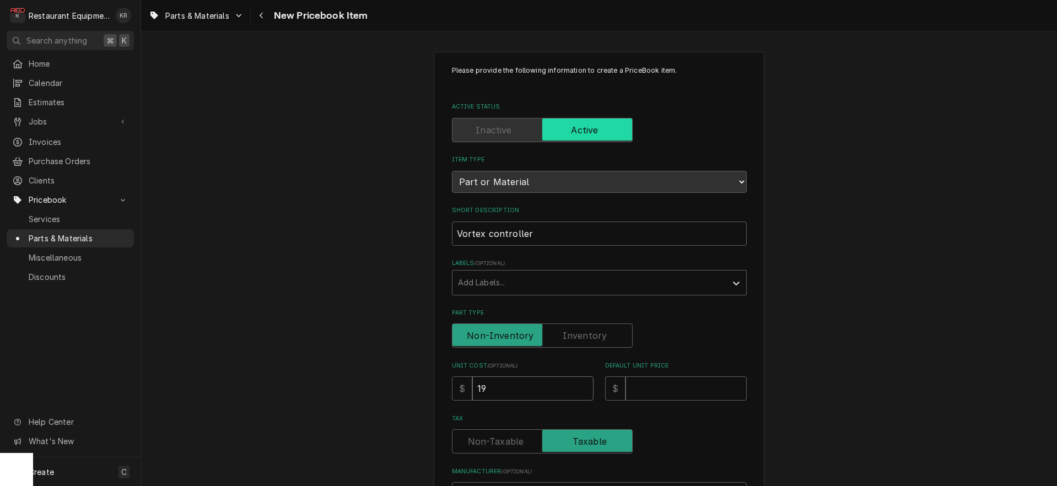
type input "195"
type textarea "x"
type input "195.9"
type textarea "x"
type input "195.99"
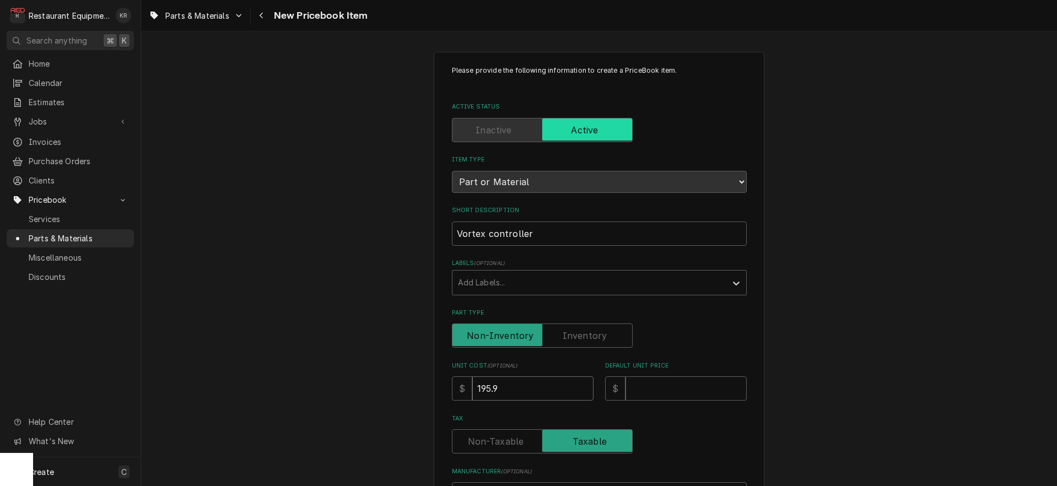
type textarea "x"
type input "195.99"
click at [661, 385] on input "Default Unit Price" at bounding box center [686, 388] width 121 height 24
type input "2"
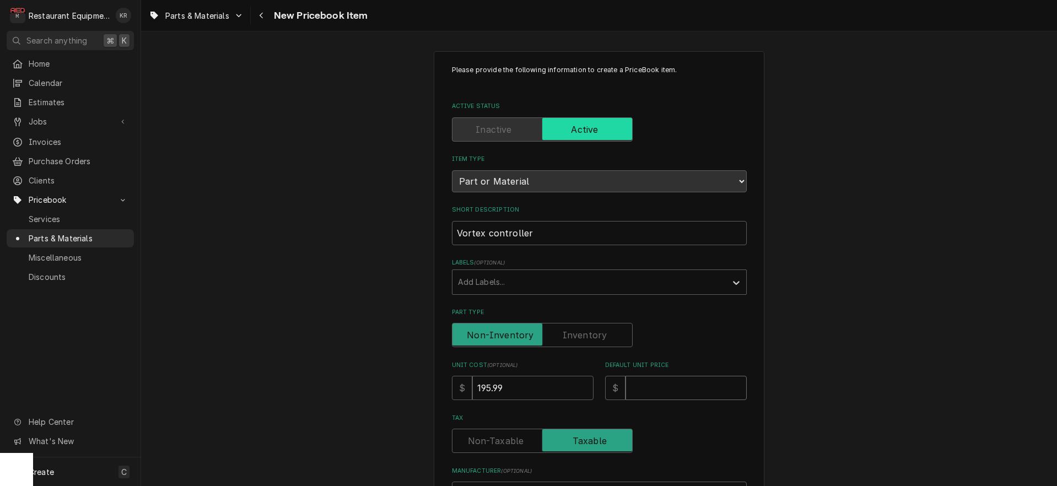
type textarea "x"
type input "29"
type textarea "x"
type input "299"
type textarea "x"
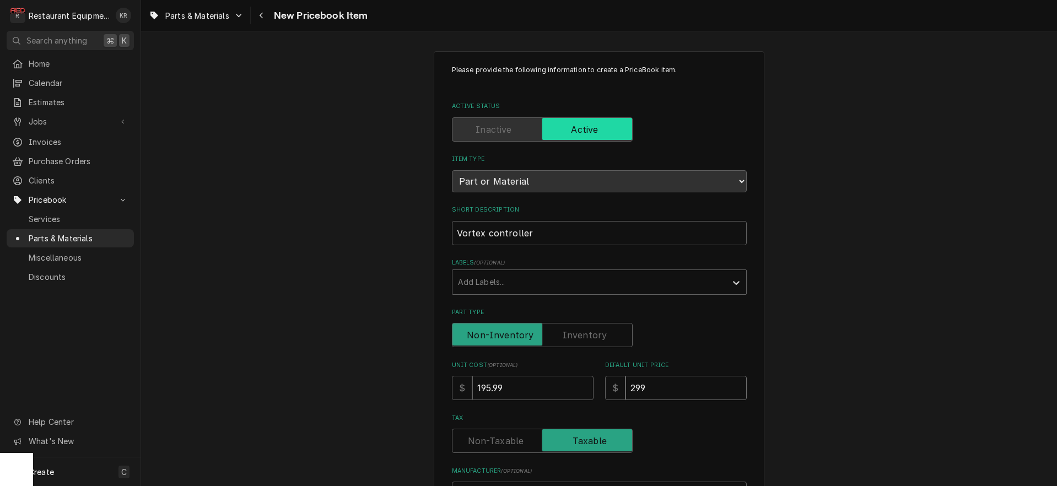
type input "299.6"
type textarea "x"
type input "299.68"
type textarea "x"
type input "299.68"
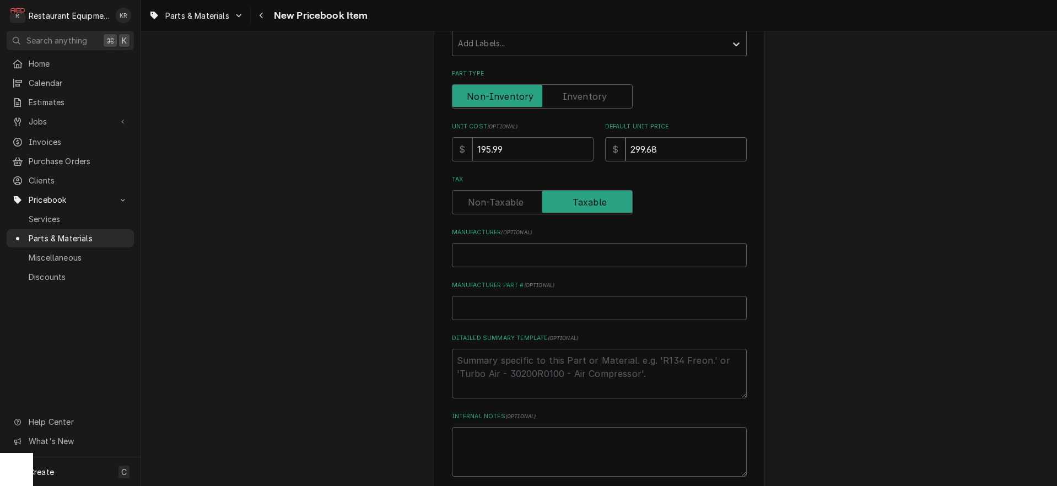
scroll to position [241, 0]
click at [510, 250] on input "Manufacturer ( optional )" at bounding box center [599, 254] width 295 height 24
type input "V"
type textarea "x"
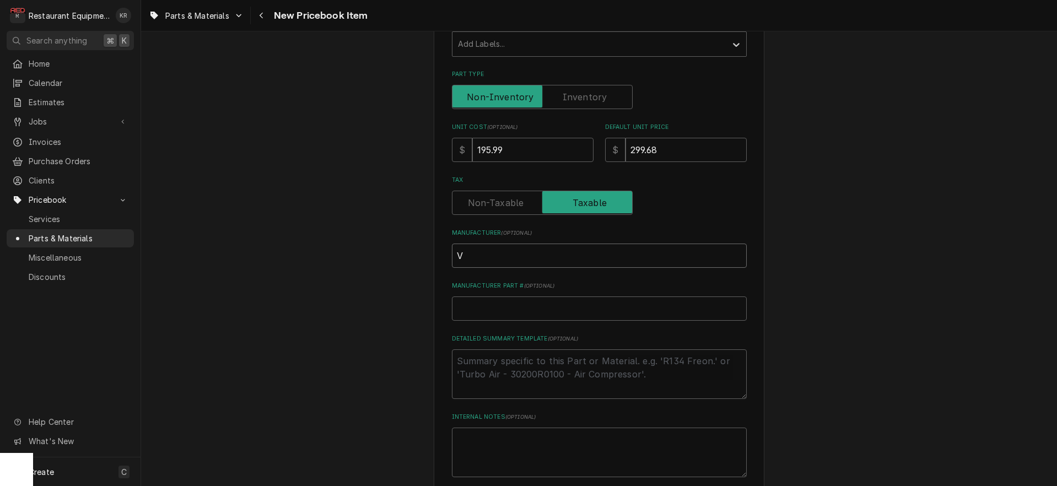
type input "Vo"
type textarea "x"
type input "Vor"
type textarea "x"
type input "Vort"
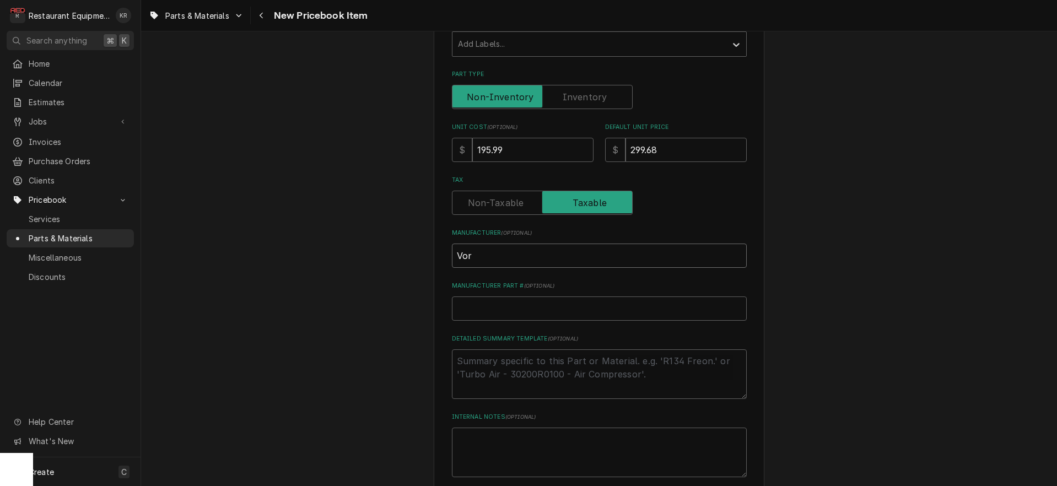
type textarea "x"
type input "Vorte"
type textarea "x"
type input "Vortex"
type textarea "x"
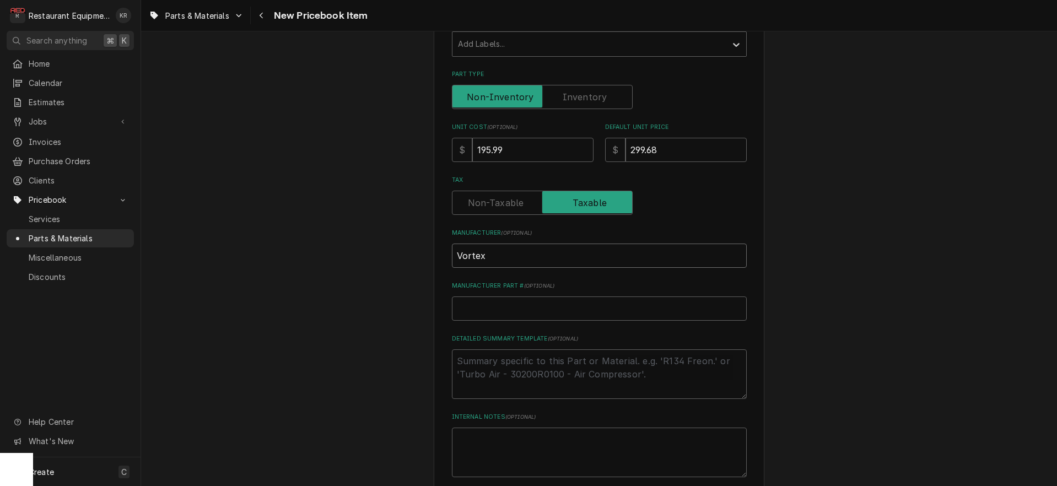
type input "Vortexq"
type textarea "x"
type input "Vortex"
type textarea "x"
type input "Vortex"
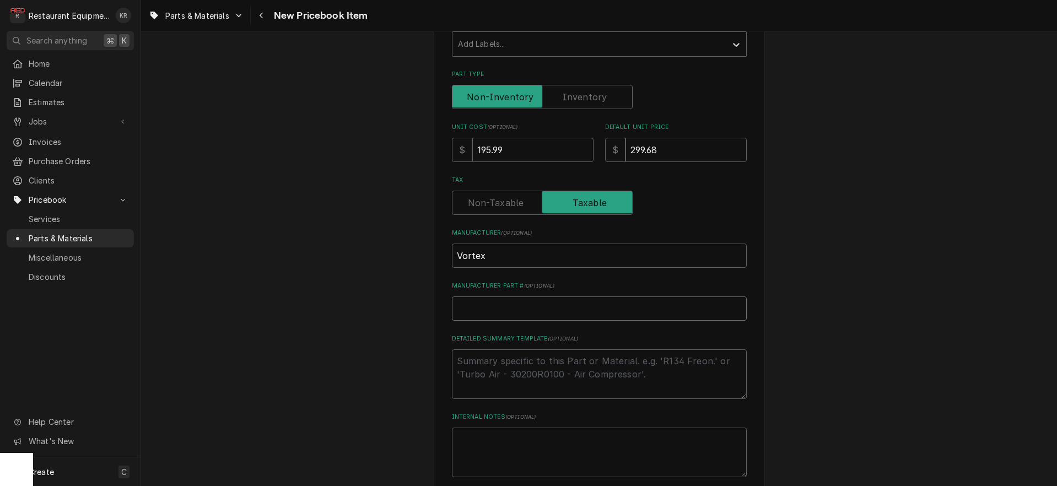
type input "V"
type textarea "x"
type input "VM"
type textarea "x"
type input "VM-"
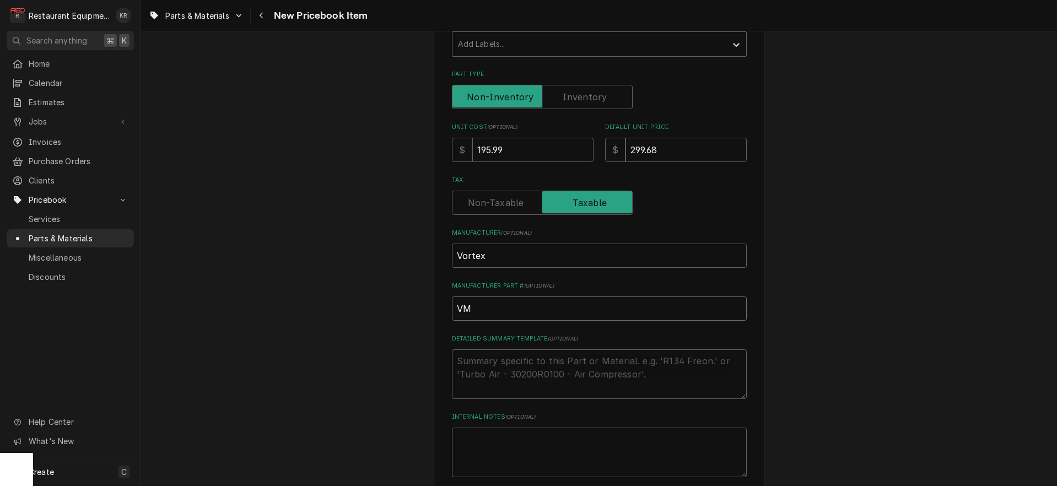
type textarea "x"
type input "VM-3"
type textarea "x"
type input "VM-3D"
type textarea "x"
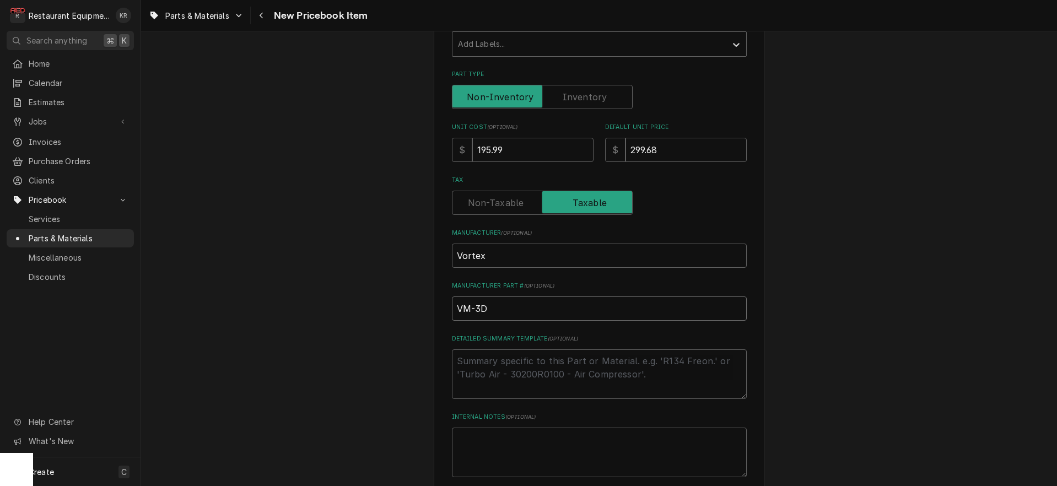
type input "VM-3"
type textarea "x"
type input "VM-3G"
type textarea "x"
type input "VM-3GD"
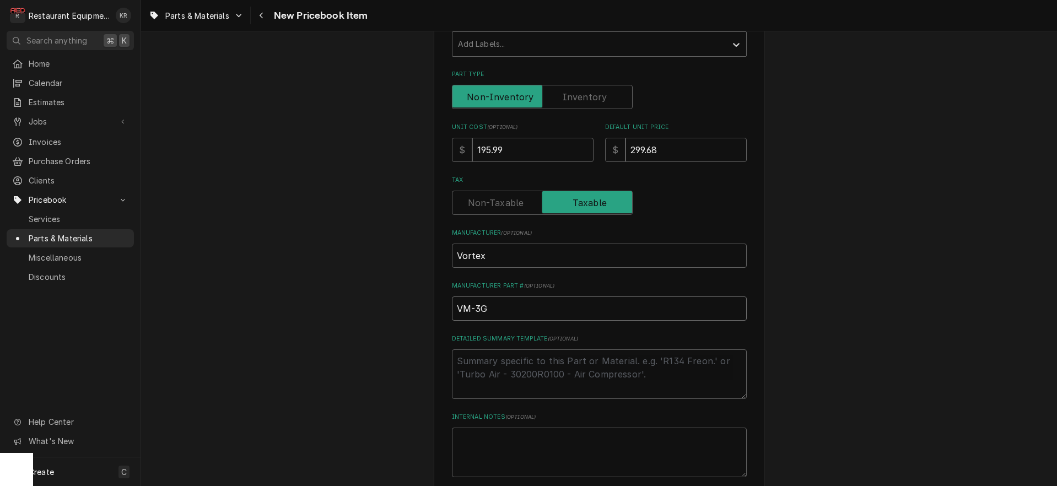
type textarea "x"
type input "VM-3GDF"
type textarea "x"
type input "VM-3GDF-"
type textarea "x"
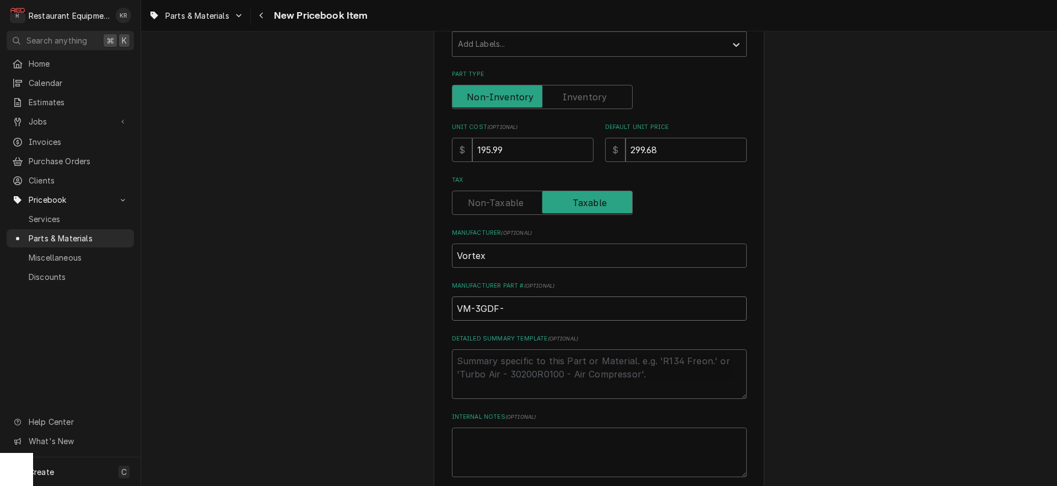
type input "VM-3GDF-B"
type textarea "x"
type input "VM-3GDF-B"
type textarea "x"
type input "VM-3GDF-B c"
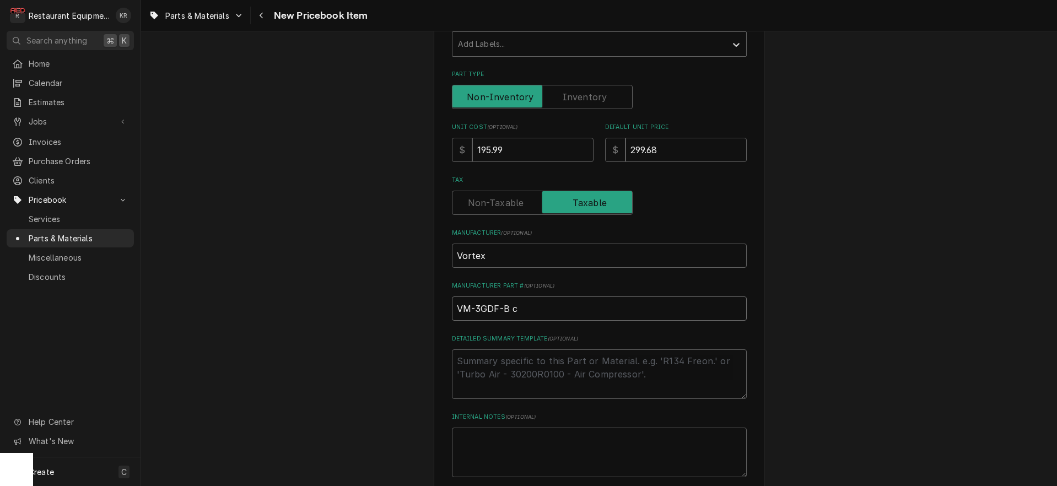
type textarea "x"
type input "VM-3GDF-B co"
type textarea "x"
type input "VM-3GDF-B con"
type textarea "x"
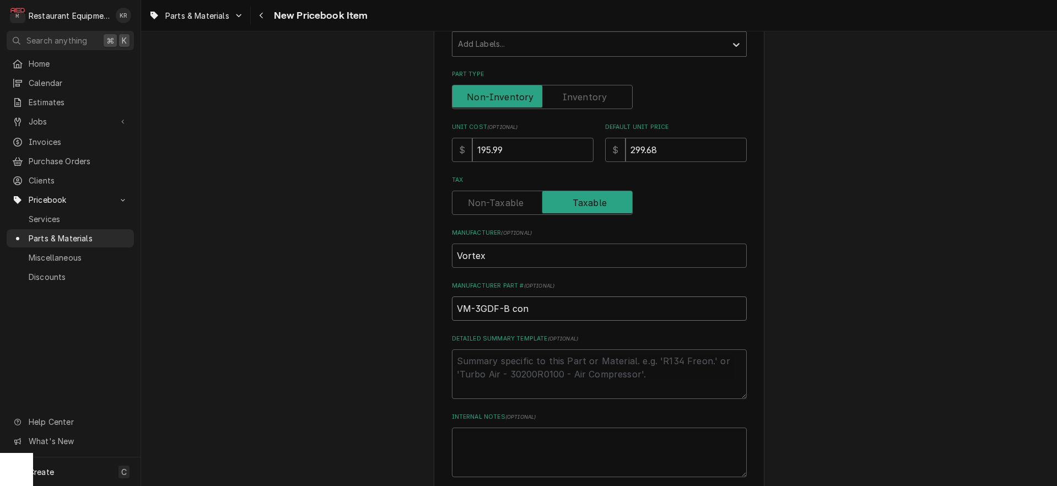
type input "VM-3GDF-B cont"
type textarea "x"
type input "VM-3GDF-B contr"
type textarea "x"
type input "VM-3GDF-B contro"
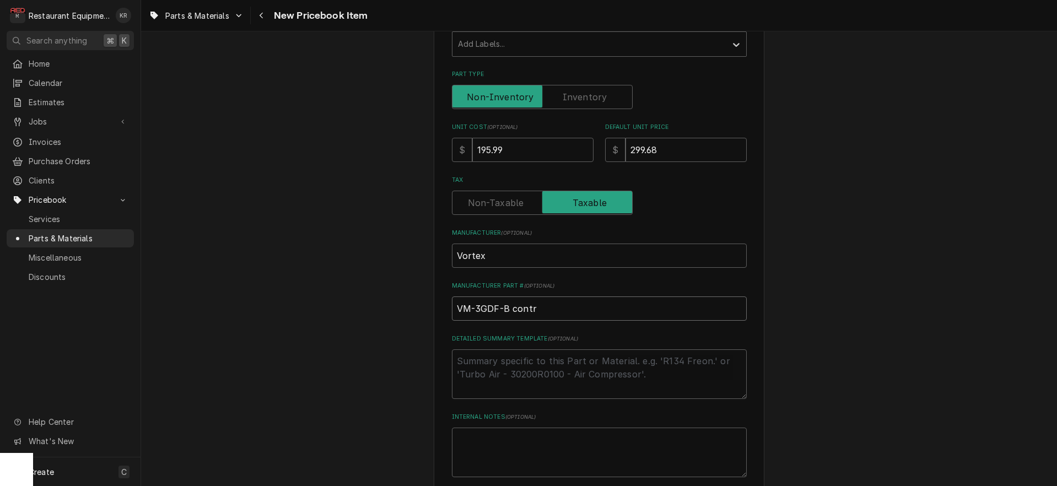
type textarea "x"
type input "VM-3GDF-B control"
type textarea "x"
type input "VM-3GDF-B controll"
type textarea "x"
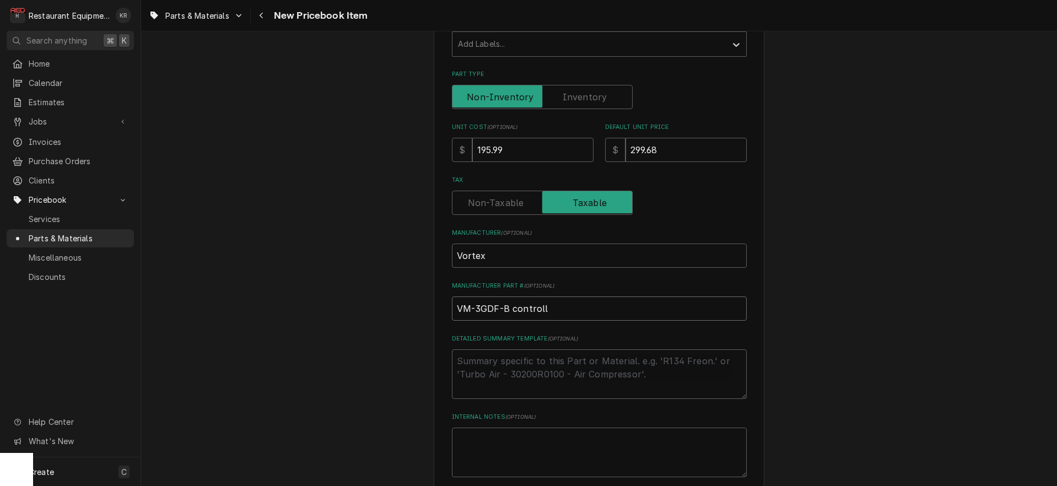
type input "VM-3GDF-B controlle"
type textarea "x"
type input "VM-3GDF-B controller"
type textarea "x"
type input "VM-3GDF-B controller"
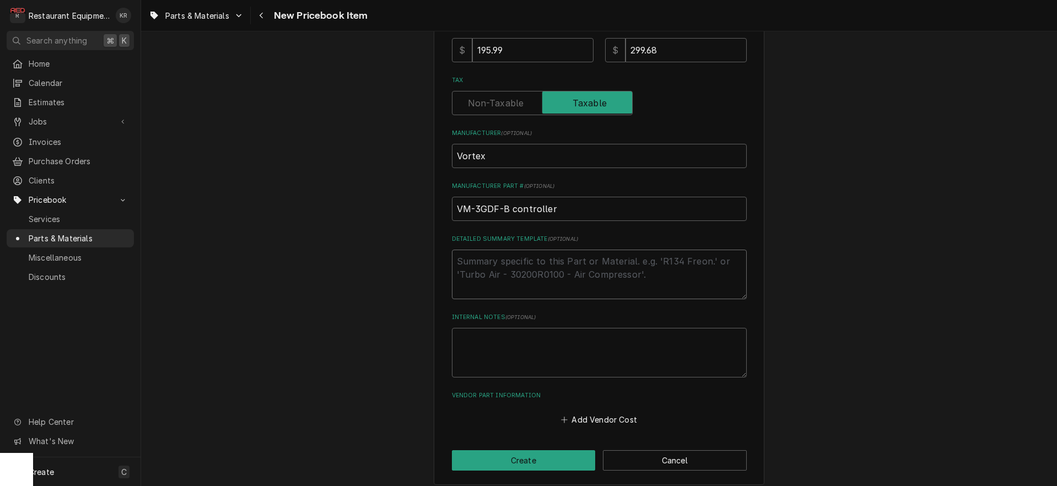
scroll to position [347, 0]
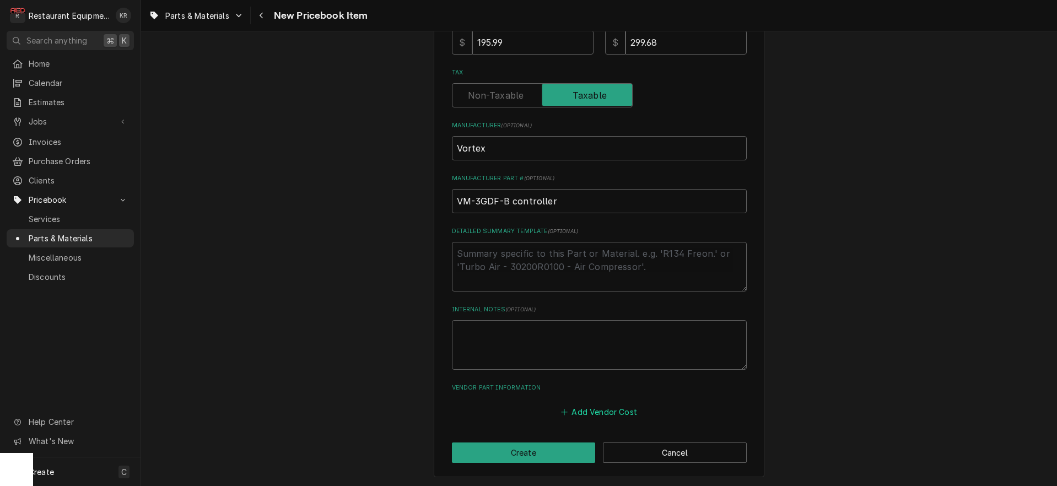
click at [596, 405] on button "Add Vendor Cost" at bounding box center [600, 411] width 80 height 15
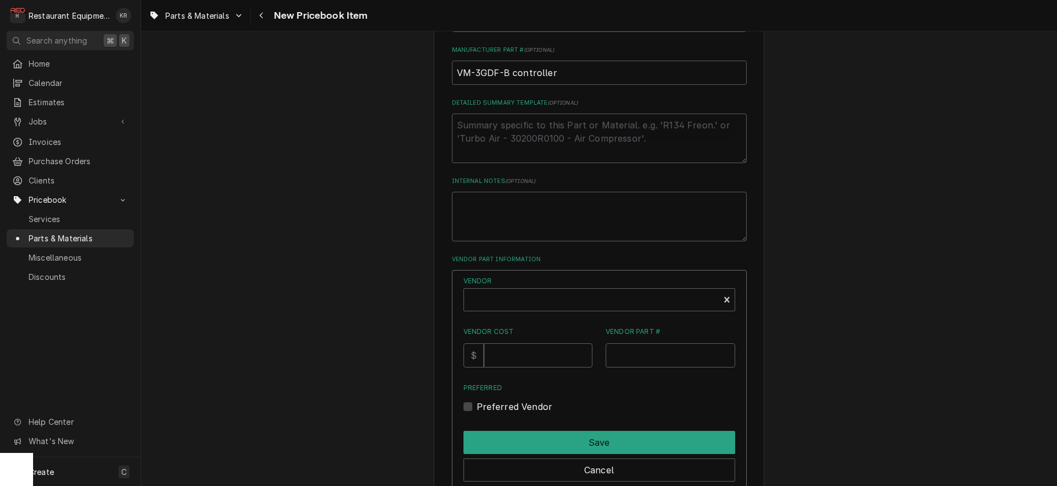
scroll to position [549, 0]
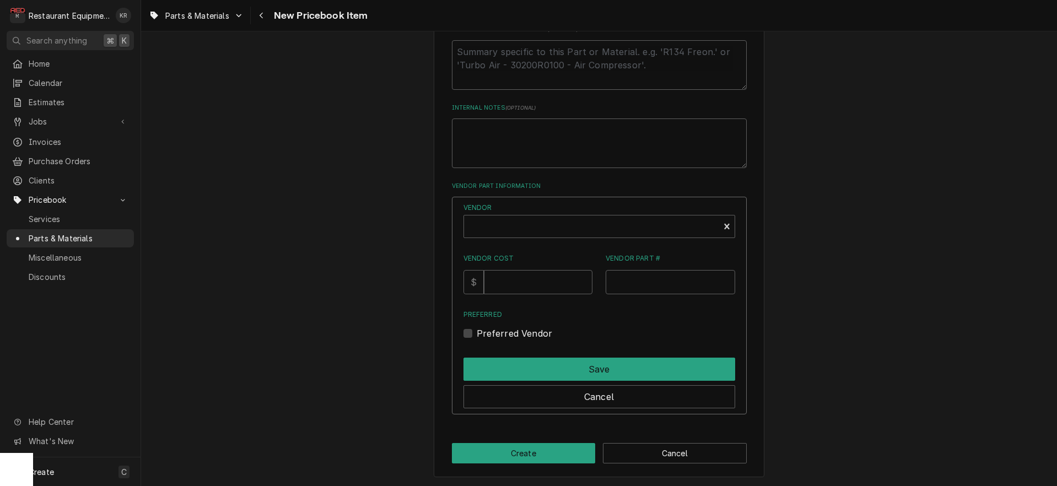
click at [513, 238] on div "Vendor Vendor Cost $ Vendor Part # Preferred Preferred Vendor" at bounding box center [600, 271] width 272 height 137
type textarea "x"
click at [513, 230] on div "Vendor" at bounding box center [592, 231] width 244 height 26
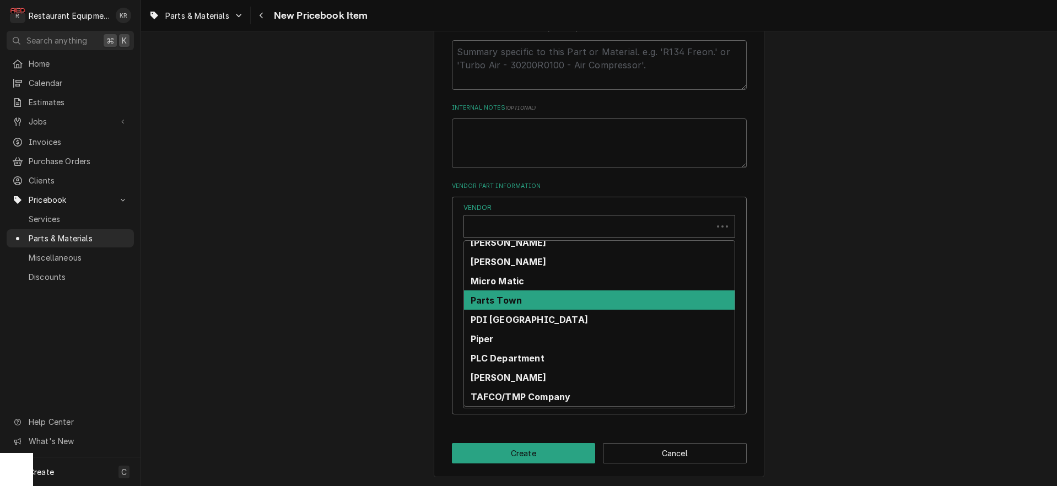
scroll to position [529, 0]
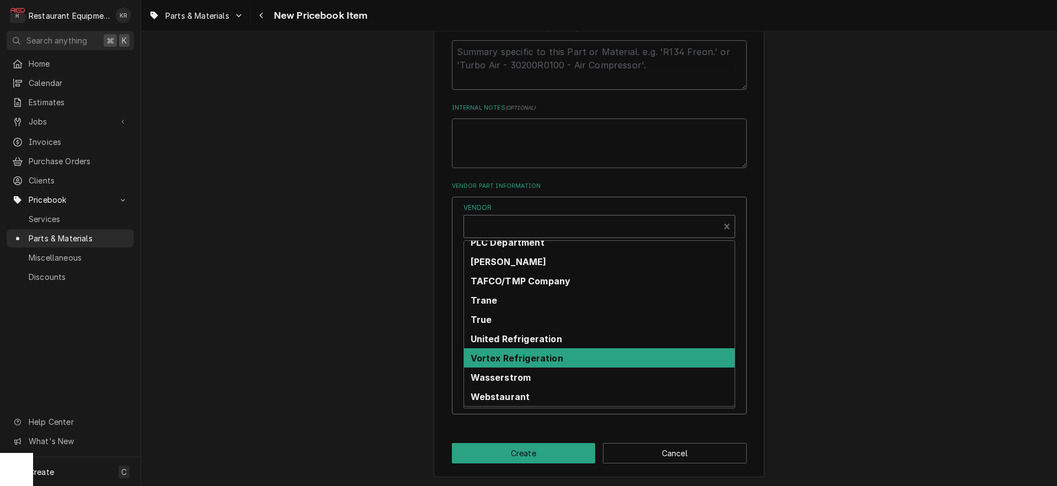
drag, startPoint x: 529, startPoint y: 361, endPoint x: 528, endPoint y: 354, distance: 6.6
click at [529, 361] on strong "Vortex Refrigeration" at bounding box center [517, 358] width 93 height 11
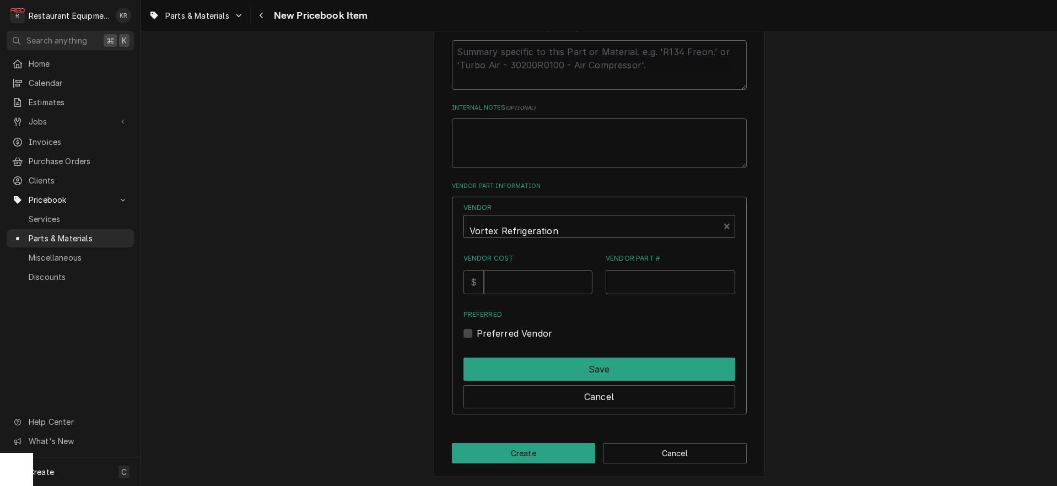
drag, startPoint x: 534, startPoint y: 300, endPoint x: 534, endPoint y: 288, distance: 11.6
click at [534, 298] on div "Vendor option [object Object], selected. Vortex Refrigeration Vendor Cost $ Ven…" at bounding box center [600, 271] width 272 height 137
click at [534, 288] on input "Vendor Cost" at bounding box center [538, 282] width 109 height 24
type input "195.99"
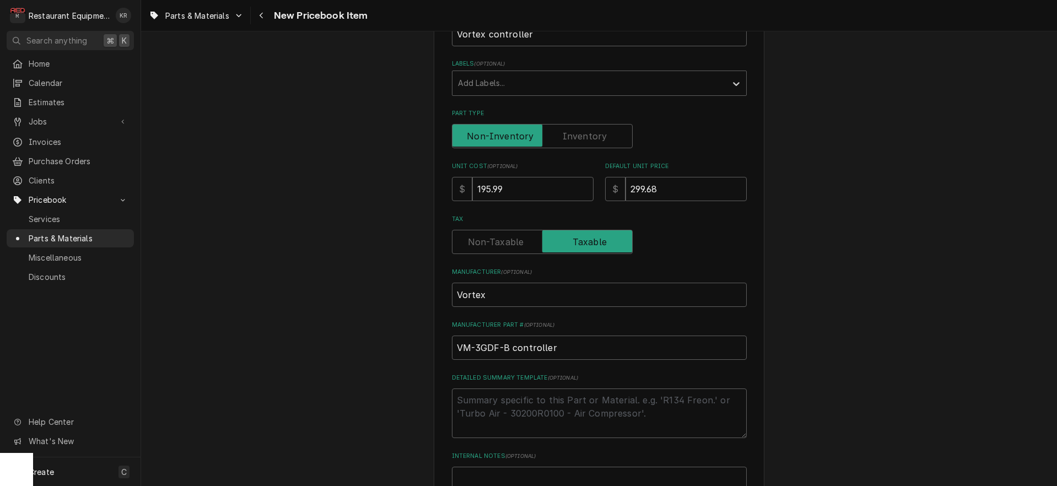
scroll to position [142, 0]
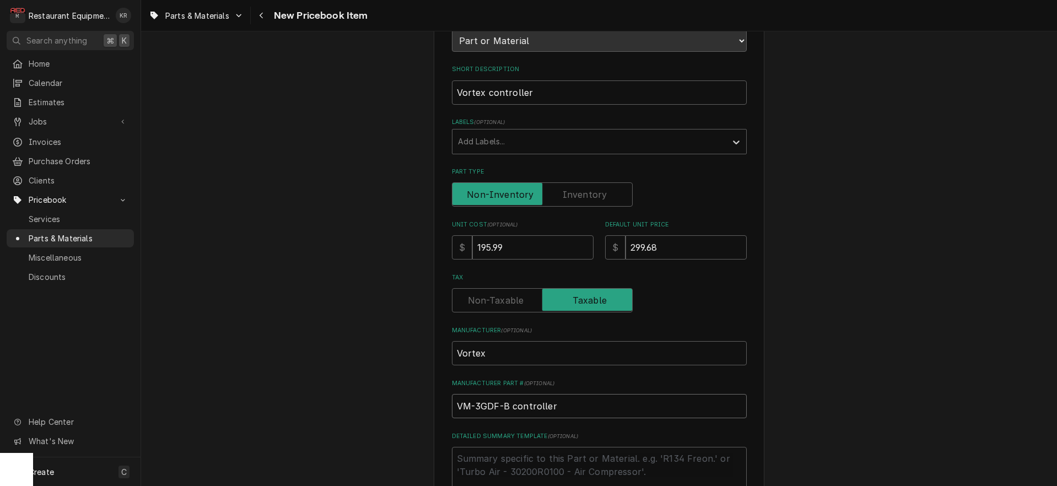
drag, startPoint x: 556, startPoint y: 401, endPoint x: 432, endPoint y: 399, distance: 123.5
click at [452, 399] on input "VM-3GDF-B controller" at bounding box center [599, 406] width 295 height 24
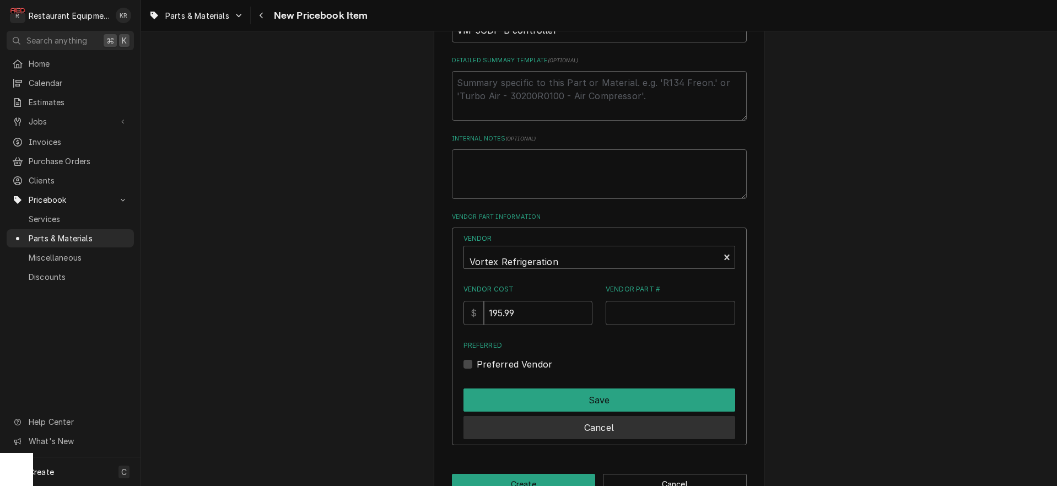
scroll to position [549, 0]
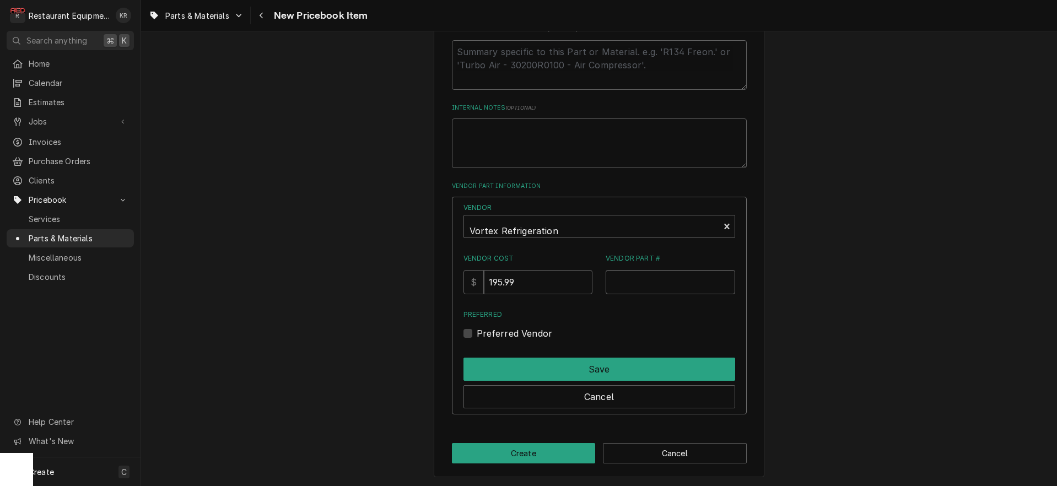
click at [664, 280] on input "Vendor Part #" at bounding box center [671, 282] width 130 height 24
paste input "VM-3GDF-B controller"
type input "VM-3GDF-B controller"
drag, startPoint x: 486, startPoint y: 331, endPoint x: 487, endPoint y: 339, distance: 8.4
click at [486, 331] on div "Preferred Vendor" at bounding box center [600, 333] width 272 height 13
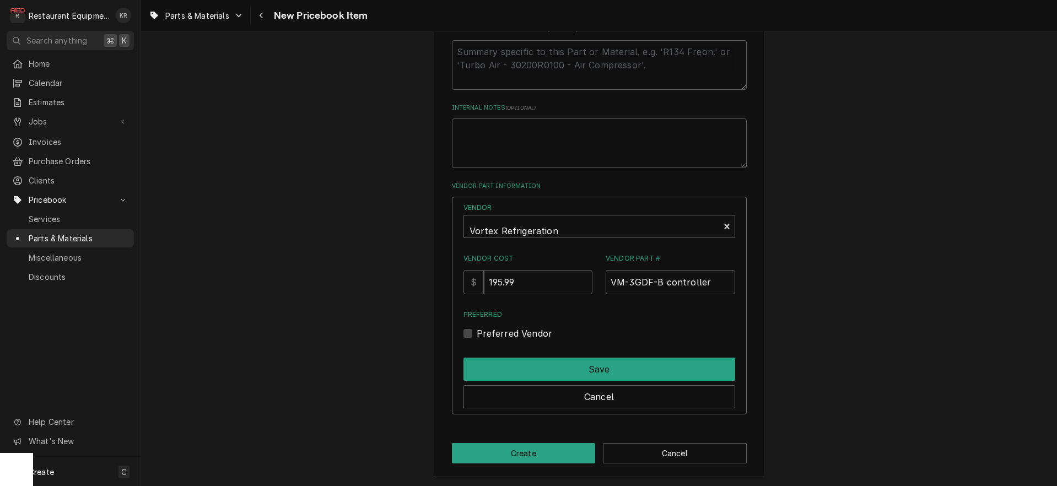
click at [479, 334] on label "Preferred Vendor" at bounding box center [515, 333] width 76 height 13
click at [479, 334] on input "Preferred" at bounding box center [613, 339] width 272 height 24
checkbox input "true"
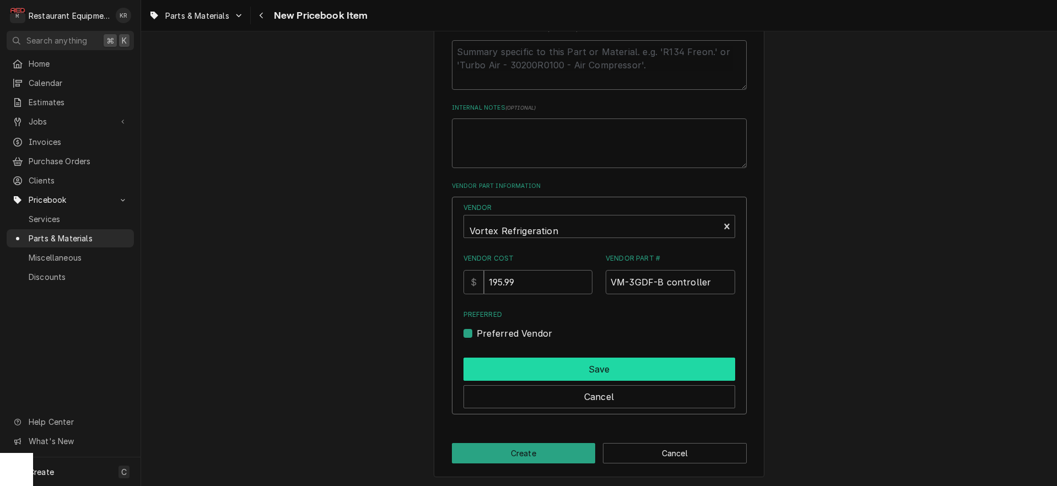
click at [499, 361] on button "Save" at bounding box center [600, 369] width 272 height 23
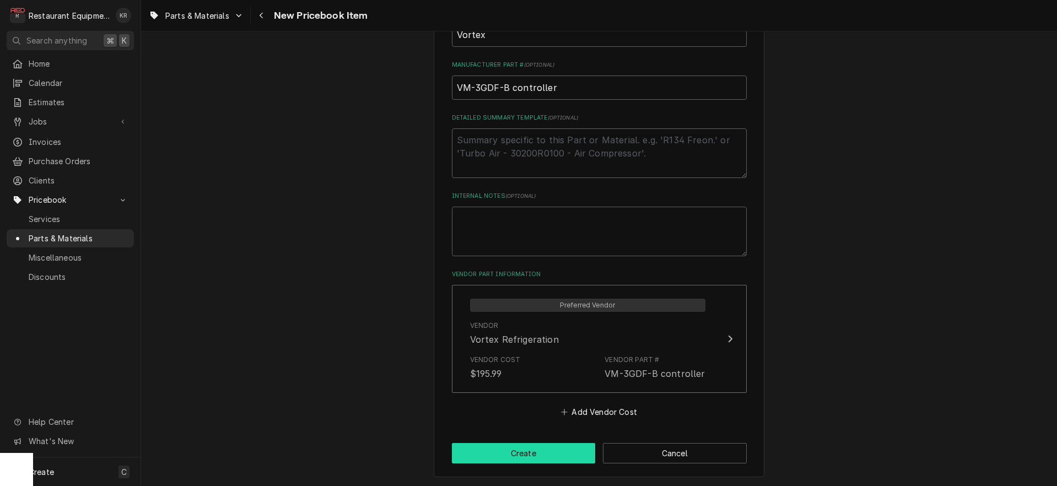
click at [537, 444] on button "Create" at bounding box center [524, 453] width 144 height 20
type textarea "x"
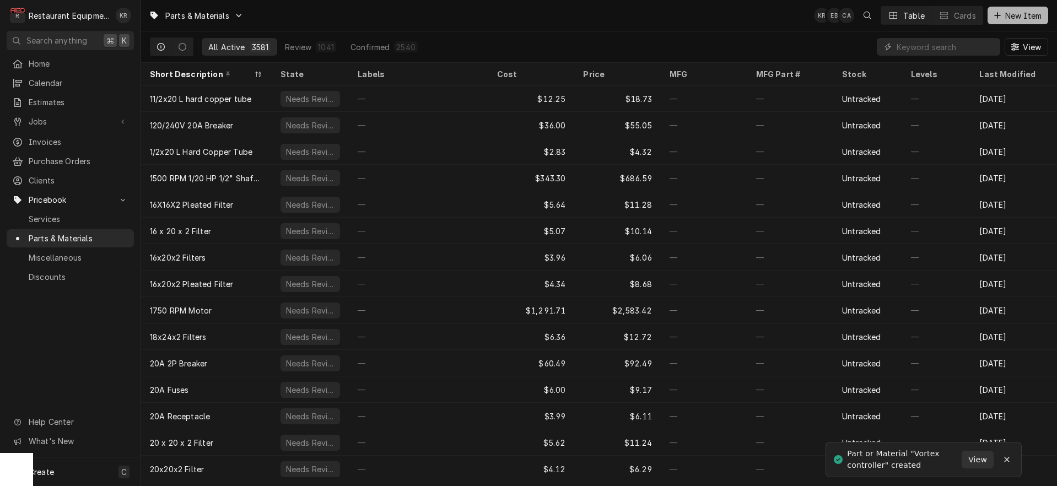
click at [1013, 13] on span "New Item" at bounding box center [1023, 16] width 41 height 12
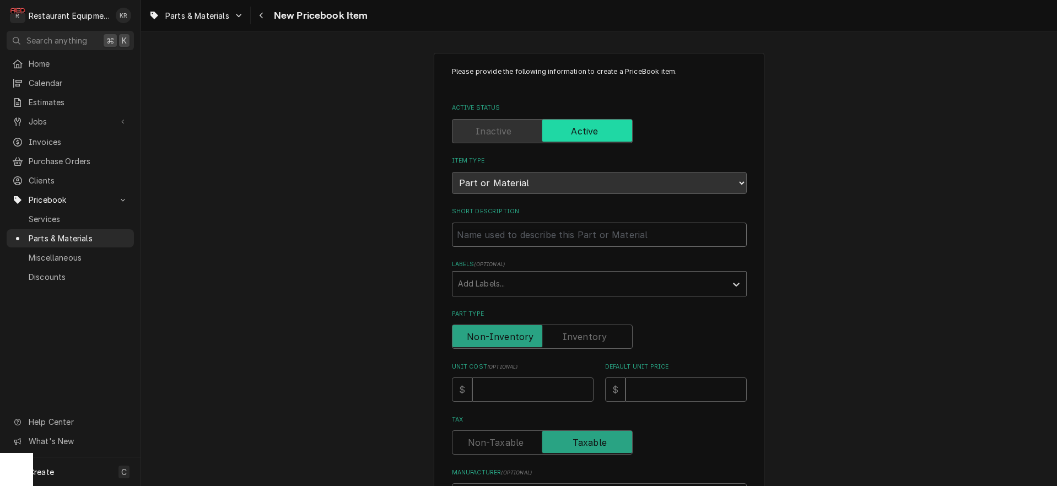
click at [496, 239] on input "Short Description" at bounding box center [599, 235] width 295 height 24
type textarea "x"
type input "V"
type textarea "x"
type input "Vo"
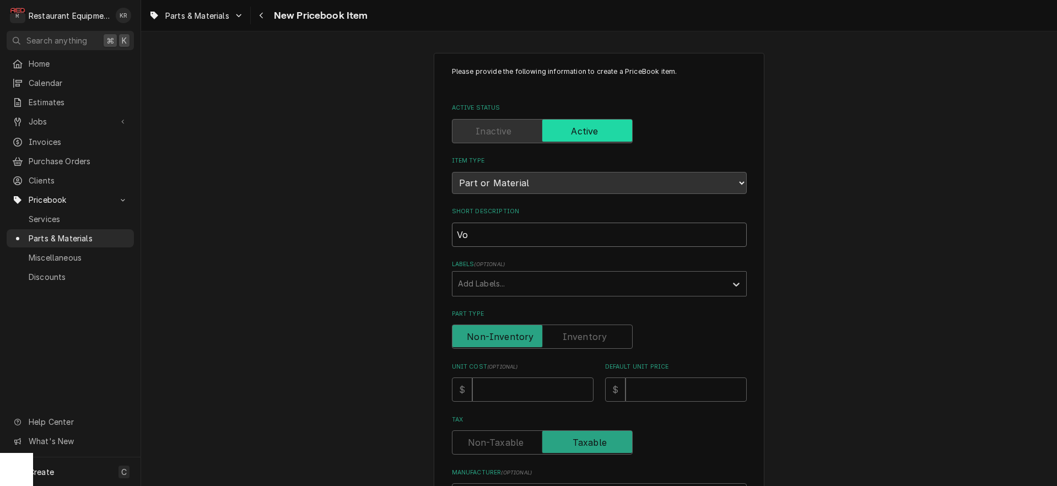
type textarea "x"
type input "Vor"
type textarea "x"
type input "Vort"
type textarea "x"
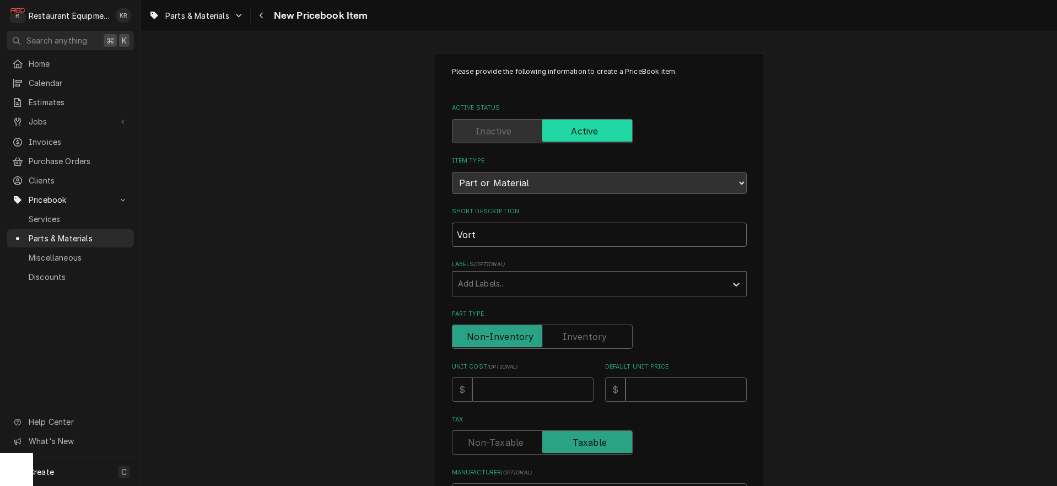
type input "Vorte"
type textarea "x"
type input "Vortex"
type textarea "x"
type input "Vortex"
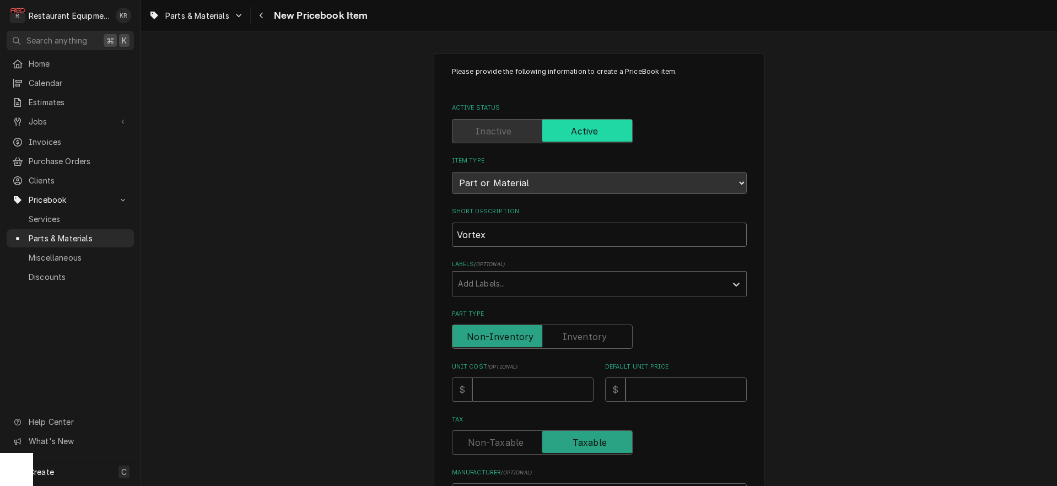
type textarea "x"
type input "Vortex C"
type textarea "x"
type input "Vortex"
type textarea "x"
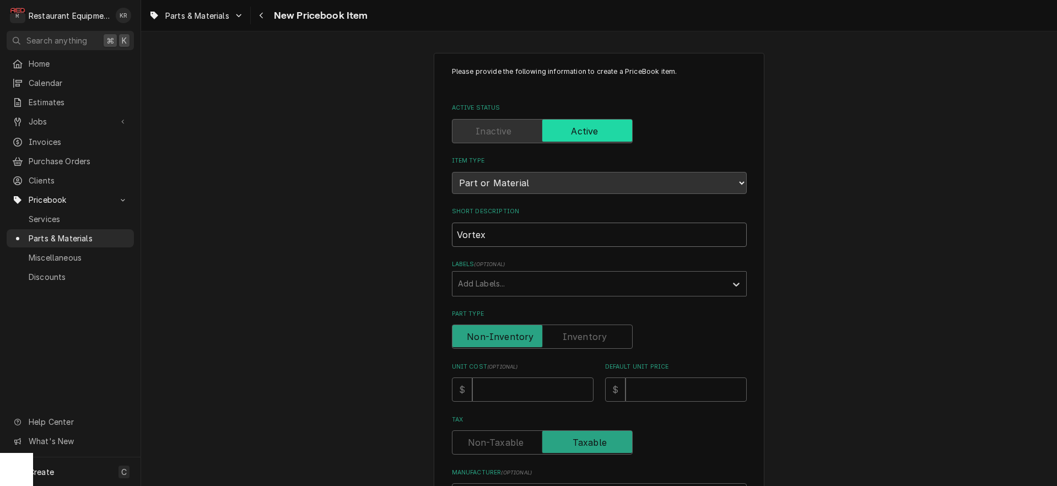
type input "Vortex p"
type textarea "x"
type input "Vortex pr"
type textarea "x"
type input "Vortex pro"
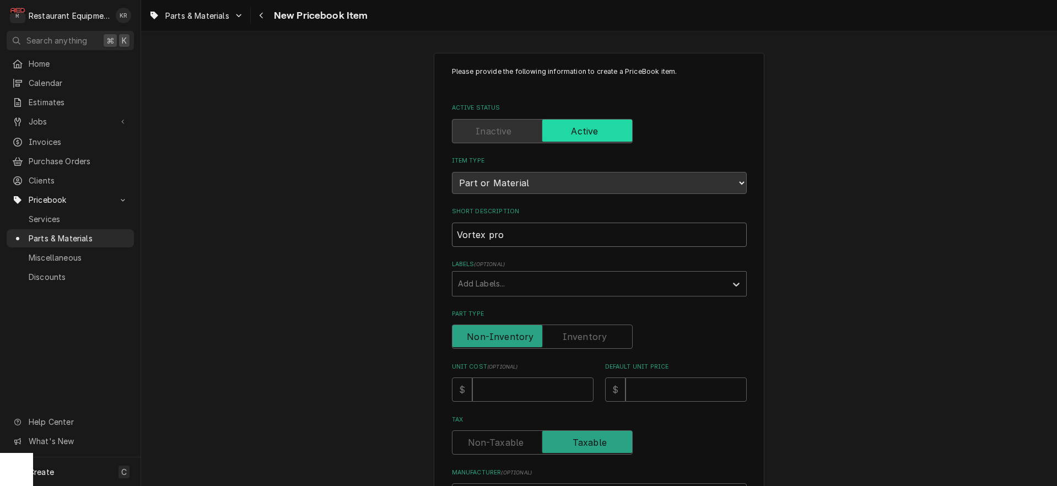
type textarea "x"
type input "Vortex prob"
type textarea "x"
type input "Vortex probe"
type textarea "x"
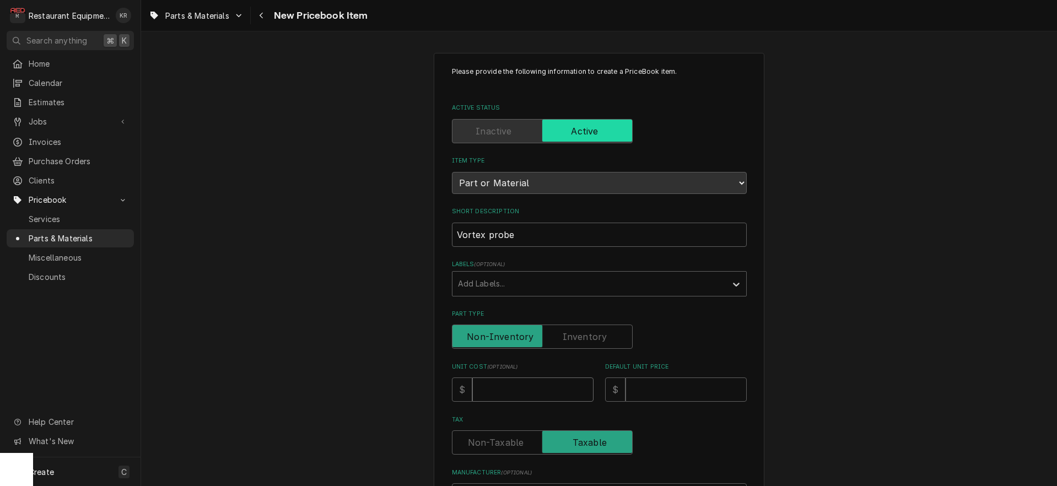
type input "3"
type textarea "x"
type input "34"
type textarea "x"
type input "34.7"
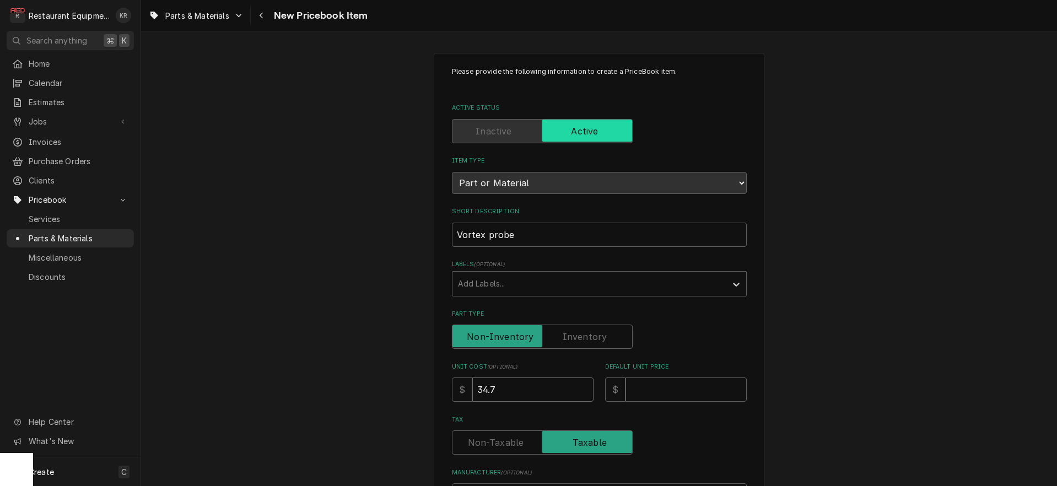
type textarea "x"
type input "34.75"
type textarea "x"
type input "5"
type textarea "x"
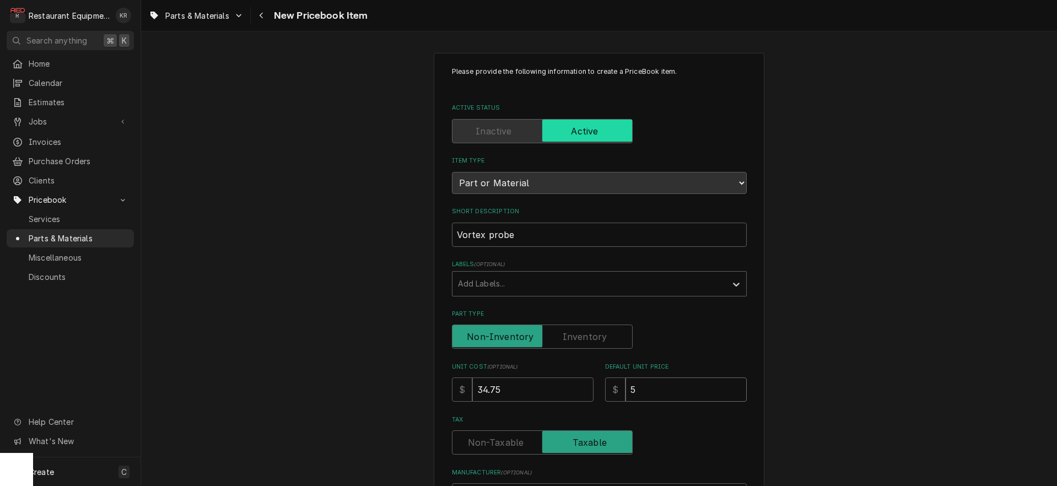
type input "53"
type textarea "x"
type input "53.1"
type textarea "x"
type input "53.13"
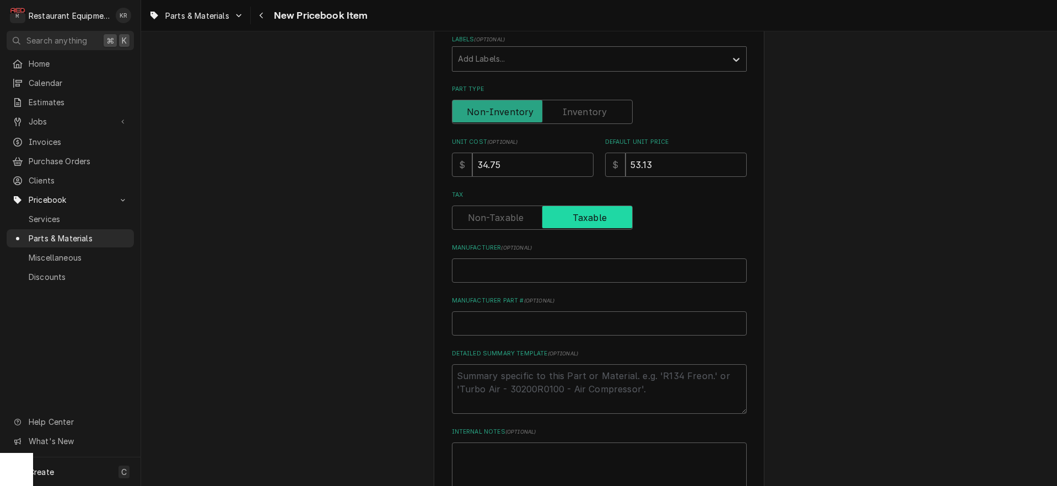
scroll to position [230, 0]
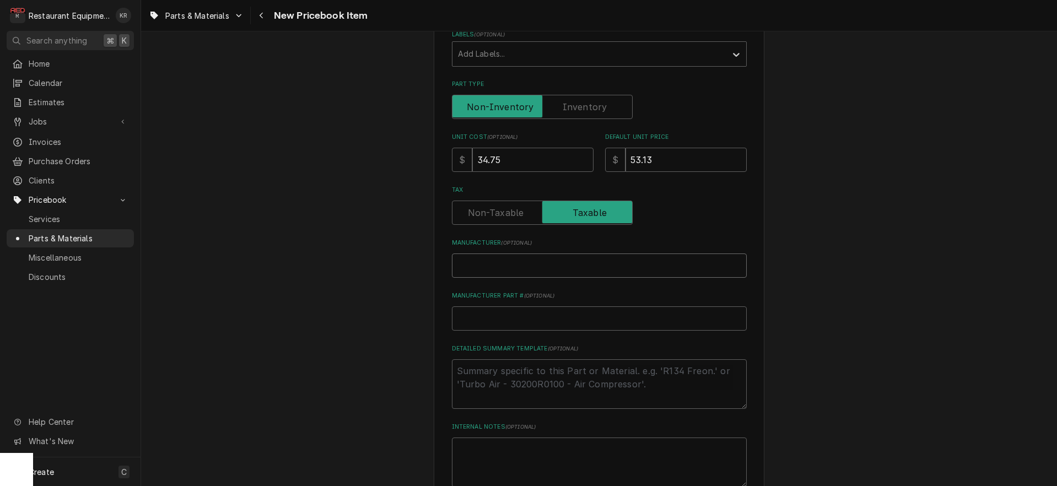
click at [521, 260] on input "Manufacturer ( optional )" at bounding box center [599, 266] width 295 height 24
type textarea "x"
type input "V"
type textarea "x"
type input "Vo"
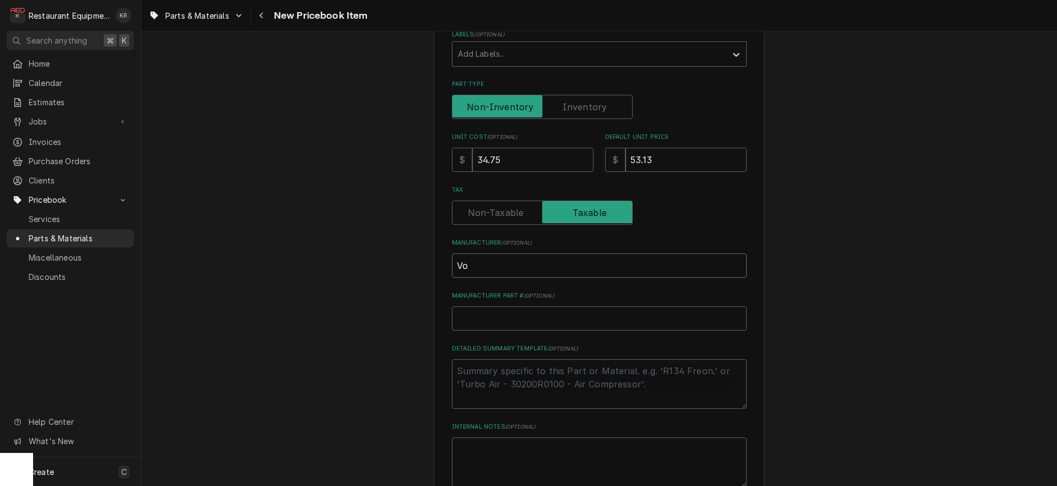
type textarea "x"
type input "Vor"
type textarea "x"
type input "Vort"
type textarea "x"
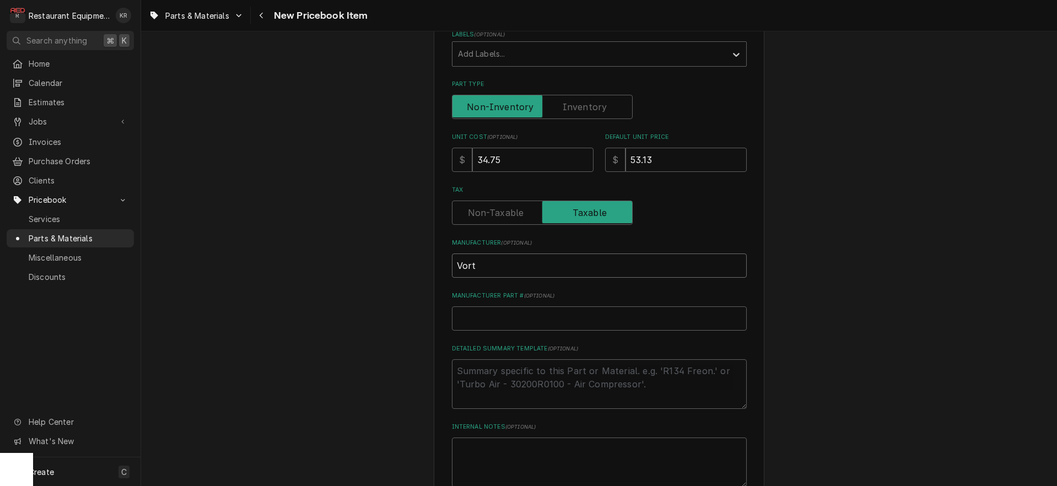
type input "Vorte"
type textarea "x"
type input "Vortex"
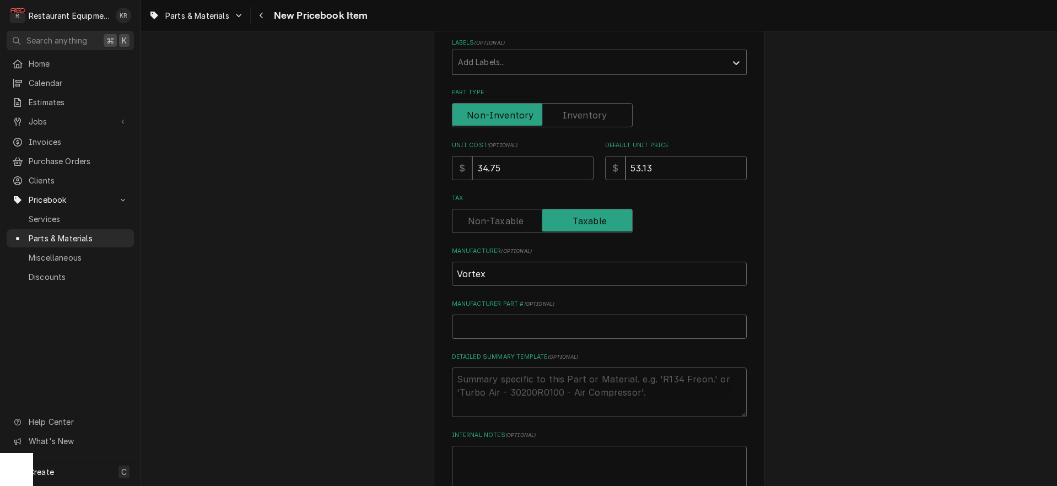
scroll to position [223, 0]
paste input "VM-3GDF-B controller"
type textarea "x"
type input "VM-3GDF-B controller"
click at [535, 325] on input "VM-3GDF-B controller" at bounding box center [599, 325] width 295 height 24
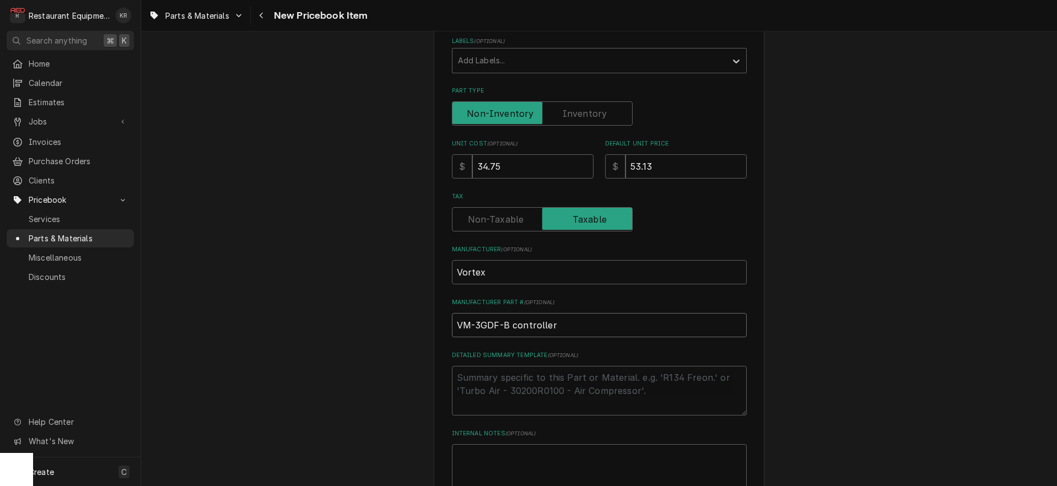
click at [535, 325] on input "VM-3GDF-B controller" at bounding box center [599, 325] width 295 height 24
type textarea "x"
type input "VM-3GDF-B p"
type textarea "x"
type input "VM-3GDF-B pr"
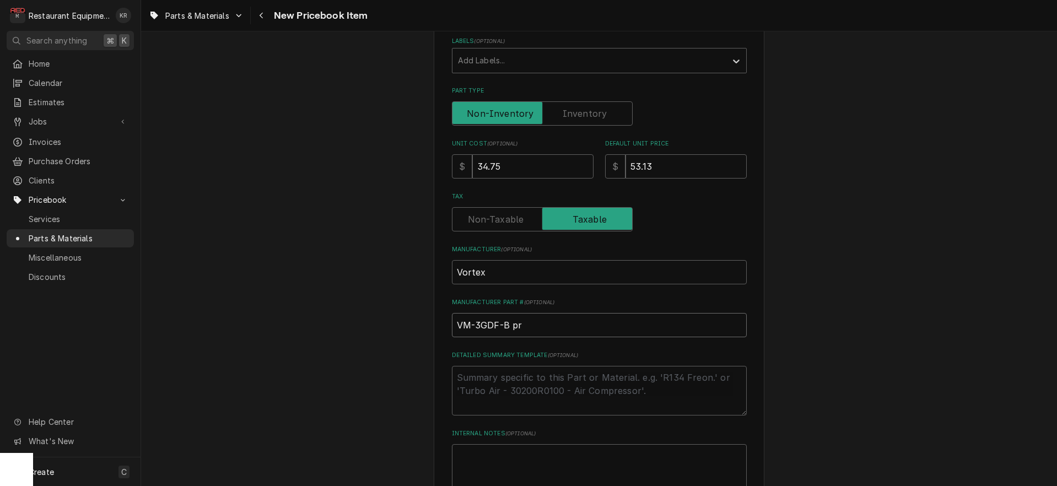
type textarea "x"
type input "VM-3GDF-B pro"
type textarea "x"
type input "VM-3GDF-B prob"
type textarea "x"
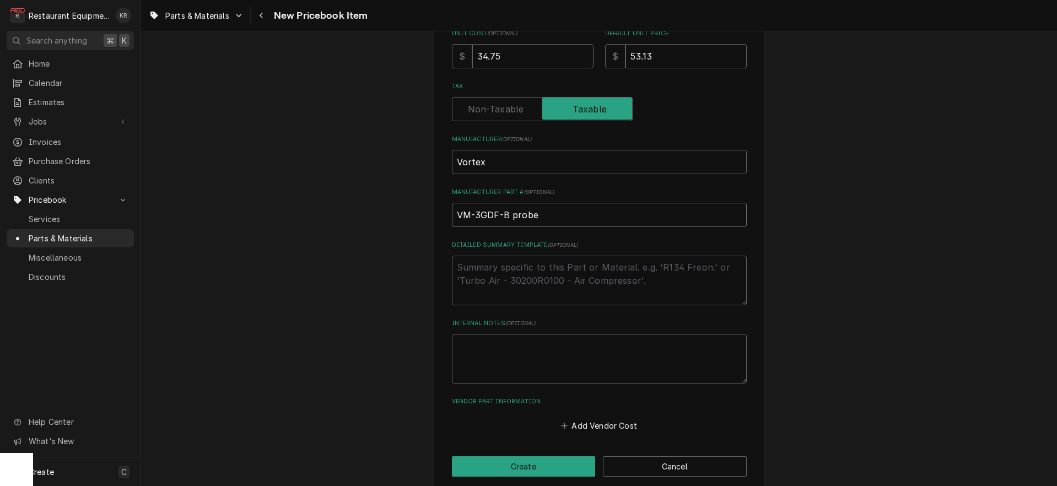
scroll to position [347, 0]
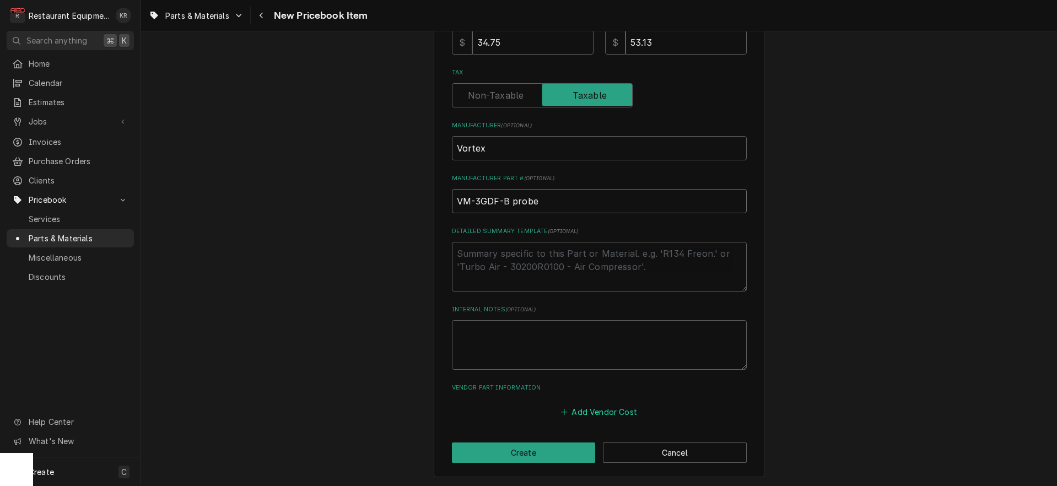
type input "VM-3GDF-B probe"
click at [605, 407] on button "Add Vendor Cost" at bounding box center [600, 411] width 80 height 15
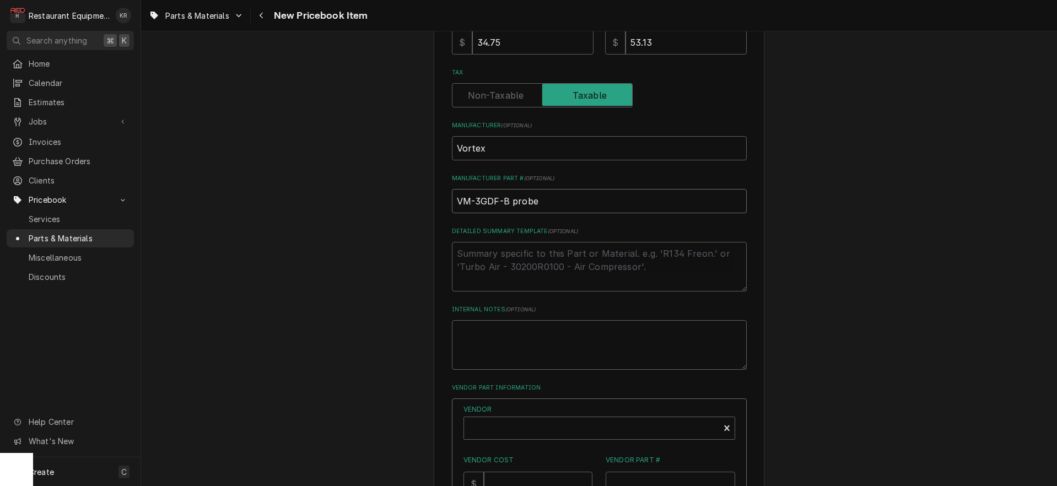
drag, startPoint x: 554, startPoint y: 202, endPoint x: 400, endPoint y: 196, distance: 154.5
click at [452, 196] on input "VM-3GDF-B probe" at bounding box center [599, 201] width 295 height 24
type textarea "x"
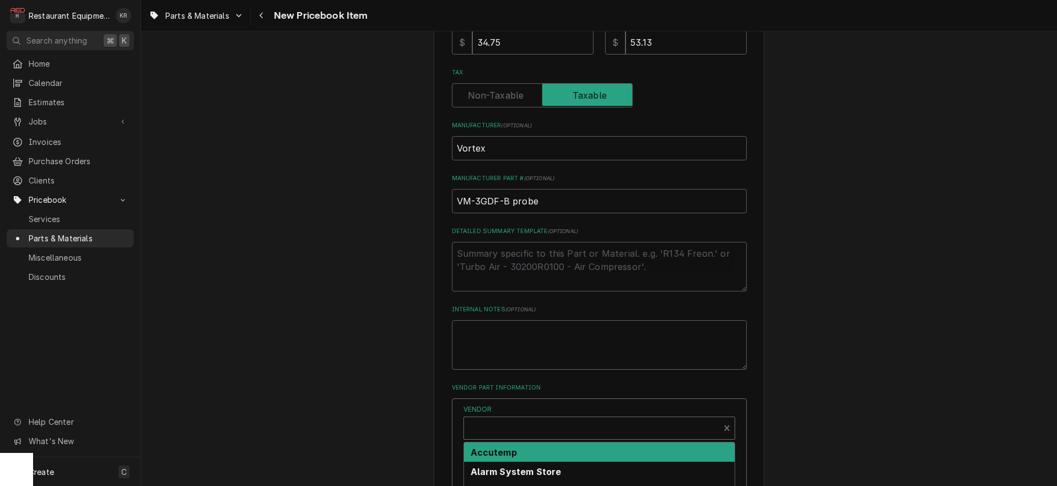
click at [521, 426] on div "Vendor" at bounding box center [592, 433] width 244 height 26
type input "v"
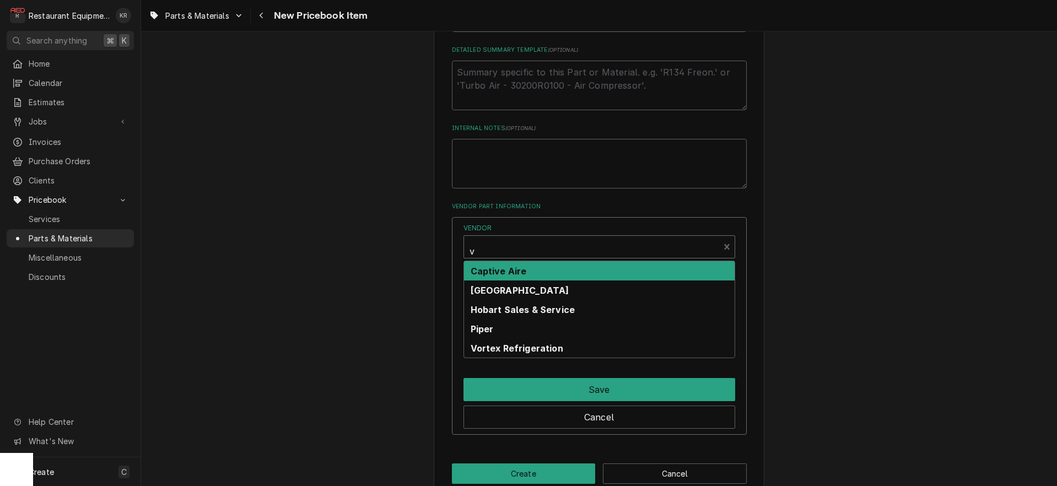
scroll to position [549, 0]
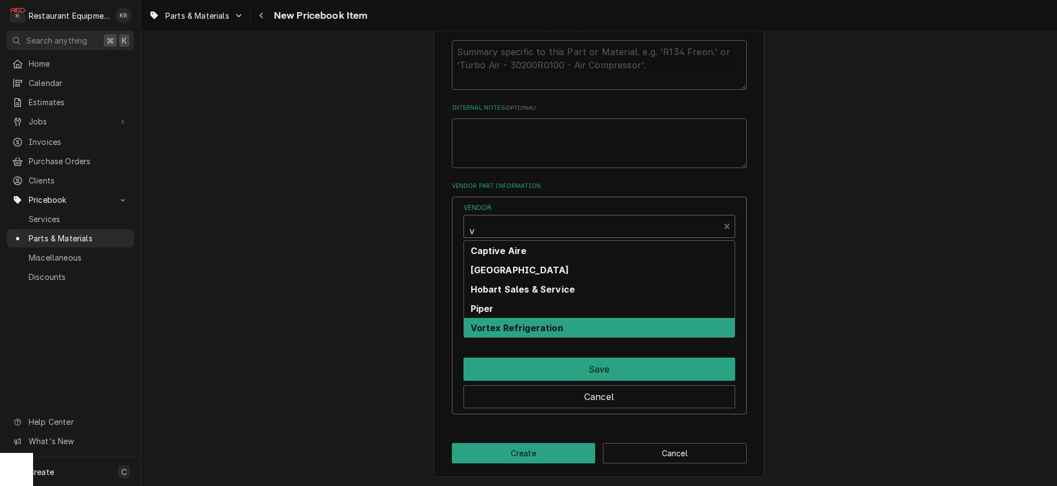
click at [498, 326] on strong "Vortex Refrigeration" at bounding box center [517, 327] width 93 height 11
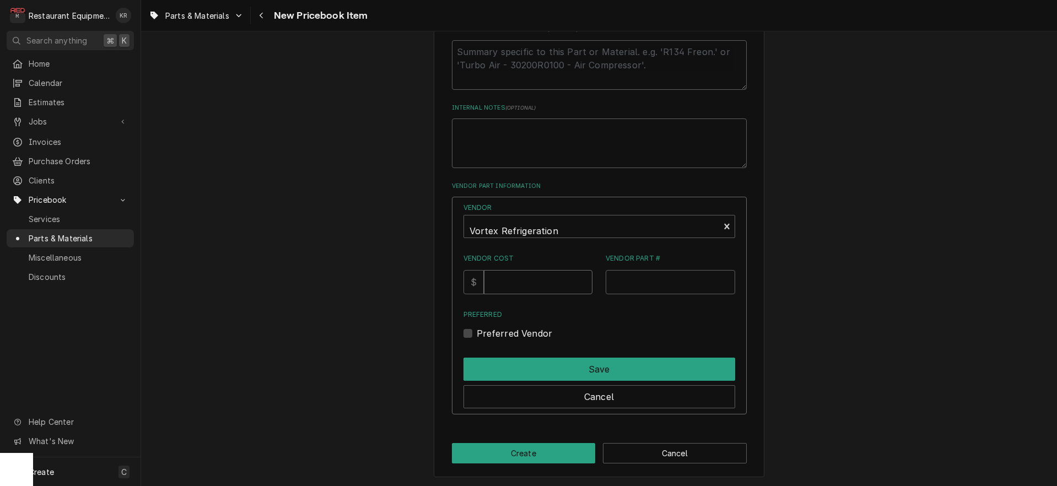
click at [526, 283] on input "Vendor Cost" at bounding box center [538, 282] width 109 height 24
type input "34.75"
paste input "VM-3GDF-B probe"
type input "VM-3GDF-B probe"
drag, startPoint x: 483, startPoint y: 331, endPoint x: 510, endPoint y: 354, distance: 35.6
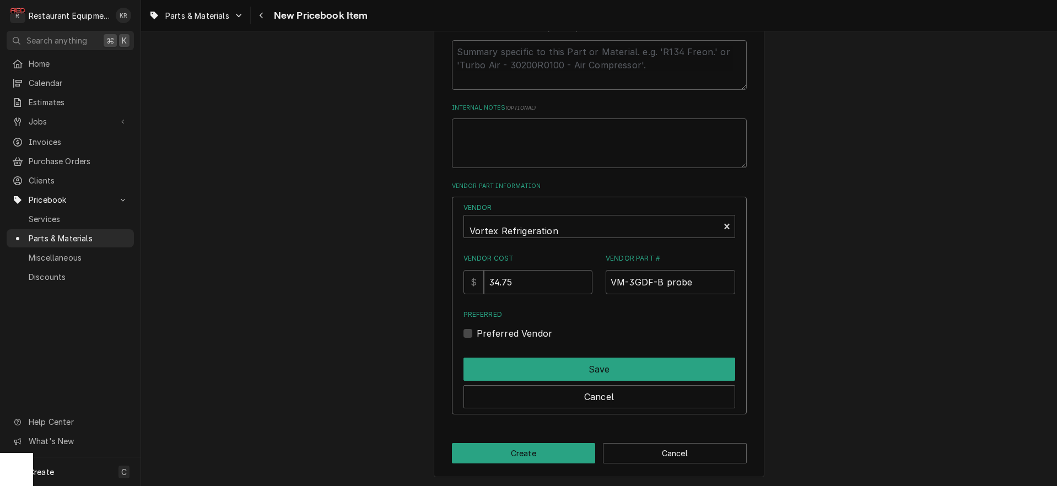
click at [487, 334] on div "Preferred Vendor" at bounding box center [600, 333] width 272 height 13
click at [488, 335] on div "Preferred Vendor" at bounding box center [600, 333] width 272 height 13
click at [477, 334] on label "Preferred Vendor" at bounding box center [515, 333] width 76 height 13
click at [477, 334] on input "Preferred" at bounding box center [613, 339] width 272 height 24
checkbox input "true"
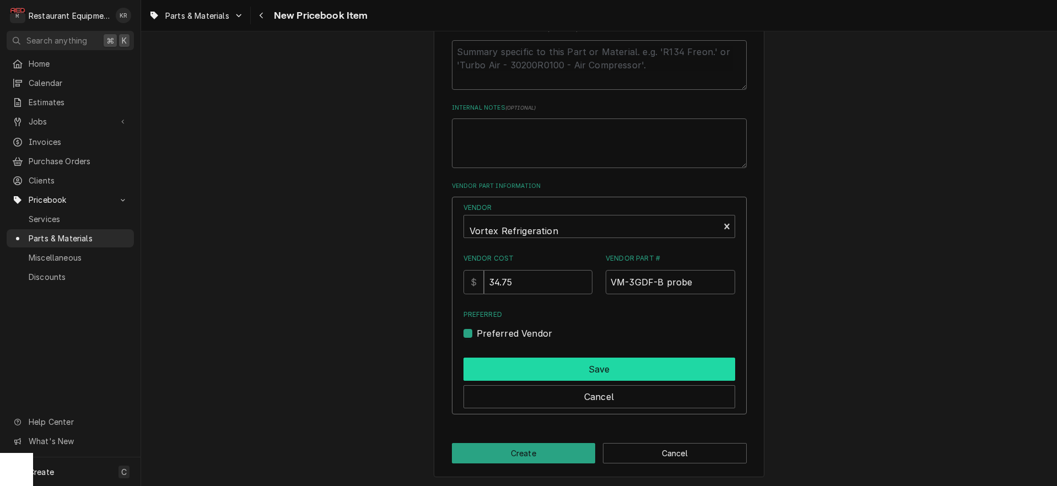
click at [502, 376] on button "Save" at bounding box center [600, 369] width 272 height 23
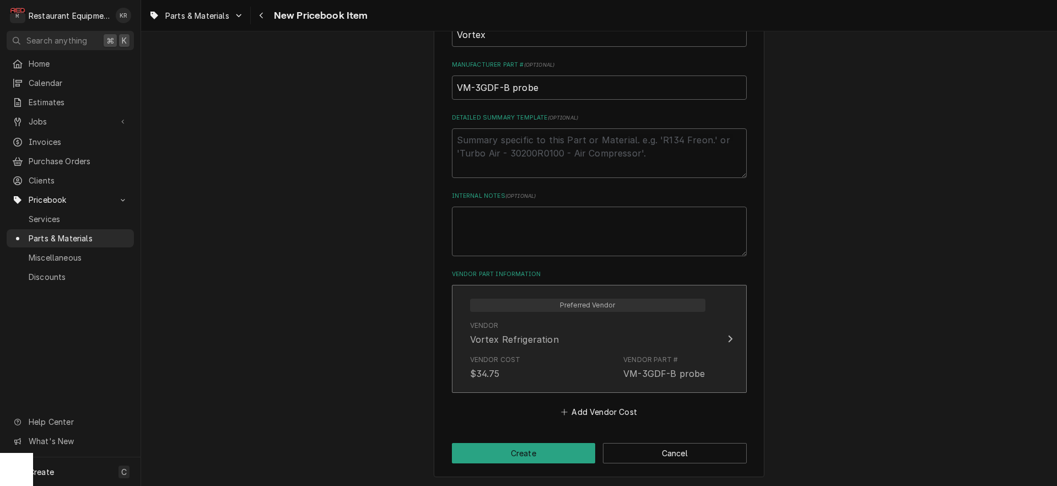
click at [503, 373] on div "Vendor Cost $34.75" at bounding box center [495, 367] width 51 height 25
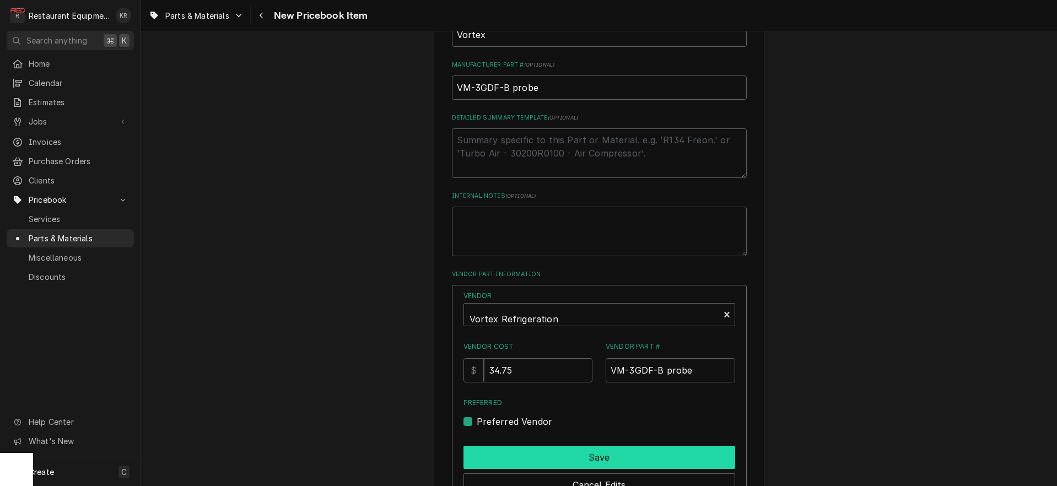
drag, startPoint x: 564, startPoint y: 449, endPoint x: 563, endPoint y: 440, distance: 8.8
click at [564, 444] on div "Save" at bounding box center [600, 456] width 272 height 28
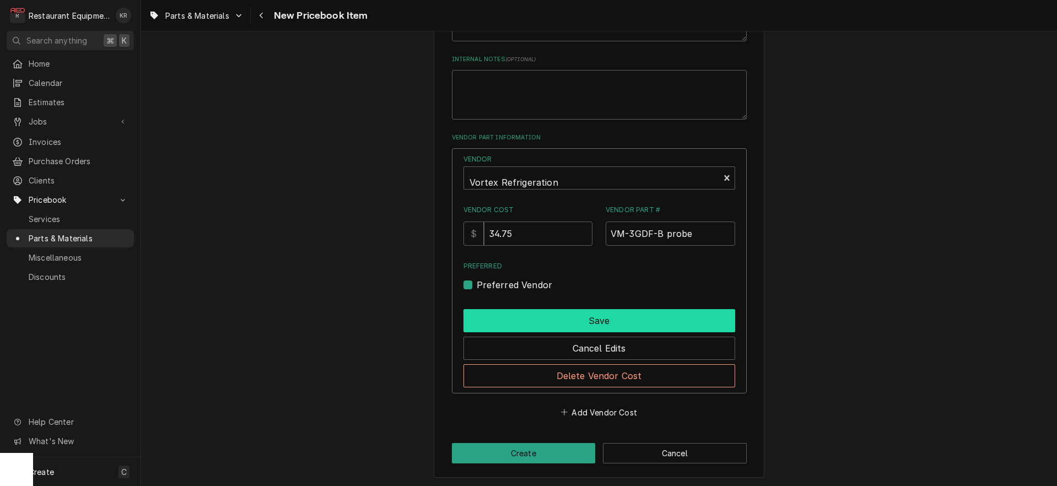
click at [595, 324] on button "Save" at bounding box center [600, 320] width 272 height 23
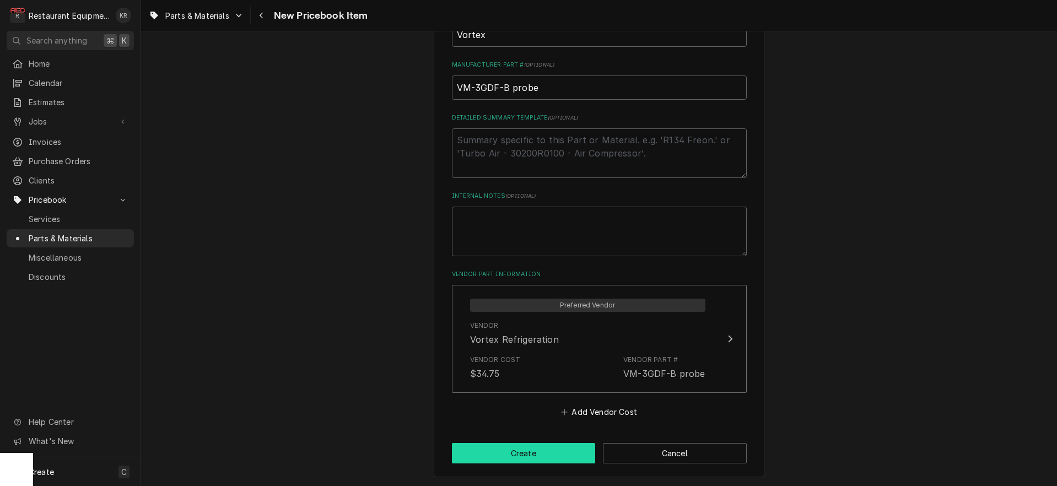
click at [535, 454] on button "Create" at bounding box center [524, 453] width 144 height 20
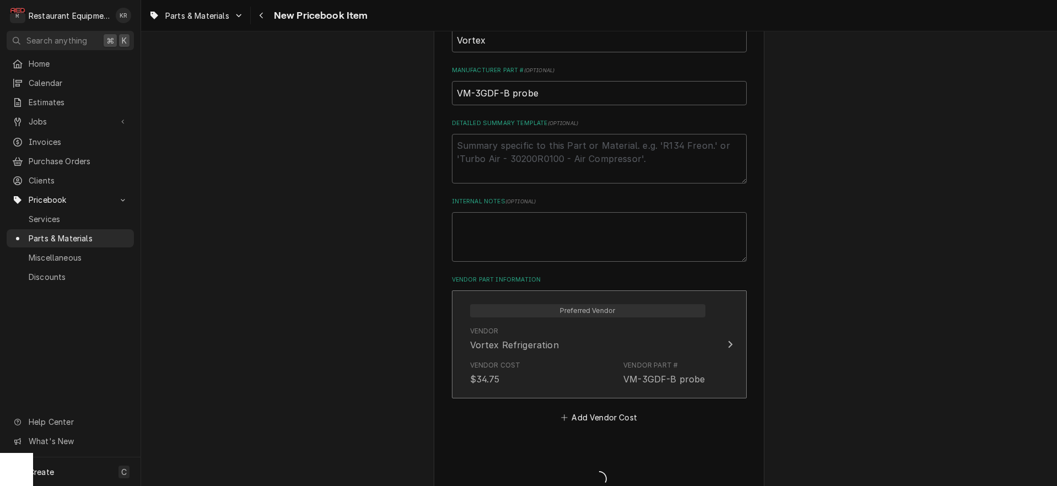
type textarea "x"
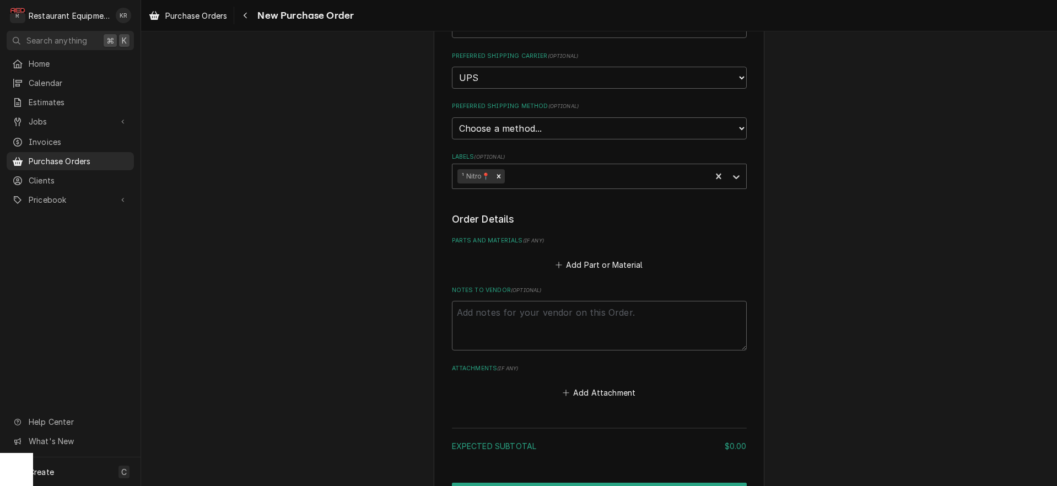
scroll to position [222, 0]
click at [609, 264] on button "Add Part or Material" at bounding box center [598, 261] width 91 height 15
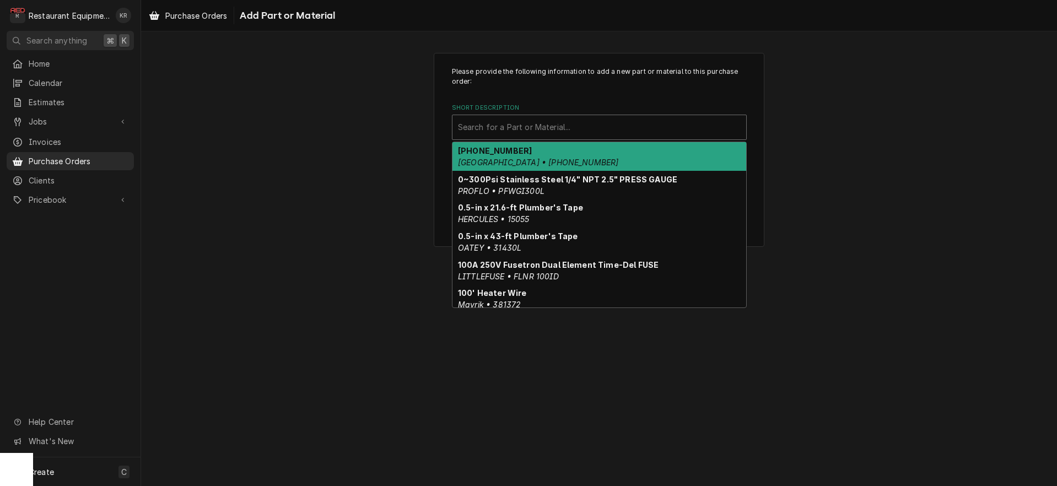
click at [544, 122] on div "Short Description" at bounding box center [599, 127] width 283 height 20
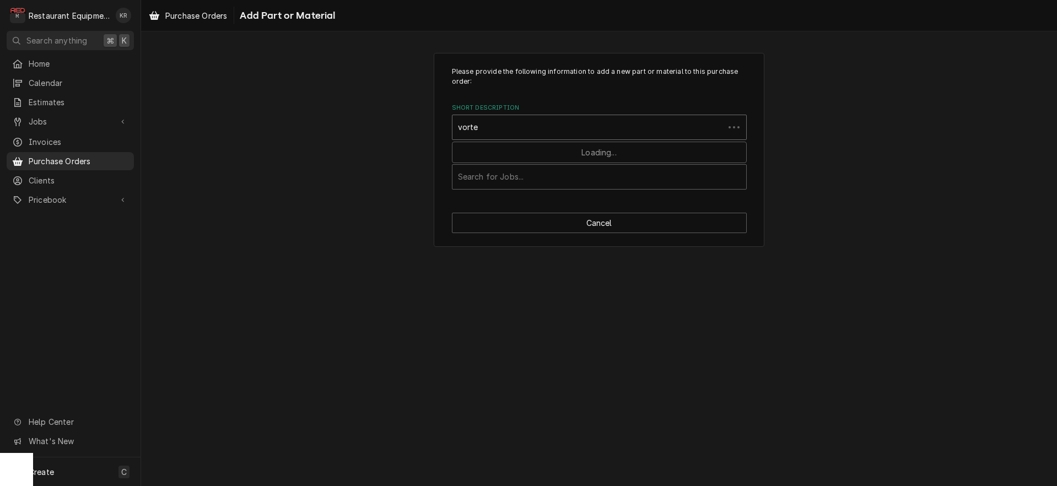
type input "vortex"
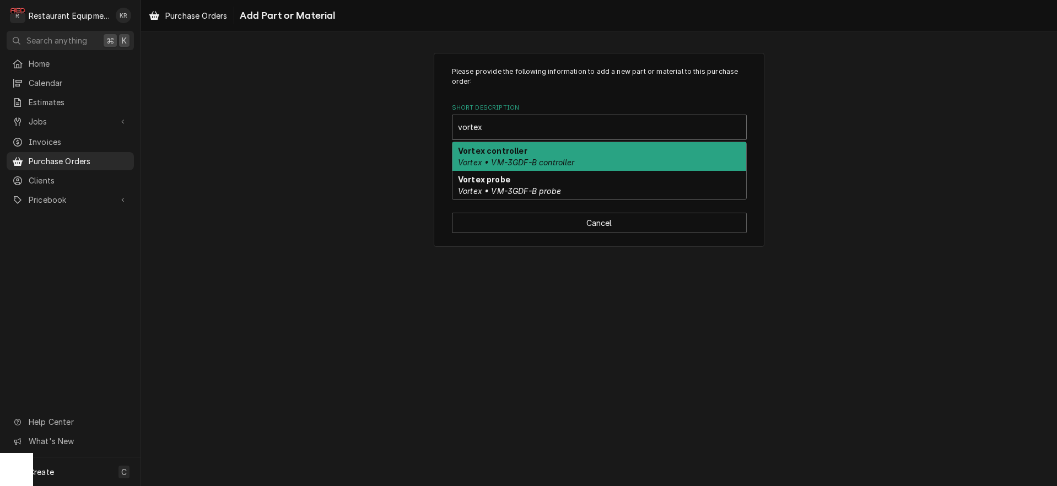
click at [532, 153] on div "Vortex controller Vortex • VM-3GDF-B controller" at bounding box center [600, 156] width 294 height 29
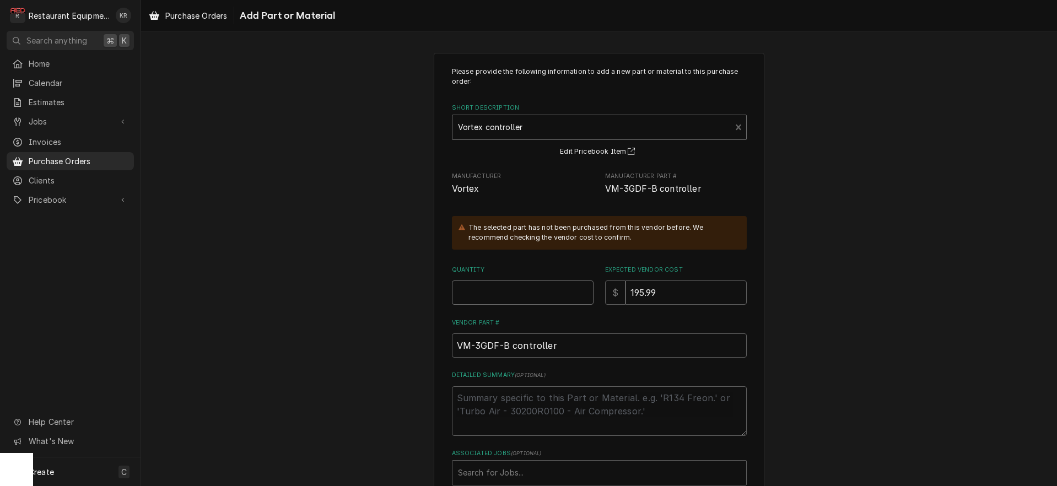
click at [491, 304] on input "Quantity" at bounding box center [523, 293] width 142 height 24
type textarea "x"
type input "1"
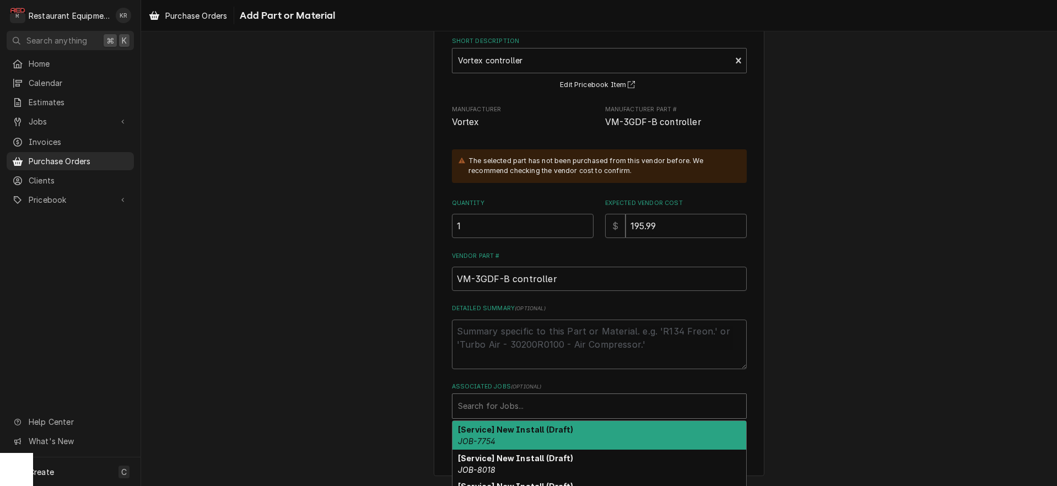
click at [528, 413] on div "Associated Jobs" at bounding box center [599, 406] width 283 height 20
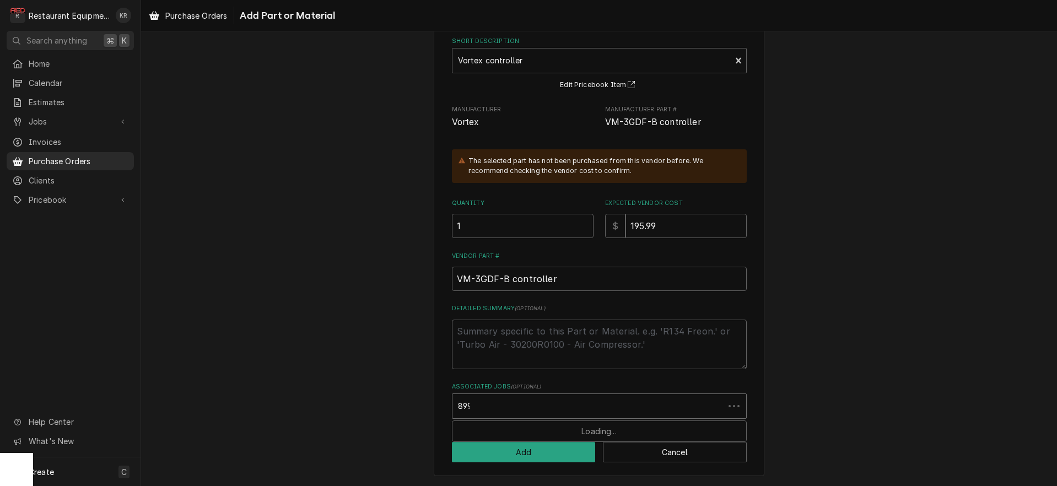
type input "8991"
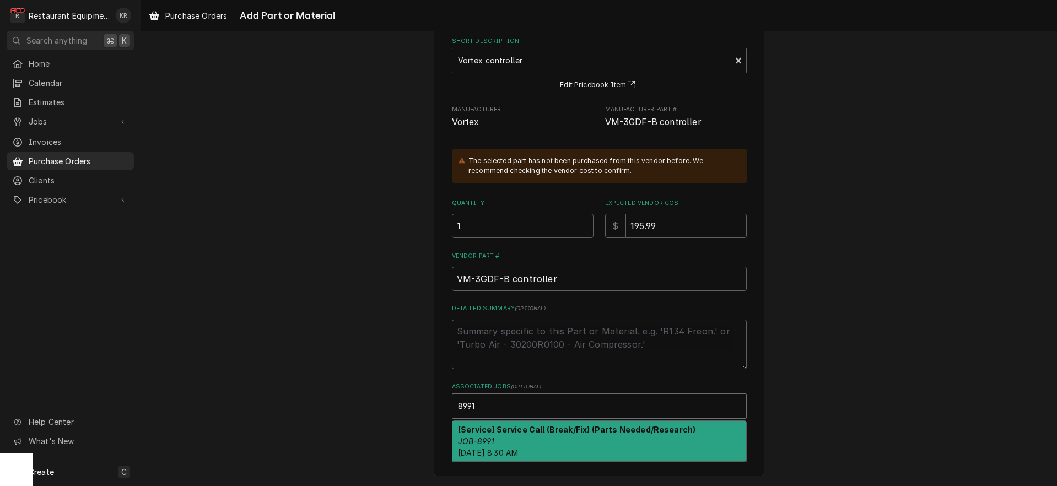
click at [521, 434] on strong "[Service] Service Call (Break/Fix) (Parts Needed/Research)" at bounding box center [577, 429] width 238 height 9
type textarea "x"
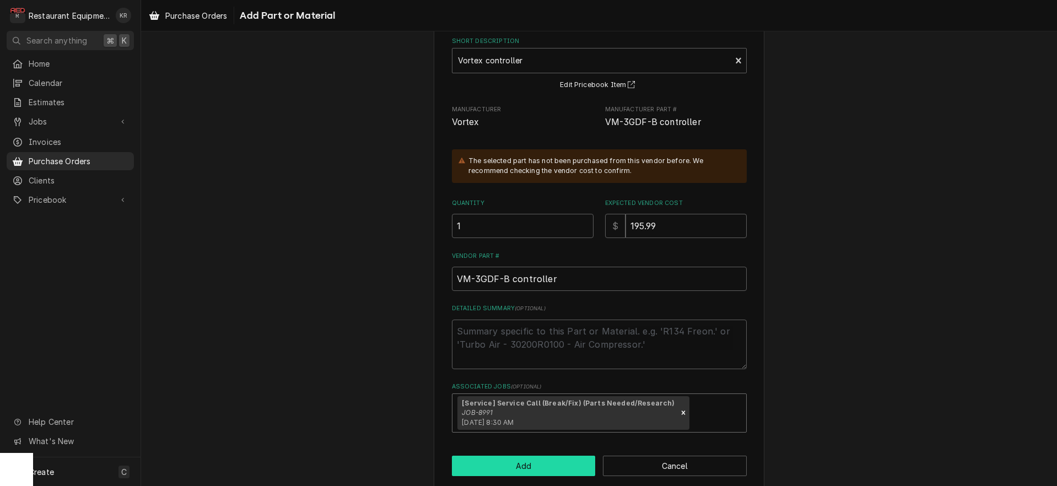
click at [524, 461] on button "Add" at bounding box center [524, 466] width 144 height 20
type textarea "x"
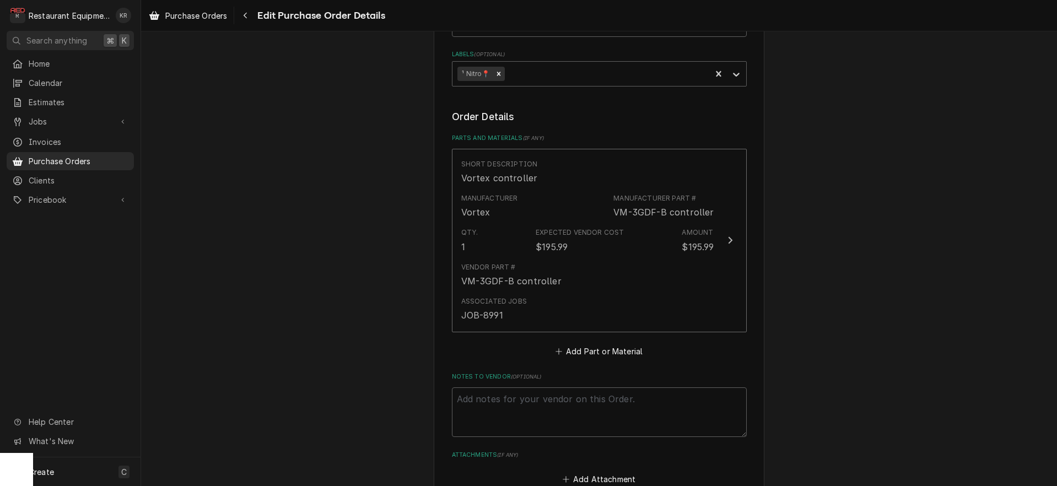
scroll to position [352, 0]
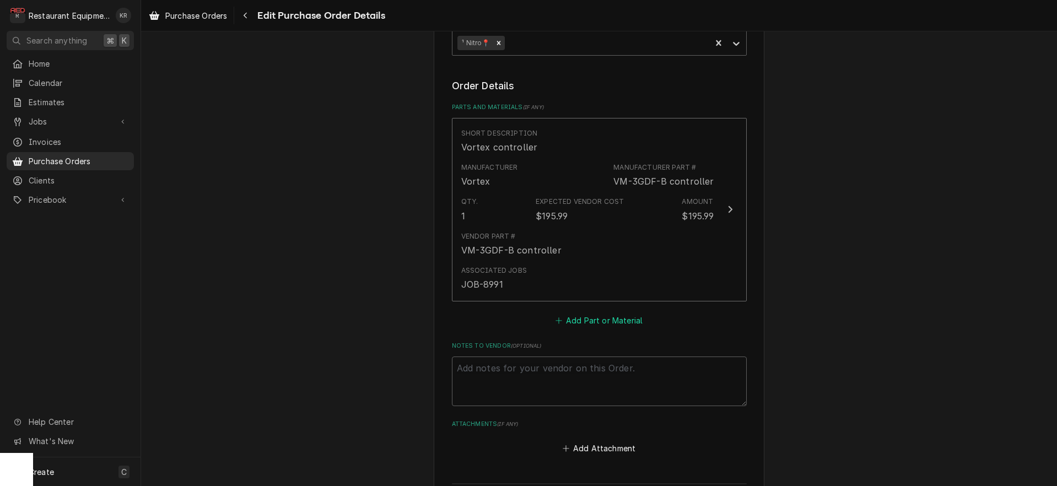
click at [583, 321] on button "Add Part or Material" at bounding box center [598, 320] width 91 height 15
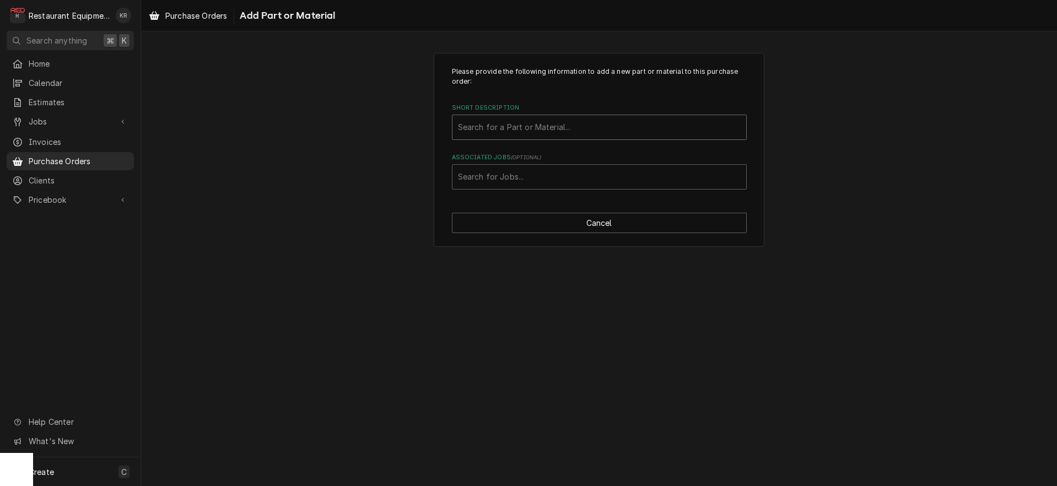
click at [511, 127] on div "Short Description" at bounding box center [599, 127] width 283 height 20
type input "b"
type input "vort"
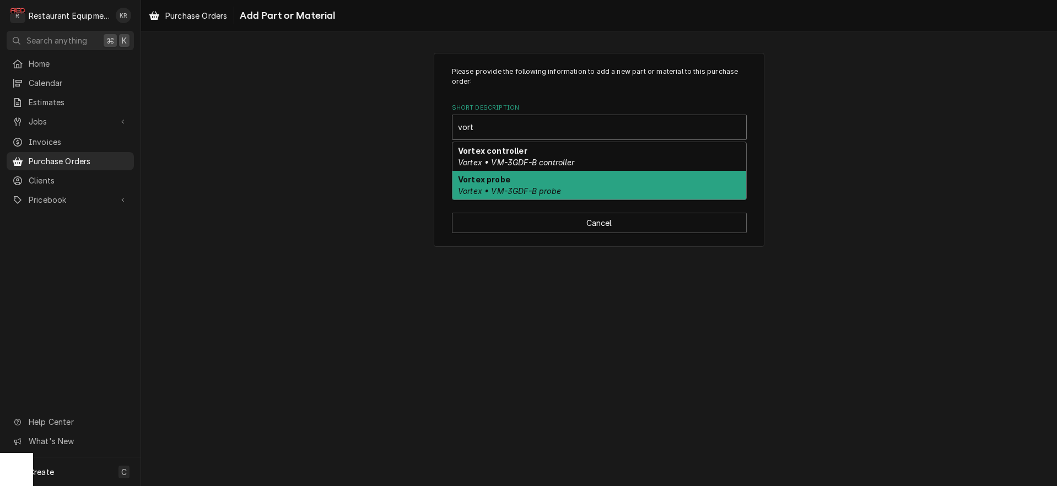
click at [512, 180] on div "Vortex probe Vortex • VM-3GDF-B probe" at bounding box center [600, 185] width 294 height 29
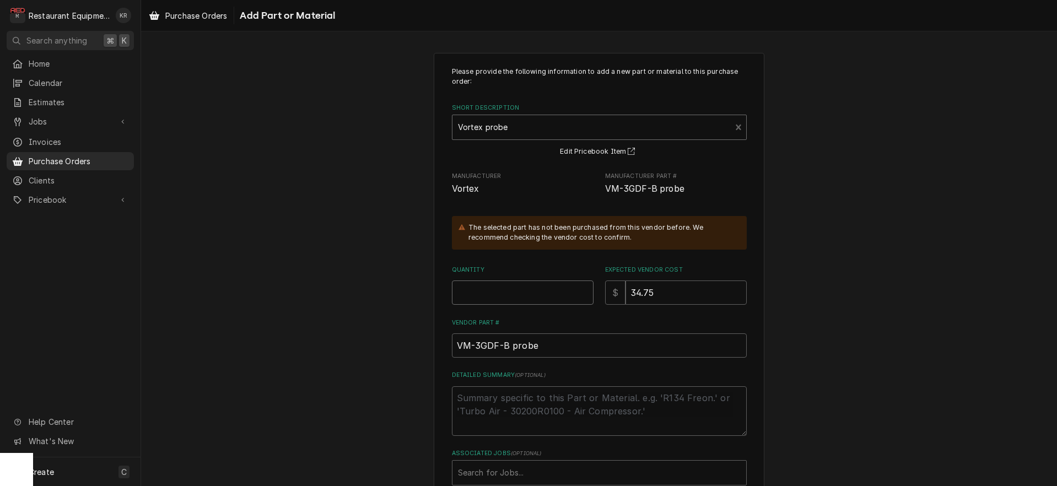
click at [486, 293] on input "Quantity" at bounding box center [523, 293] width 142 height 24
type textarea "x"
type input "2"
type input "8991"
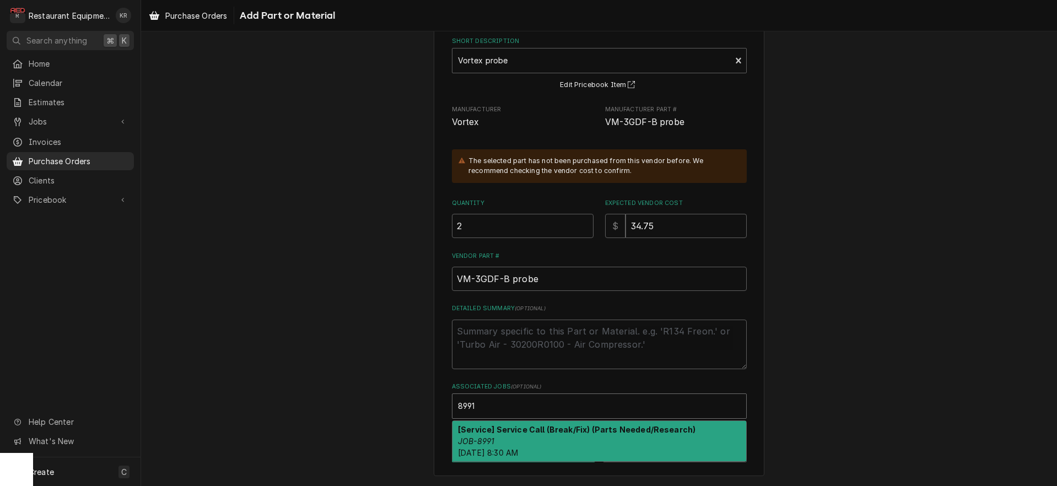
click at [488, 428] on strong "[Service] Service Call (Break/Fix) (Parts Needed/Research)" at bounding box center [577, 429] width 238 height 9
type textarea "x"
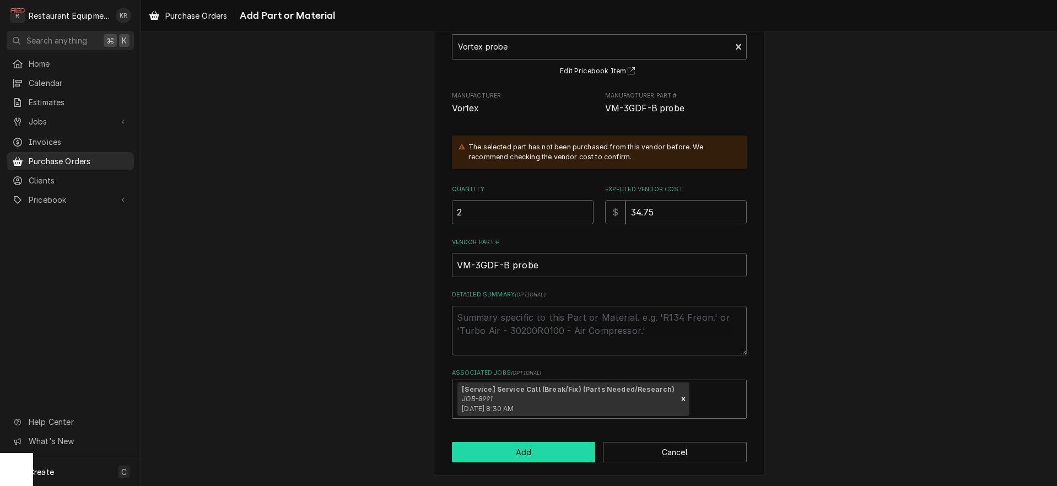
click at [514, 450] on button "Add" at bounding box center [524, 452] width 144 height 20
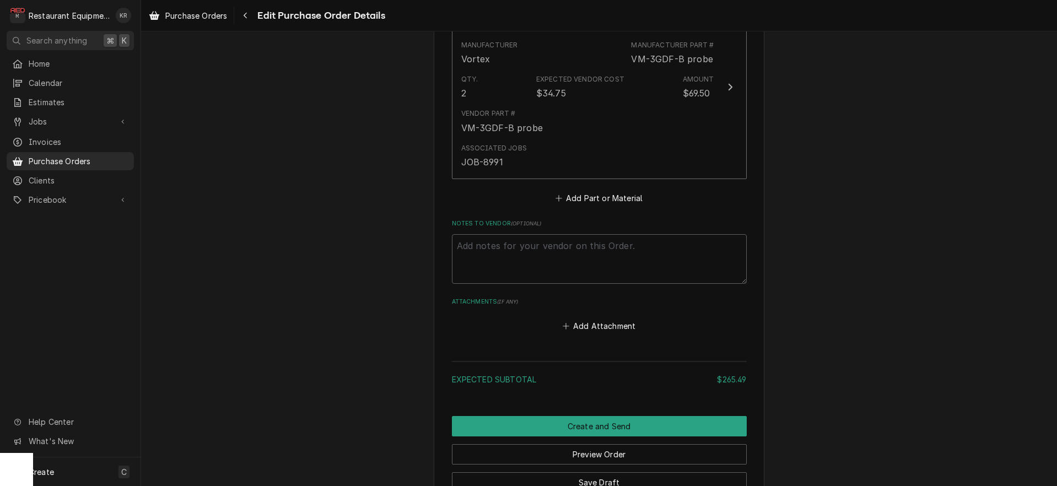
scroll to position [743, 0]
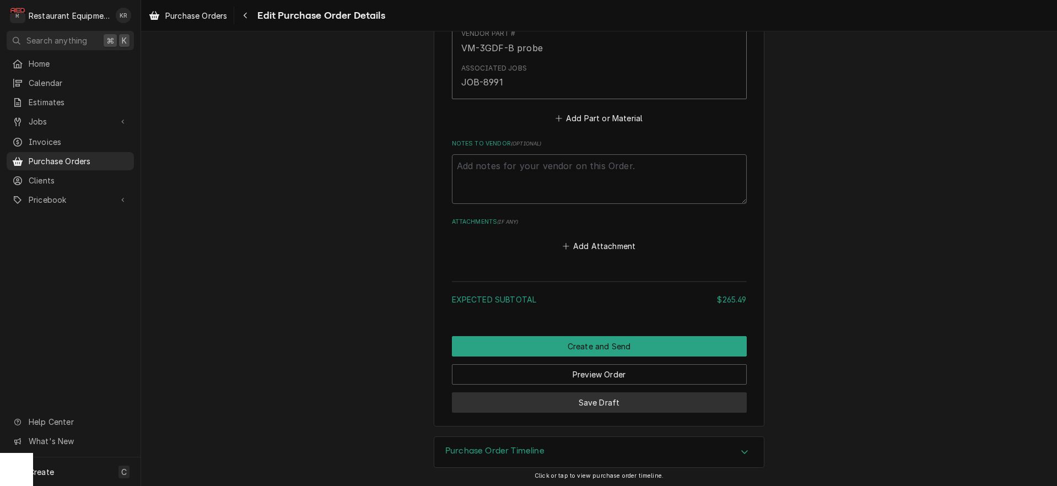
click at [593, 394] on button "Save Draft" at bounding box center [599, 402] width 295 height 20
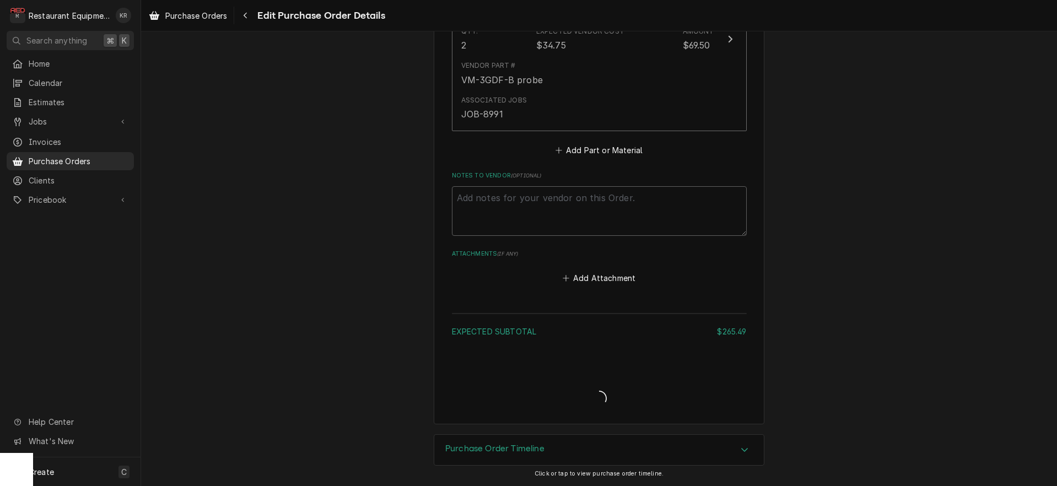
scroll to position [709, 0]
type textarea "x"
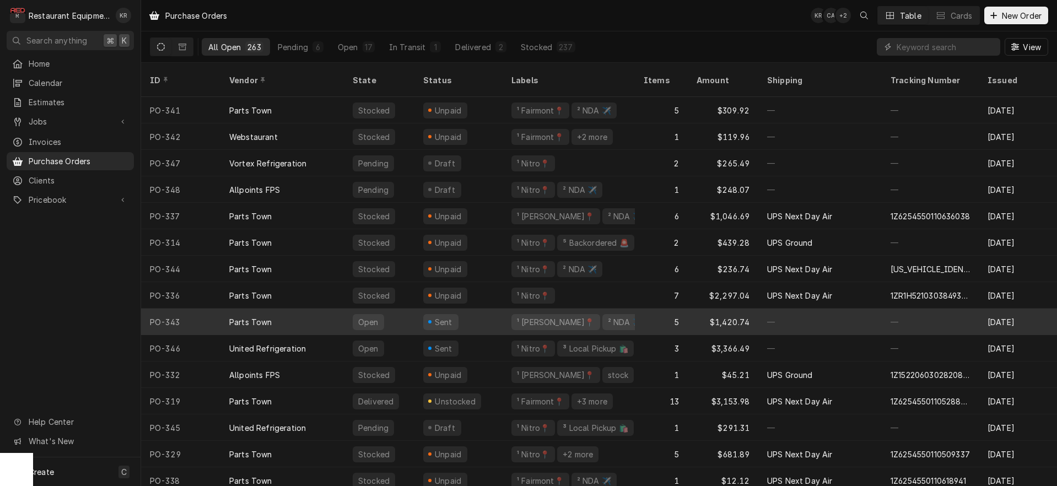
click at [284, 310] on div "Parts Town" at bounding box center [282, 322] width 123 height 26
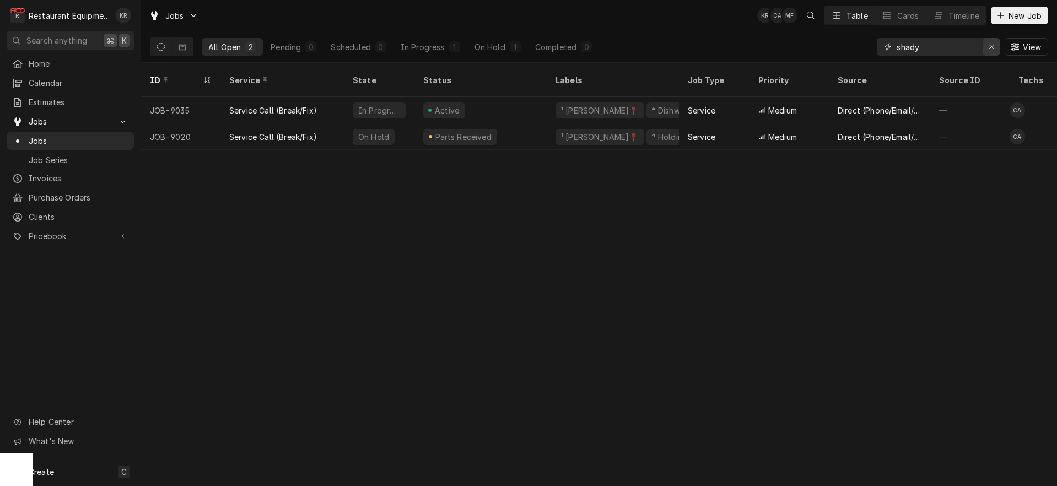
click at [987, 47] on div "Erase input" at bounding box center [991, 46] width 11 height 11
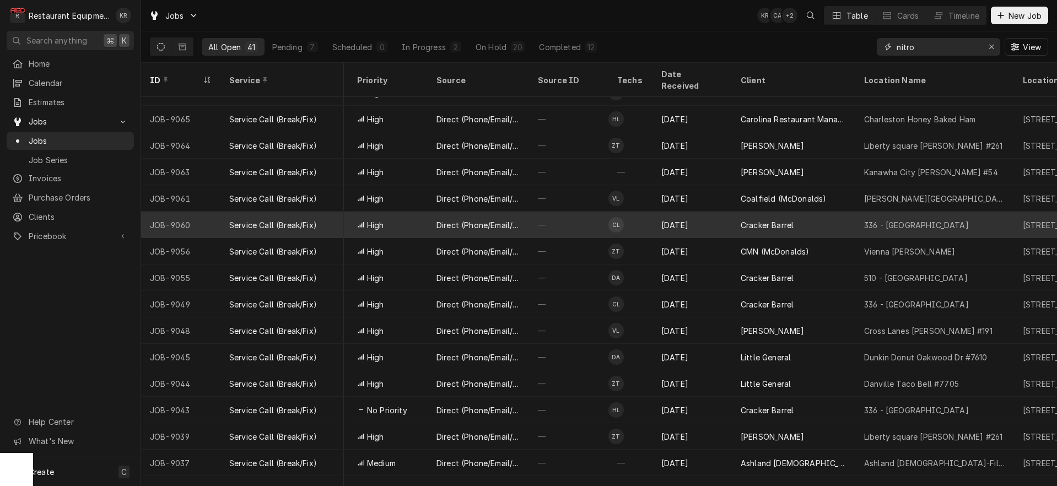
scroll to position [45, 401]
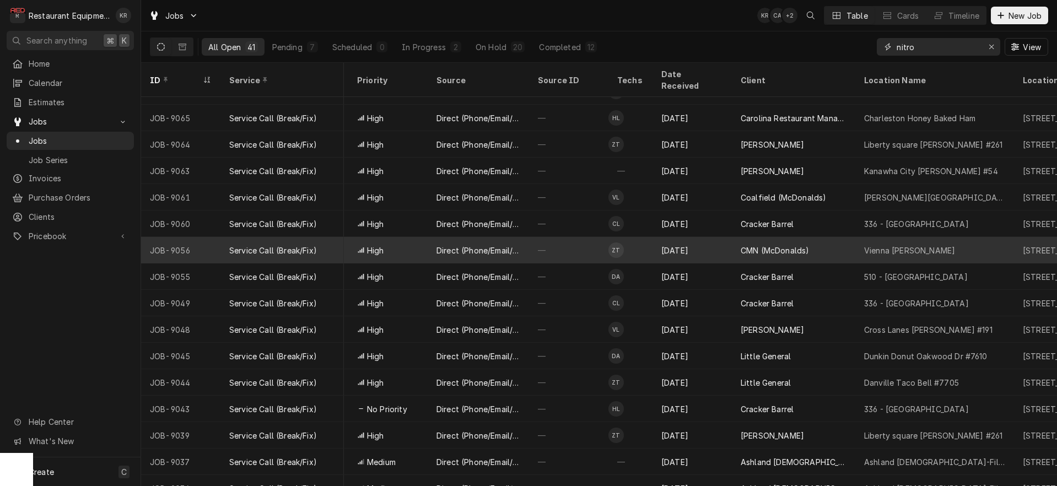
type input "nitro"
click at [914, 245] on div "Vienna [PERSON_NAME]" at bounding box center [909, 251] width 91 height 12
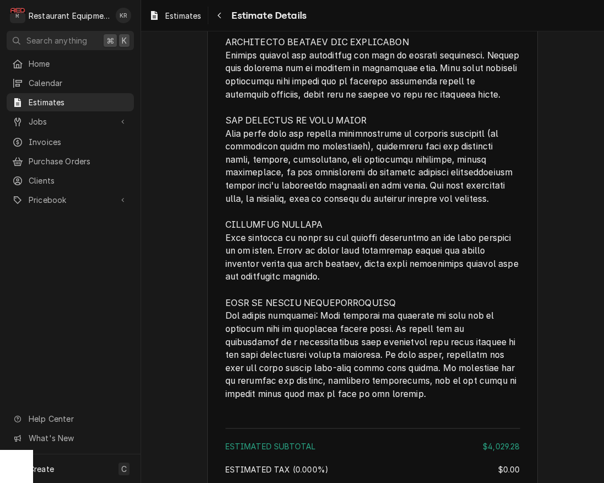
scroll to position [3256, 0]
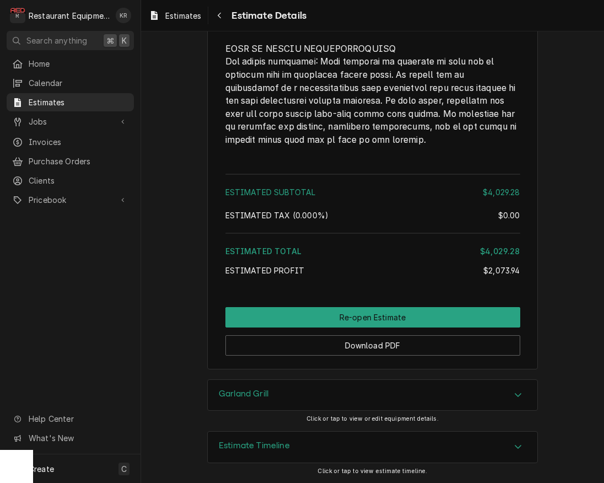
click at [289, 442] on div "Estimate Timeline" at bounding box center [373, 447] width 330 height 31
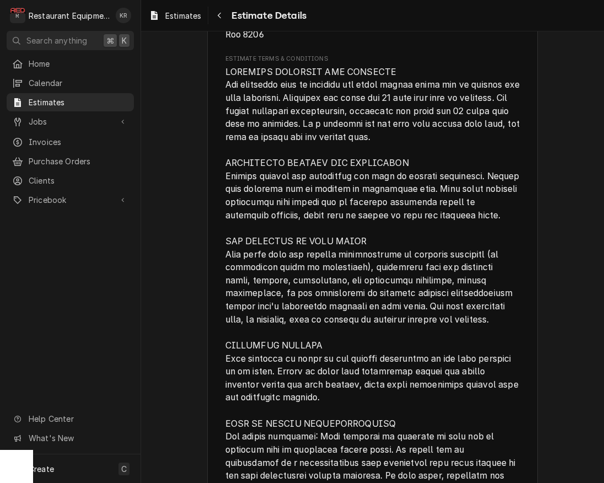
scroll to position [2295, 0]
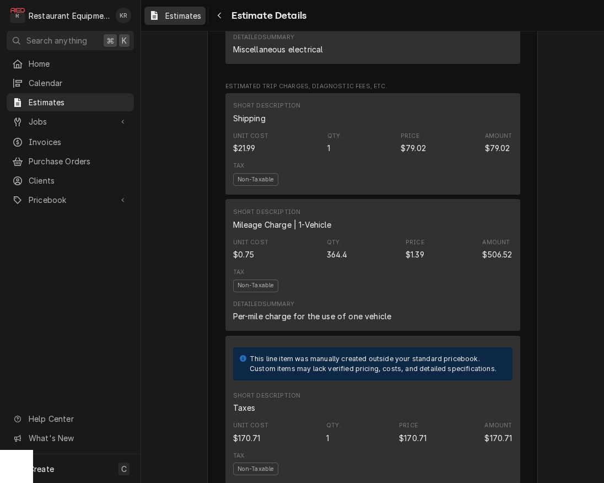
click at [190, 18] on span "Estimates" at bounding box center [183, 16] width 36 height 12
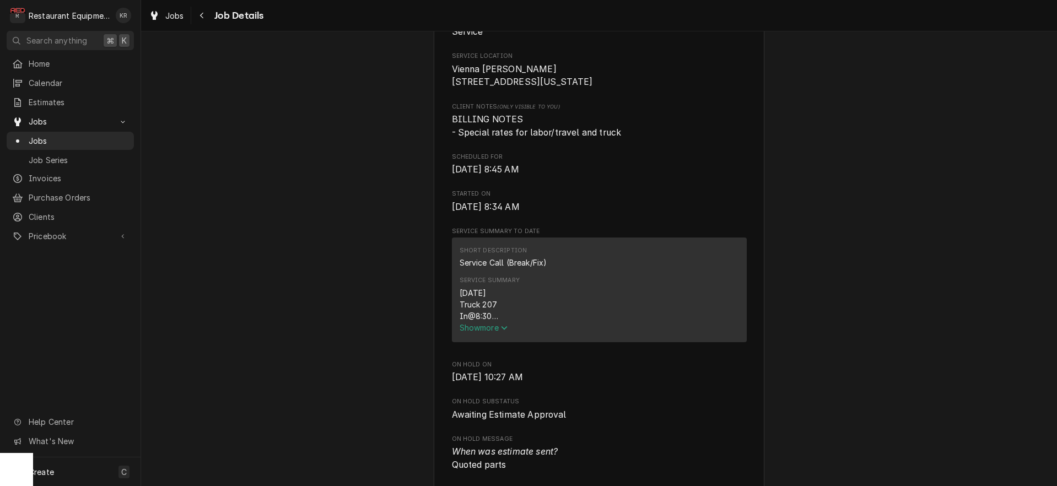
scroll to position [246, 0]
click at [474, 331] on span "Show more" at bounding box center [484, 326] width 49 height 9
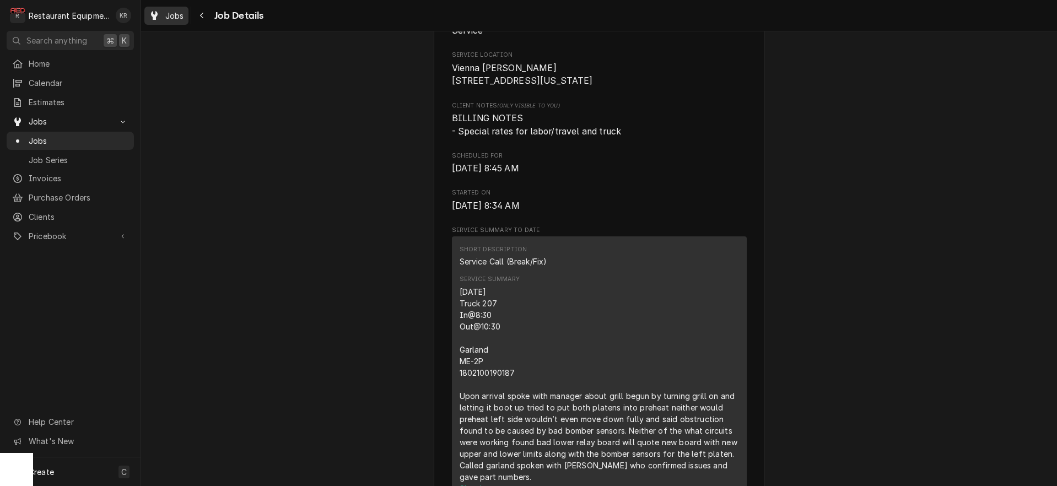
drag, startPoint x: 60, startPoint y: 292, endPoint x: 174, endPoint y: 19, distance: 295.6
click at [174, 19] on span "Jobs" at bounding box center [174, 16] width 19 height 12
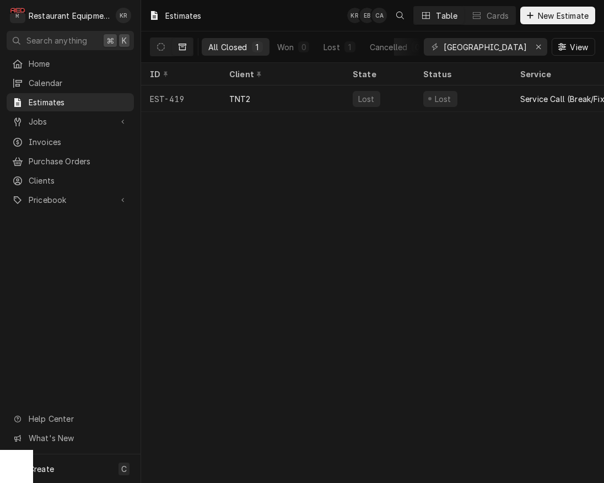
drag, startPoint x: 155, startPoint y: 45, endPoint x: 195, endPoint y: 62, distance: 43.9
click at [155, 45] on button "Dynamic Content Wrapper" at bounding box center [160, 47] width 21 height 18
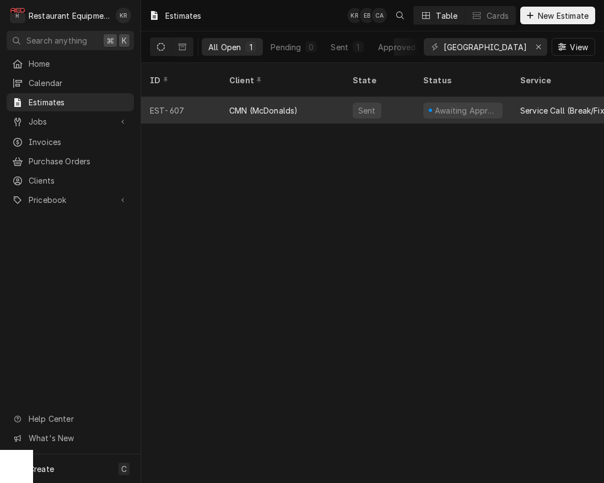
click at [270, 105] on div "CMN (McDonalds)" at bounding box center [263, 111] width 68 height 12
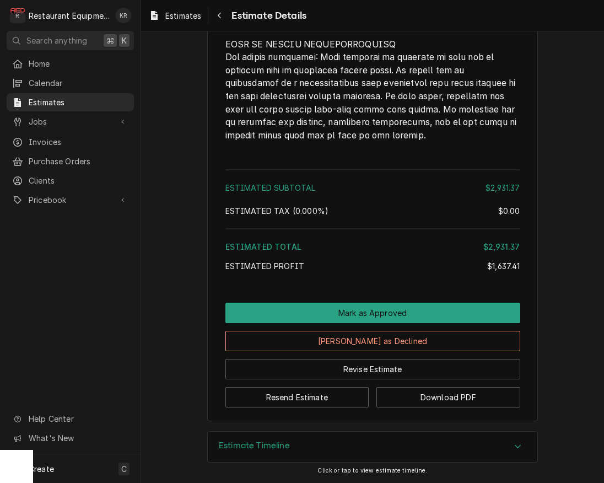
scroll to position [2448, 0]
click at [279, 448] on h3 "Estimate Timeline" at bounding box center [254, 445] width 71 height 10
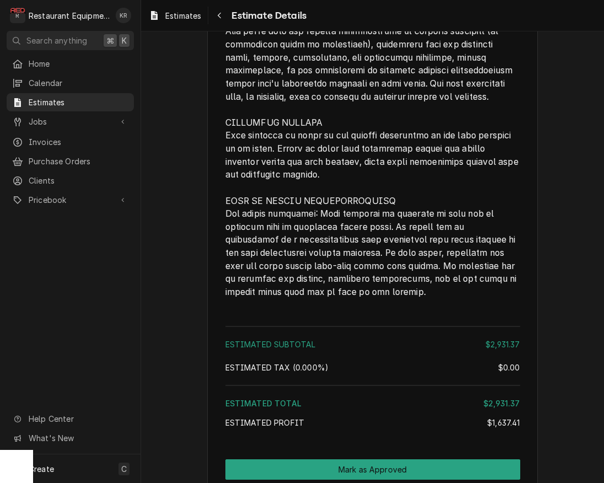
scroll to position [2588, 0]
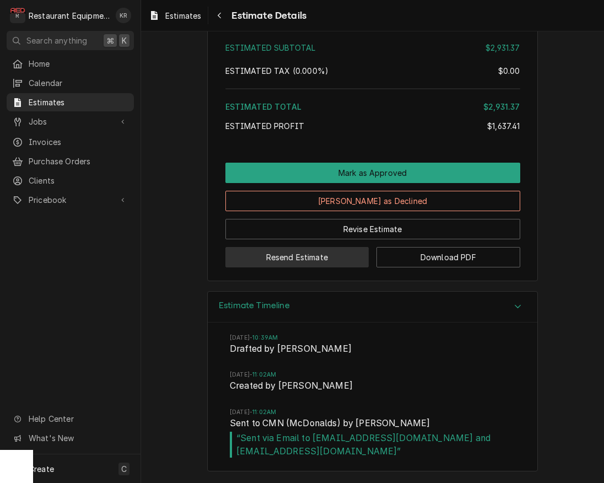
click at [312, 256] on button "Resend Estimate" at bounding box center [297, 257] width 144 height 20
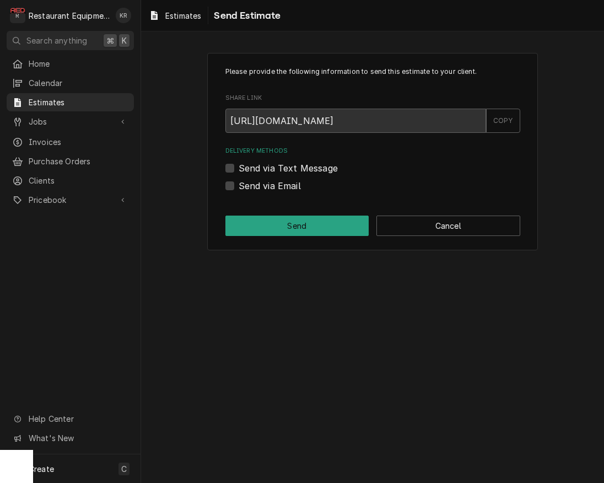
click at [239, 185] on label "Send via Email" at bounding box center [270, 185] width 62 height 13
click at [239, 185] on input "Send via Email" at bounding box center [386, 191] width 295 height 24
checkbox input "true"
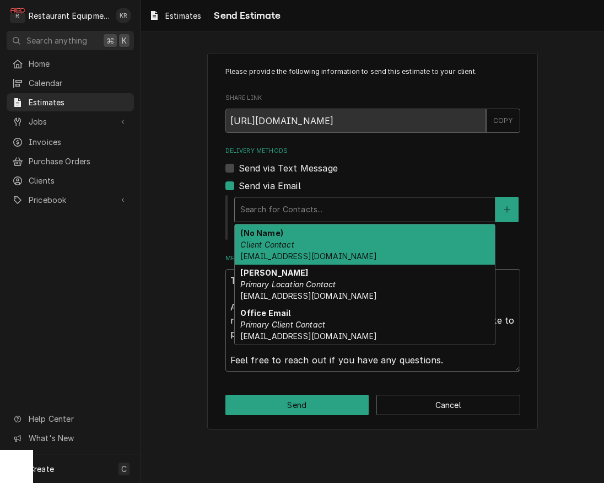
click at [296, 211] on div "Delivery Methods" at bounding box center [364, 210] width 249 height 20
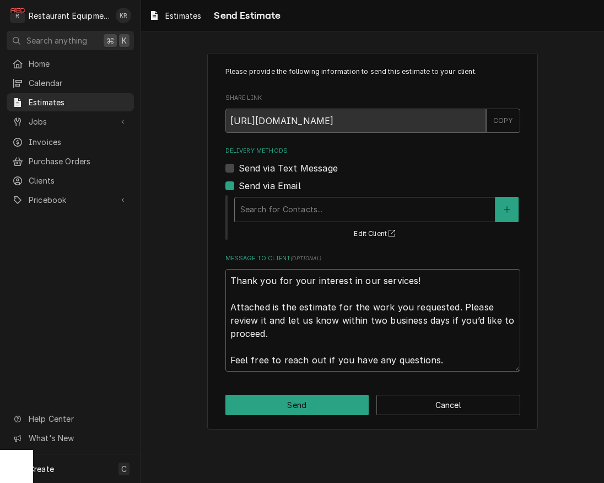
drag, startPoint x: 304, startPoint y: 212, endPoint x: 416, endPoint y: 206, distance: 112.1
click at [305, 212] on div "Delivery Methods" at bounding box center [364, 210] width 249 height 20
click at [503, 207] on button "Delivery Methods" at bounding box center [507, 209] width 23 height 25
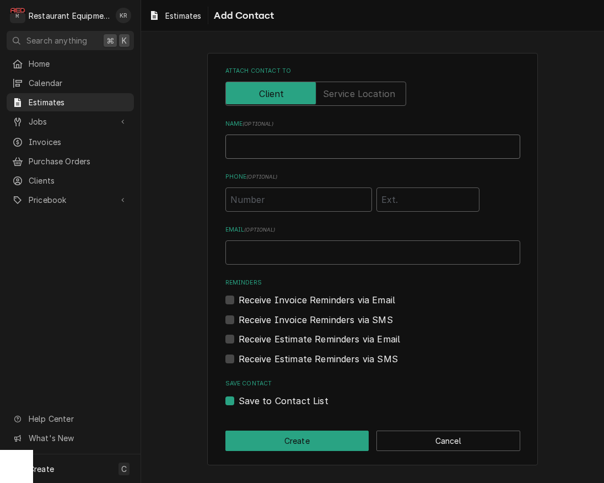
click at [352, 144] on input "Name ( optional )" at bounding box center [372, 147] width 295 height 24
click at [262, 249] on input "Email ( optional )" at bounding box center [372, 252] width 295 height 24
type input "whitney.cruells@cruellsmcfamily.com"
drag, startPoint x: 230, startPoint y: 300, endPoint x: 236, endPoint y: 322, distance: 23.5
click at [239, 300] on label "Receive Invoice Reminders via Email" at bounding box center [317, 299] width 157 height 13
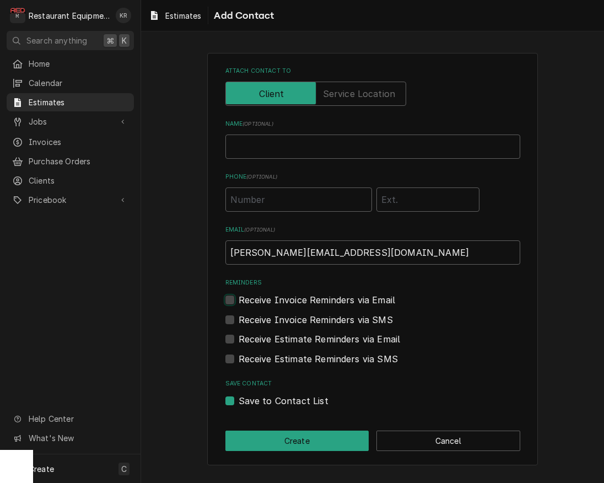
click at [239, 300] on input "Reminders" at bounding box center [386, 305] width 295 height 24
checkbox input "true"
drag, startPoint x: 233, startPoint y: 333, endPoint x: 241, endPoint y: 351, distance: 19.3
click at [233, 333] on div "Receive Estimate Reminders via Email" at bounding box center [372, 338] width 295 height 13
click at [236, 339] on div "Receive Estimate Reminders via Email" at bounding box center [372, 338] width 295 height 13
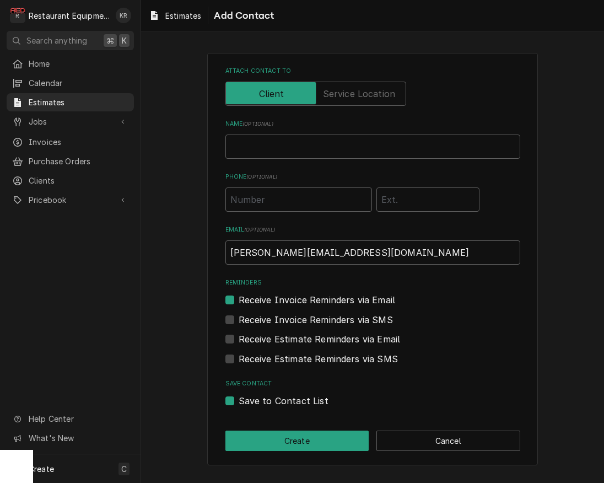
click at [239, 340] on label "Receive Estimate Reminders via Email" at bounding box center [320, 338] width 162 height 13
click at [239, 340] on input "Contact Edit Form" at bounding box center [386, 344] width 295 height 24
checkbox input "true"
click at [302, 439] on button "Create" at bounding box center [297, 441] width 144 height 20
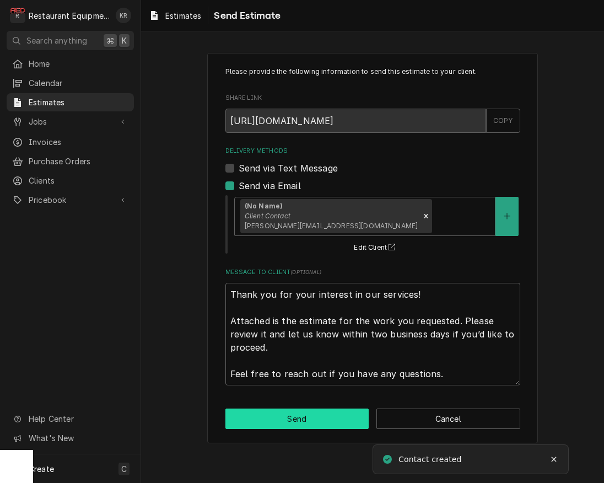
click at [304, 415] on button "Send" at bounding box center [297, 418] width 144 height 20
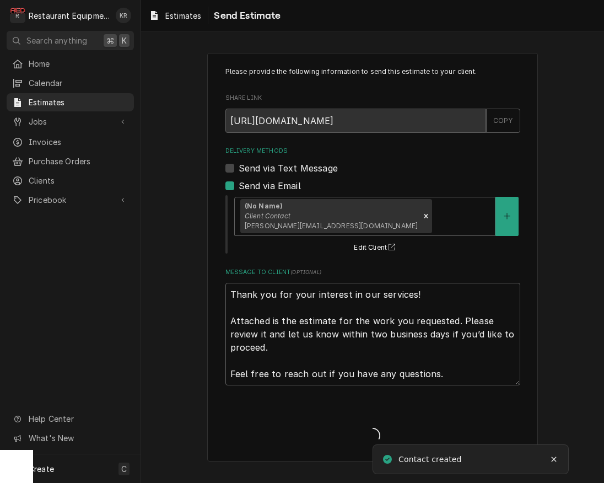
type textarea "x"
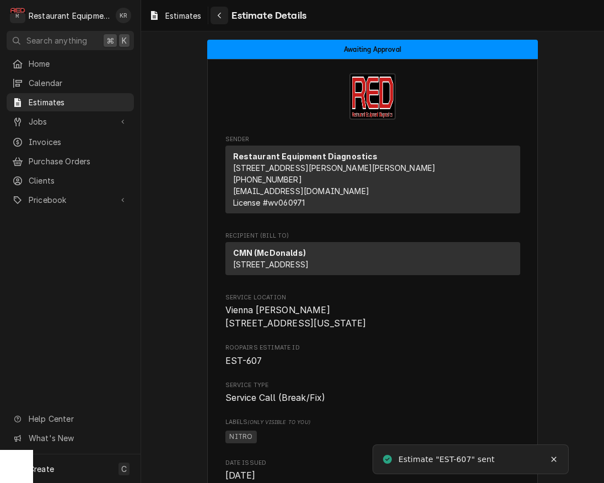
click at [218, 21] on button "Navigate back" at bounding box center [220, 16] width 18 height 18
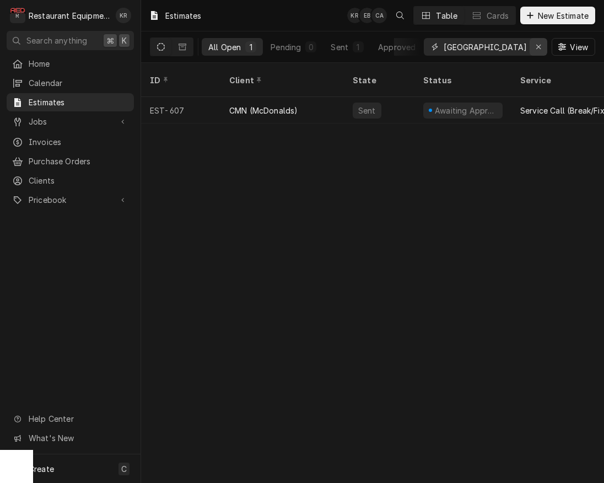
click at [536, 50] on icon "Erase input" at bounding box center [539, 47] width 6 height 8
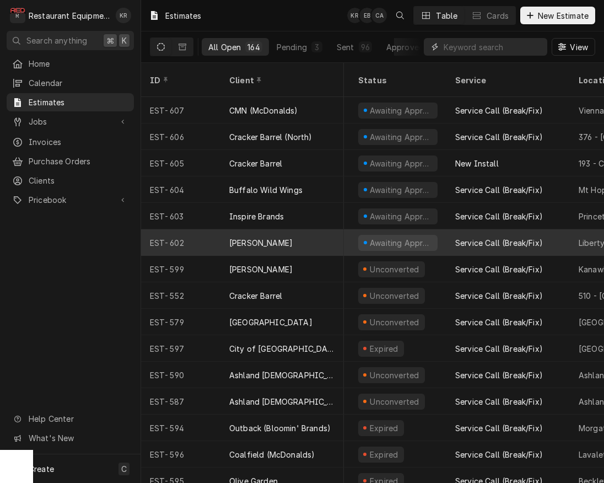
scroll to position [0, 49]
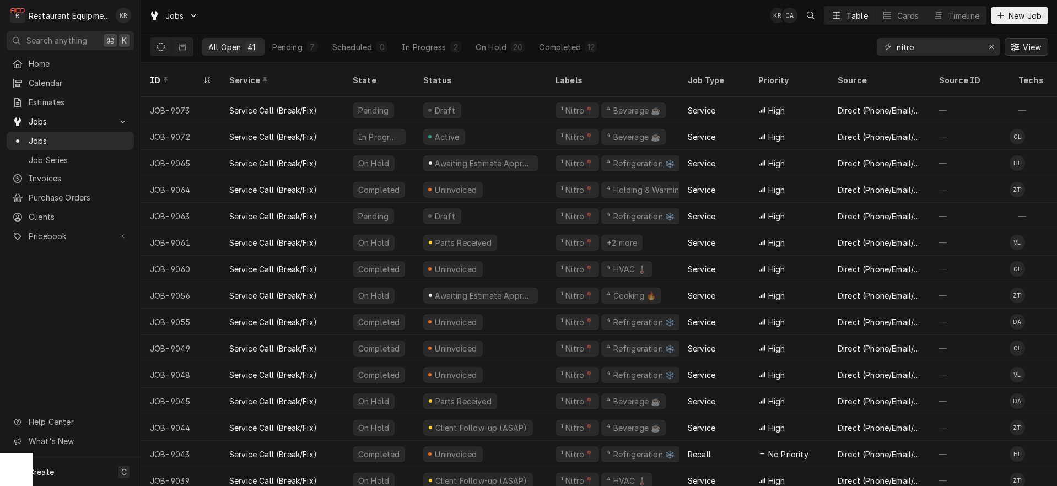
click at [1035, 50] on span "View" at bounding box center [1032, 47] width 23 height 12
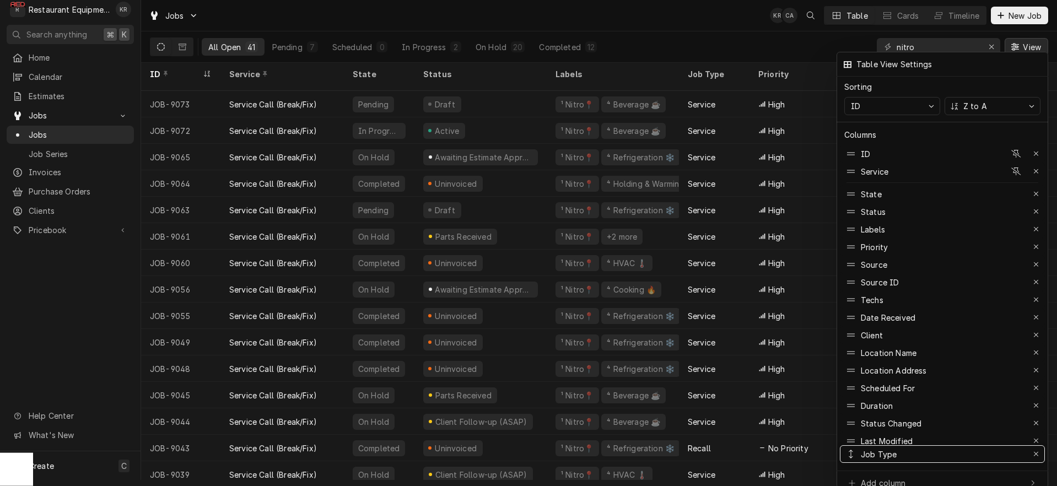
scroll to position [8, 0]
drag, startPoint x: 892, startPoint y: 246, endPoint x: 903, endPoint y: 446, distance: 199.9
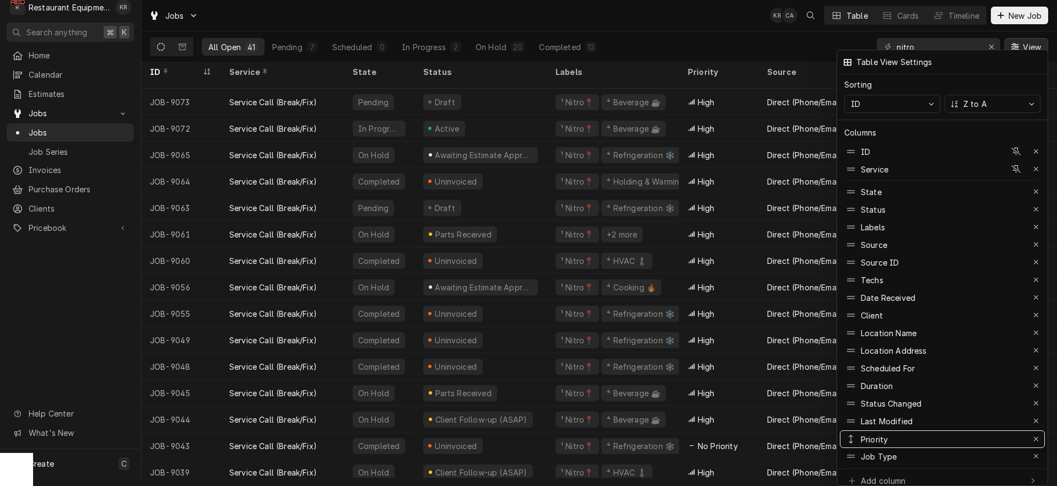
drag, startPoint x: 890, startPoint y: 239, endPoint x: 891, endPoint y: 432, distance: 192.4
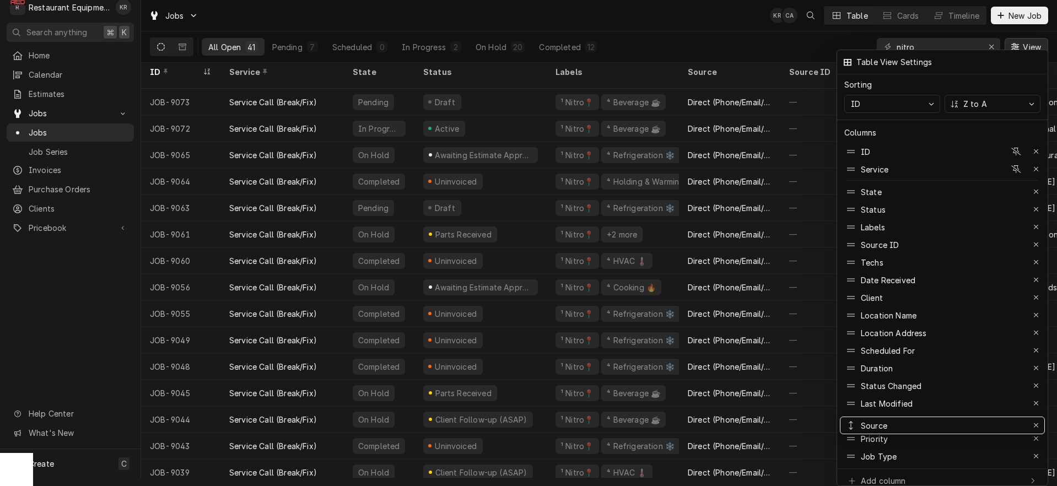
drag, startPoint x: 895, startPoint y: 238, endPoint x: 902, endPoint y: 417, distance: 178.7
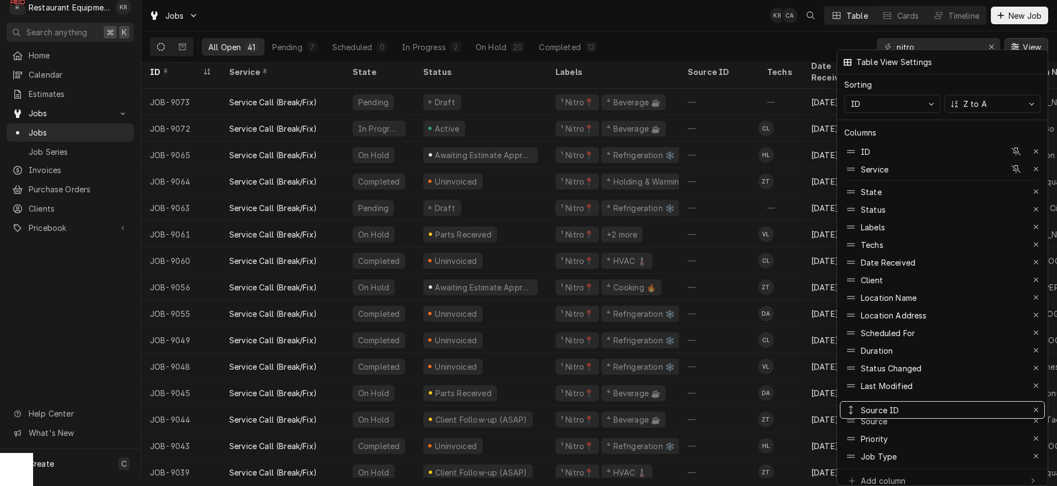
drag, startPoint x: 881, startPoint y: 235, endPoint x: 893, endPoint y: 400, distance: 164.7
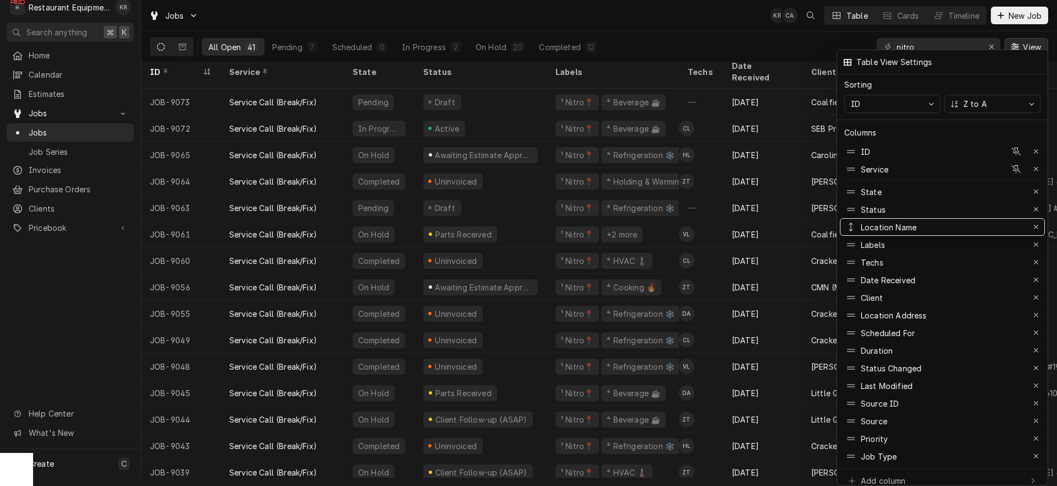
drag, startPoint x: 885, startPoint y: 291, endPoint x: 889, endPoint y: 221, distance: 70.7
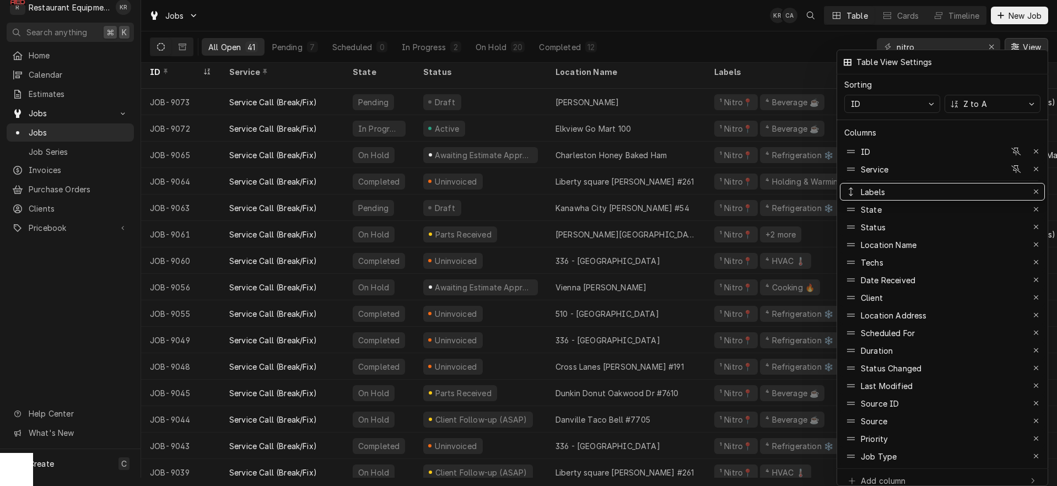
drag, startPoint x: 881, startPoint y: 240, endPoint x: 882, endPoint y: 186, distance: 54.6
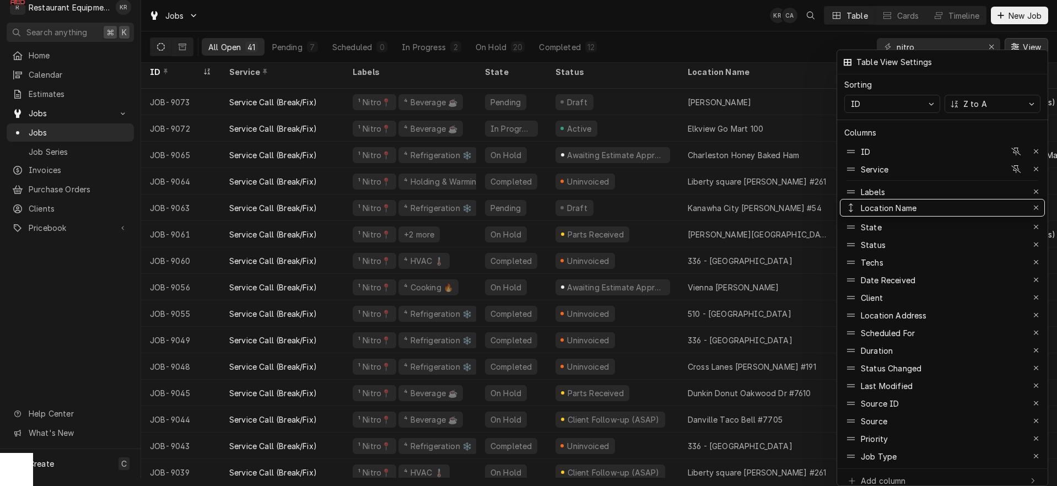
drag, startPoint x: 888, startPoint y: 238, endPoint x: 889, endPoint y: 201, distance: 37.0
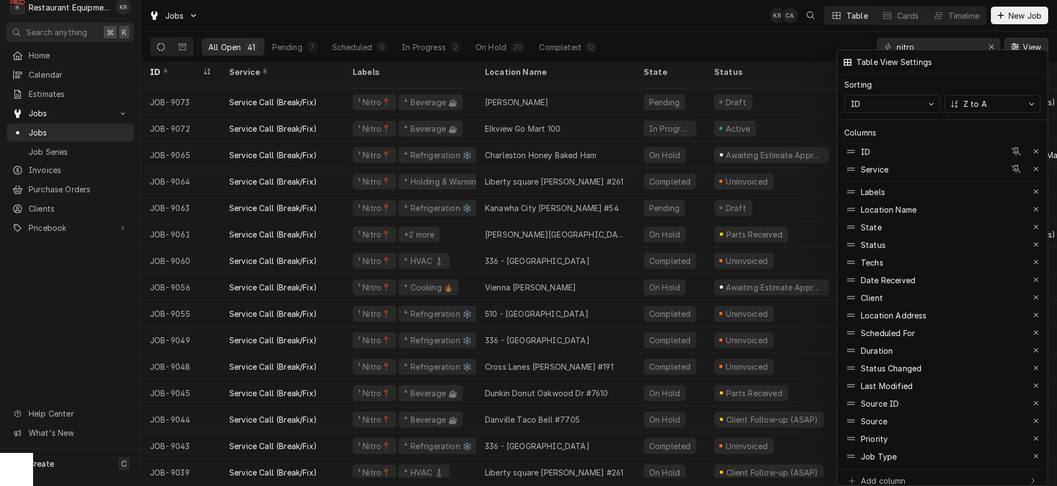
click at [815, 35] on div at bounding box center [528, 243] width 1057 height 486
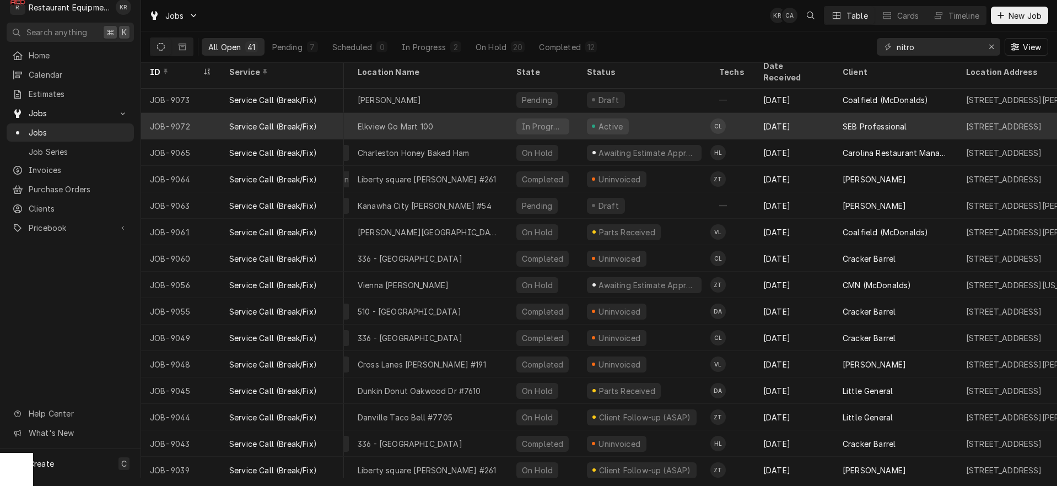
scroll to position [2, 0]
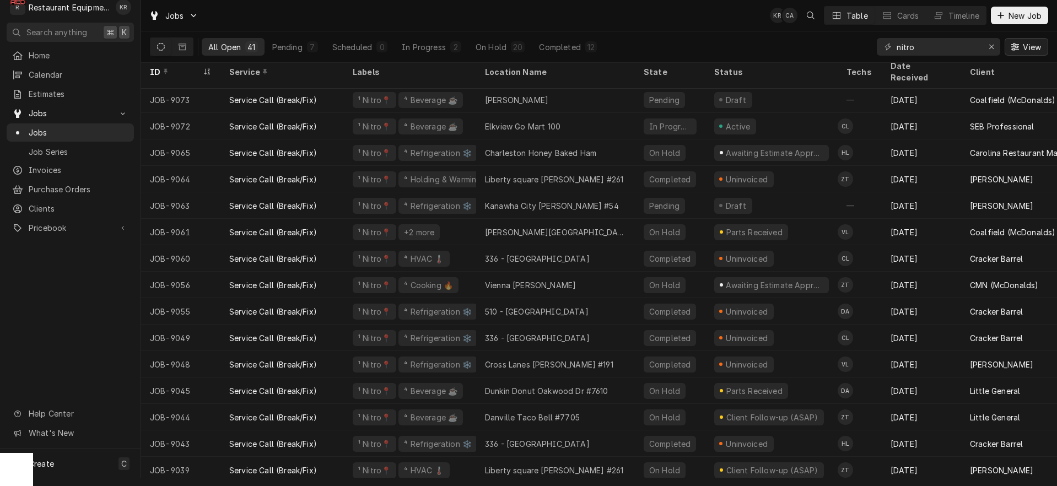
click at [1028, 53] on button "View" at bounding box center [1027, 47] width 44 height 18
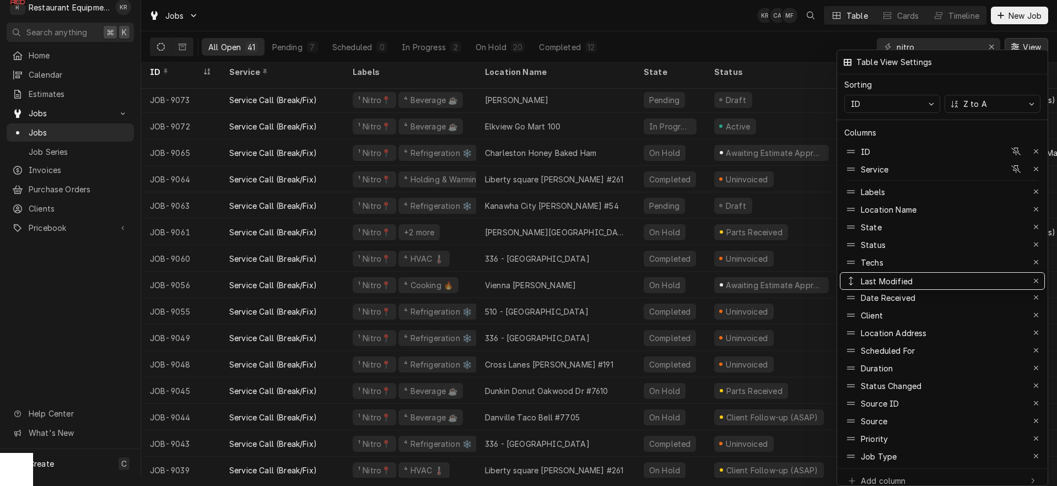
drag, startPoint x: 896, startPoint y: 378, endPoint x: 910, endPoint y: 273, distance: 105.6
click at [776, 43] on div at bounding box center [528, 243] width 1057 height 486
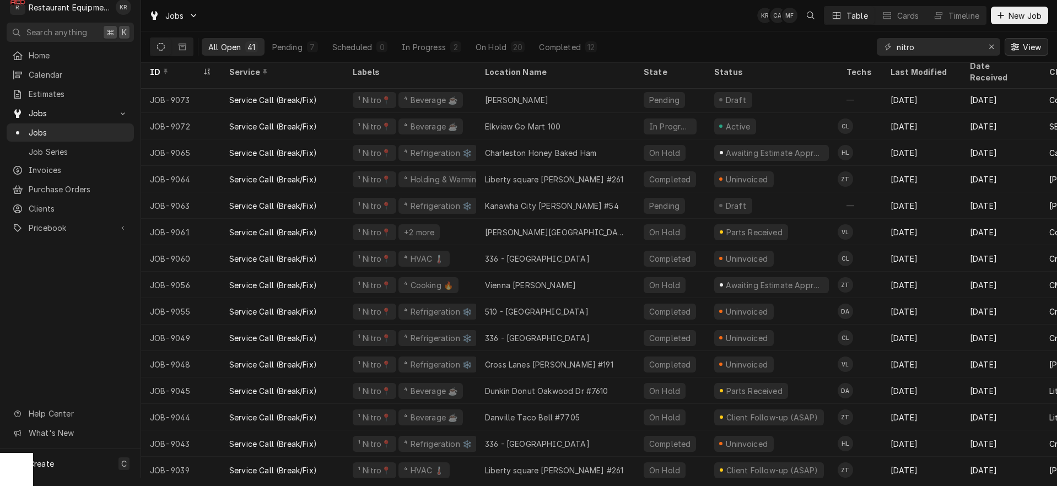
click at [1024, 44] on span "View" at bounding box center [1032, 47] width 23 height 12
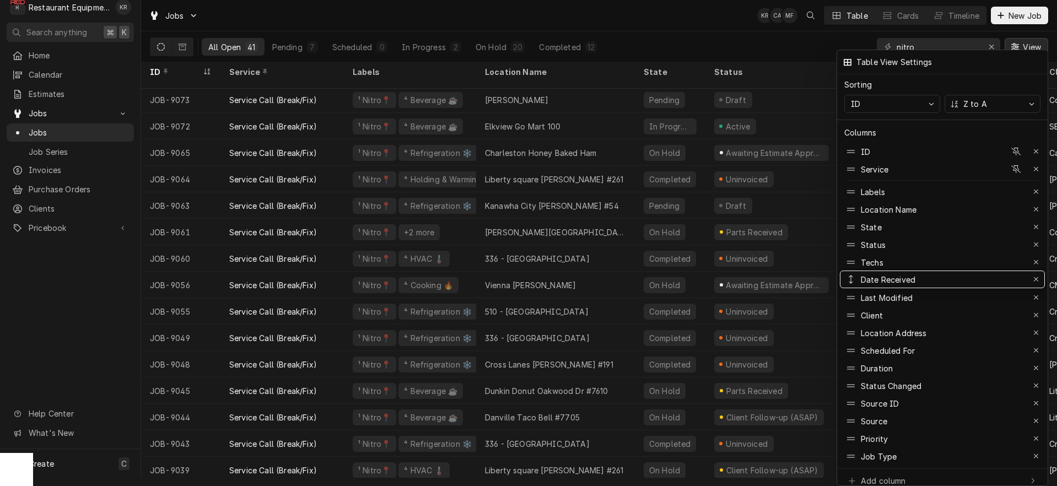
drag, startPoint x: 905, startPoint y: 289, endPoint x: 909, endPoint y: 271, distance: 19.1
click at [791, 33] on div at bounding box center [528, 243] width 1057 height 486
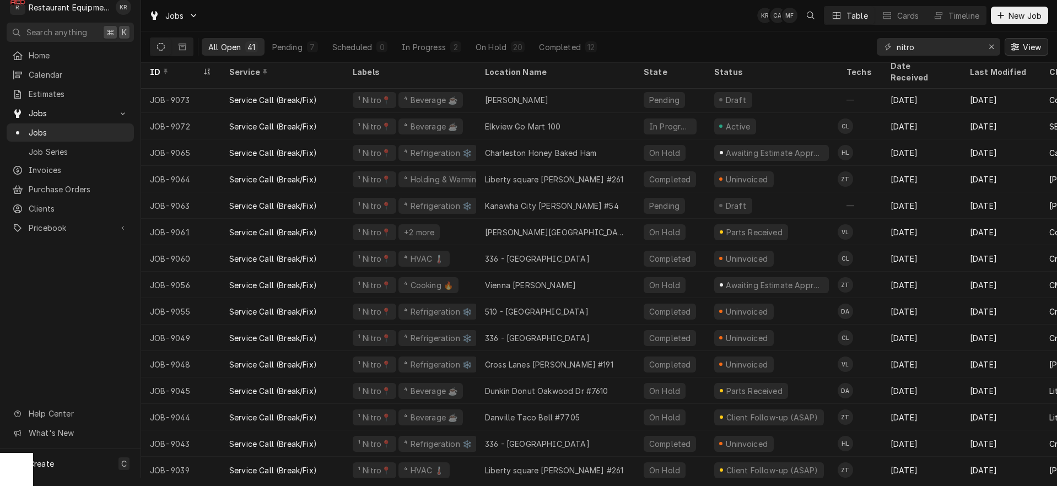
click at [1028, 42] on span "View" at bounding box center [1032, 47] width 23 height 12
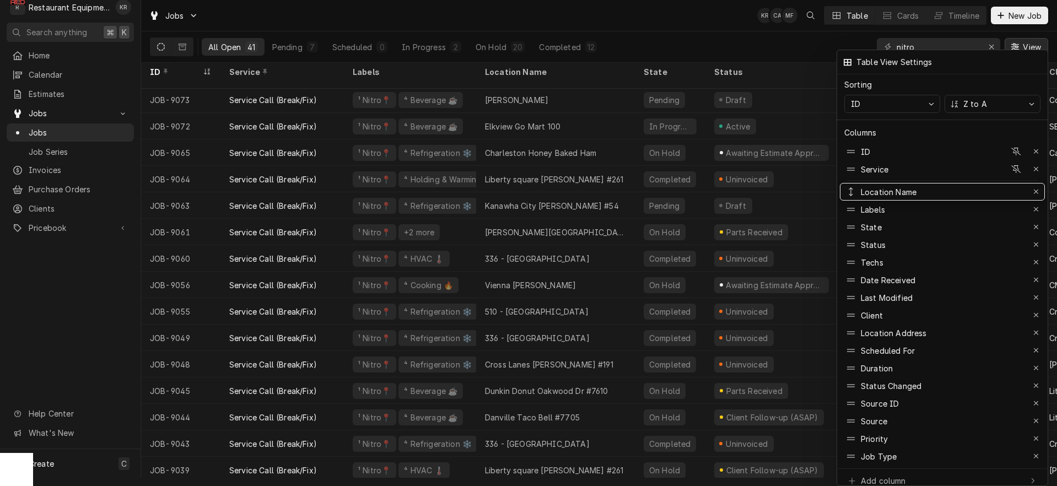
drag, startPoint x: 904, startPoint y: 203, endPoint x: 903, endPoint y: 175, distance: 27.6
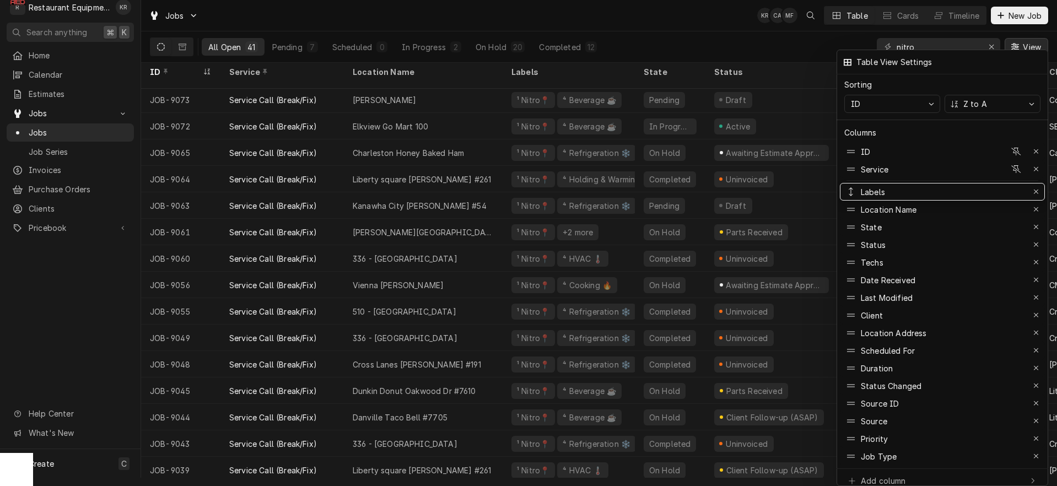
drag, startPoint x: 892, startPoint y: 201, endPoint x: 890, endPoint y: 175, distance: 25.5
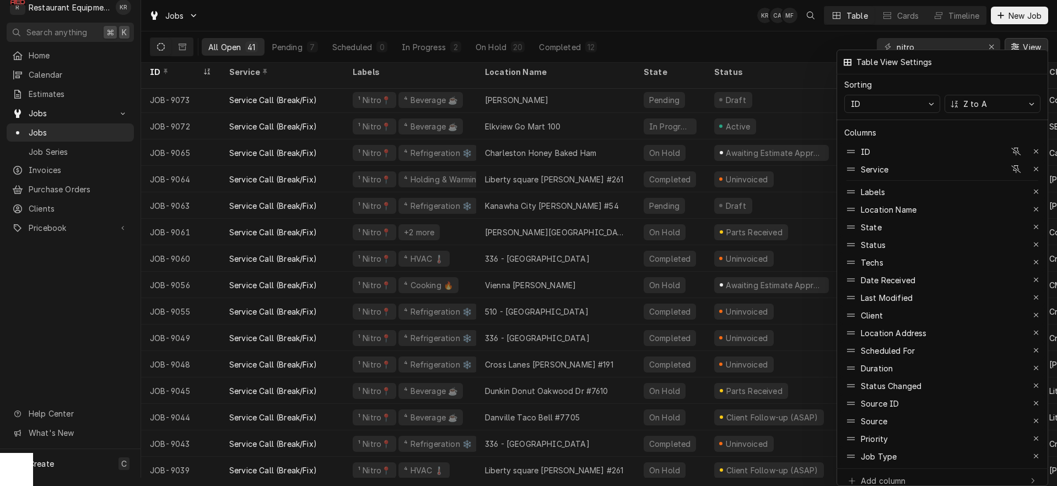
click at [761, 29] on div at bounding box center [528, 243] width 1057 height 486
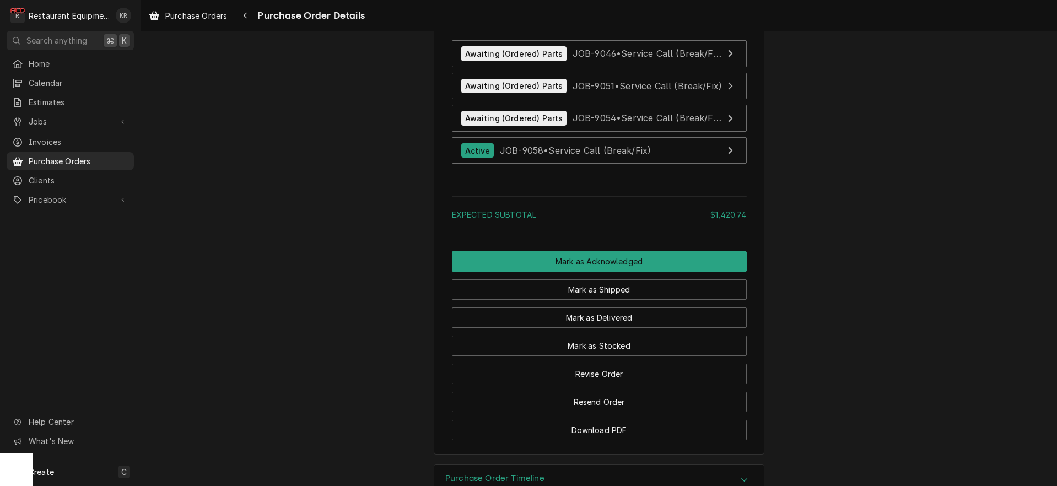
scroll to position [1596, 0]
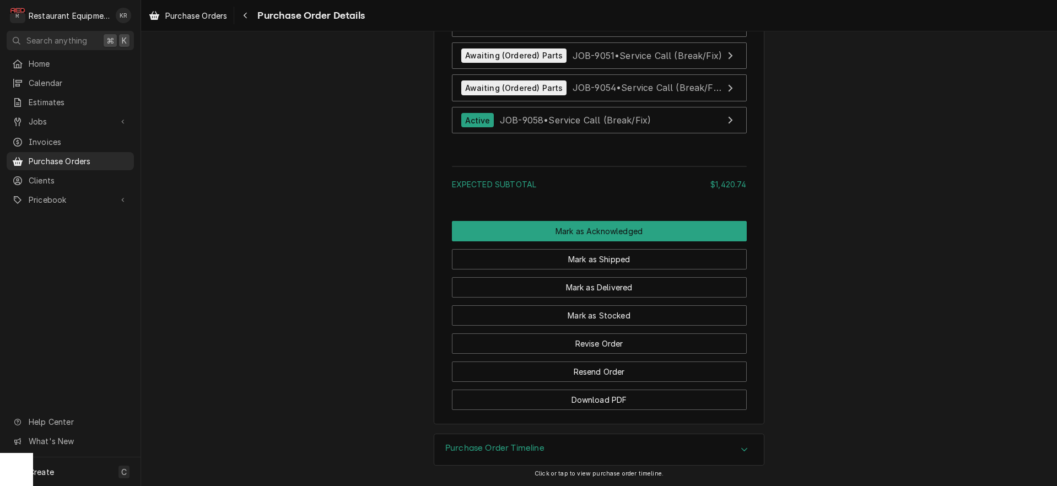
click at [492, 448] on h3 "Purchase Order Timeline" at bounding box center [494, 448] width 99 height 10
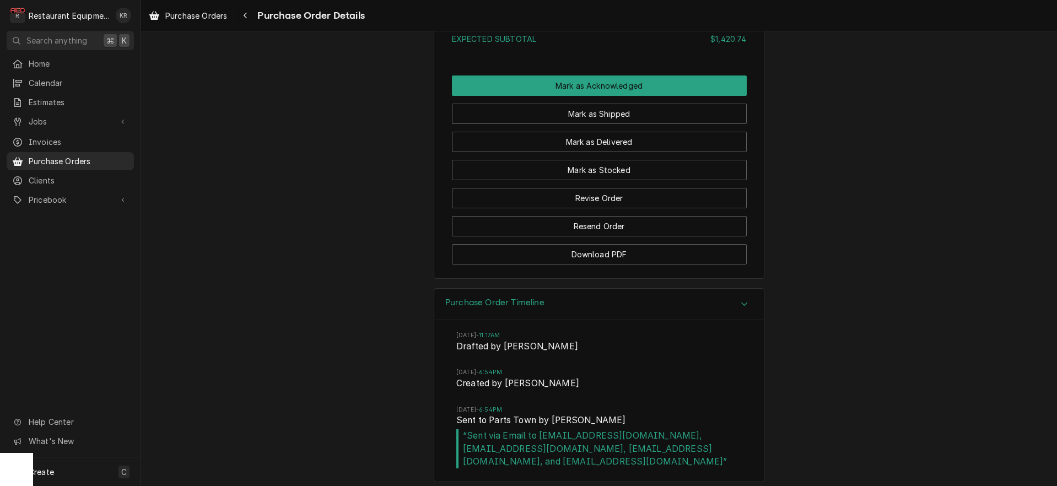
scroll to position [1708, 0]
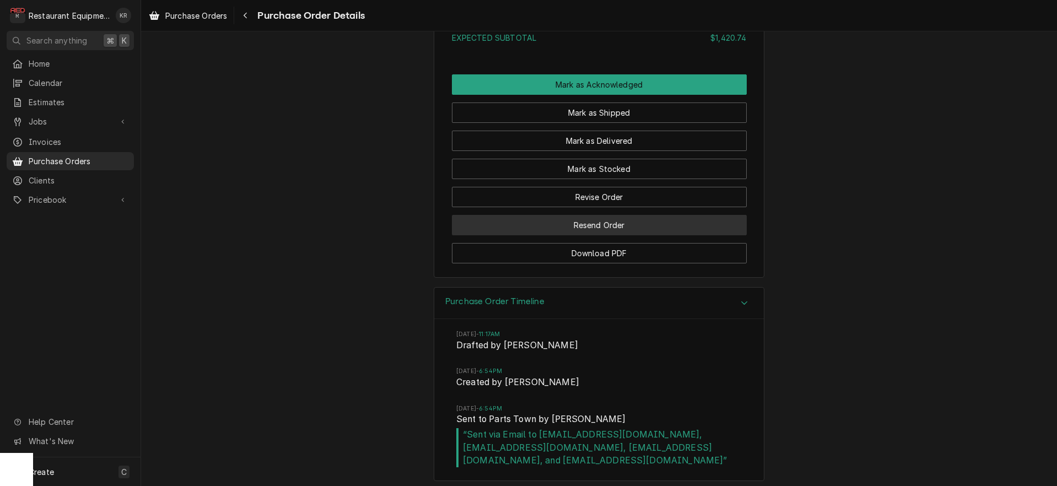
click at [577, 235] on button "Resend Order" at bounding box center [599, 225] width 295 height 20
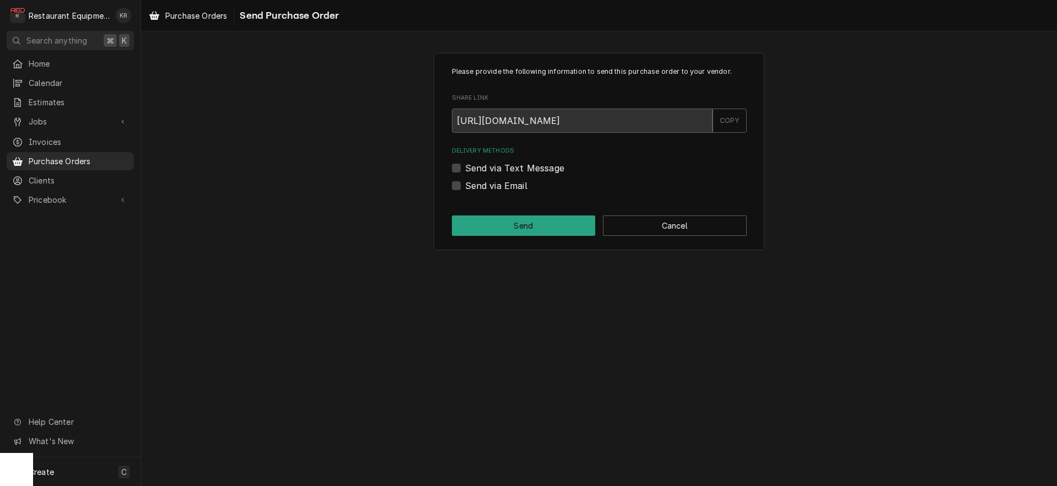
click at [465, 184] on label "Send via Email" at bounding box center [496, 185] width 62 height 13
click at [465, 184] on input "Send via Email" at bounding box center [612, 191] width 295 height 24
checkbox input "true"
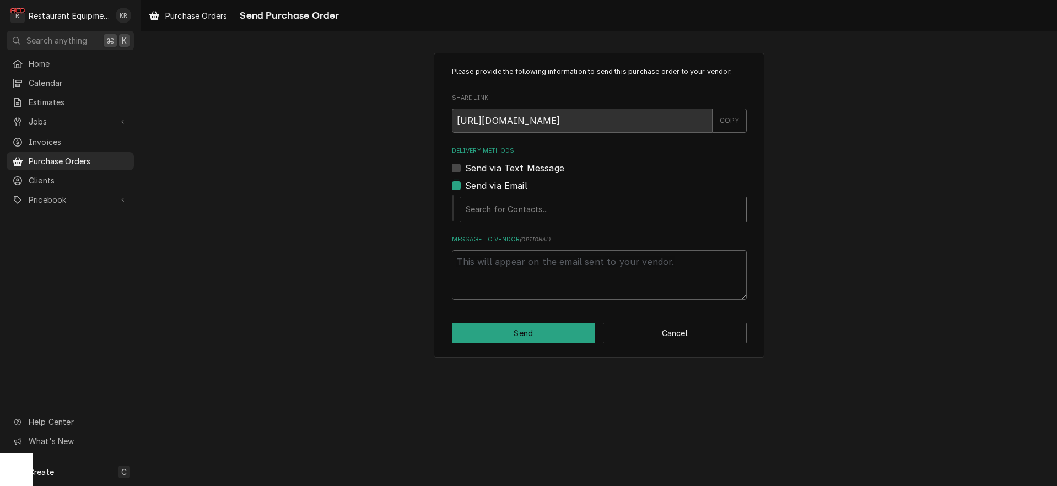
click at [546, 217] on div "Delivery Methods" at bounding box center [603, 210] width 275 height 20
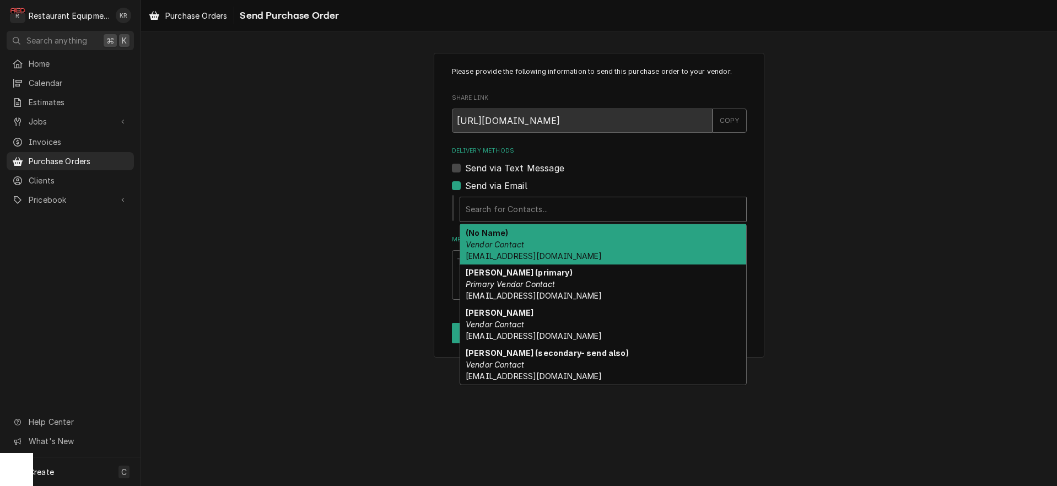
drag, startPoint x: 563, startPoint y: 243, endPoint x: 566, endPoint y: 236, distance: 7.5
click at [563, 243] on div "(No Name) Vendor Contact [EMAIL_ADDRESS][DOMAIN_NAME]" at bounding box center [603, 244] width 286 height 40
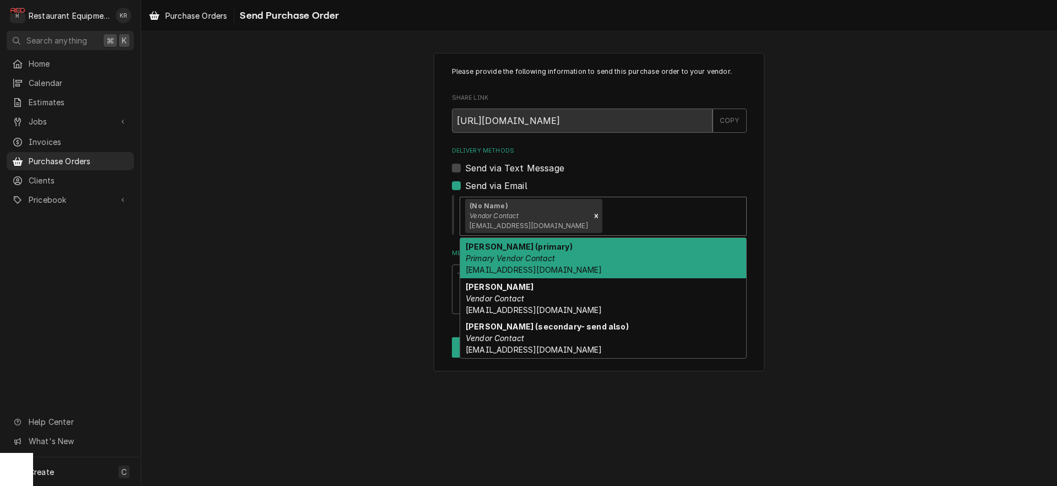
drag, startPoint x: 585, startPoint y: 213, endPoint x: 589, endPoint y: 238, distance: 25.6
click at [604, 214] on div "Delivery Methods" at bounding box center [672, 216] width 136 height 20
click at [590, 270] on div "Austin Wiard (primary) Primary Vendor Contact awiard@partstown.com" at bounding box center [603, 258] width 286 height 40
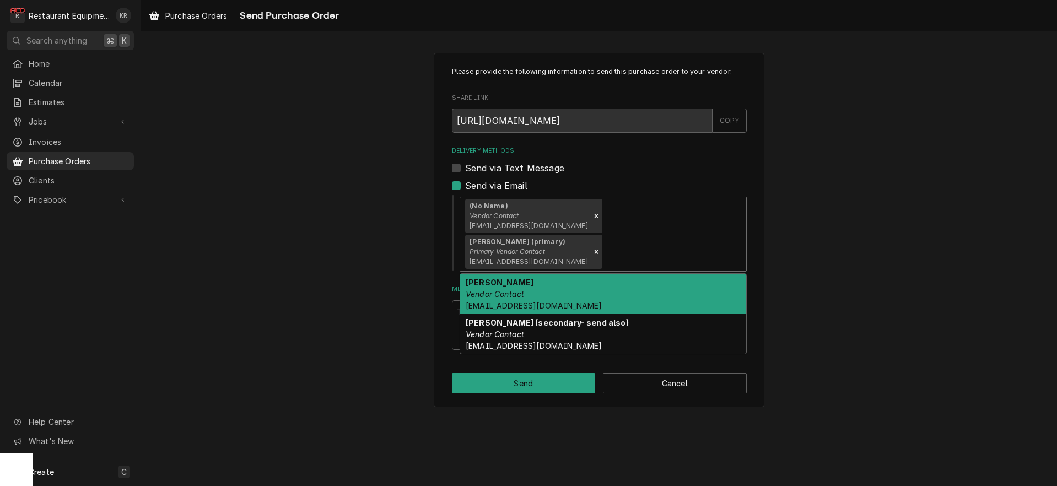
drag, startPoint x: 711, startPoint y: 217, endPoint x: 691, endPoint y: 262, distance: 49.6
click at [711, 242] on div "Delivery Methods" at bounding box center [672, 252] width 136 height 20
click at [662, 274] on div "Derek Noyes Vendor Contact dnoyes@partstown.com" at bounding box center [603, 294] width 286 height 40
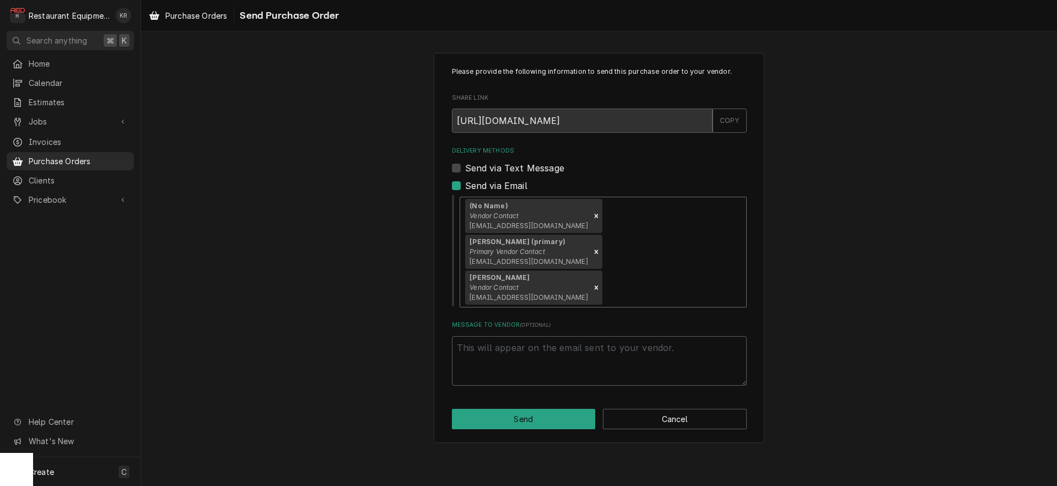
click at [706, 228] on div "(No Name) Vendor Contact orderentry@partstown.com Austin Wiard (primary) Primar…" at bounding box center [603, 252] width 286 height 110
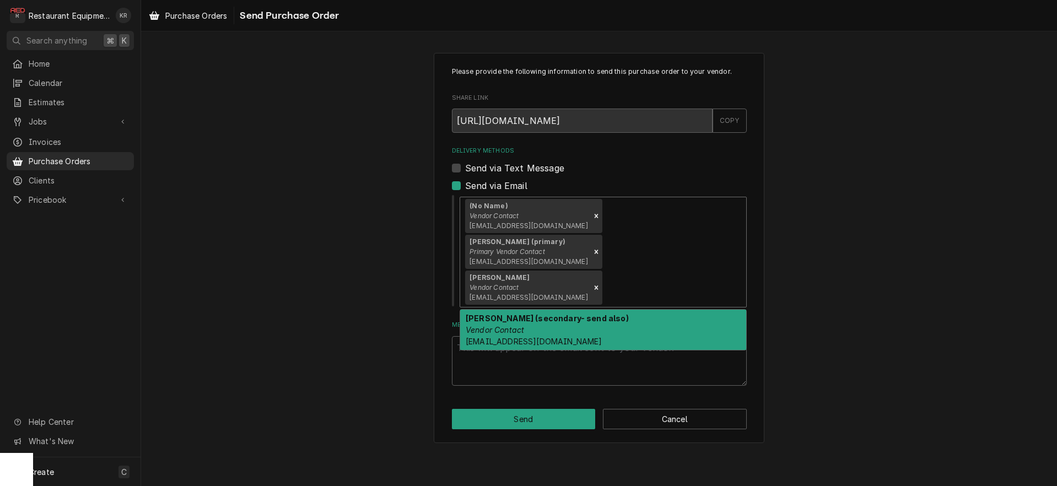
click at [637, 310] on div "Sarah Ballard (secondary- send also) Vendor Contact sballard@partstown.com" at bounding box center [603, 330] width 286 height 40
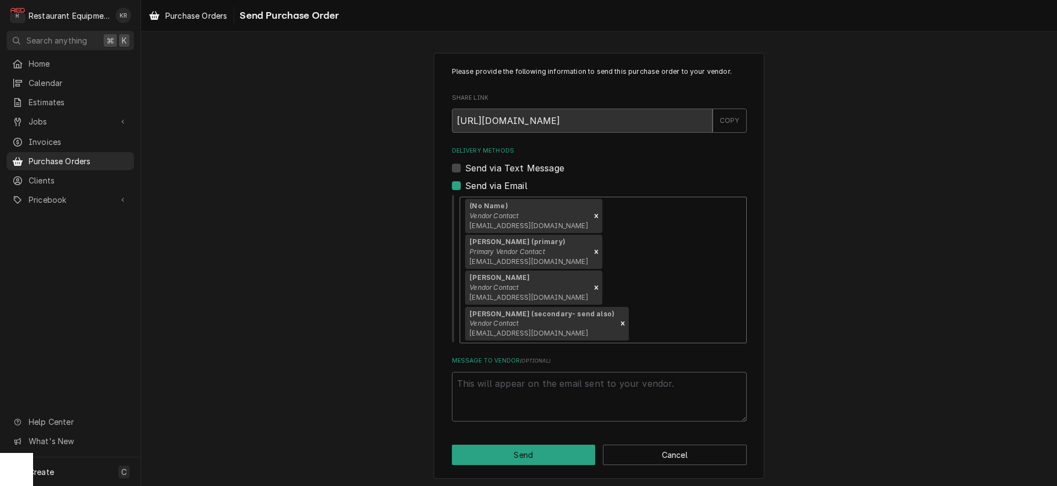
click at [725, 264] on div "(No Name) Vendor Contact orderentry@partstown.com Austin Wiard (primary) Primar…" at bounding box center [603, 270] width 286 height 146
click at [643, 445] on button "Cancel" at bounding box center [675, 455] width 144 height 20
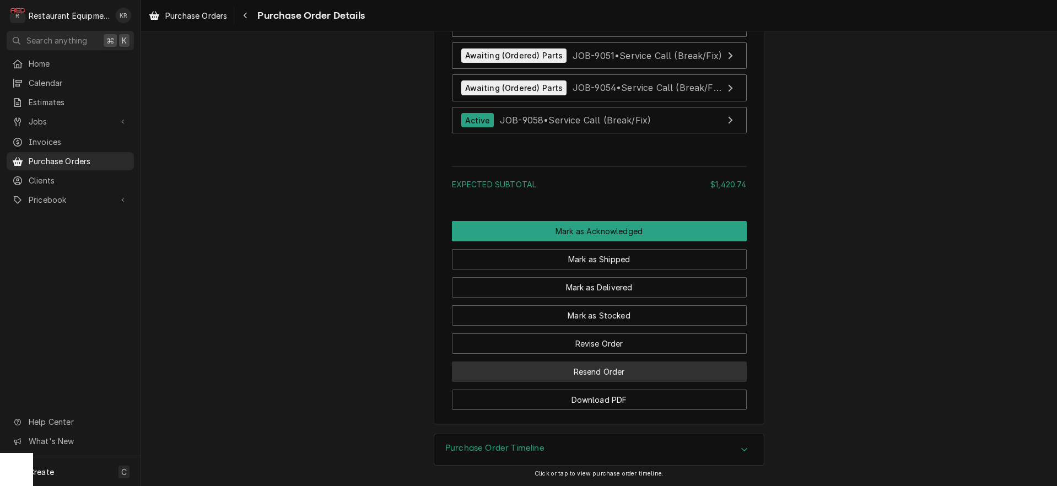
click at [582, 374] on button "Resend Order" at bounding box center [599, 372] width 295 height 20
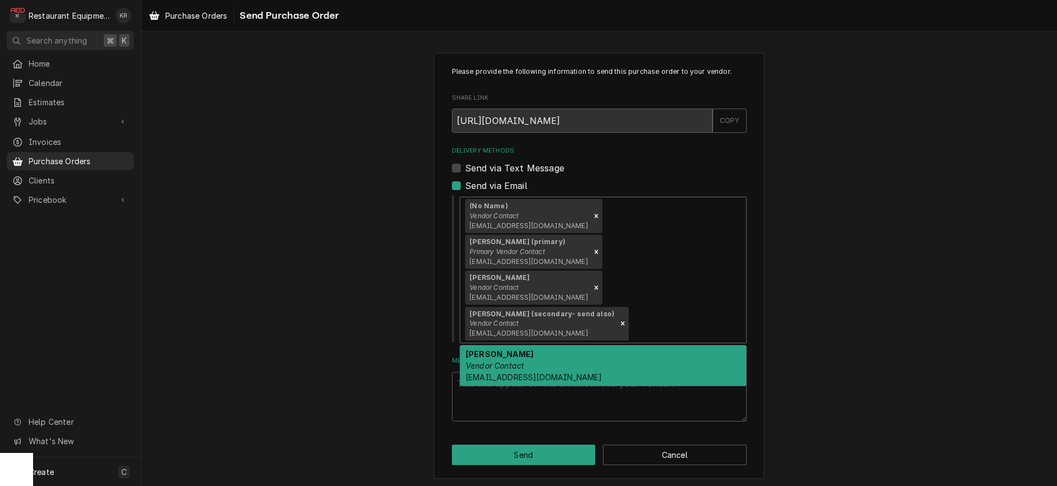
click at [719, 314] on div "Delivery Methods" at bounding box center [686, 324] width 110 height 20
drag, startPoint x: 566, startPoint y: 295, endPoint x: 561, endPoint y: 325, distance: 29.7
click at [566, 346] on div "Jessica Braley Vendor Contact jbraley@partstown.com" at bounding box center [603, 366] width 286 height 40
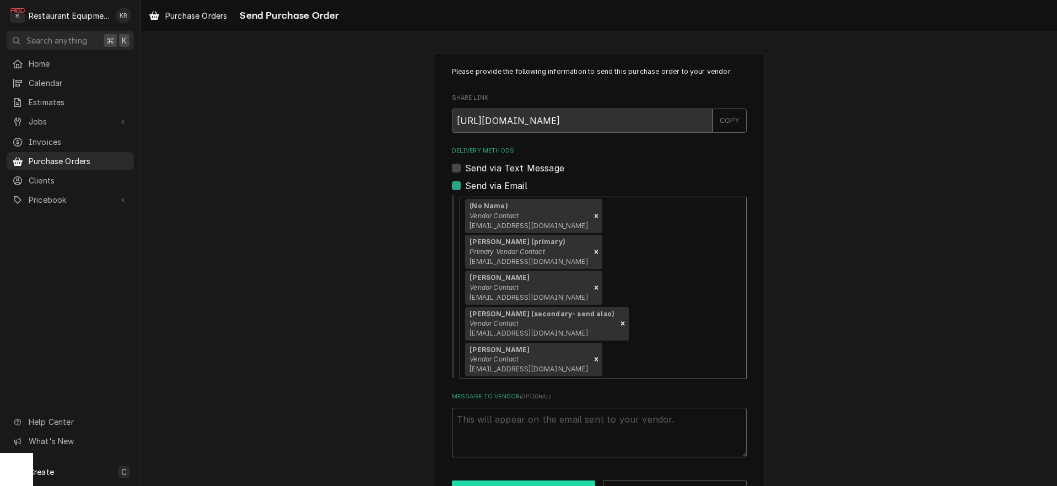
click at [532, 481] on button "Send" at bounding box center [524, 491] width 144 height 20
type textarea "x"
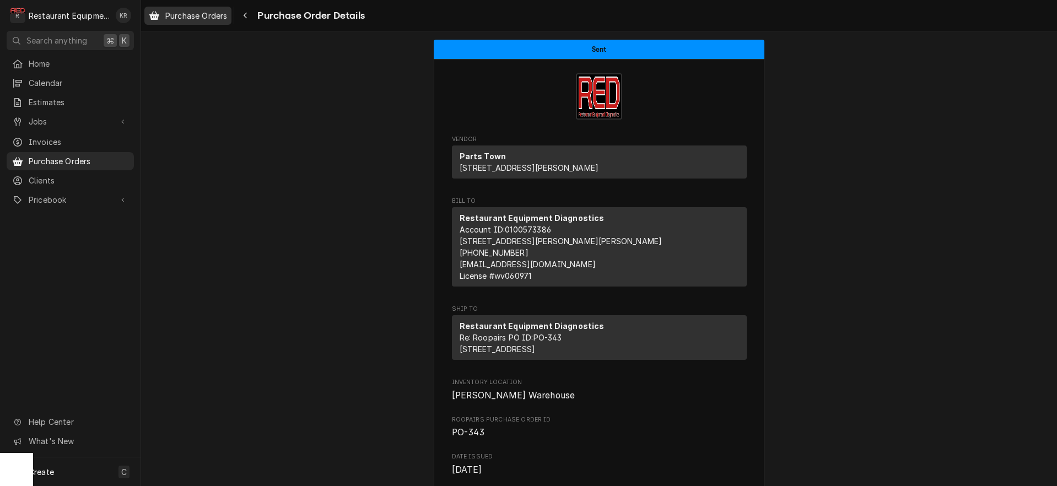
click at [201, 14] on span "Purchase Orders" at bounding box center [196, 16] width 62 height 12
